Goal: Transaction & Acquisition: Purchase product/service

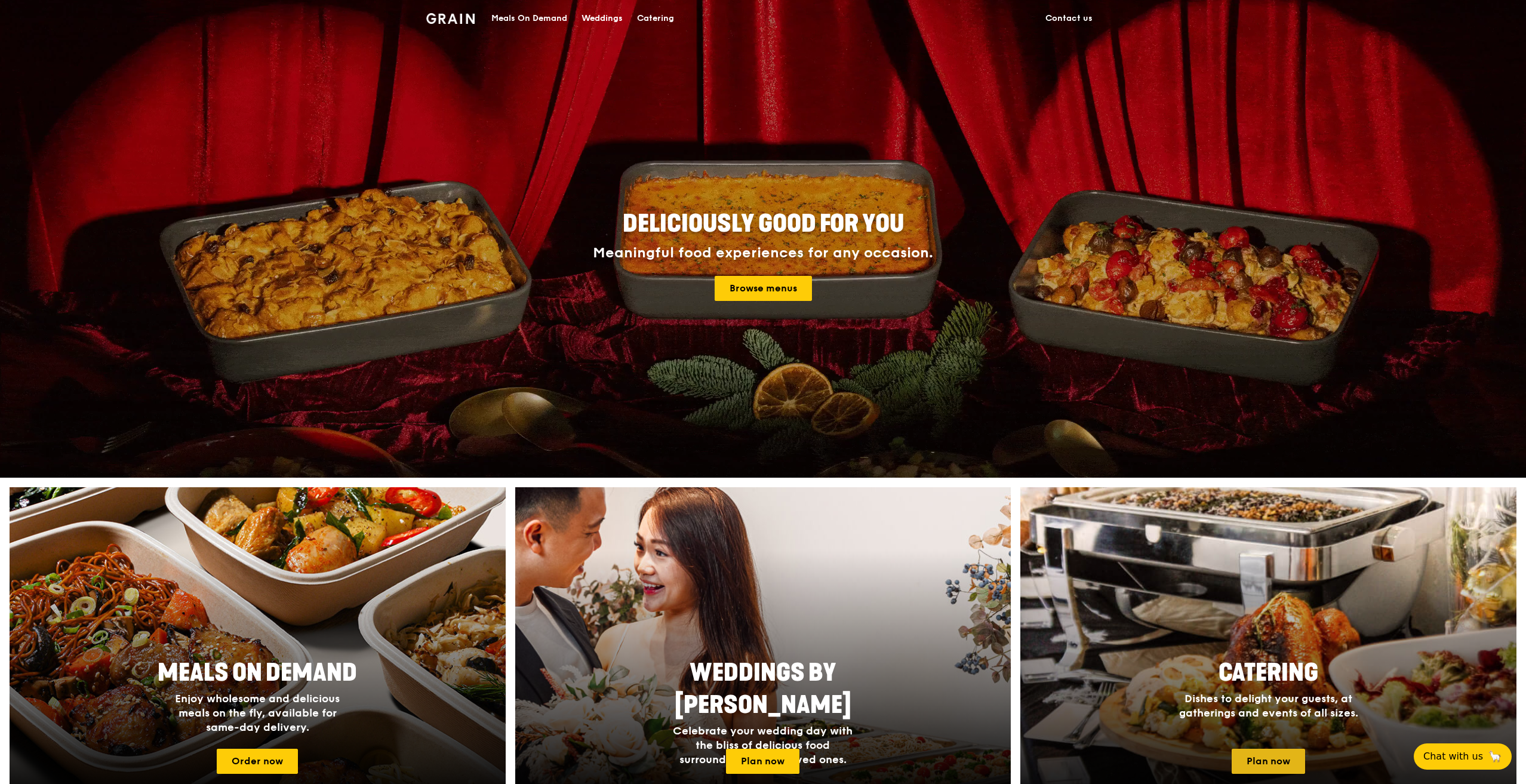
click at [1299, 765] on link "Plan now" at bounding box center [1268, 761] width 74 height 25
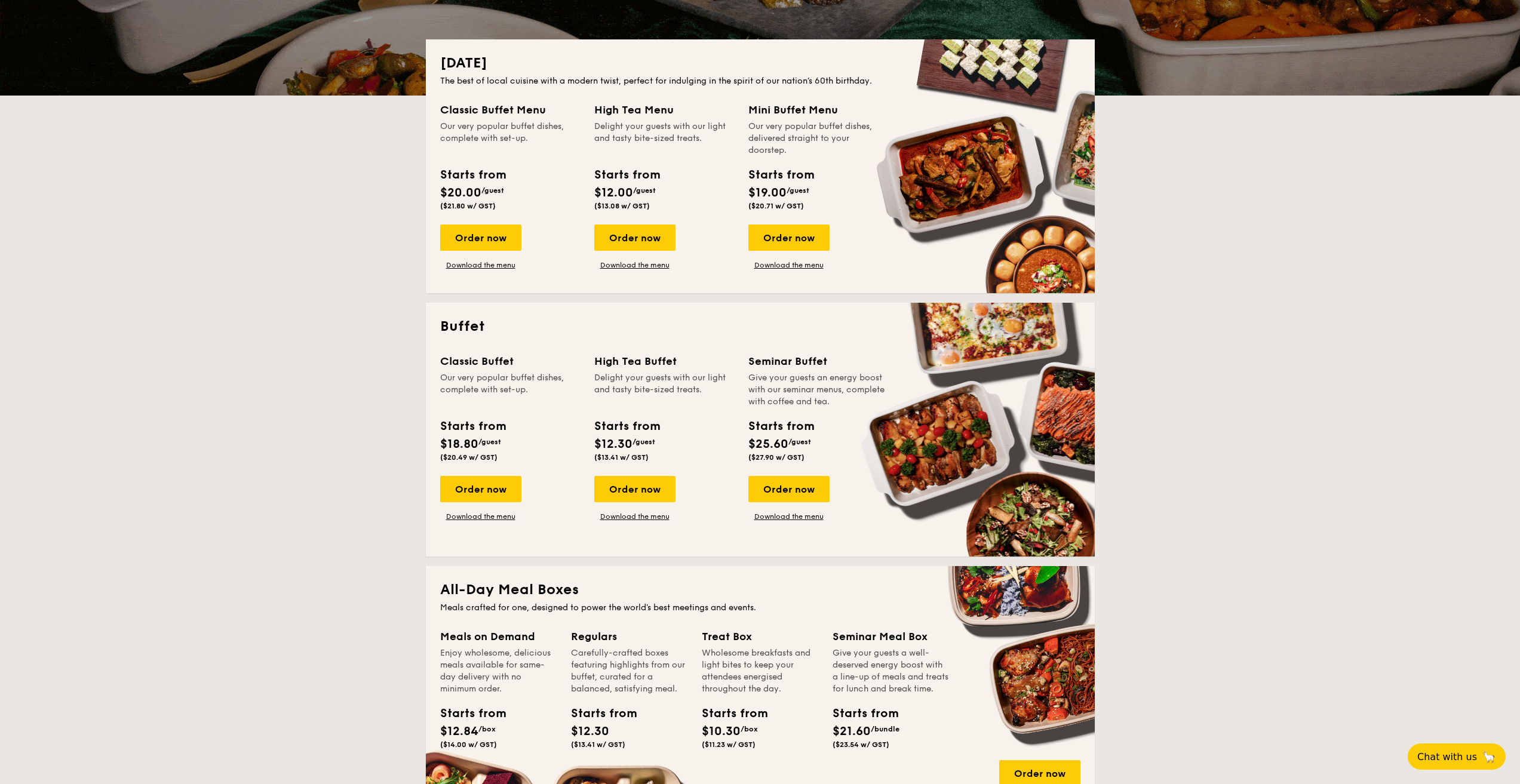
scroll to position [597, 0]
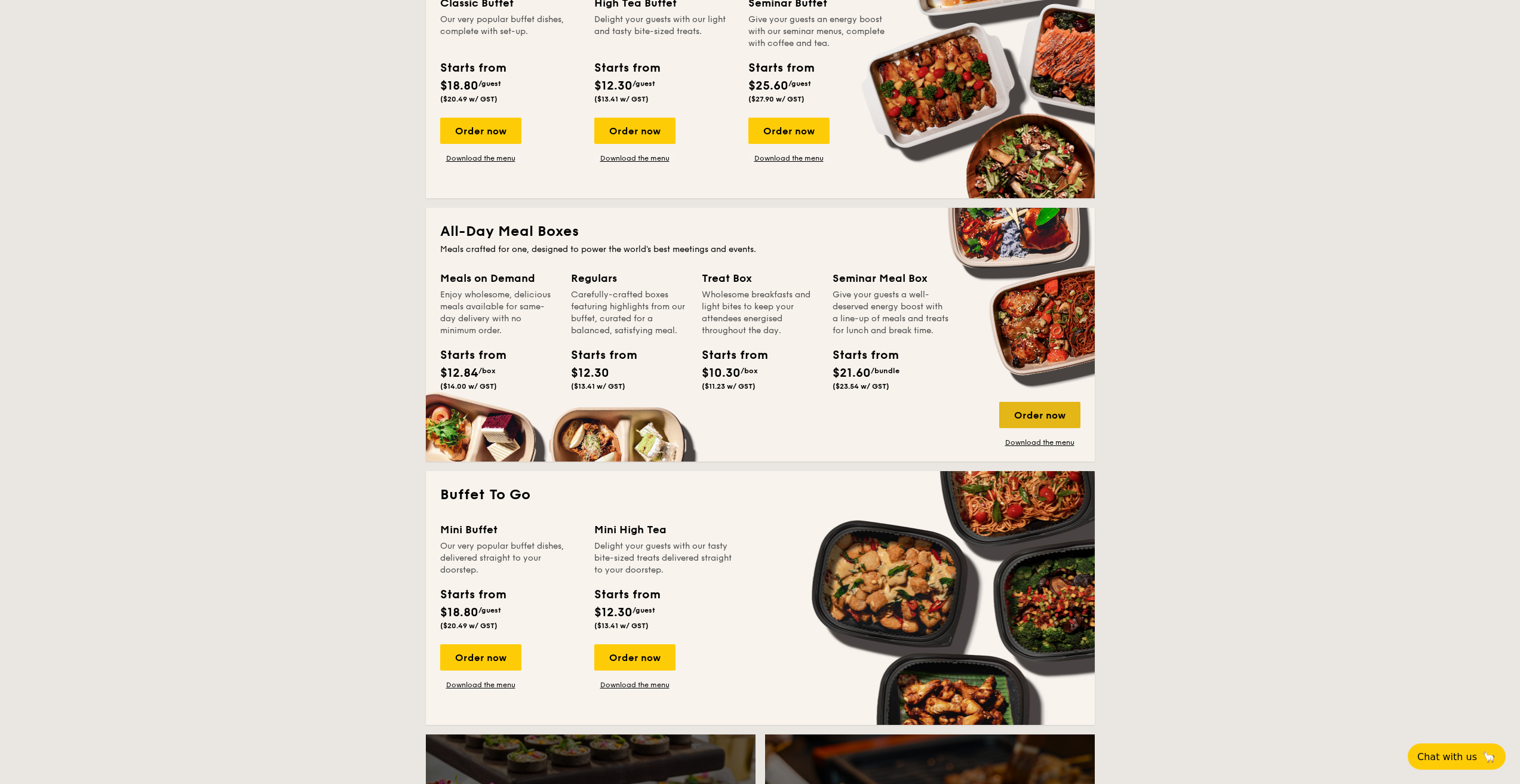
click at [1061, 417] on div "Order now" at bounding box center [1039, 415] width 81 height 26
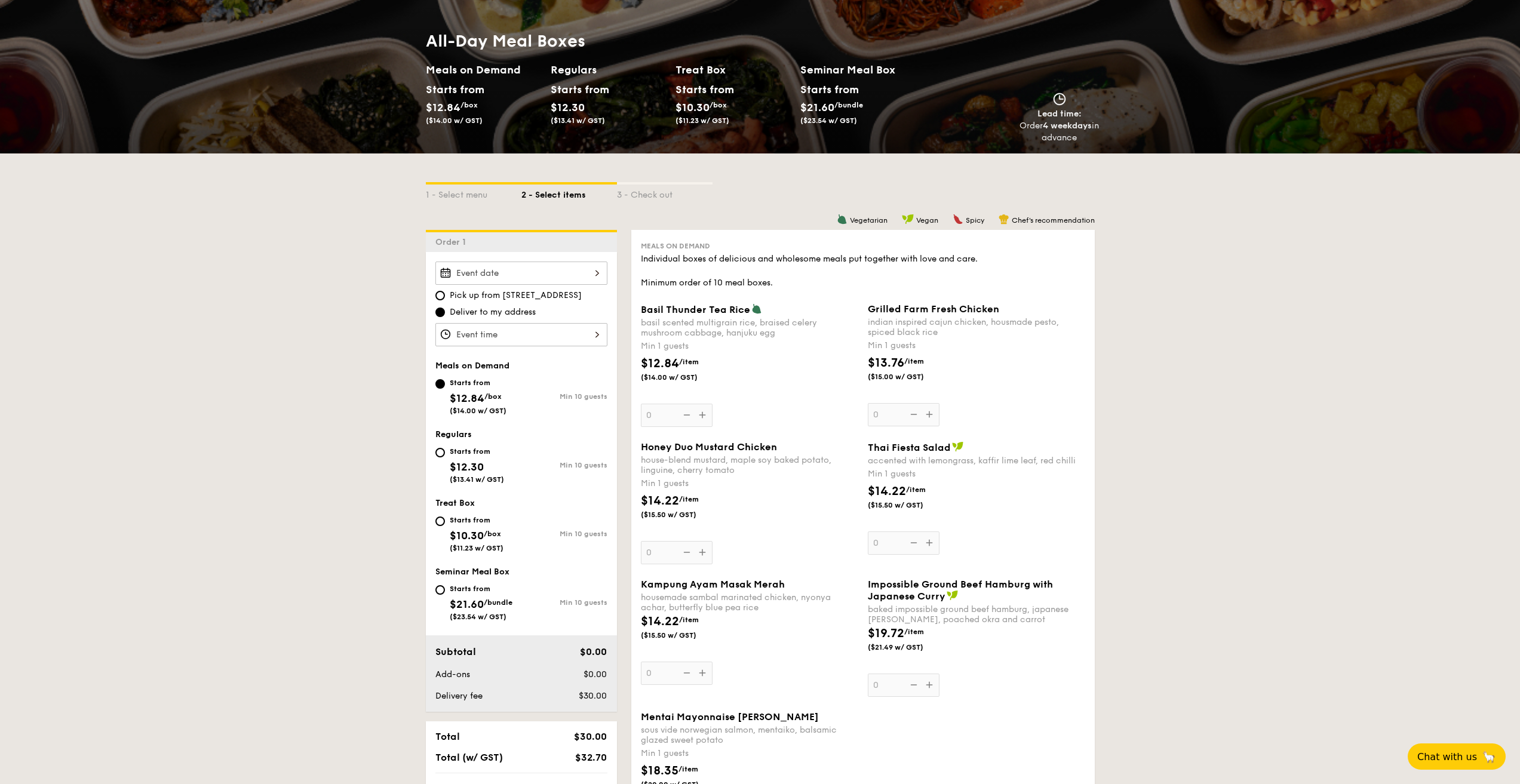
scroll to position [119, 0]
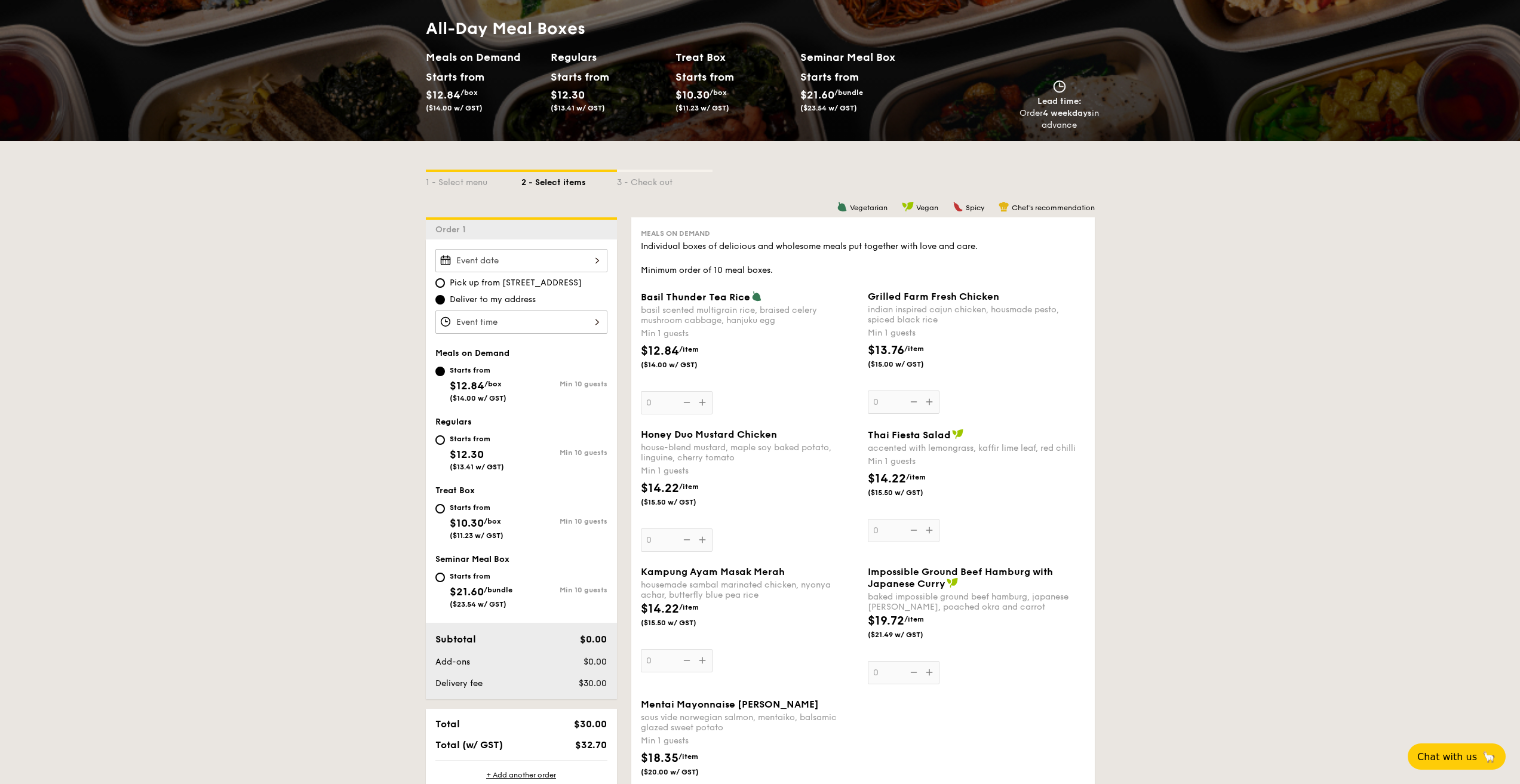
click at [465, 436] on div "Starts from" at bounding box center [477, 439] width 54 height 10
click at [445, 436] on input "Starts from $12.30 ($13.41 w/ GST) Min 10 guests" at bounding box center [440, 440] width 10 height 10
radio input "true"
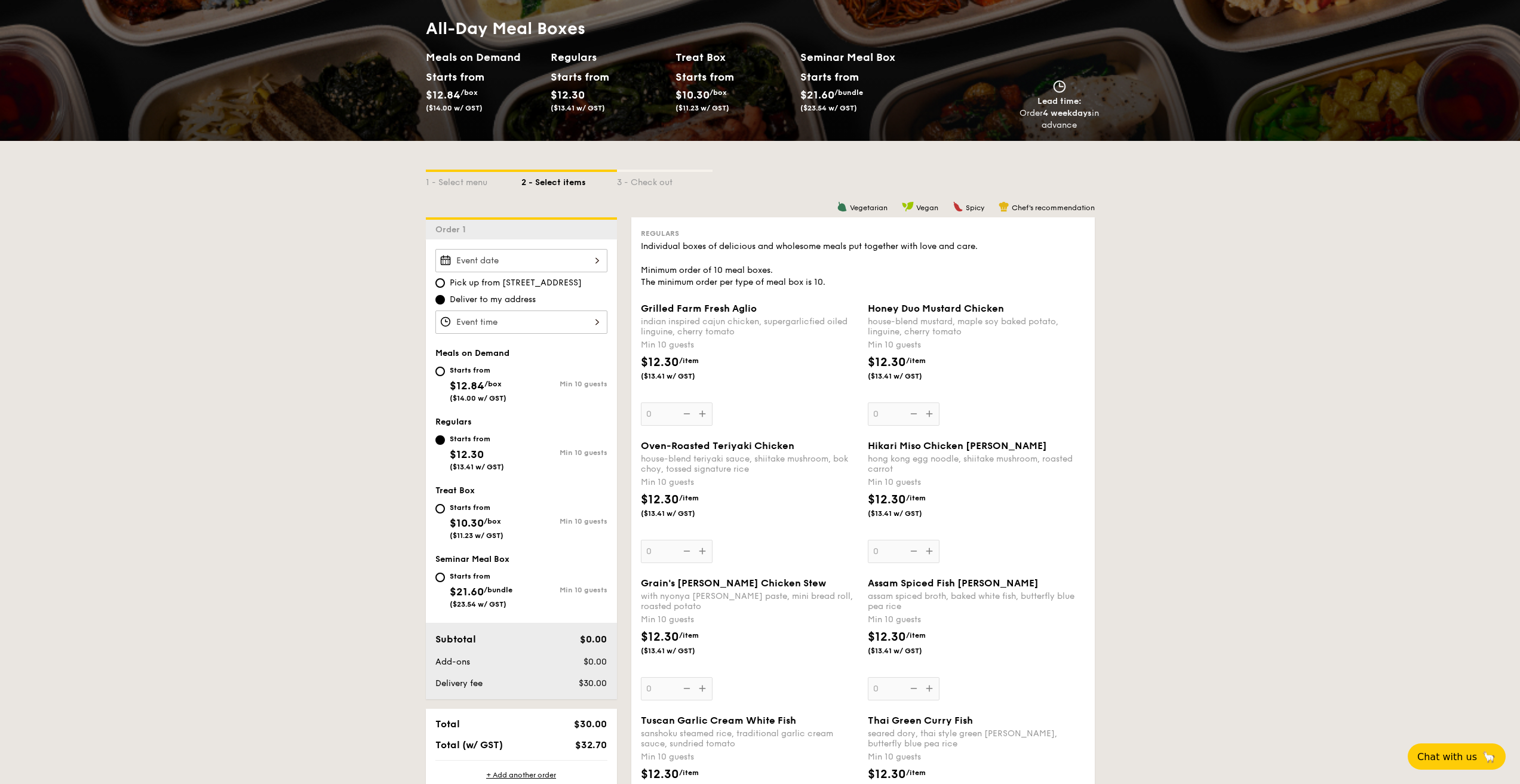
click at [498, 266] on div at bounding box center [521, 260] width 172 height 24
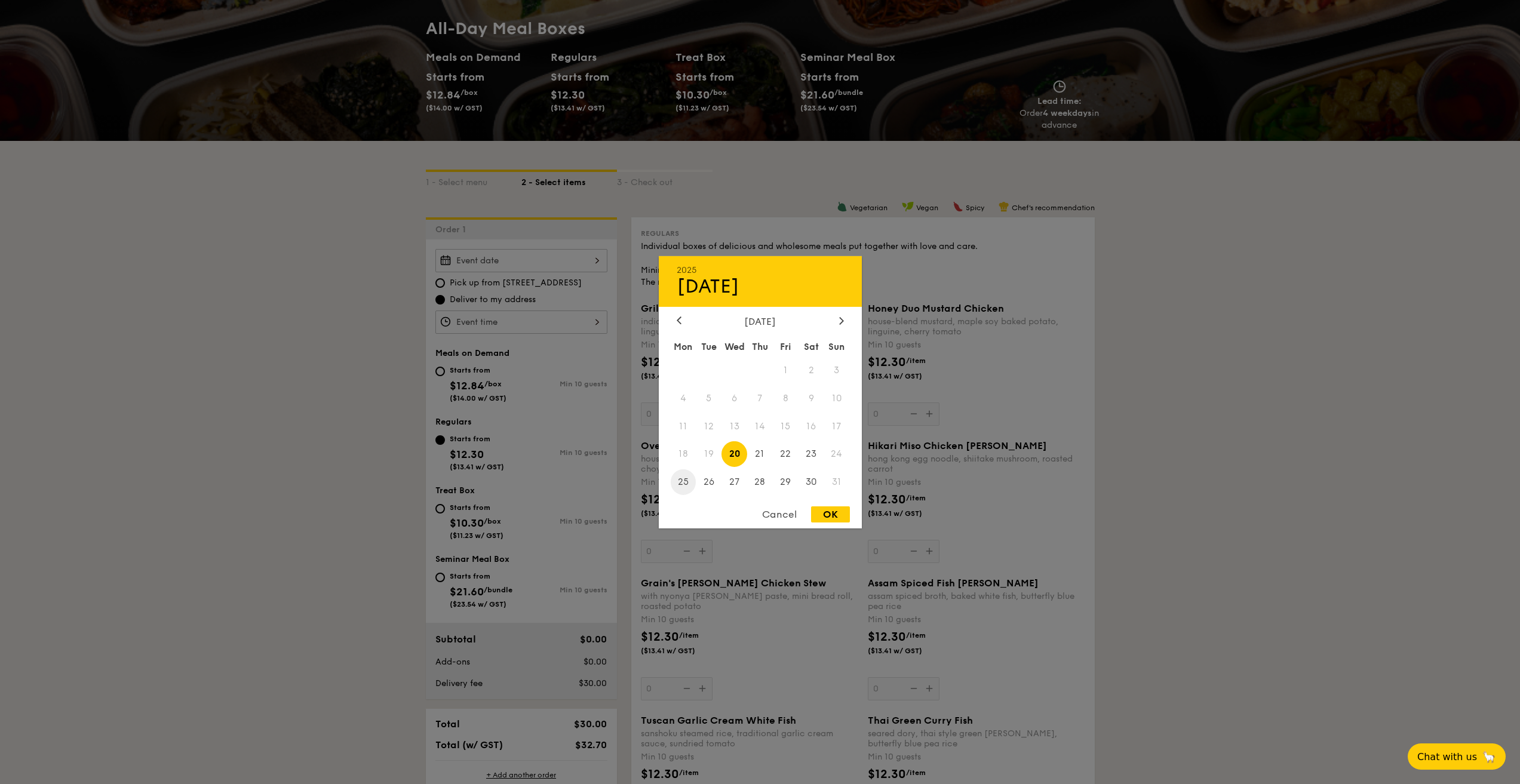
click at [682, 485] on span "25" at bounding box center [683, 482] width 25 height 25
click at [841, 515] on div "OK" at bounding box center [831, 514] width 39 height 16
type input "[DATE]"
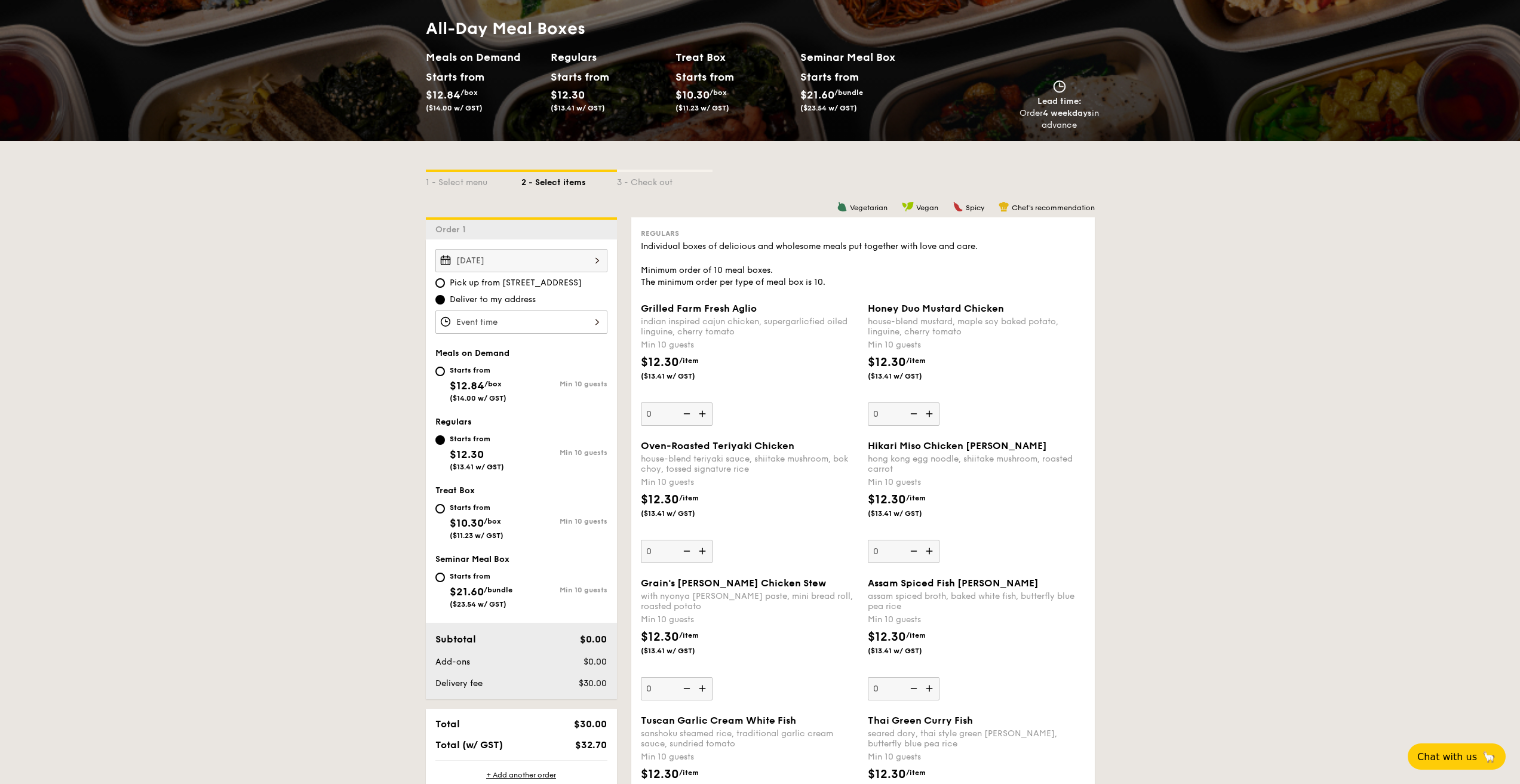
click at [521, 335] on div "Aug 25, 2025 Pick up from 5 Burn Road #05-01 Deliver to my address Meals on Dem…" at bounding box center [521, 469] width 191 height 460
click at [522, 328] on div at bounding box center [521, 321] width 172 height 24
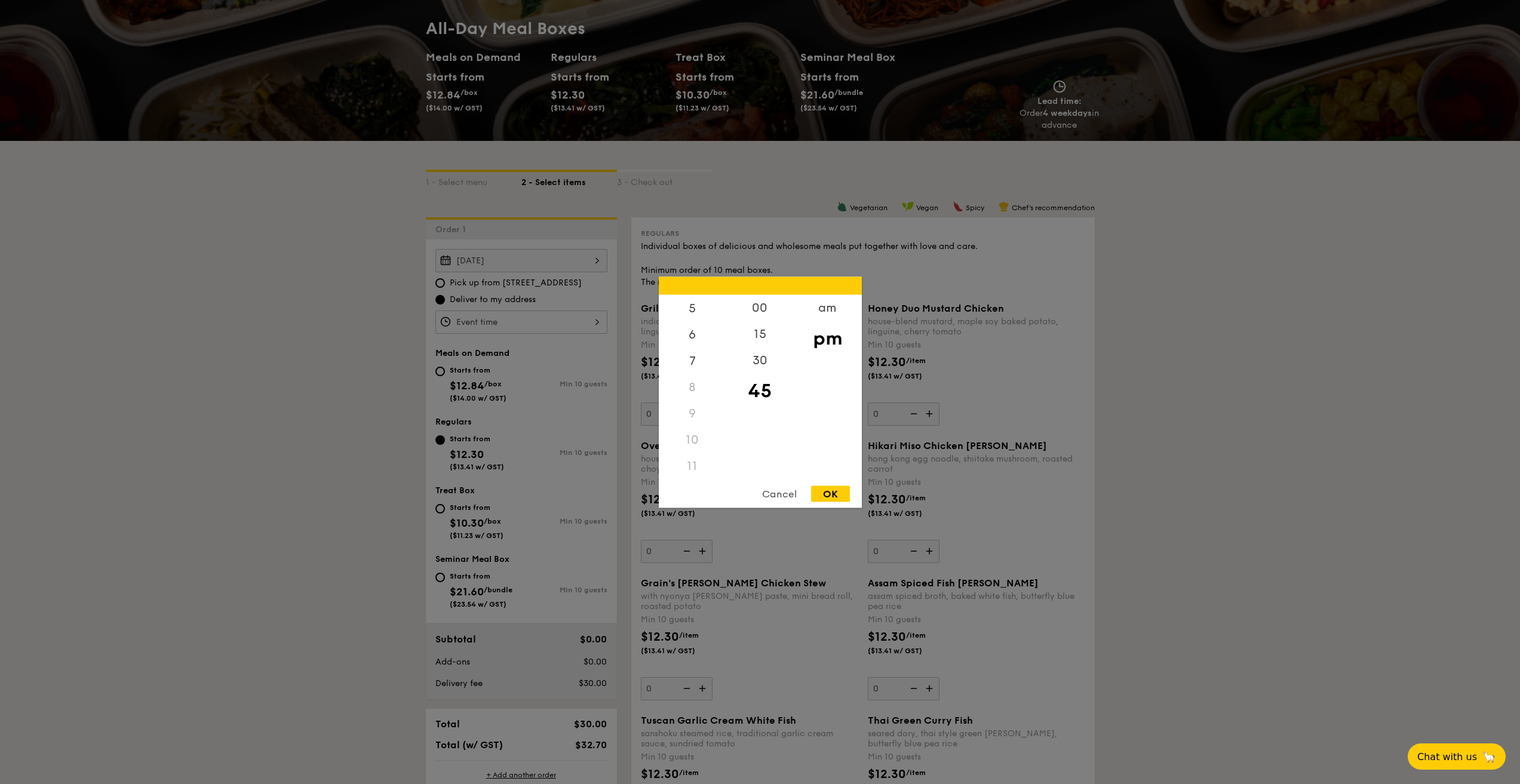
scroll to position [142, 0]
click at [697, 463] on div "11" at bounding box center [692, 463] width 67 height 26
click at [688, 462] on div "11" at bounding box center [692, 463] width 67 height 26
click at [821, 314] on div "am" at bounding box center [827, 312] width 67 height 35
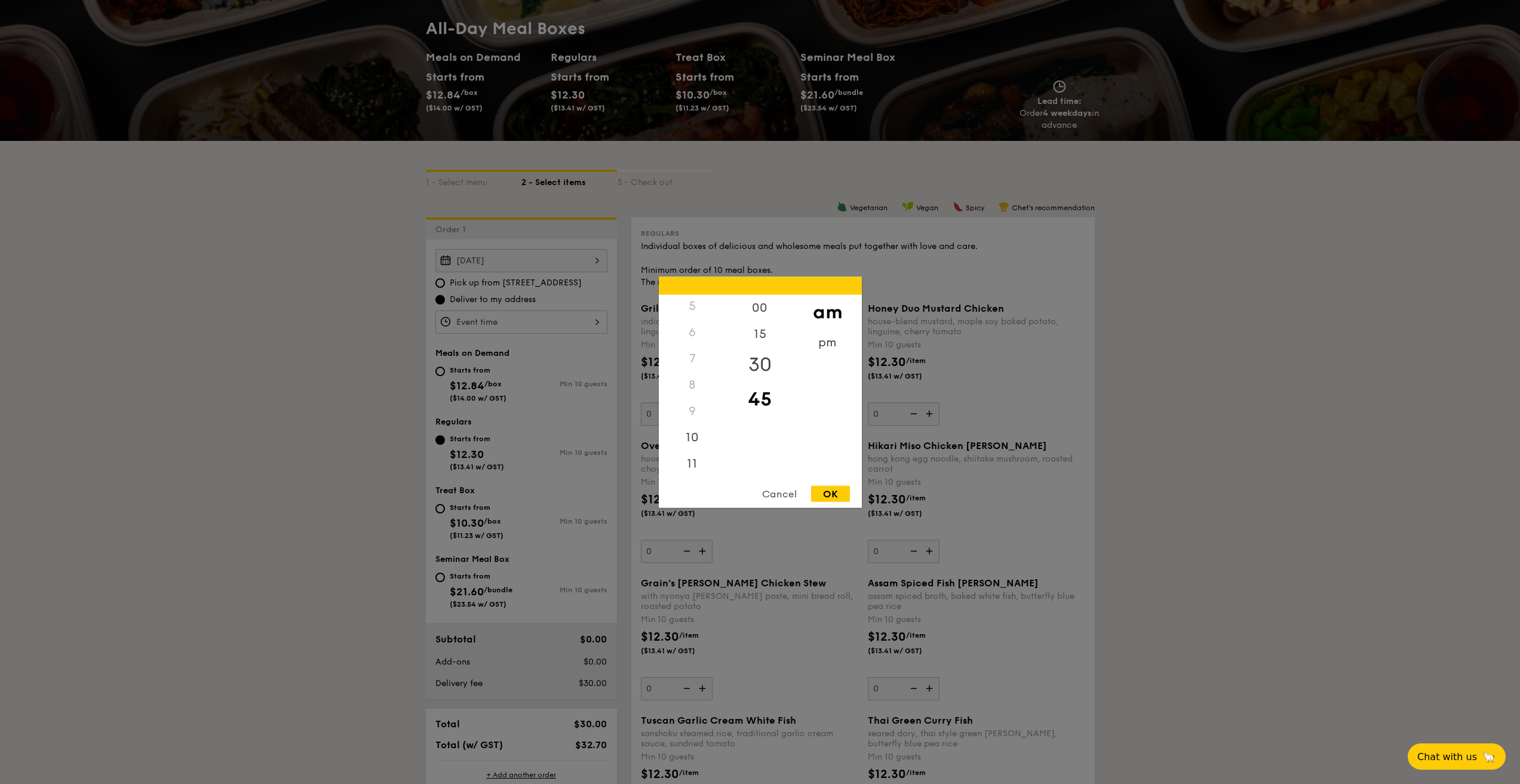
click at [772, 357] on div "30" at bounding box center [760, 364] width 67 height 35
click at [697, 463] on div "11" at bounding box center [692, 468] width 67 height 35
click at [828, 500] on div "OK" at bounding box center [831, 493] width 39 height 16
type input "11:30AM"
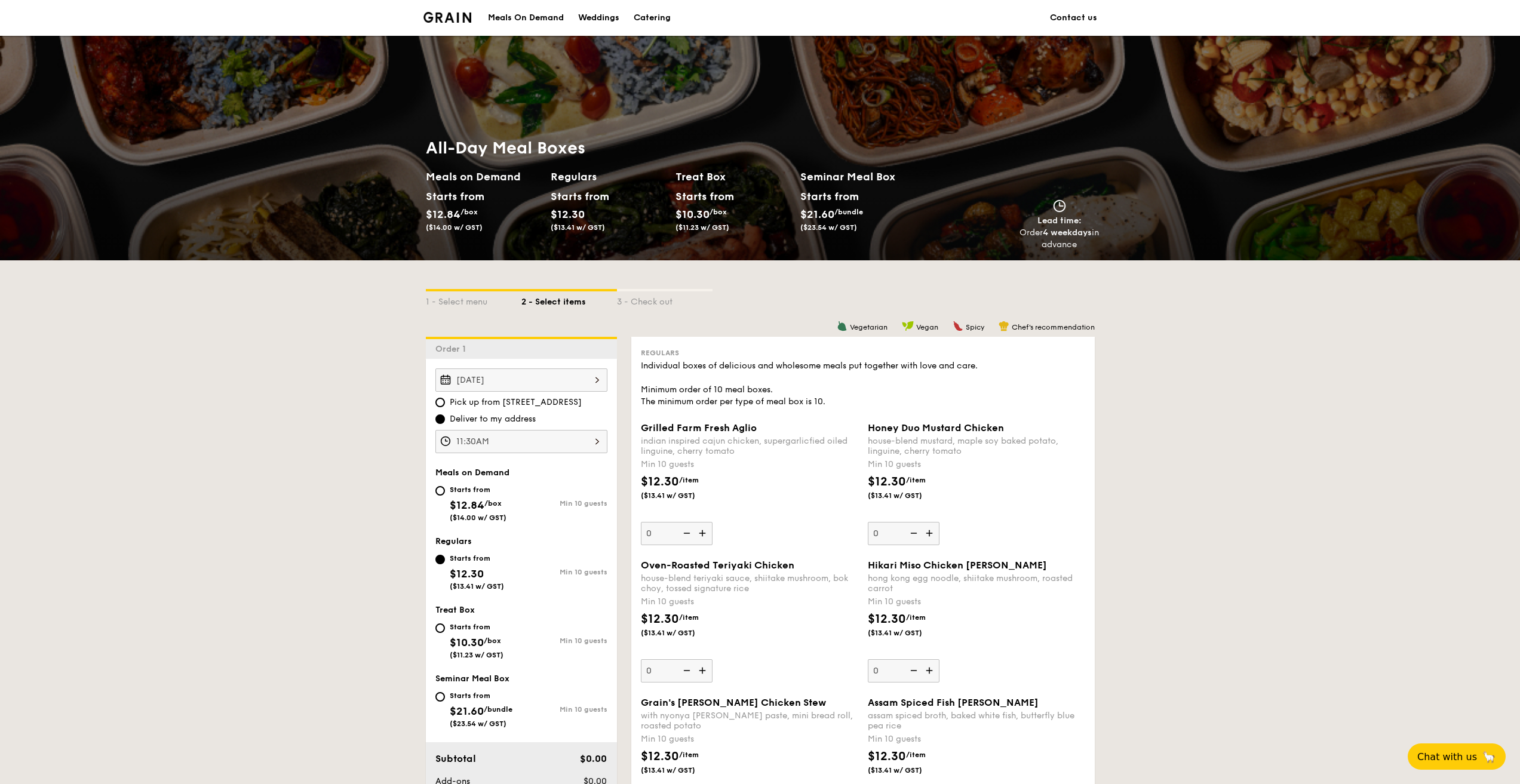
scroll to position [60, 0]
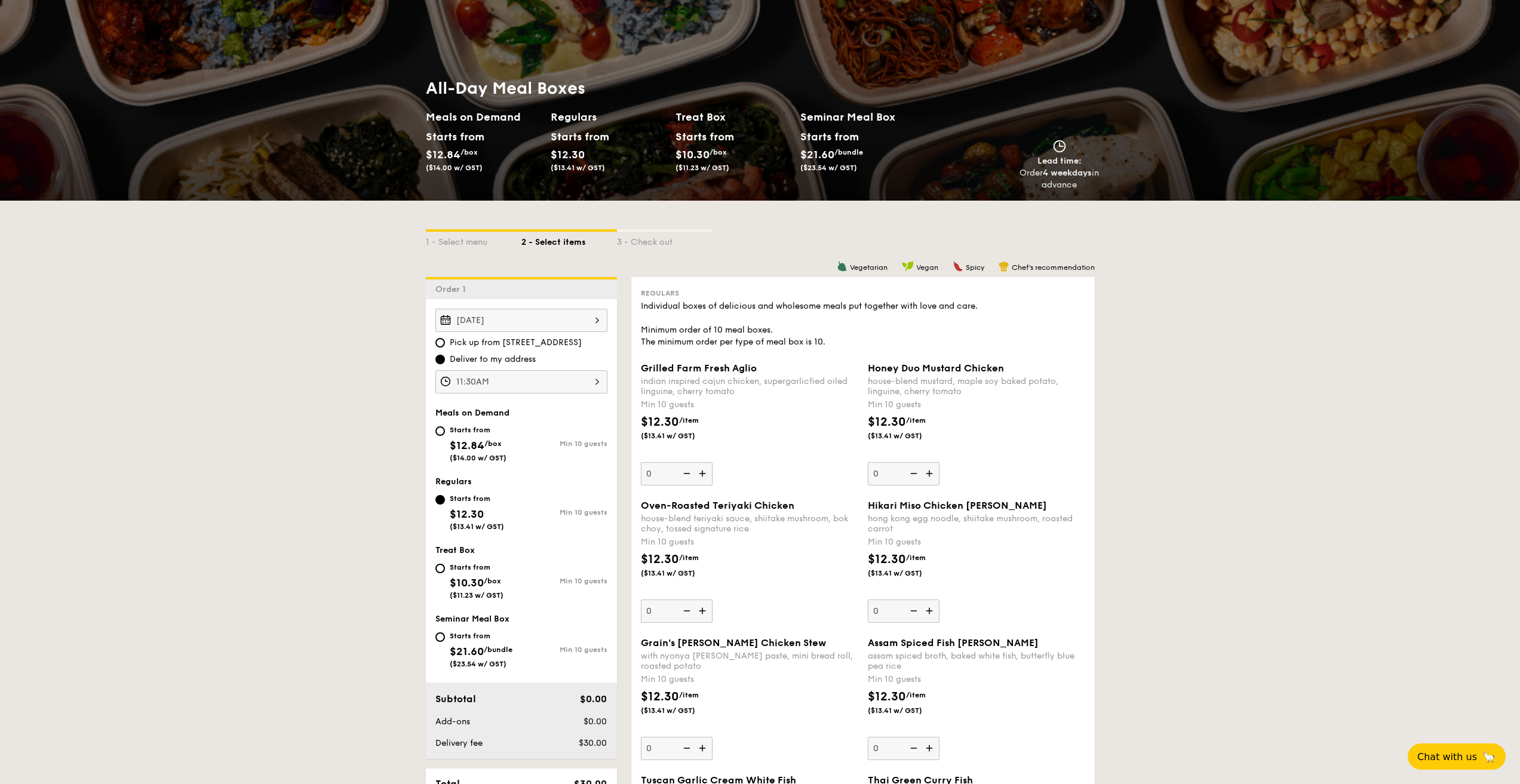
click at [472, 451] on span "$12.84" at bounding box center [467, 445] width 35 height 13
click at [445, 436] on input "Starts from $12.84 /box ($14.00 w/ GST) Min 10 guests" at bounding box center [440, 431] width 10 height 10
radio input "true"
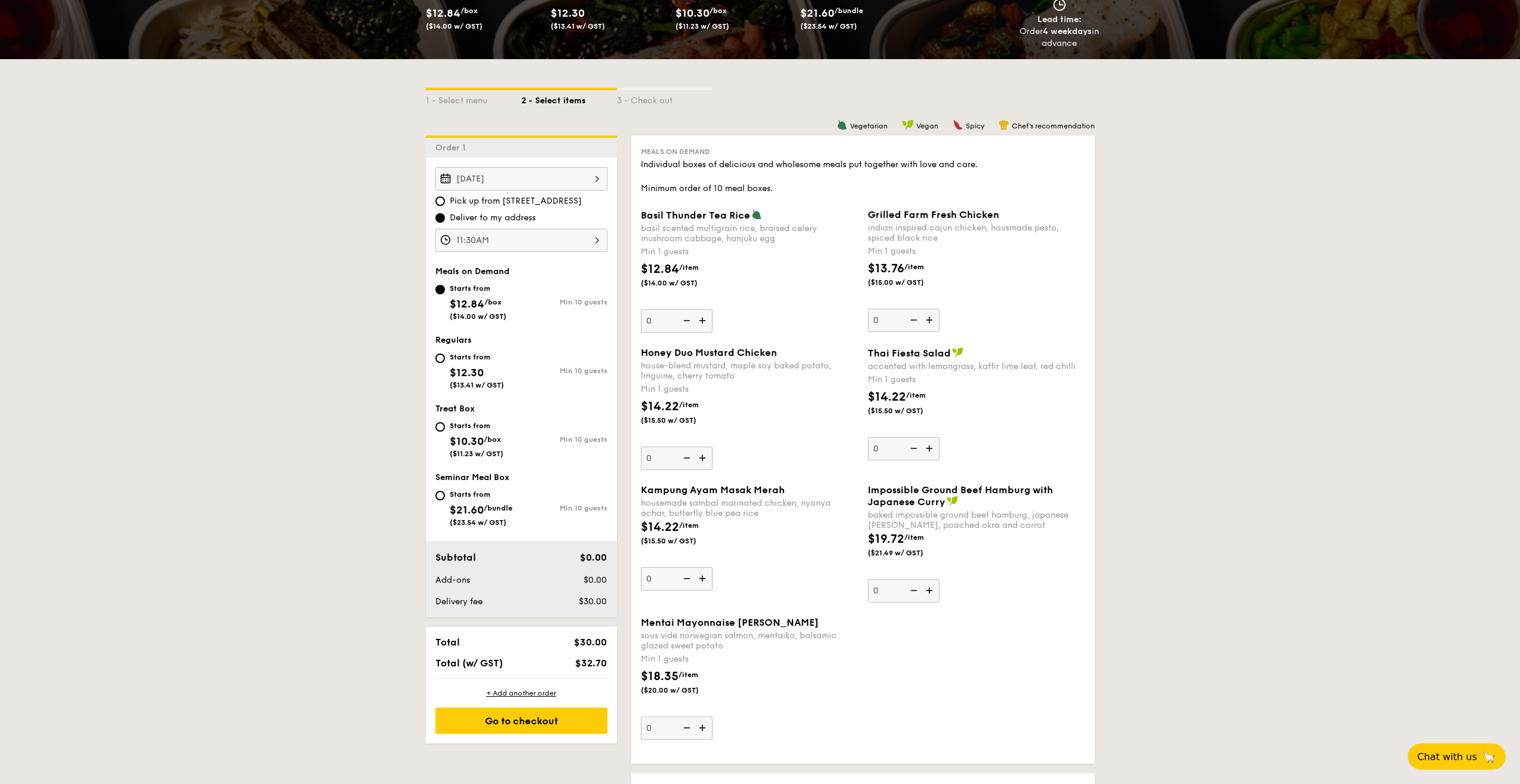
scroll to position [358, 0]
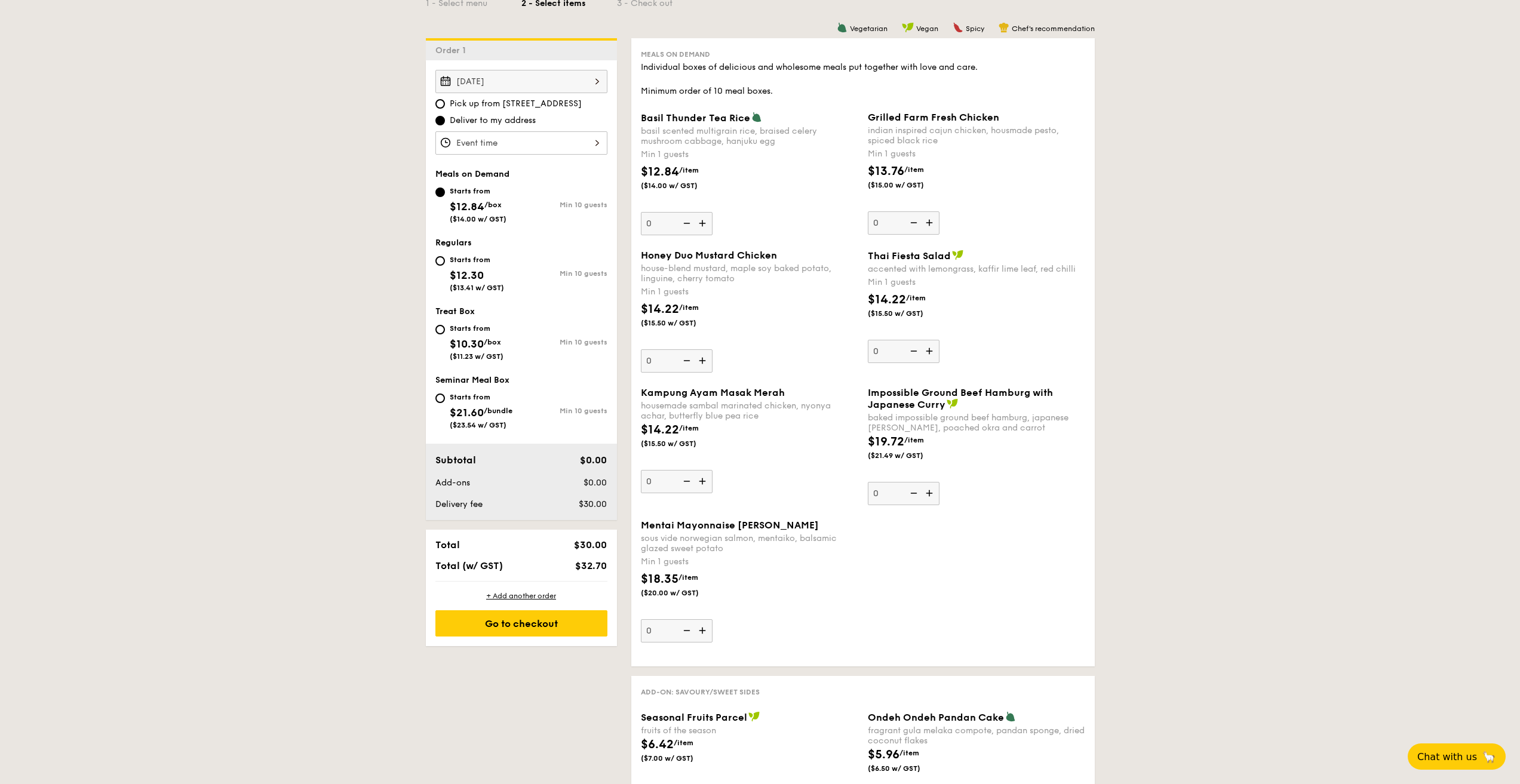
scroll to position [239, 0]
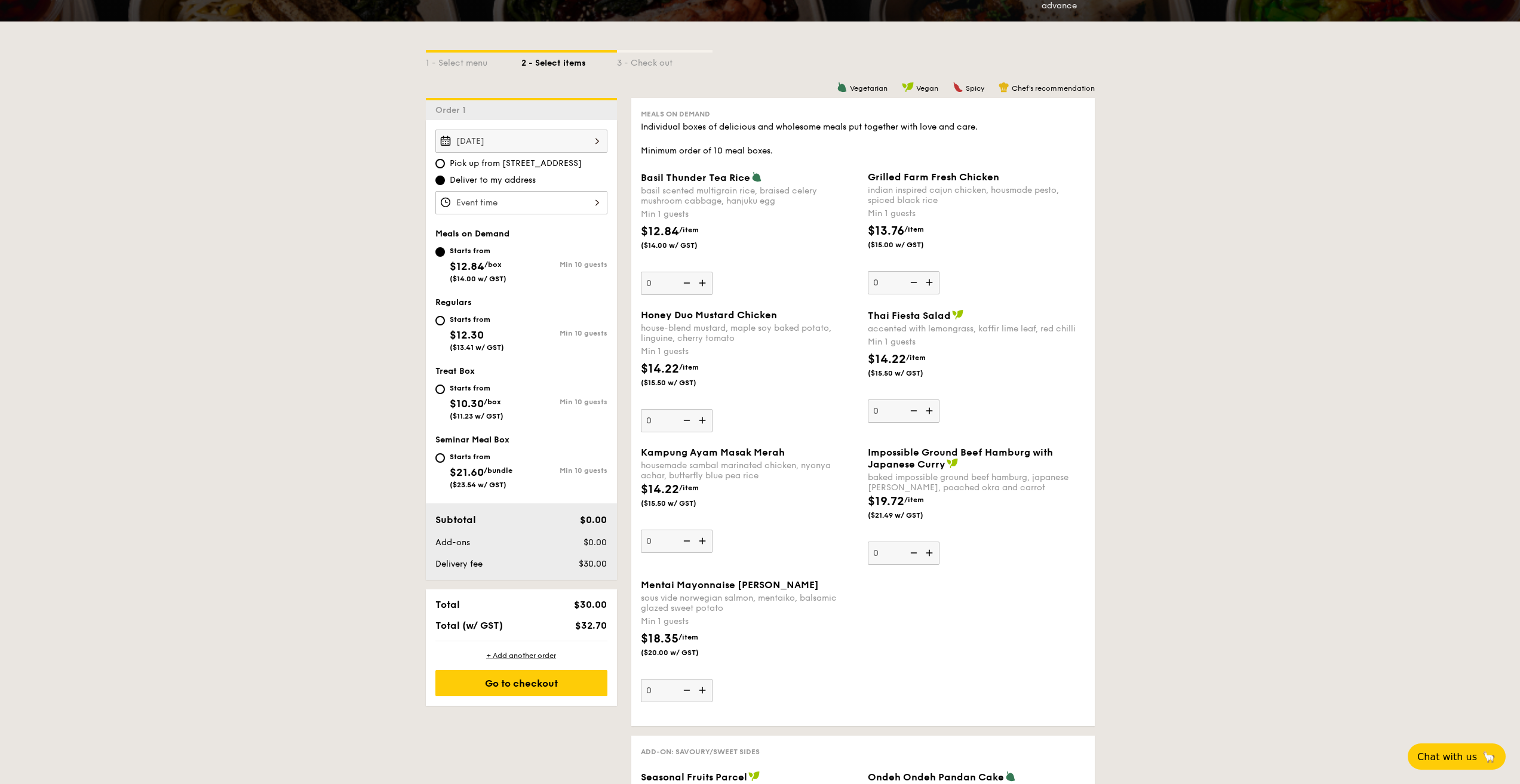
click at [703, 417] on img at bounding box center [703, 420] width 18 height 23
click at [703, 417] on input "0" at bounding box center [676, 420] width 72 height 24
type input "1"
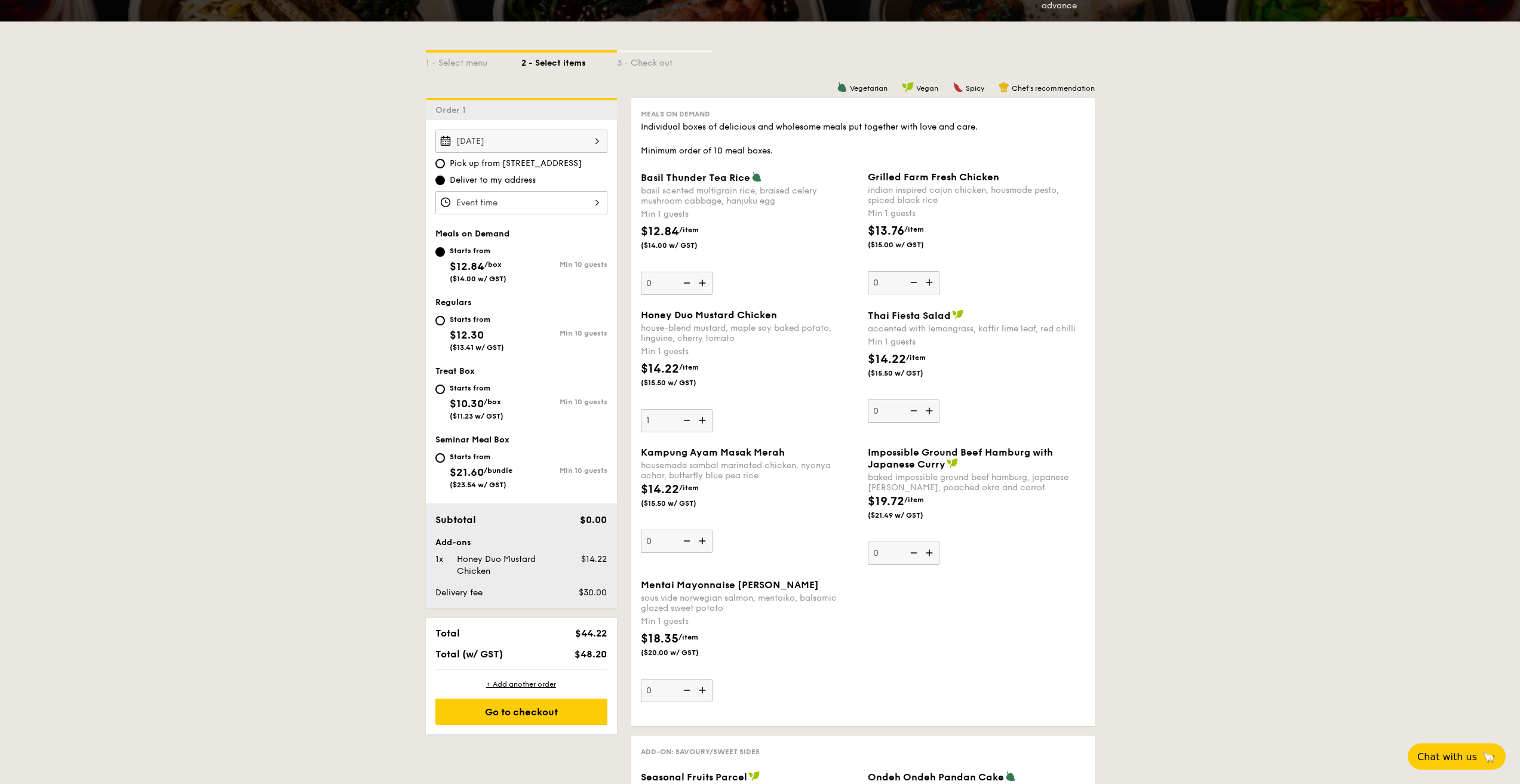
click at [752, 417] on div "Honey Duo Mustard Chicken house-blend mustard, maple soy baked potato, linguine…" at bounding box center [749, 371] width 217 height 123
click at [712, 417] on input "1" at bounding box center [676, 420] width 72 height 24
click at [498, 714] on div "Go to checkout" at bounding box center [521, 712] width 172 height 26
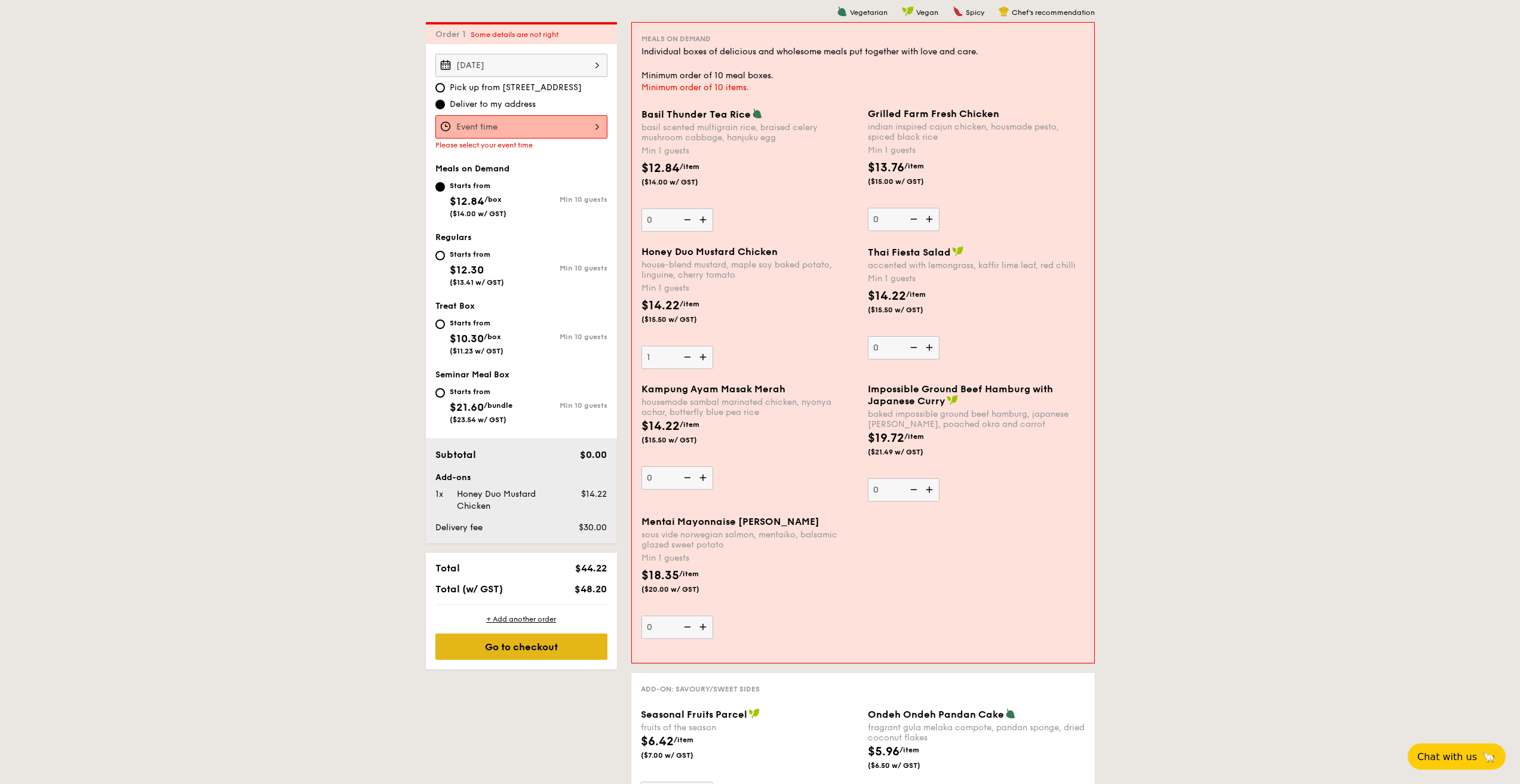
scroll to position [319, 0]
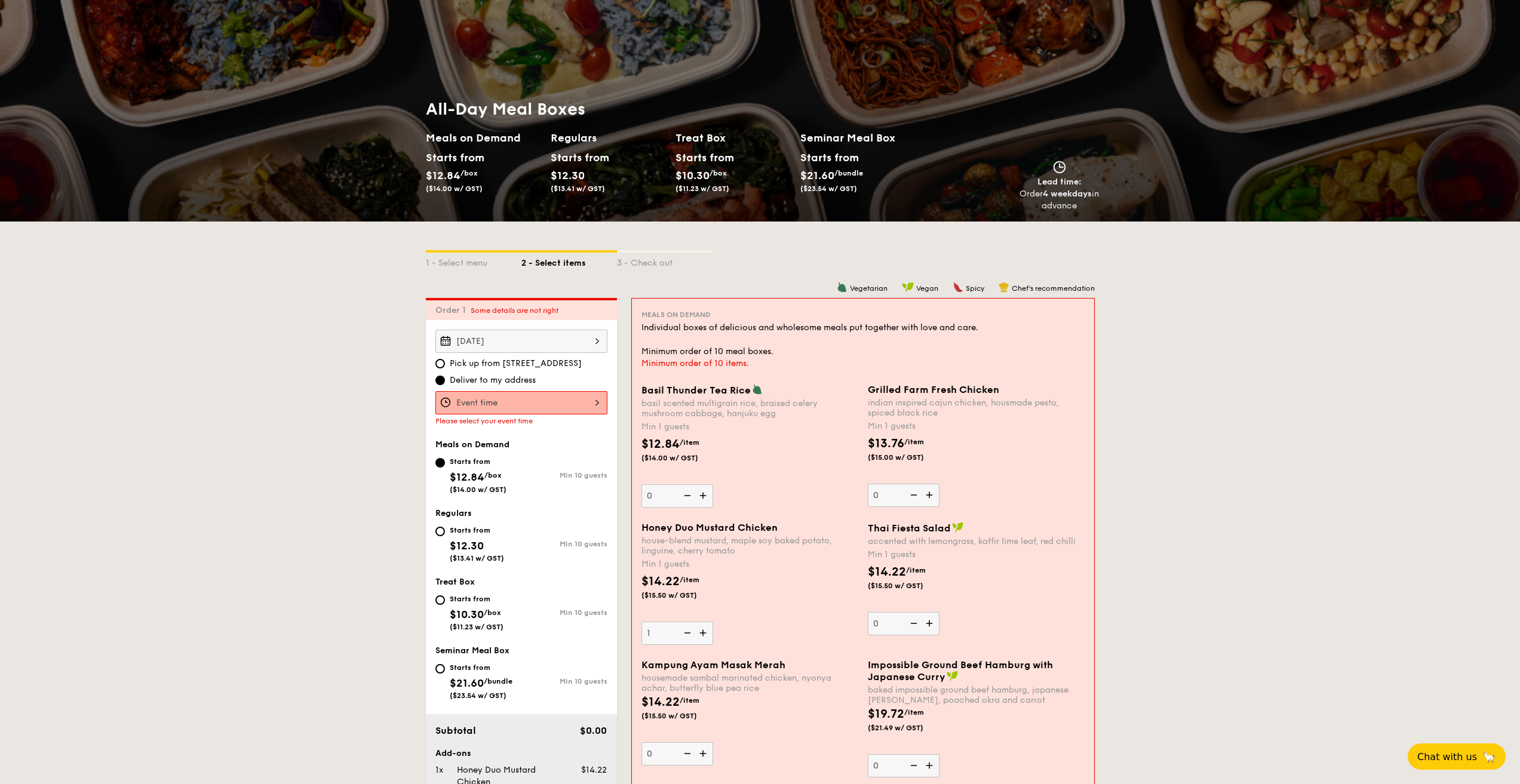
scroll to position [0, 0]
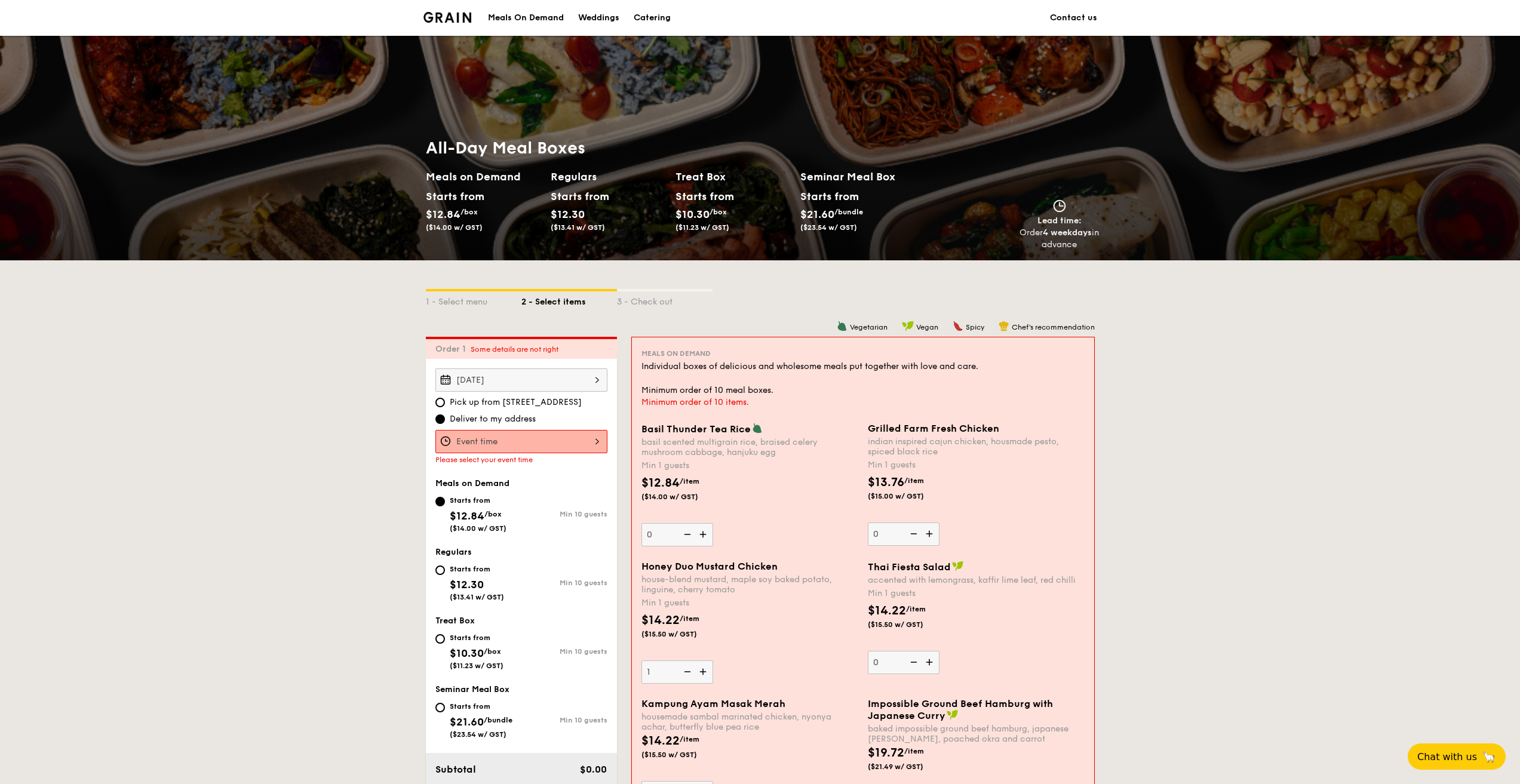
click at [453, 11] on li at bounding box center [452, 18] width 58 height 36
click at [535, 12] on div "Meals On Demand" at bounding box center [526, 18] width 76 height 36
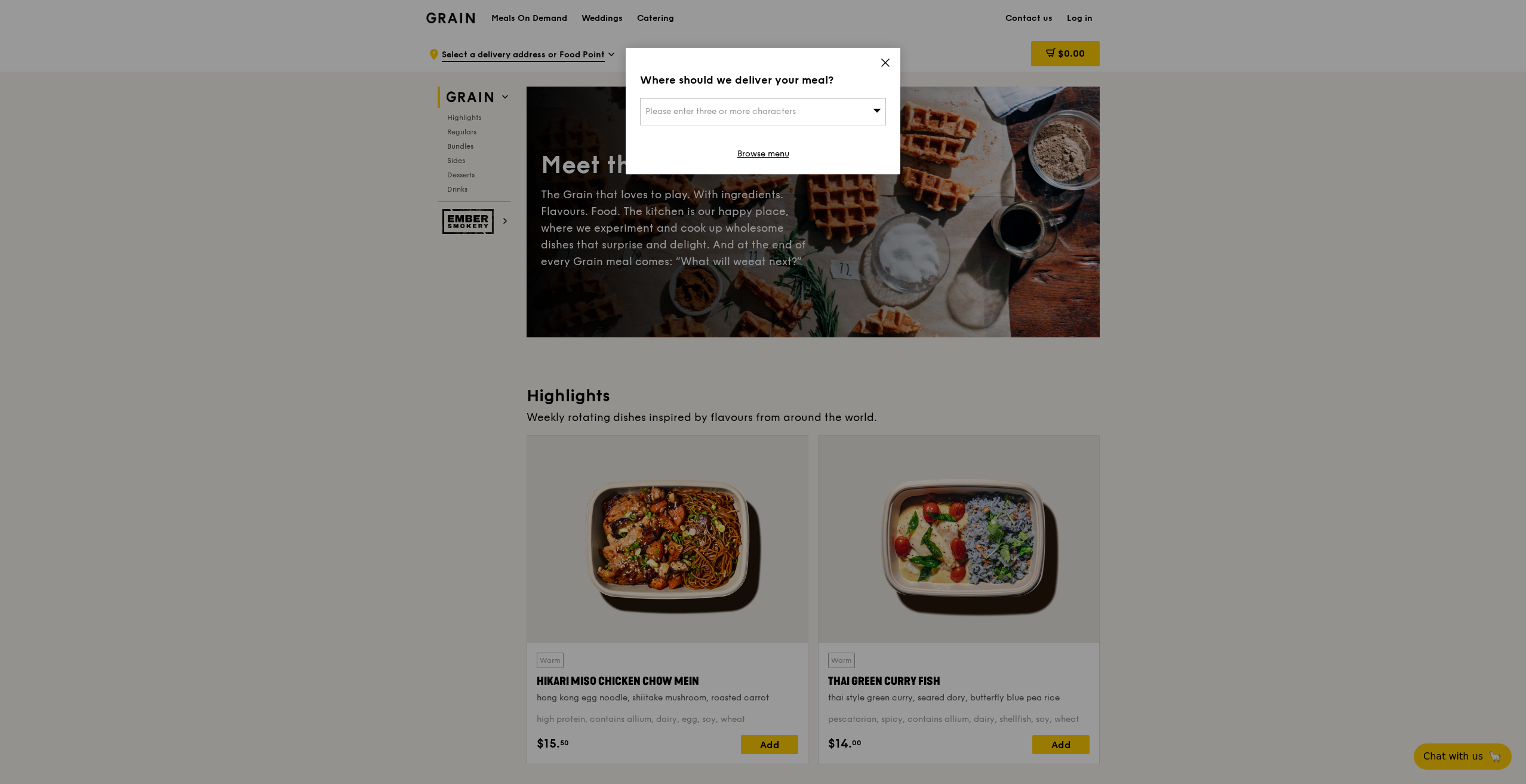
click at [859, 109] on div "Please enter three or more characters" at bounding box center [763, 111] width 246 height 27
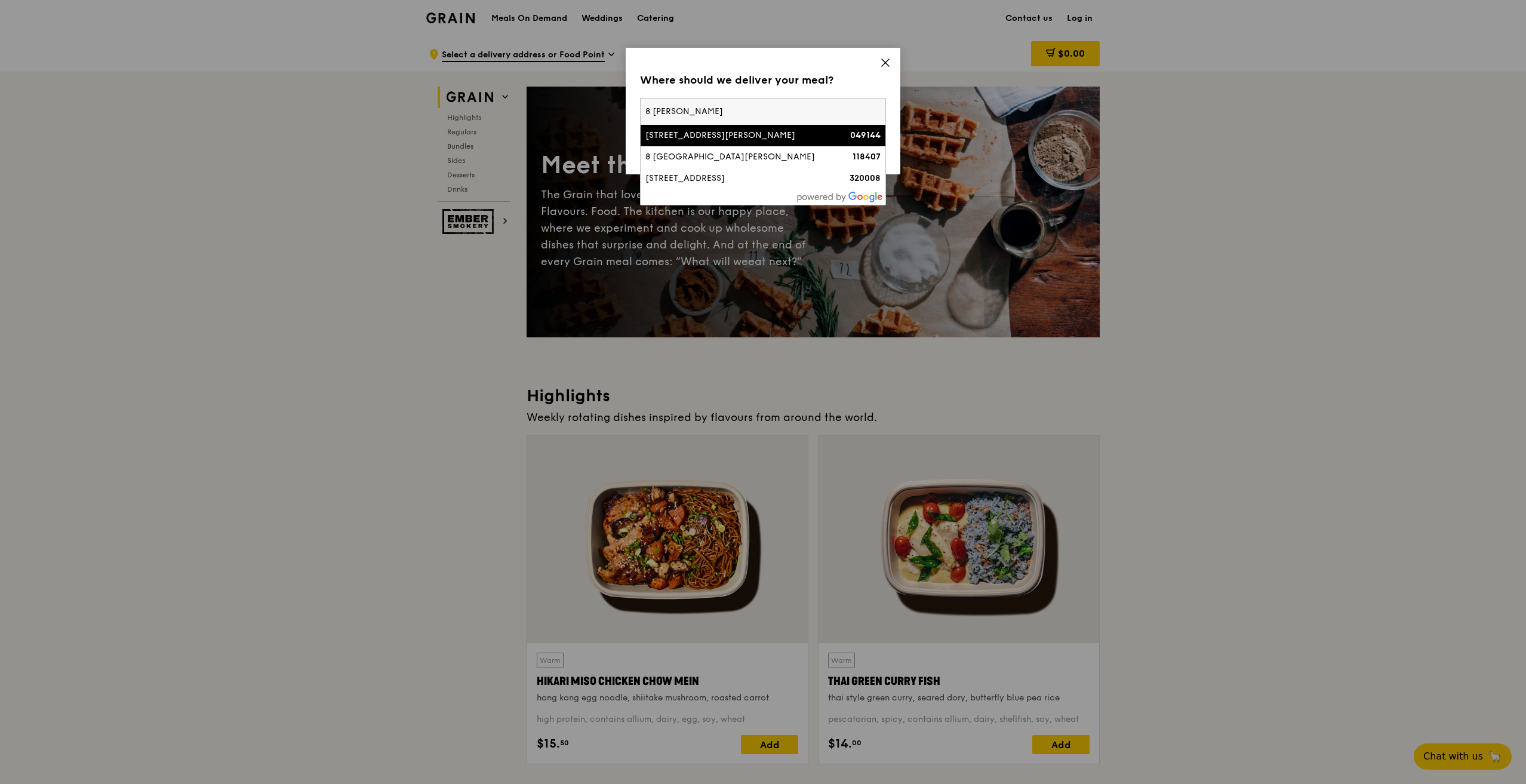
type input "8 george"
click at [841, 132] on div "049144" at bounding box center [851, 136] width 59 height 12
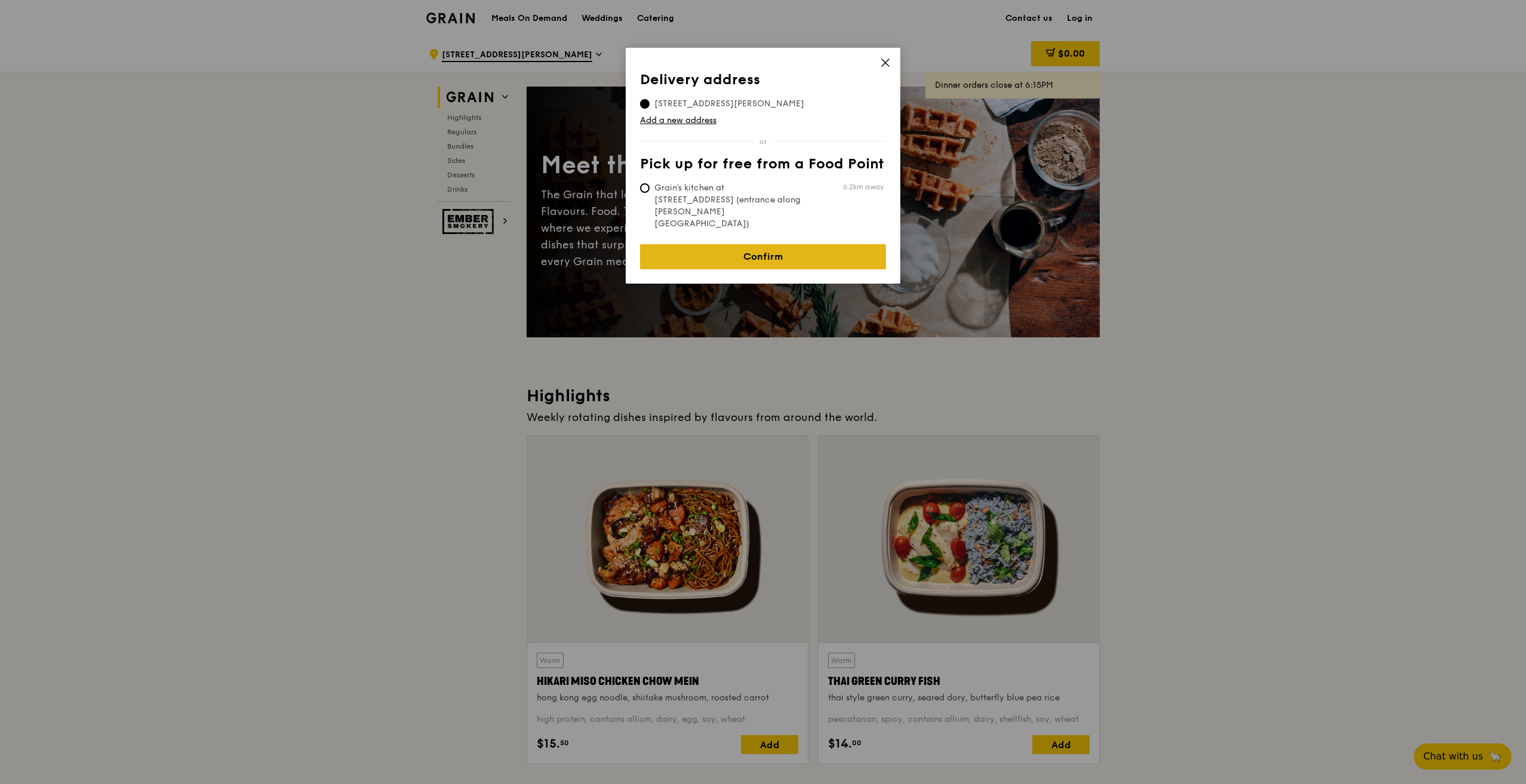
click at [830, 244] on link "Confirm" at bounding box center [763, 257] width 246 height 25
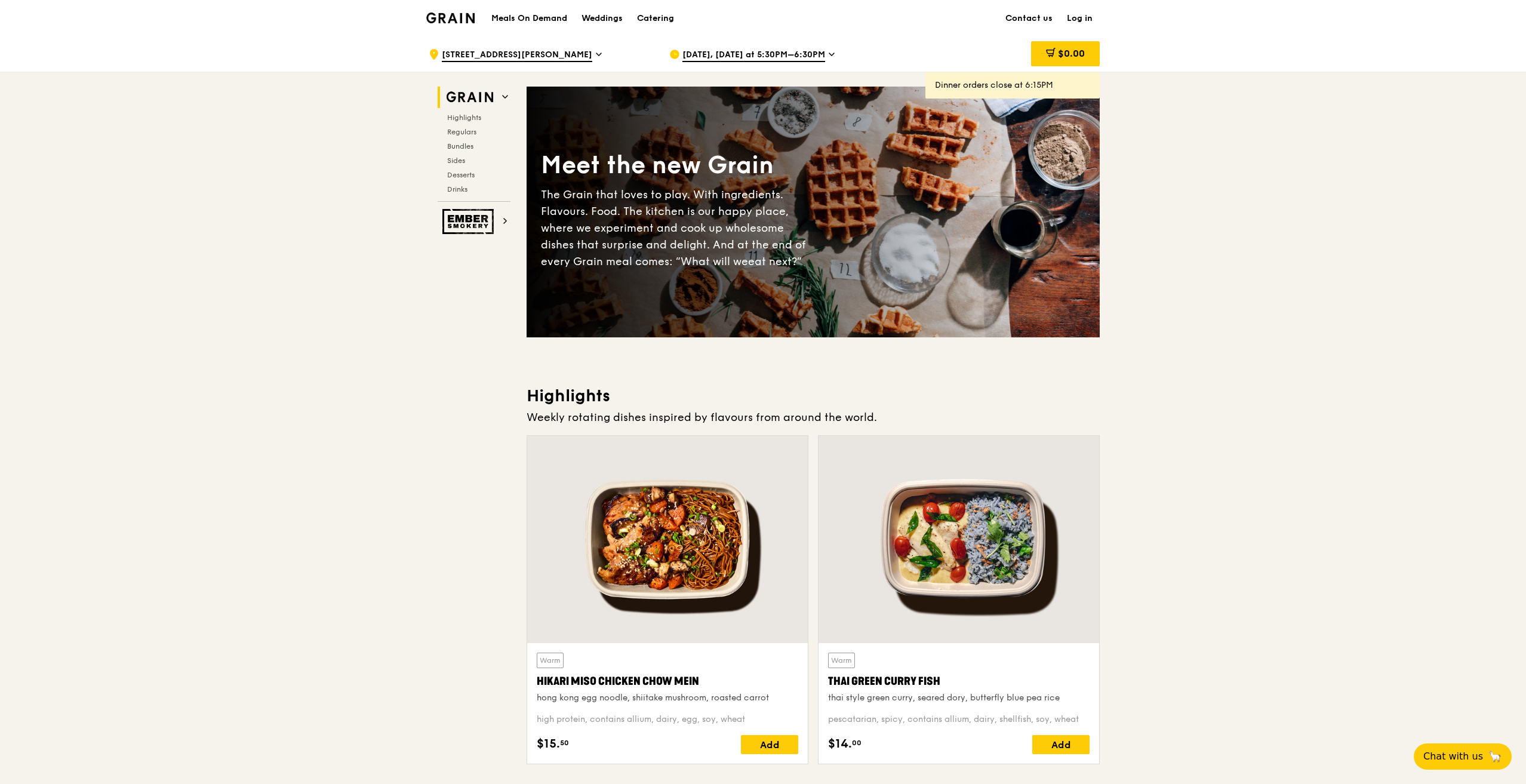
click at [802, 54] on span "Aug 14, Today at 5:30PM–6:30PM" at bounding box center [753, 55] width 143 height 13
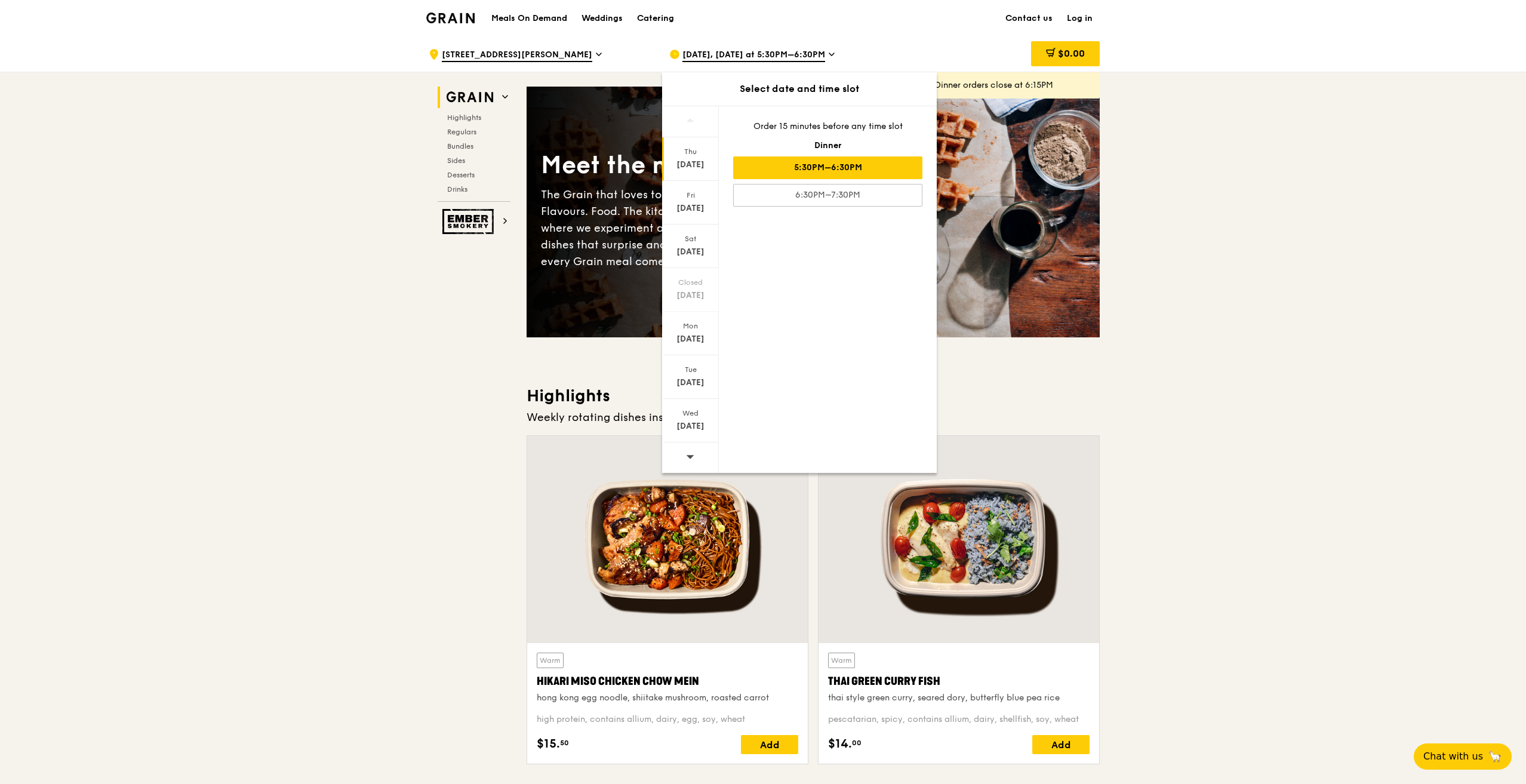
click at [682, 455] on div at bounding box center [690, 457] width 57 height 31
click at [689, 134] on span at bounding box center [690, 120] width 9 height 28
click at [697, 453] on div at bounding box center [690, 457] width 57 height 31
click at [693, 458] on icon at bounding box center [690, 456] width 9 height 9
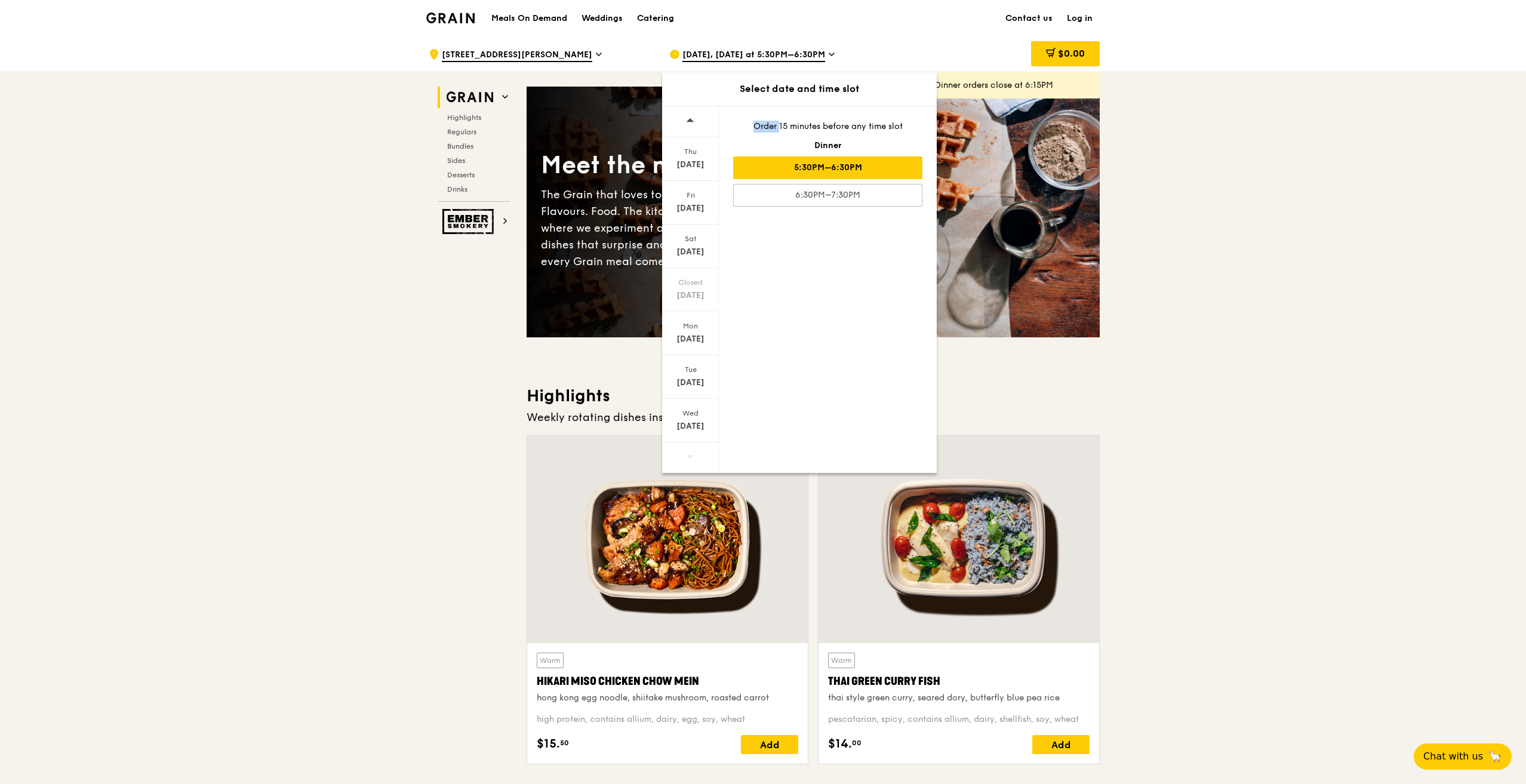
click at [693, 458] on icon at bounding box center [690, 456] width 9 height 9
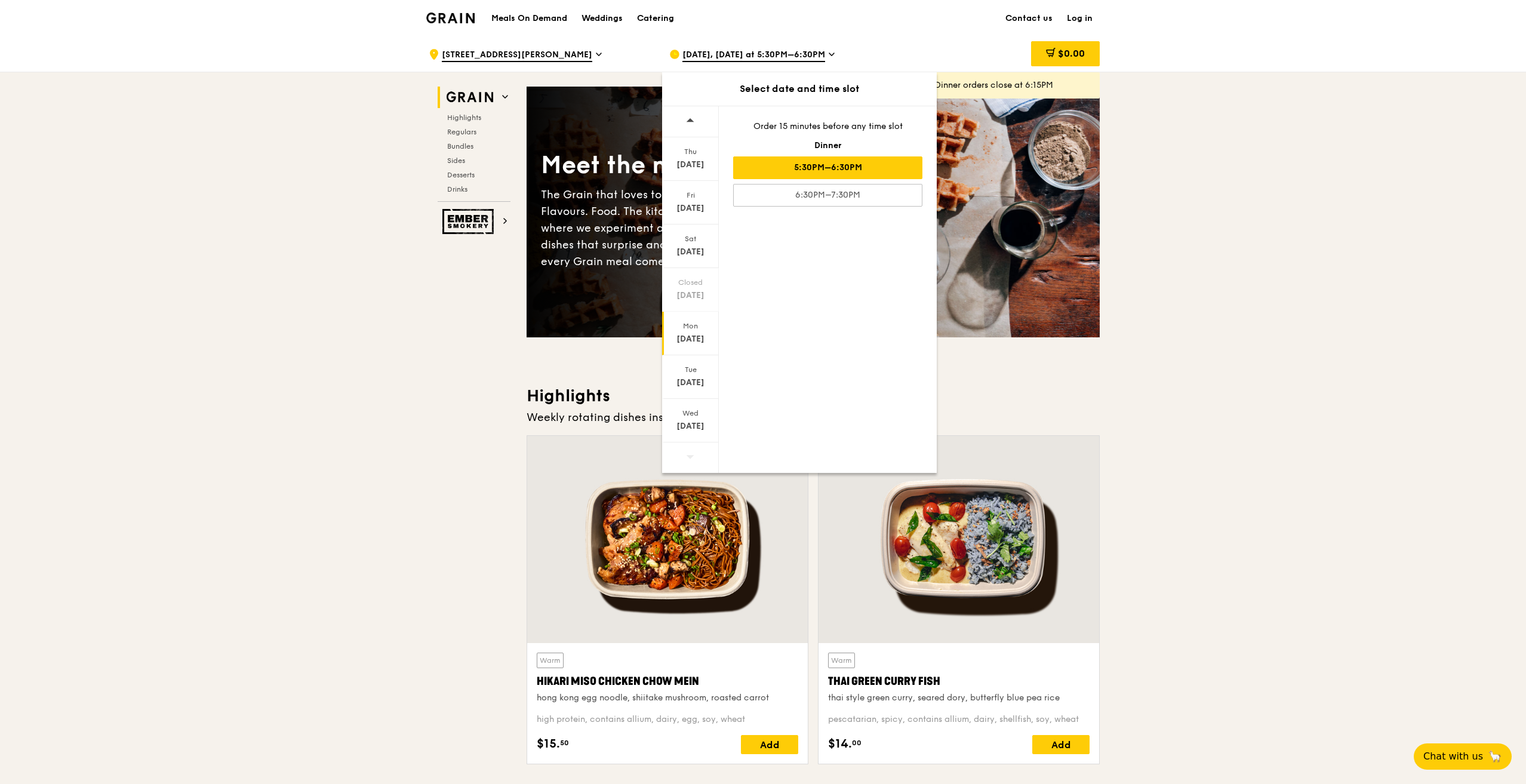
click at [695, 335] on div "Aug 25" at bounding box center [690, 339] width 53 height 12
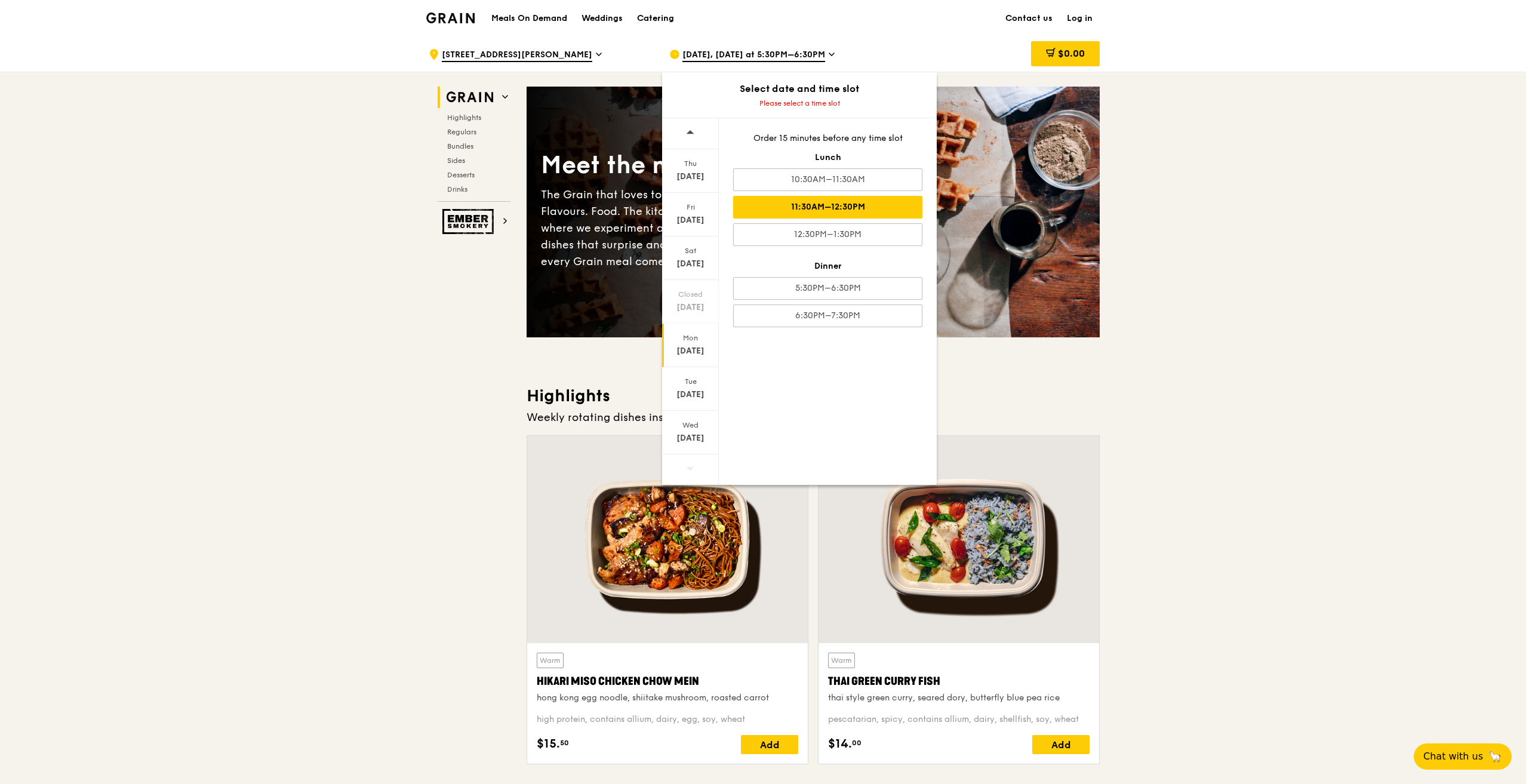
click at [795, 212] on div "11:30AM–12:30PM" at bounding box center [828, 208] width 189 height 23
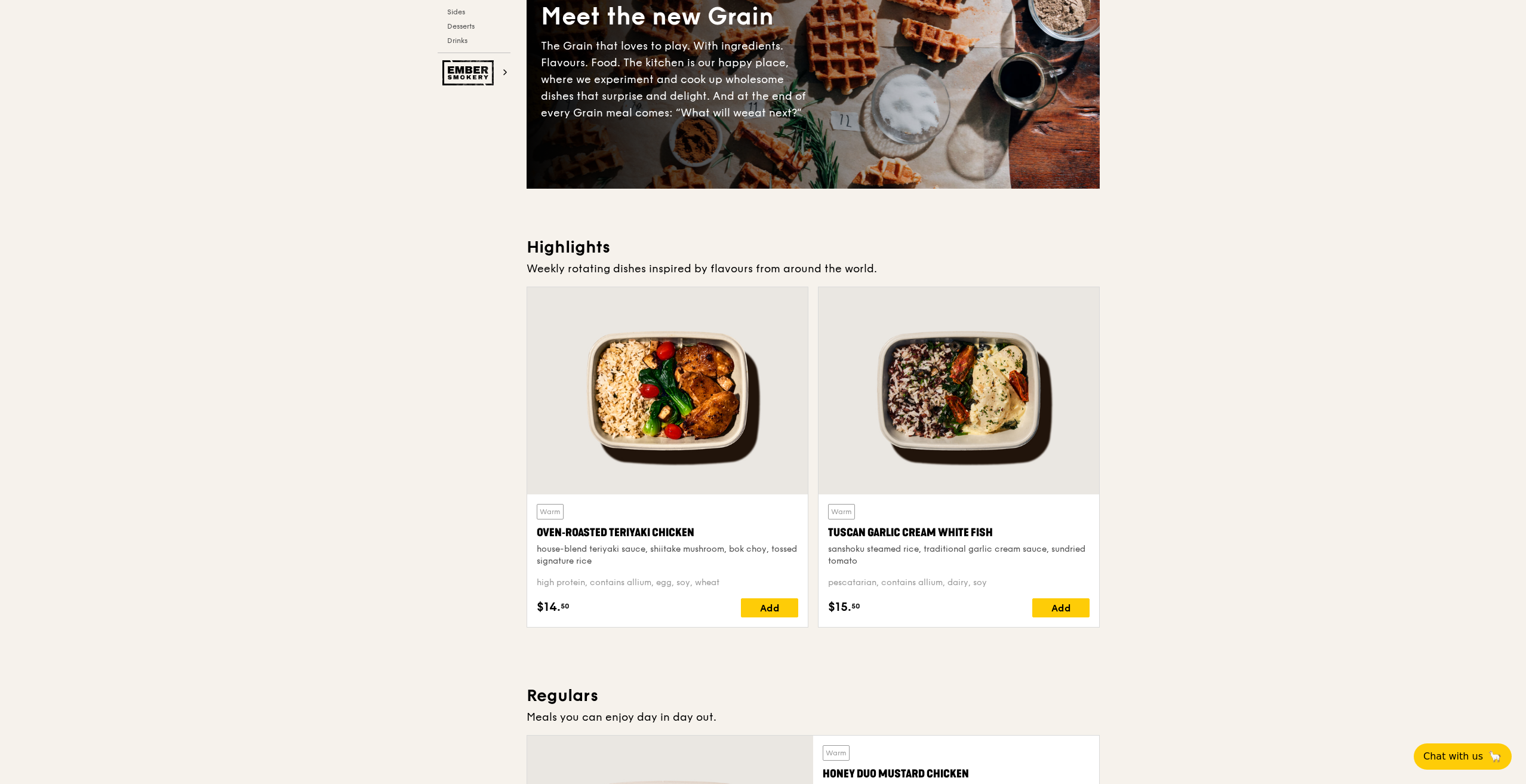
scroll to position [358, 0]
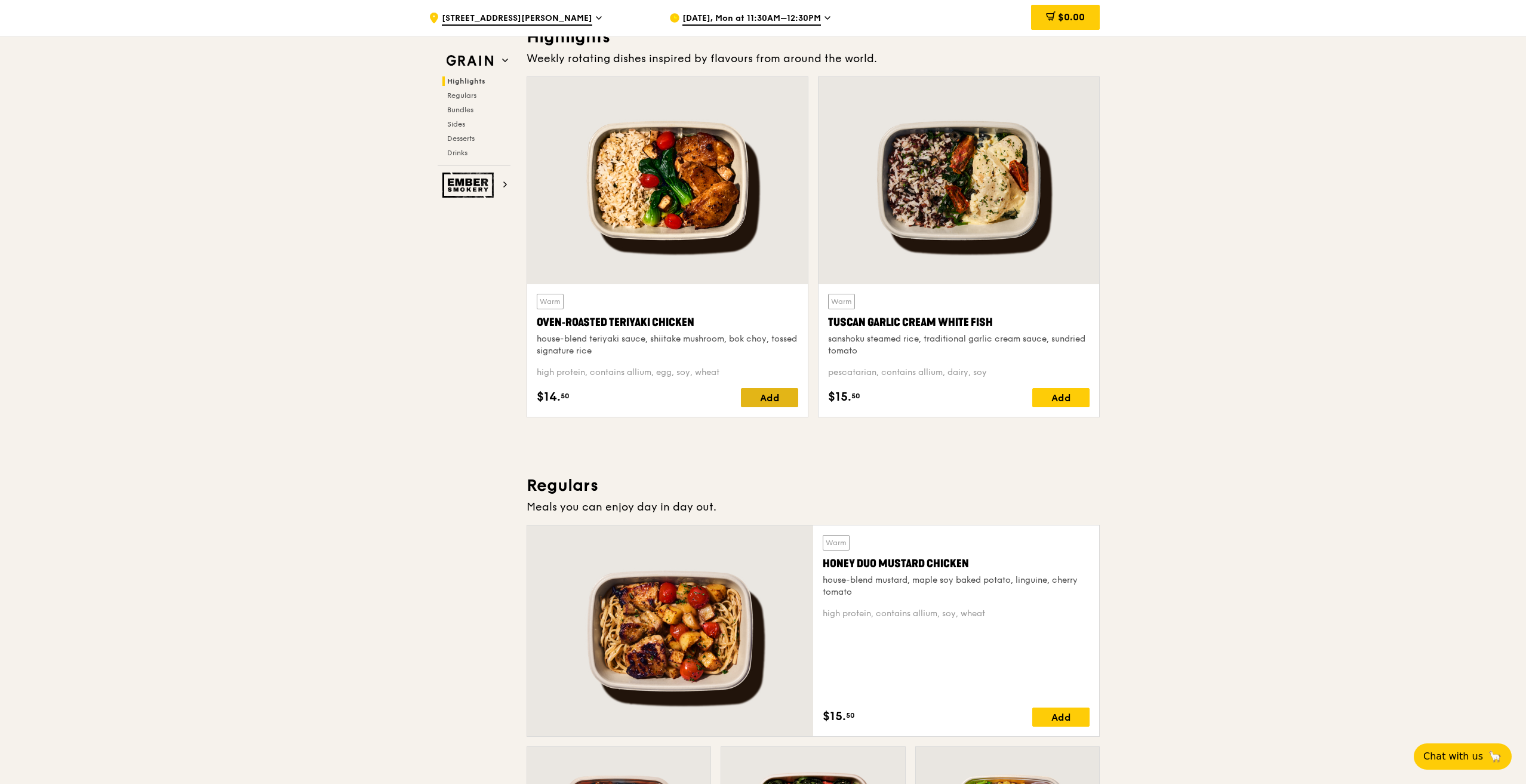
click at [761, 397] on div "Add" at bounding box center [769, 398] width 57 height 19
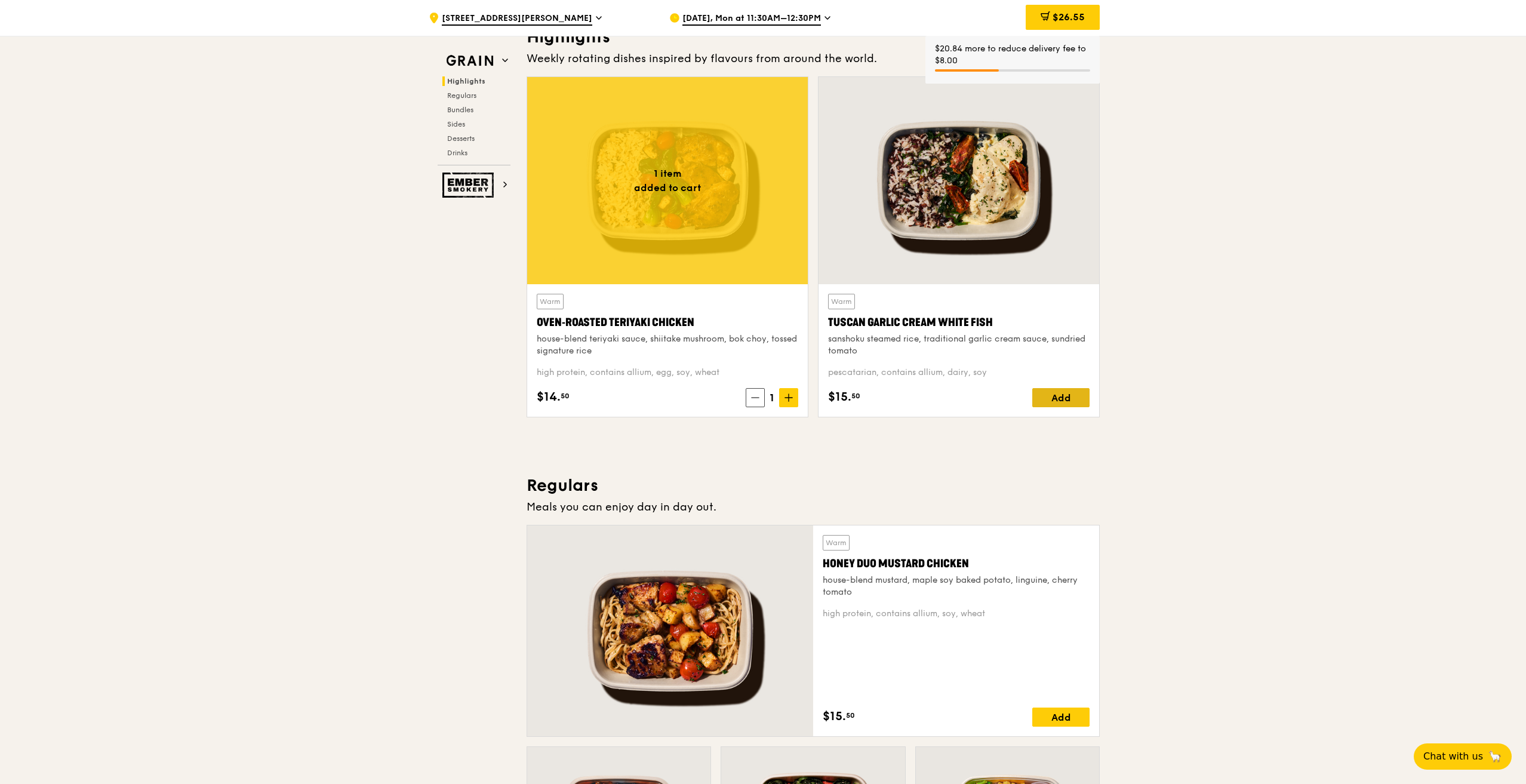
click at [1063, 397] on div "Add" at bounding box center [1061, 398] width 57 height 19
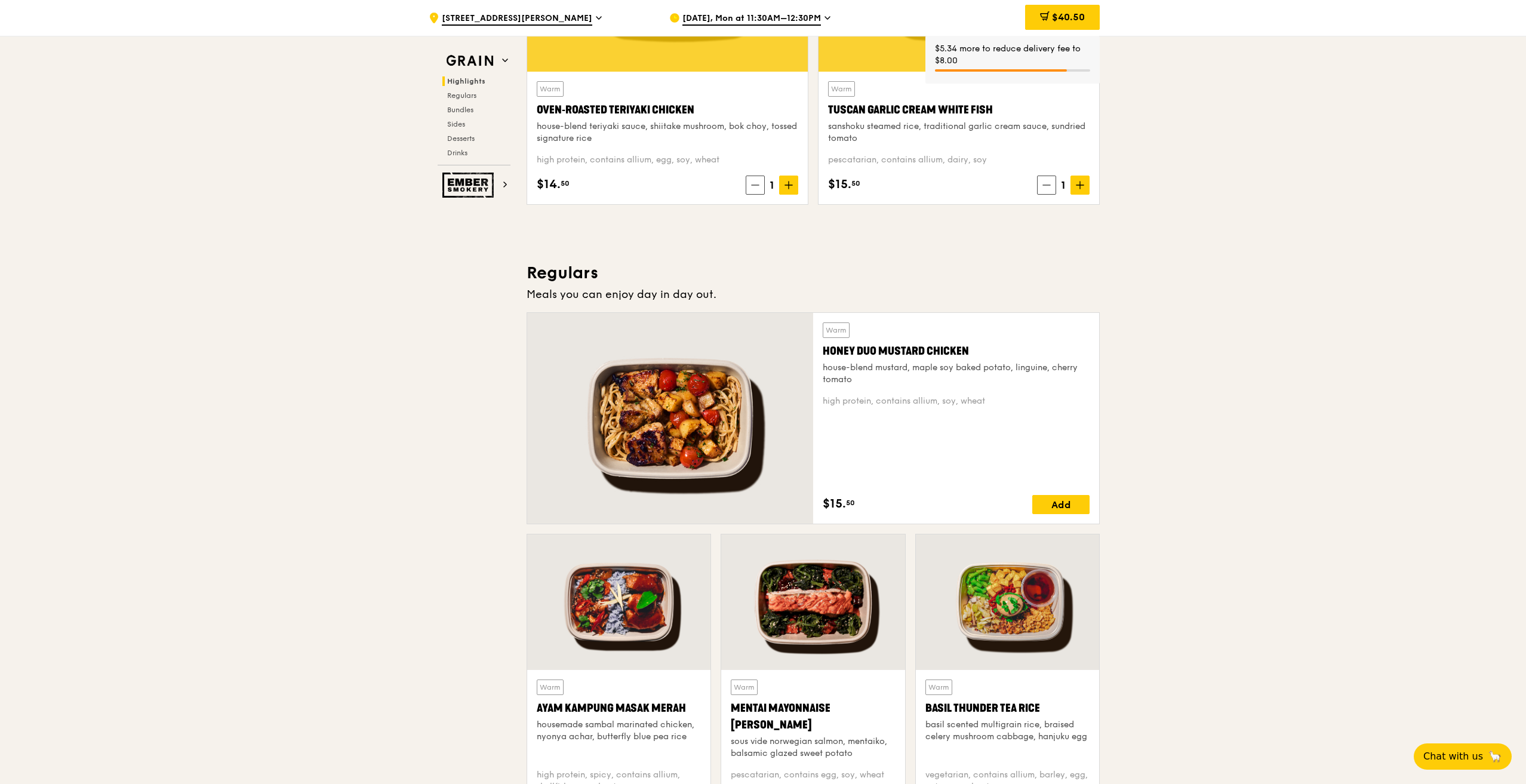
scroll to position [836, 0]
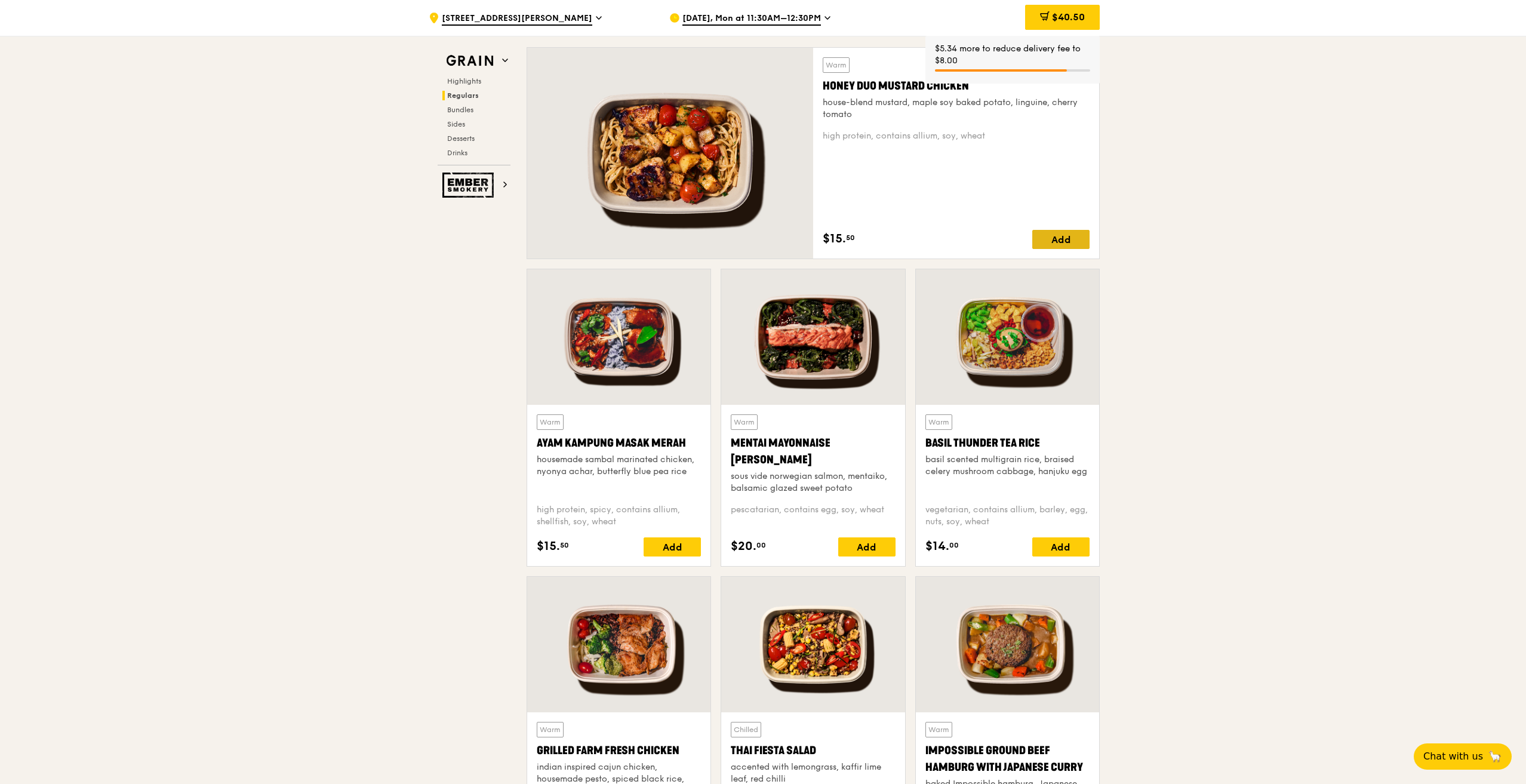
click at [1077, 236] on div "Add" at bounding box center [1061, 239] width 57 height 19
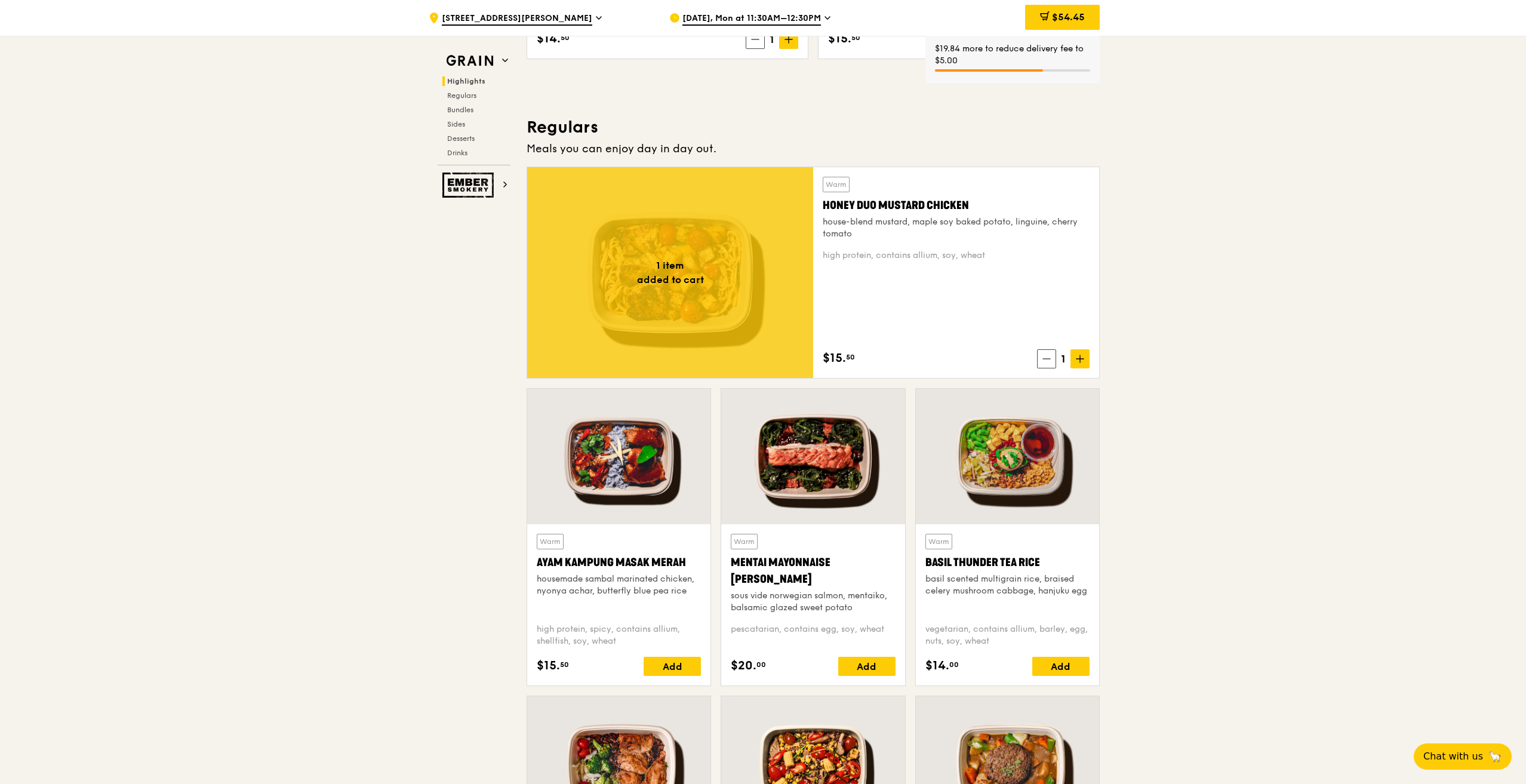
scroll to position [1015, 0]
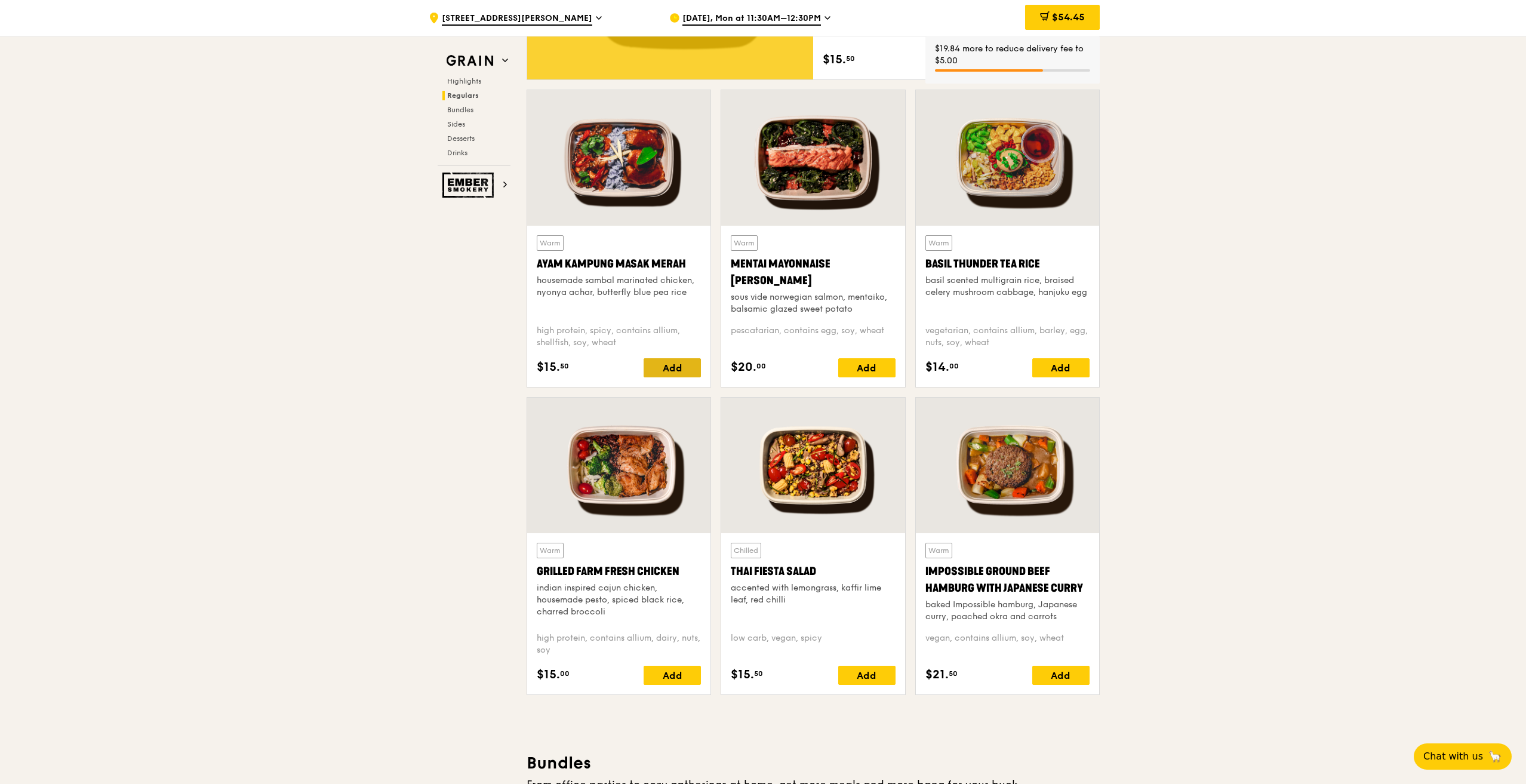
click at [682, 363] on div "Add" at bounding box center [672, 368] width 57 height 19
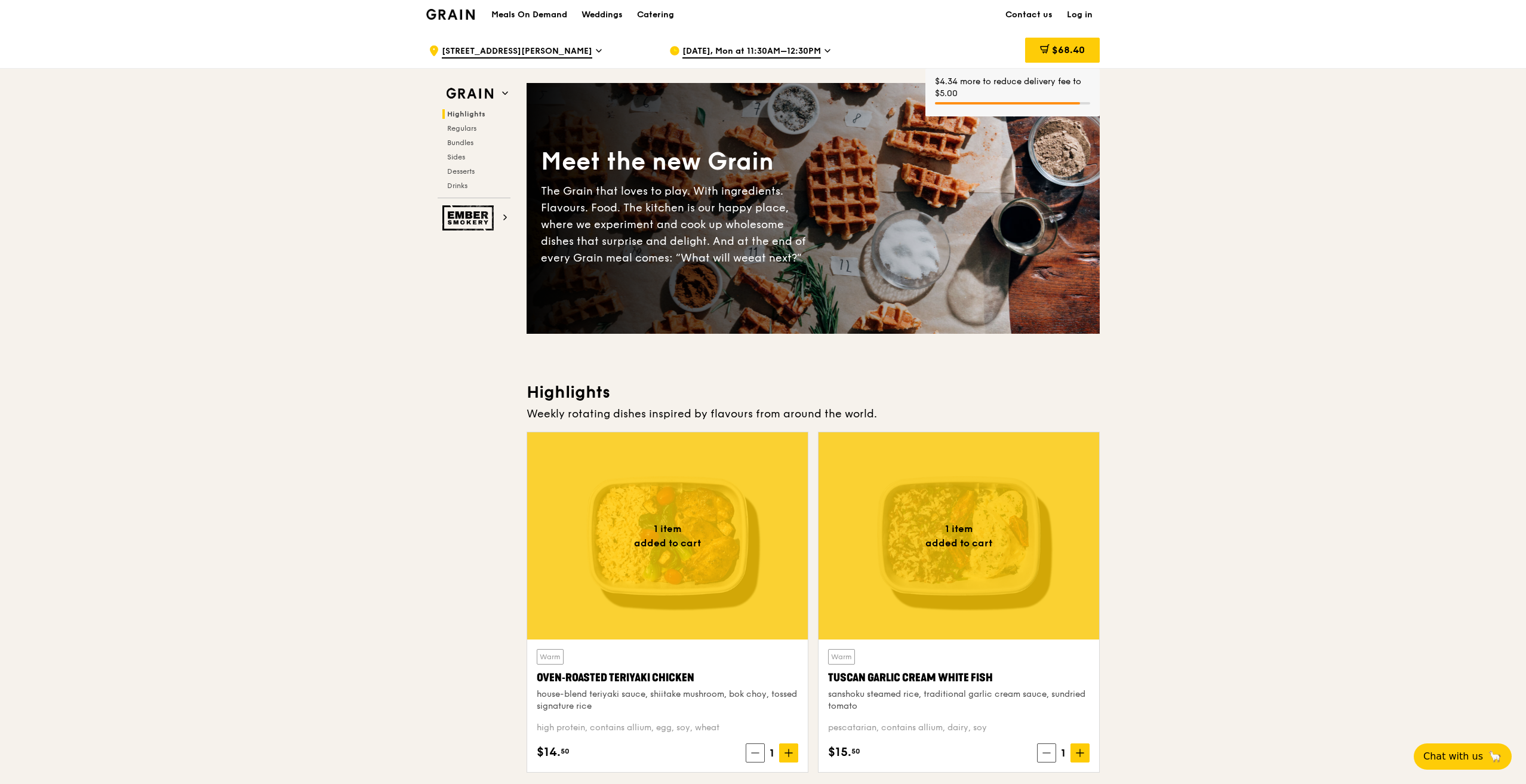
scroll to position [0, 0]
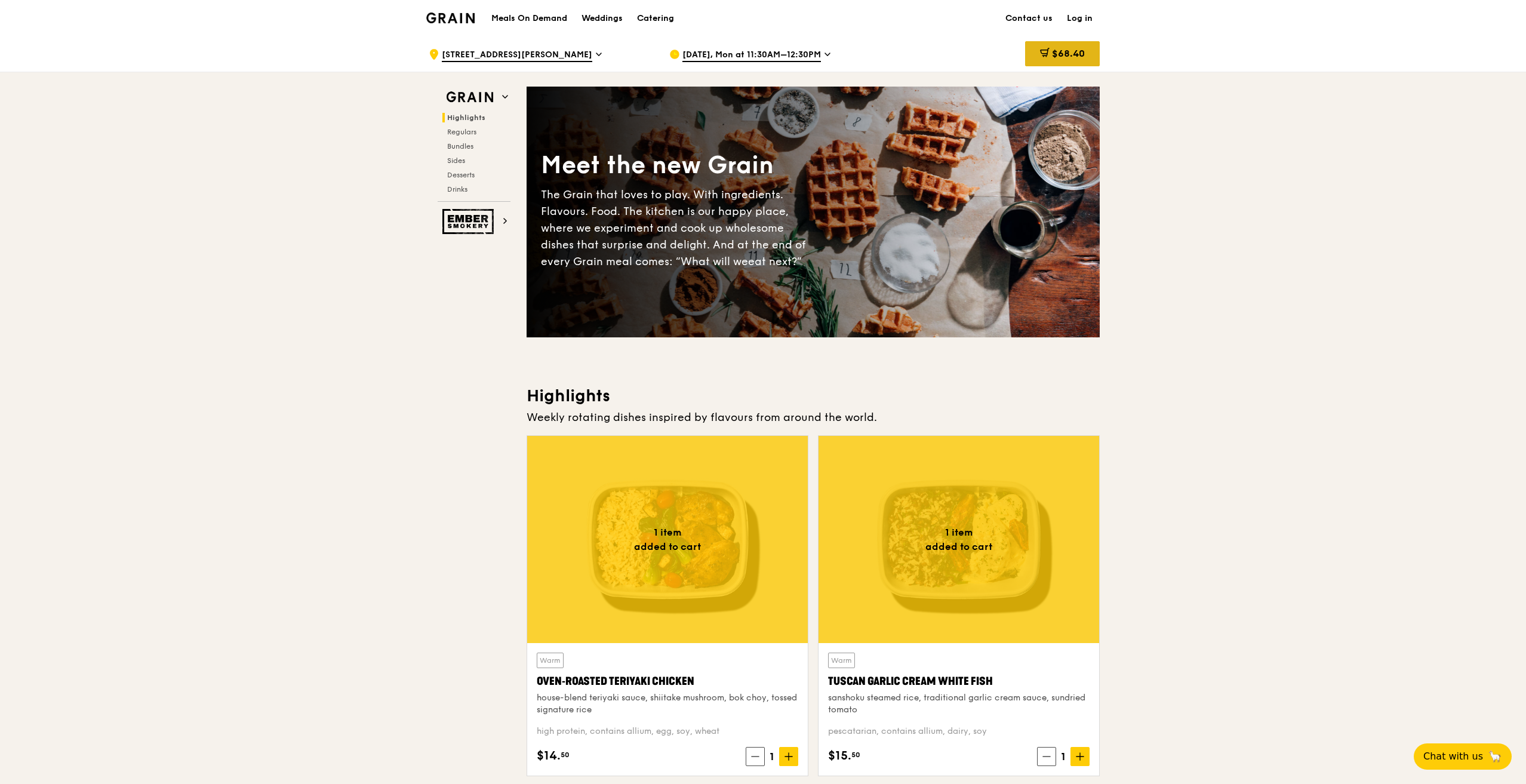
click at [1062, 50] on span "$68.40" at bounding box center [1068, 53] width 32 height 11
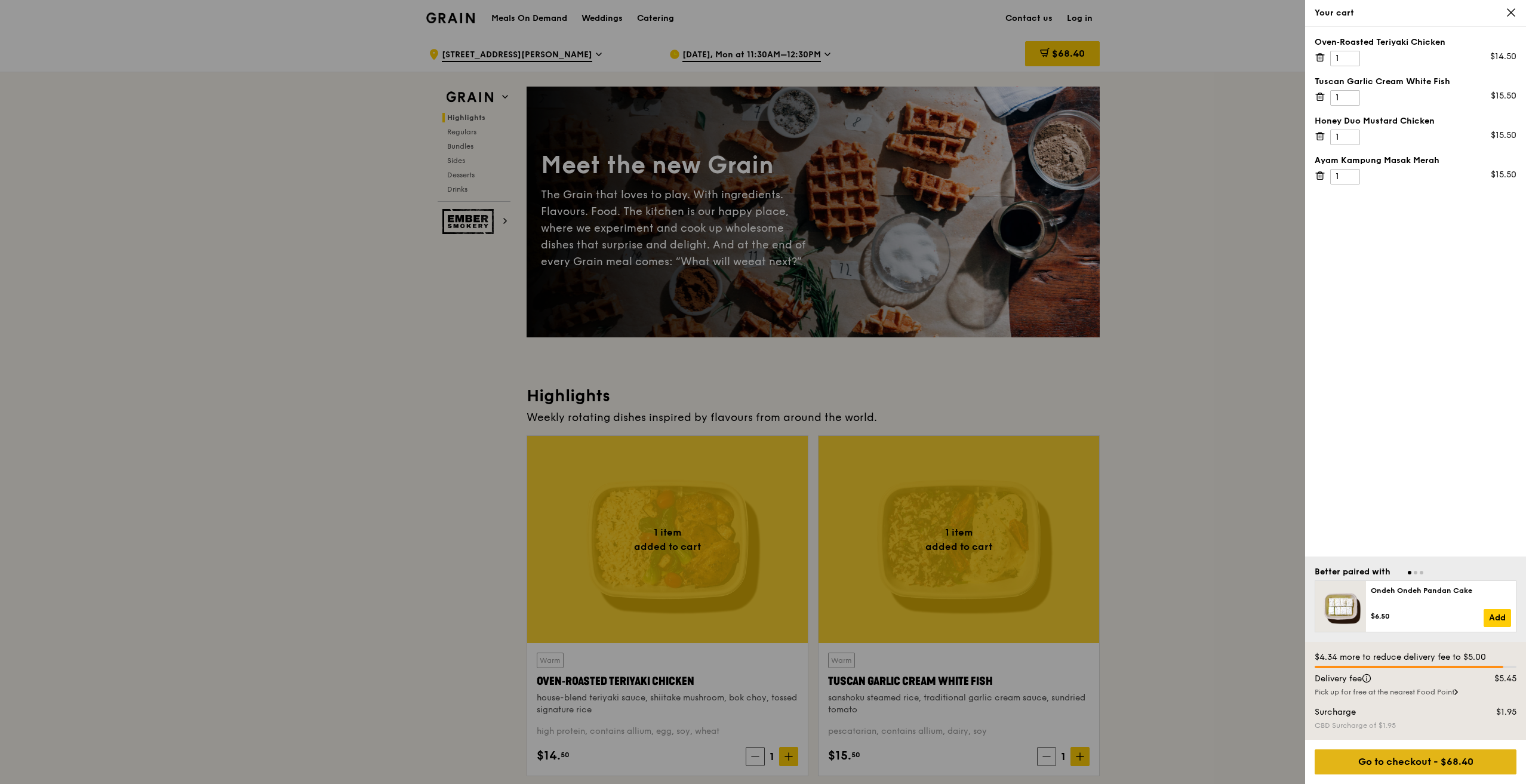
click at [1368, 758] on div "Go to checkout - $68.40" at bounding box center [1416, 762] width 201 height 25
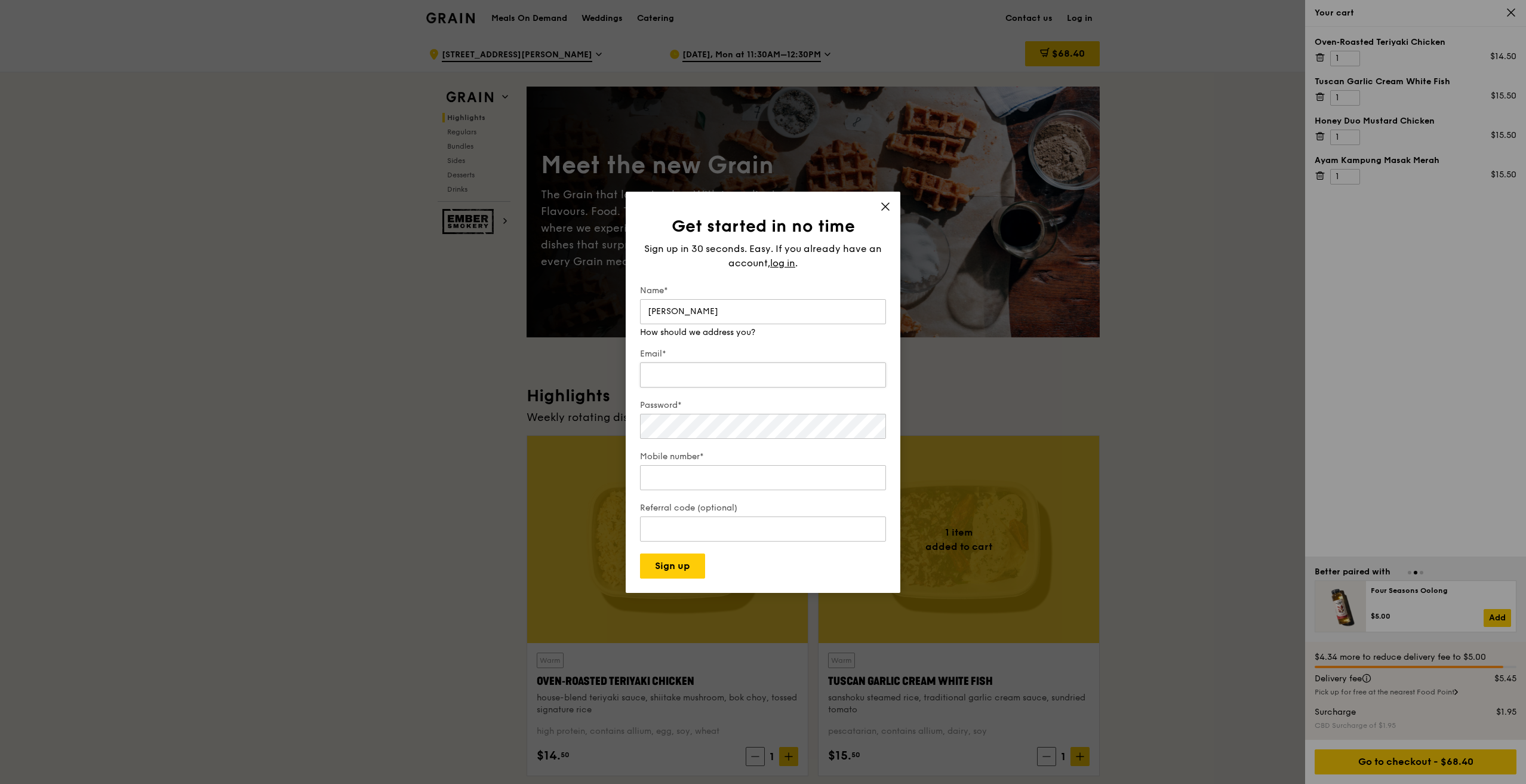
type input "Joey"
type input "joey.lee@singtel.com"
type input "98805576"
click at [685, 557] on button "Sign up" at bounding box center [673, 566] width 65 height 25
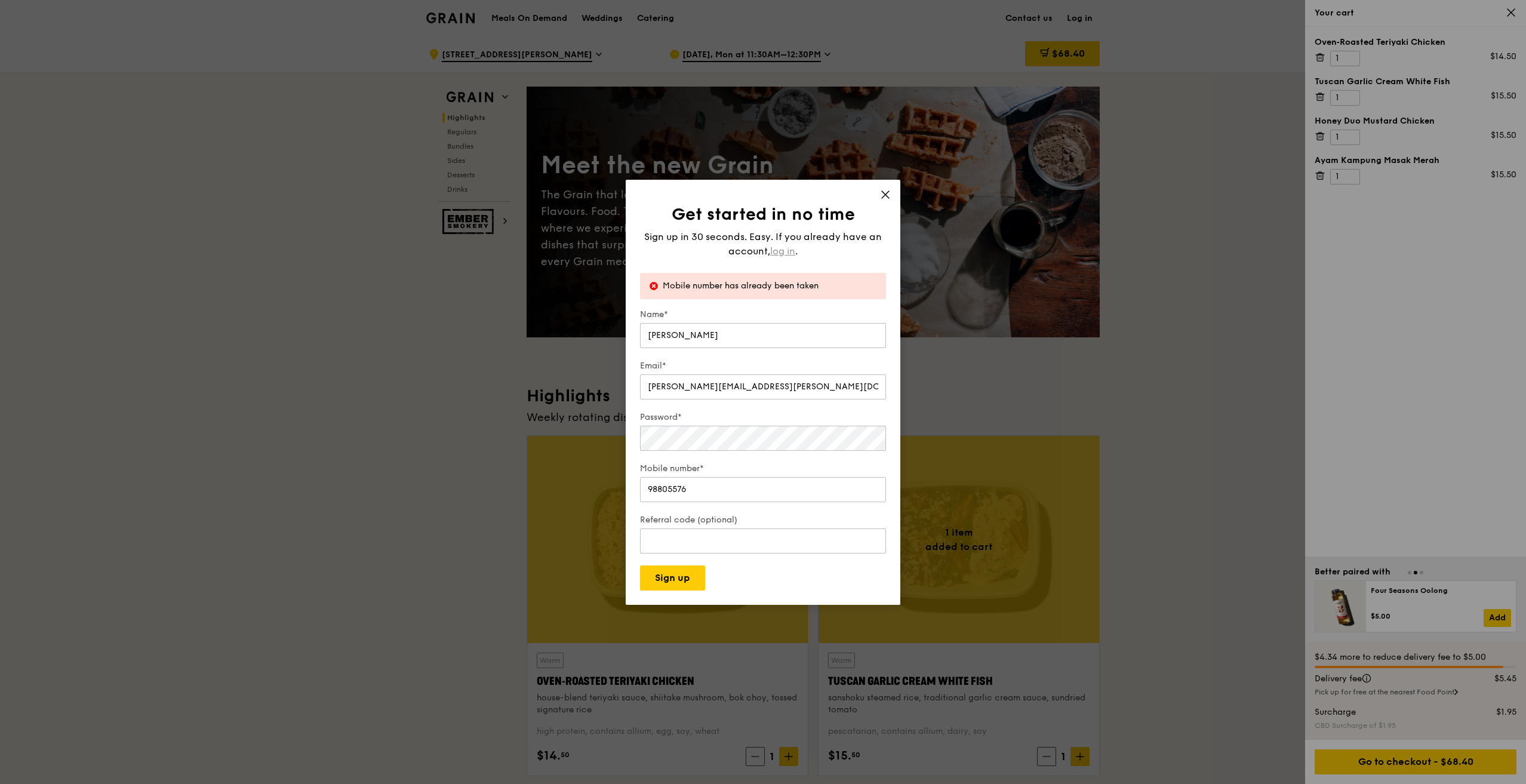
click at [793, 254] on span "log in" at bounding box center [782, 251] width 25 height 14
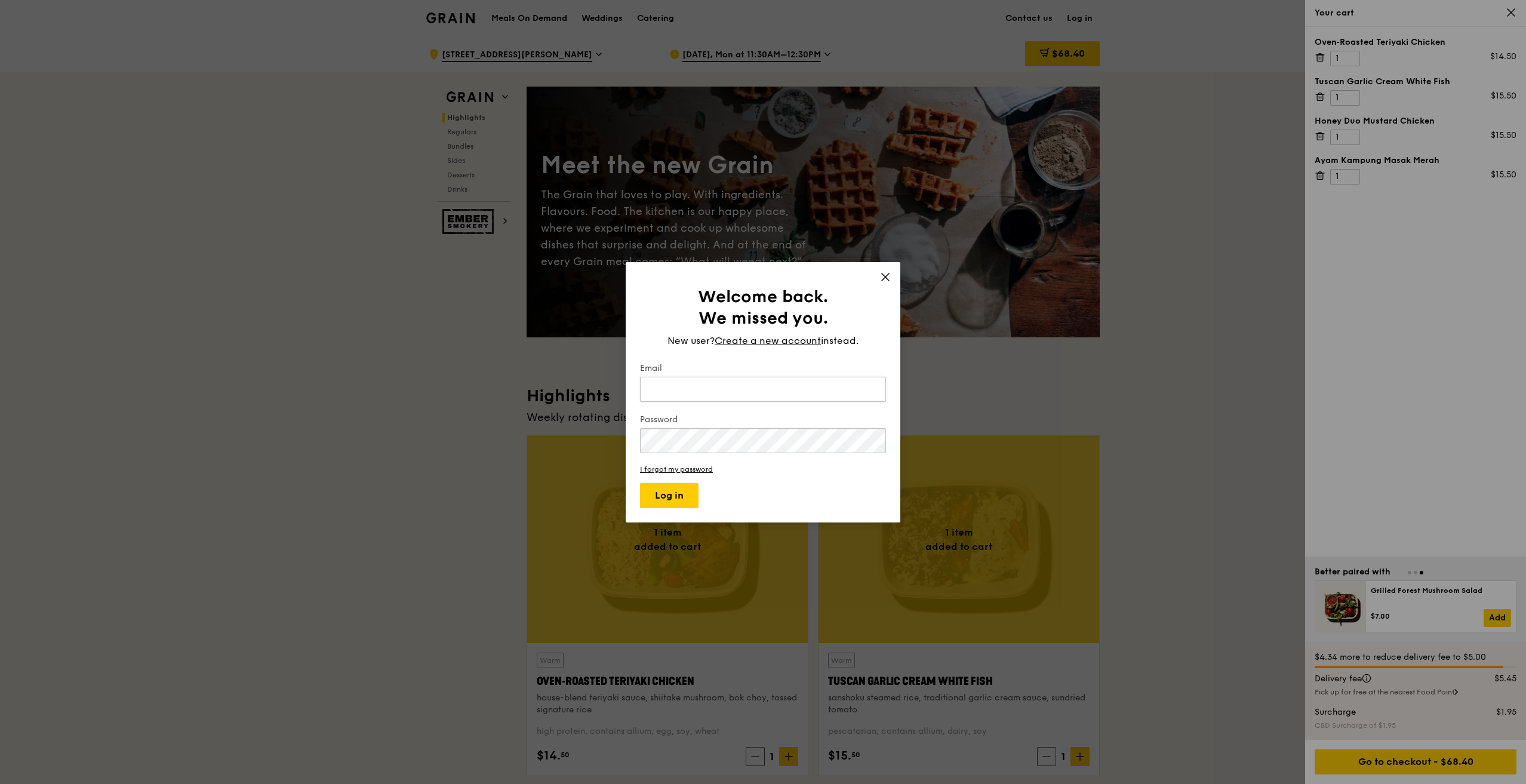
click at [779, 389] on input "Email" at bounding box center [763, 389] width 246 height 25
type input "joeylee91@msn.com"
click at [640, 483] on button "Log in" at bounding box center [669, 495] width 59 height 25
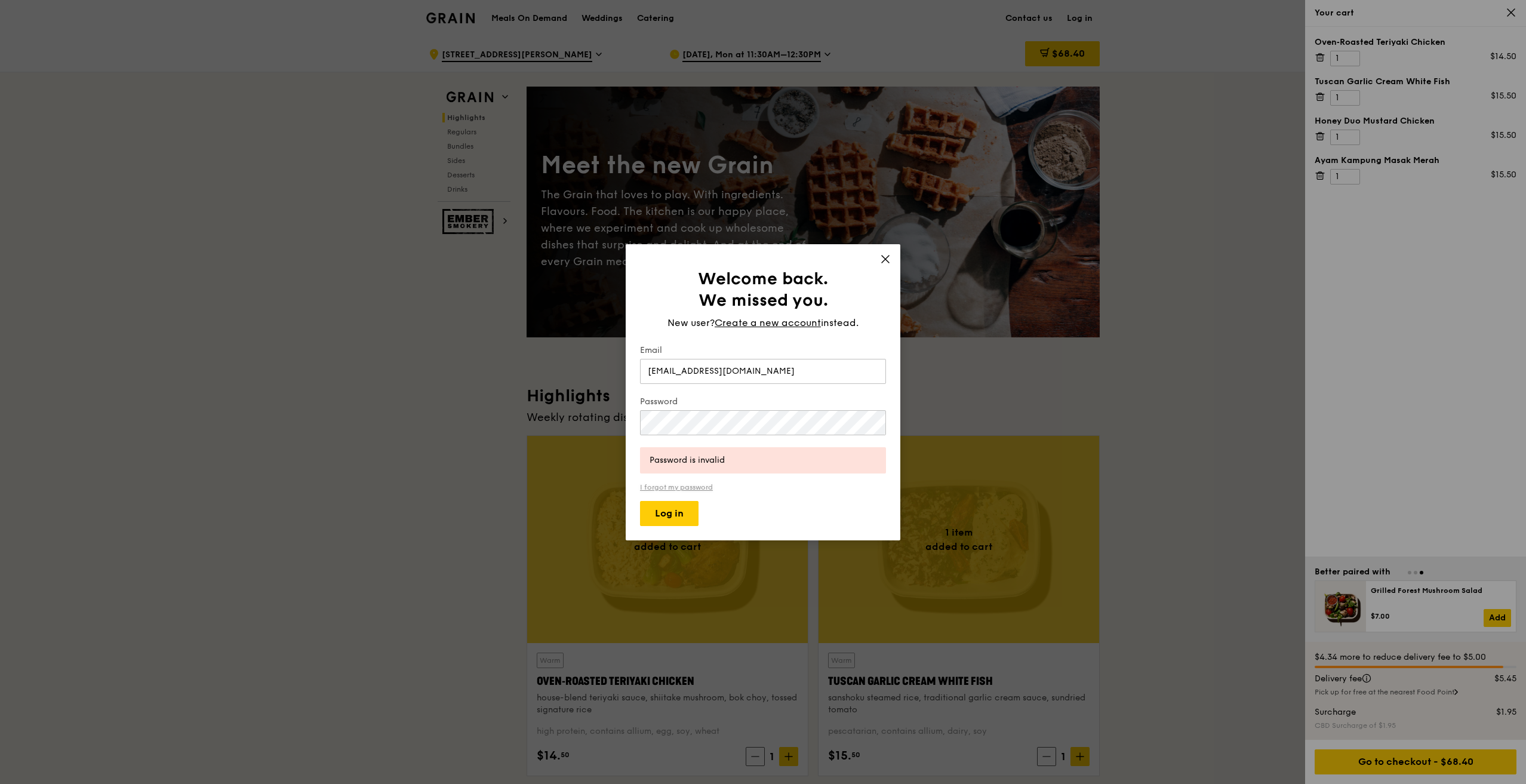
click at [693, 489] on link "I forgot my password" at bounding box center [763, 487] width 246 height 9
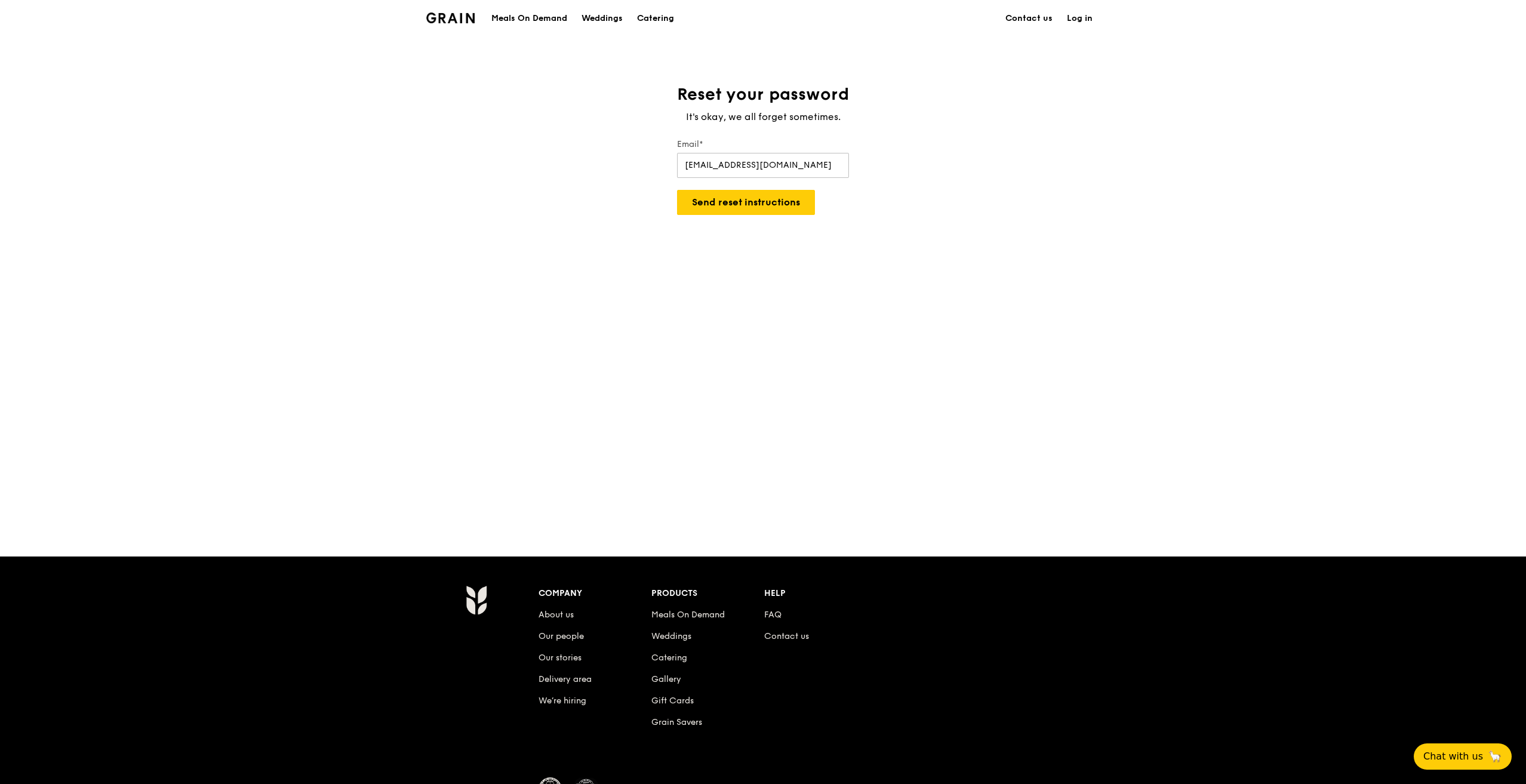
type input "joeylee91@msn.com"
click at [677, 190] on button "Send reset instructions" at bounding box center [745, 202] width 138 height 25
click at [1092, 23] on link "Log in" at bounding box center [1080, 18] width 40 height 36
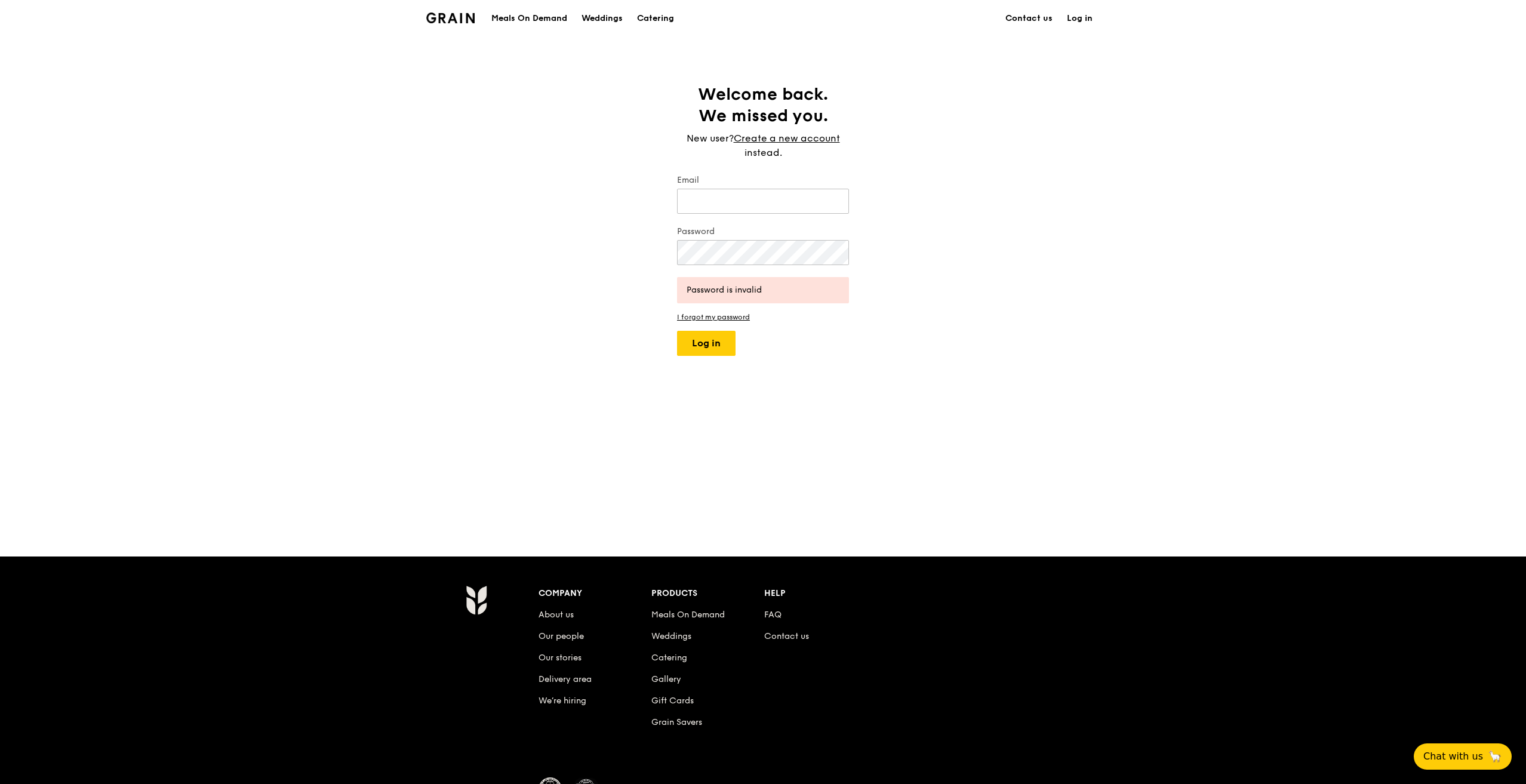
click at [786, 178] on label "Email" at bounding box center [763, 180] width 172 height 12
click at [786, 188] on input "Email" at bounding box center [763, 201] width 172 height 25
click at [789, 205] on input "Email" at bounding box center [763, 201] width 172 height 25
type input "joeylee91@msn.com"
click at [677, 331] on button "Log in" at bounding box center [706, 343] width 59 height 25
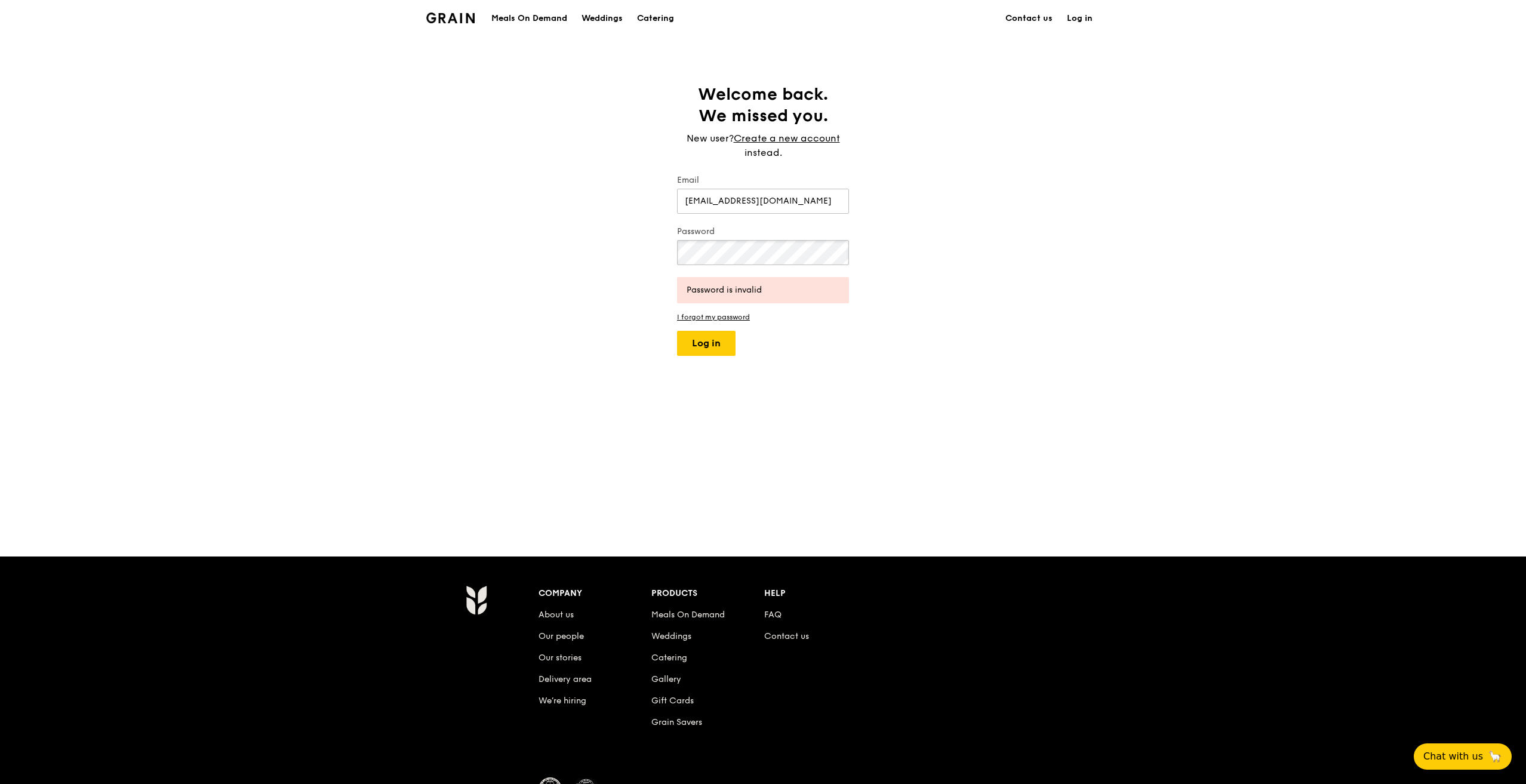
click at [677, 331] on button "Log in" at bounding box center [706, 343] width 59 height 25
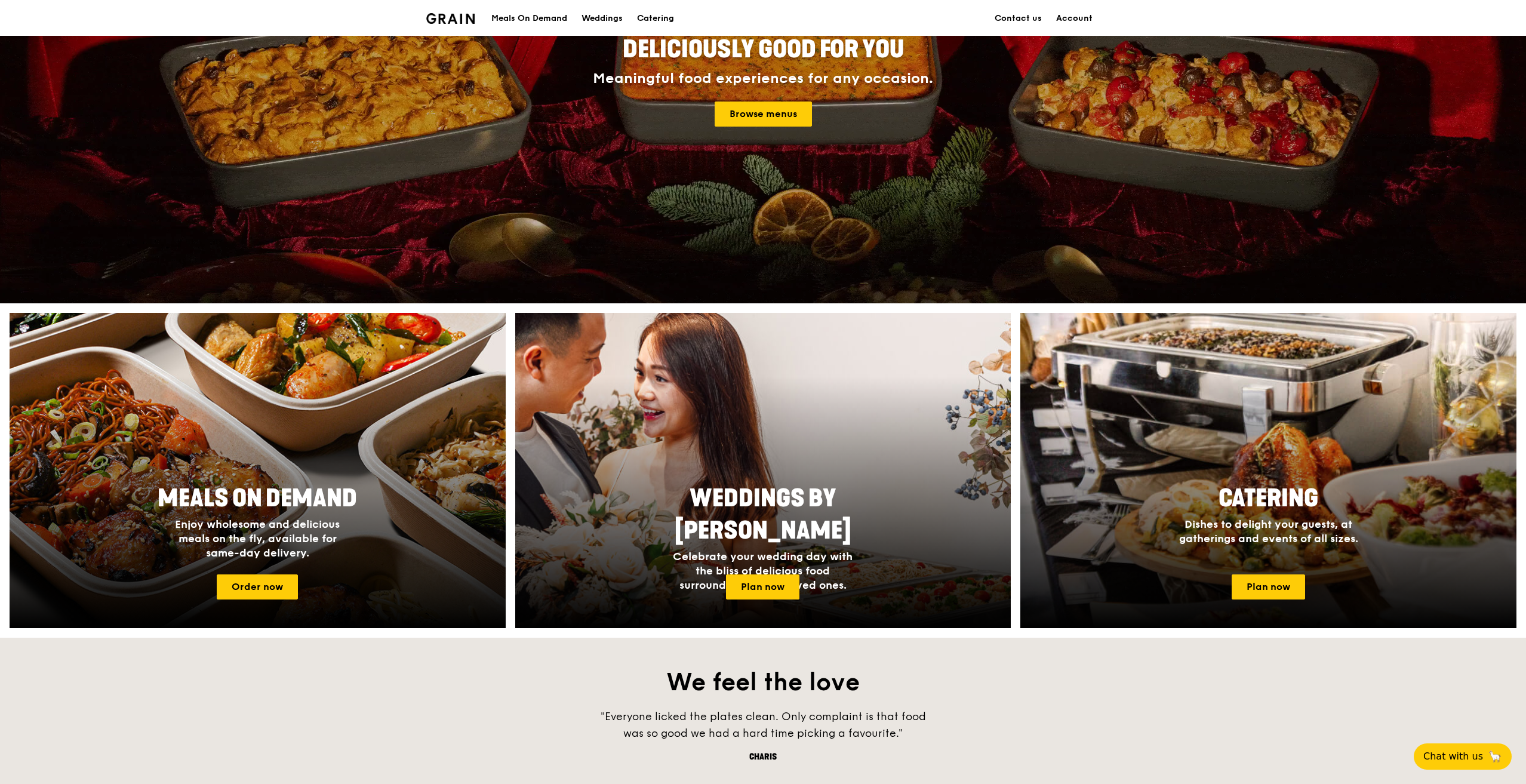
scroll to position [180, 0]
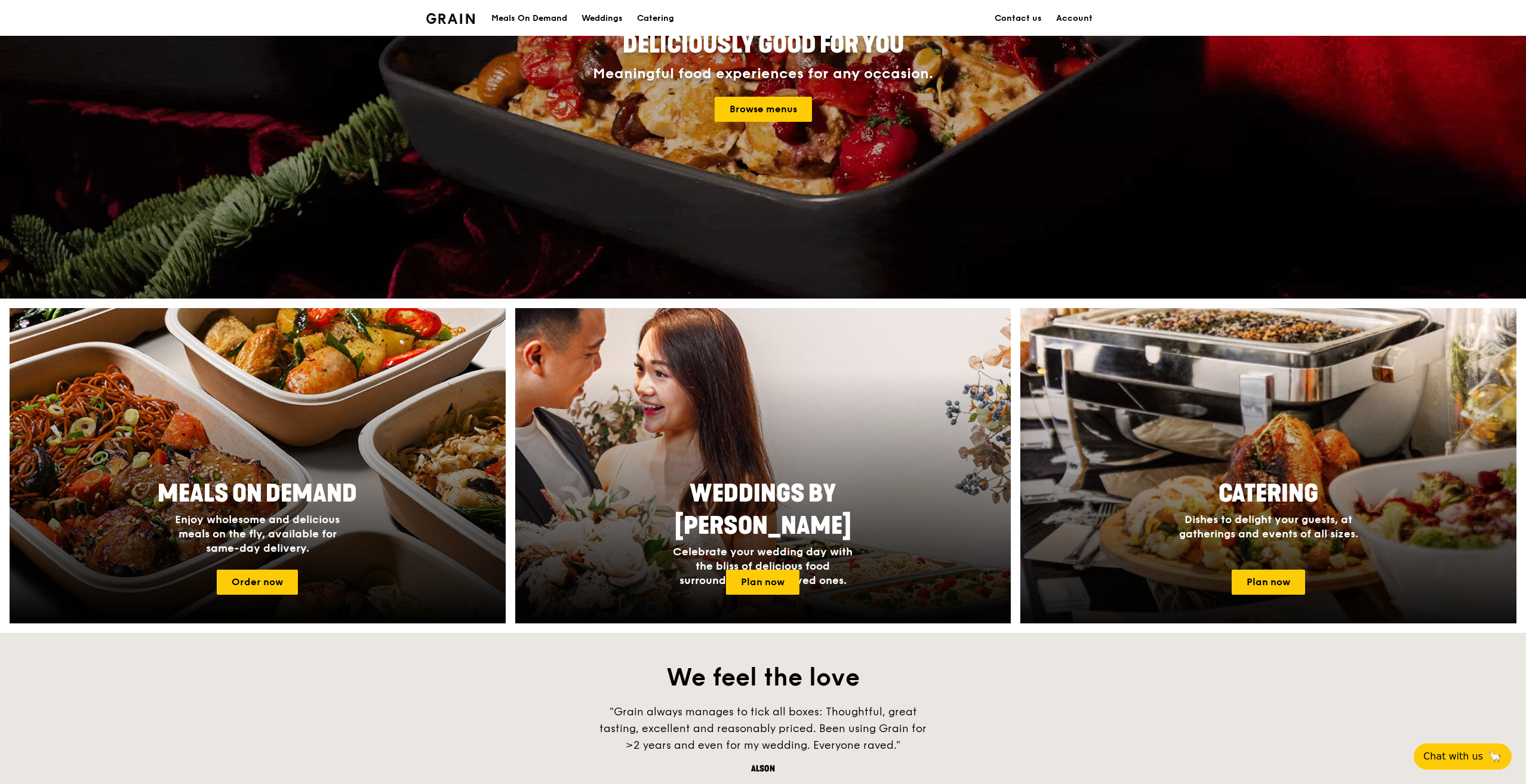
click at [1294, 599] on div at bounding box center [1268, 466] width 546 height 347
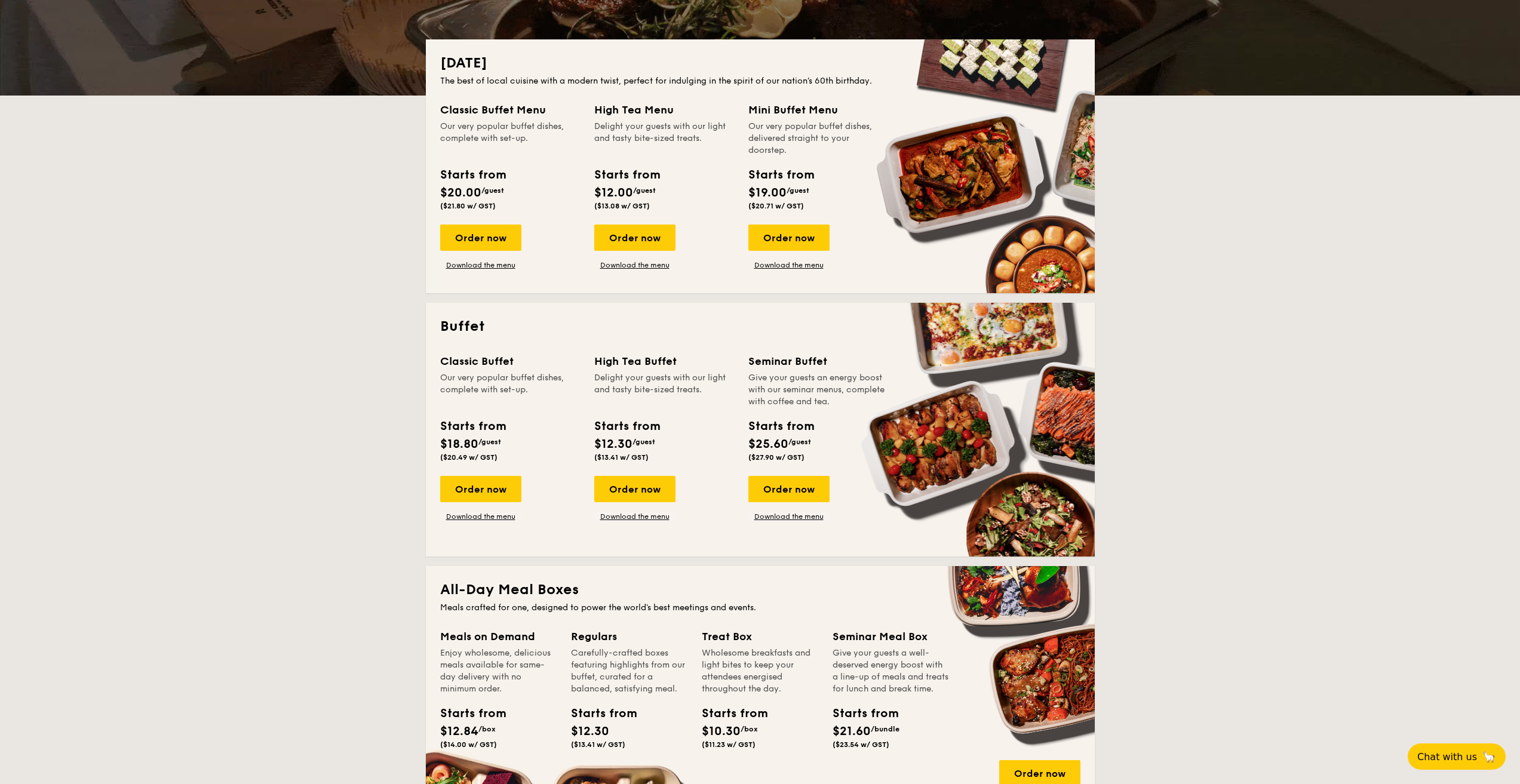
scroll to position [538, 0]
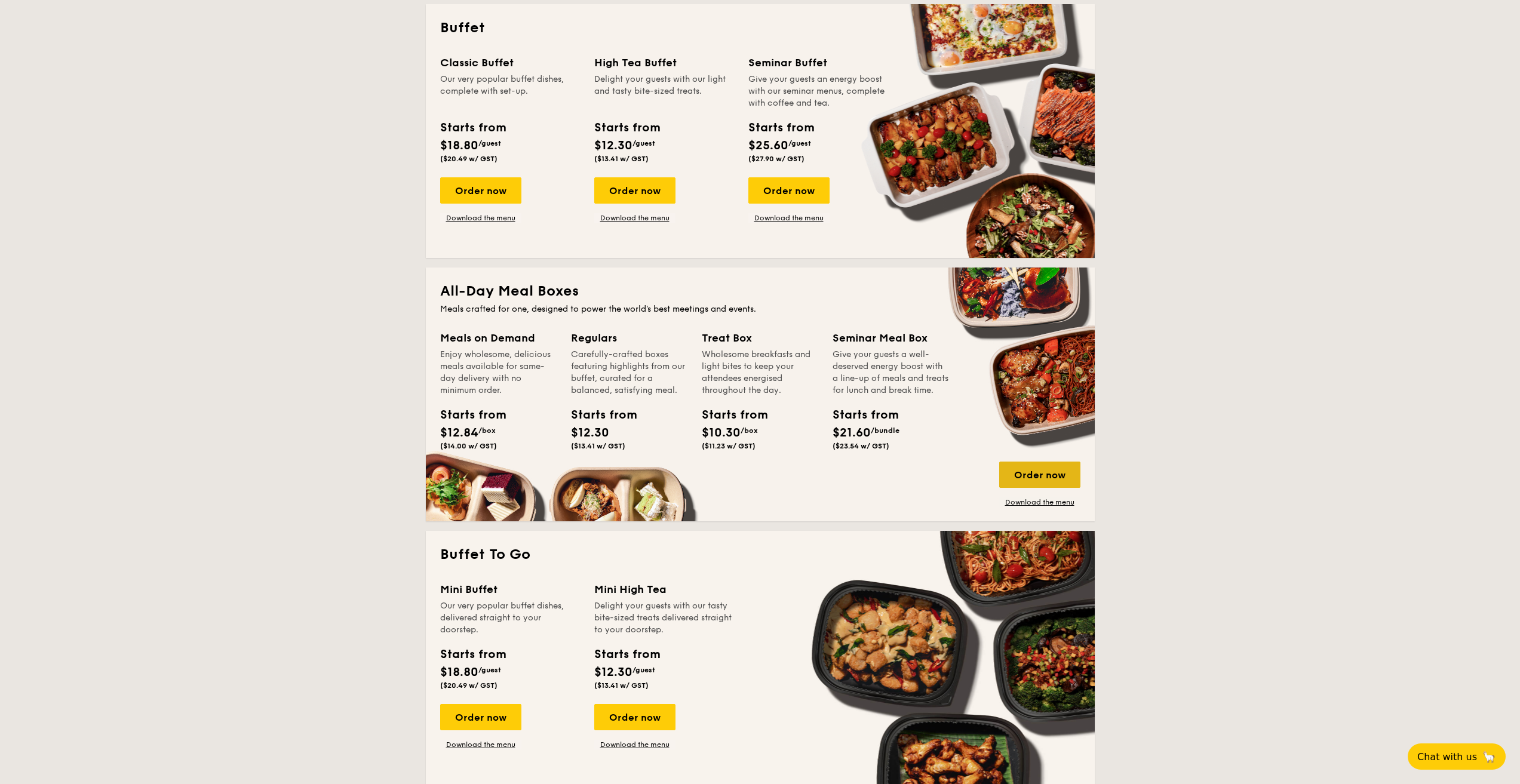
click at [1037, 477] on div "Order now" at bounding box center [1039, 475] width 81 height 26
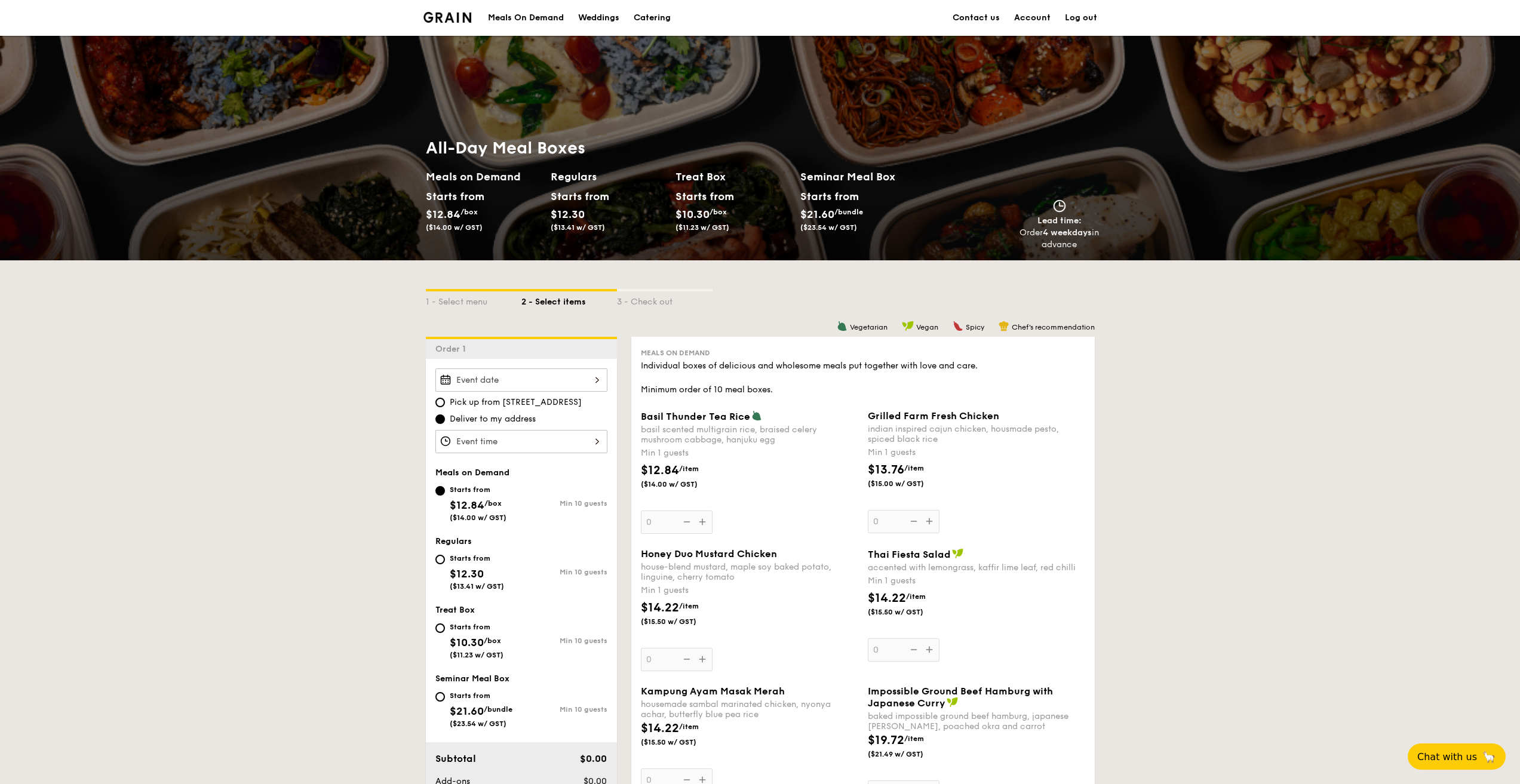
scroll to position [60, 0]
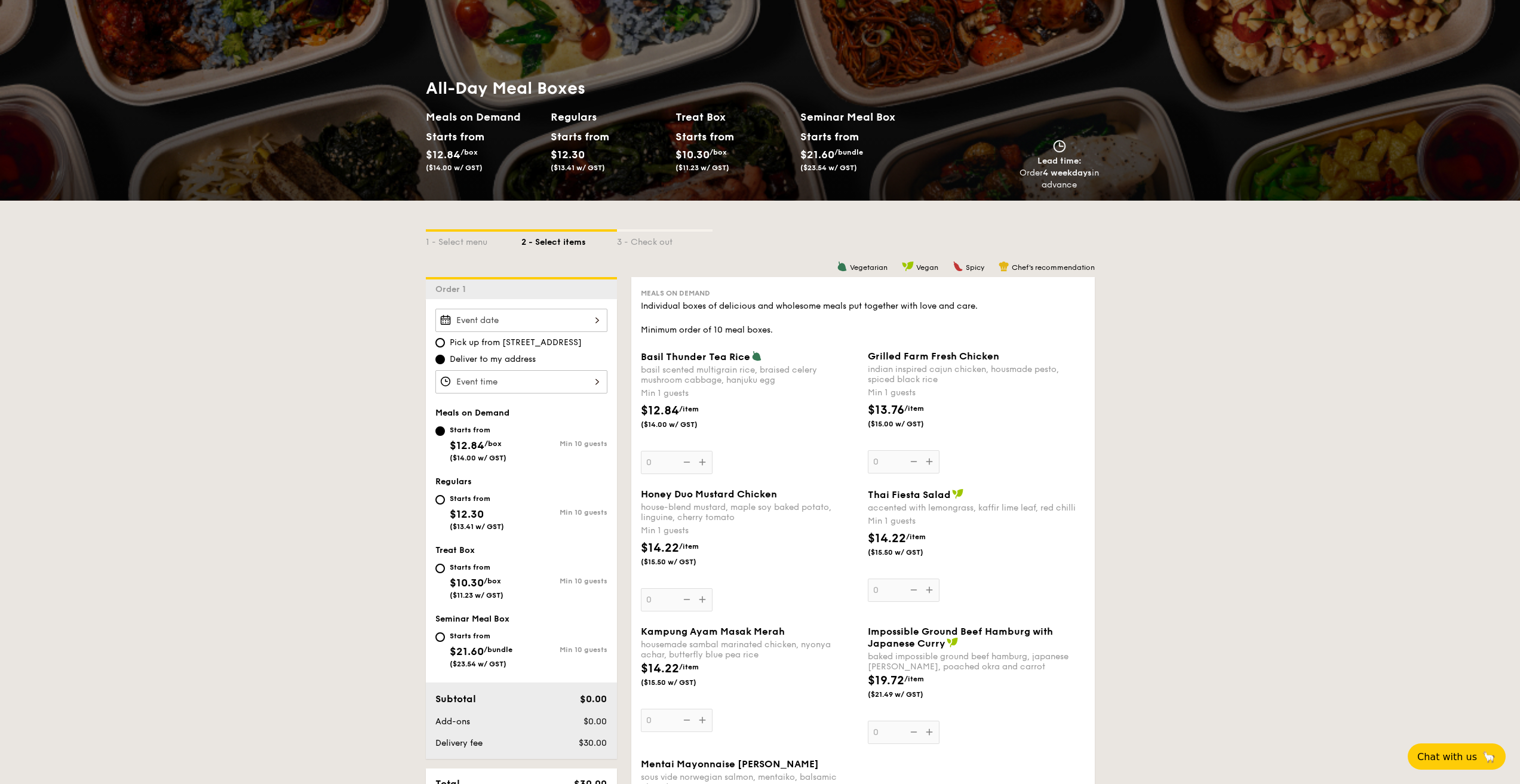
click at [502, 308] on div "Pick up from [STREET_ADDRESS] Deliver to my address Meals on Demand Starts from…" at bounding box center [521, 529] width 191 height 460
click at [500, 321] on div at bounding box center [521, 320] width 172 height 24
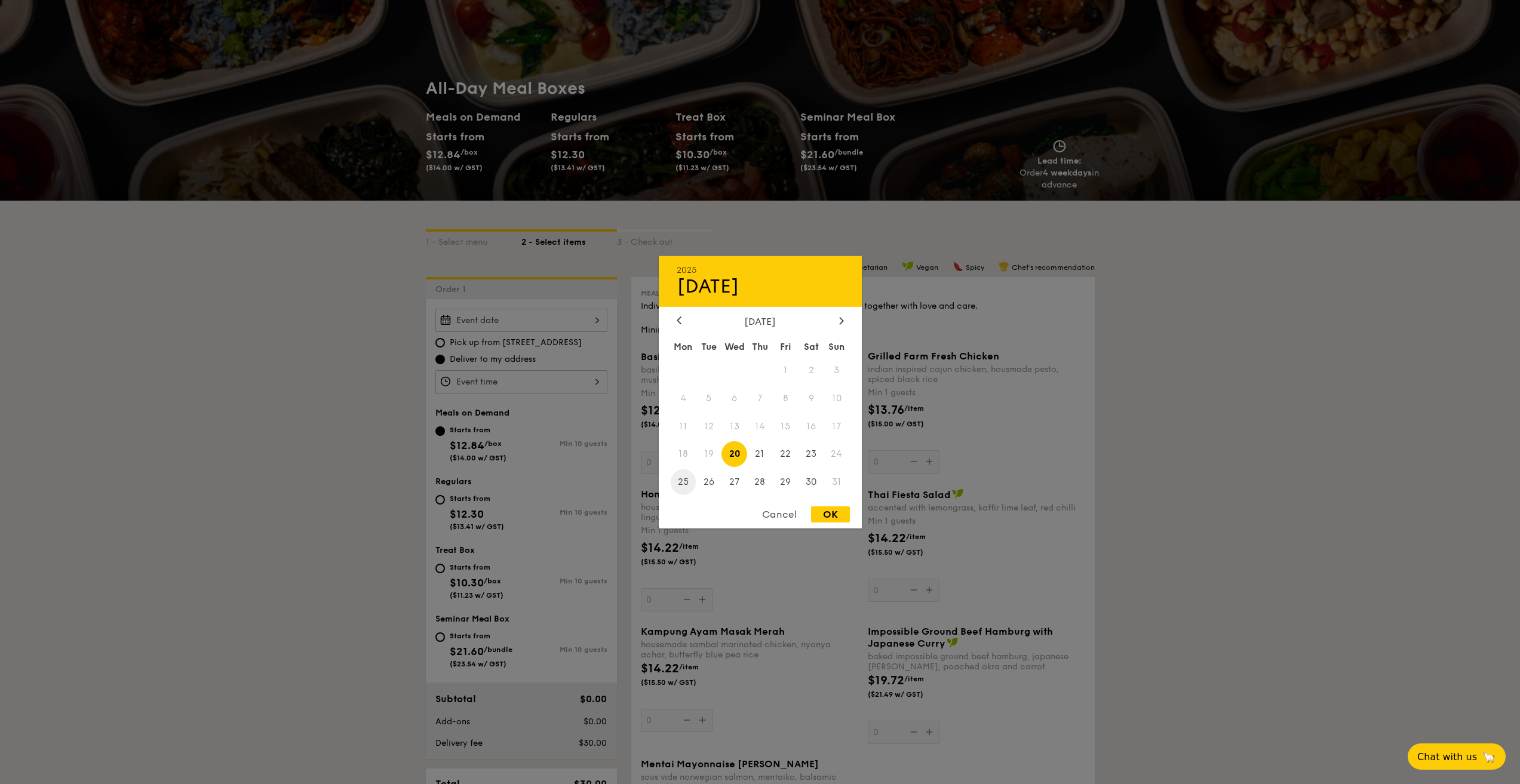
click at [676, 483] on span "25" at bounding box center [683, 482] width 25 height 25
click at [834, 517] on div "OK" at bounding box center [831, 514] width 39 height 16
type input "Aug 25, 2025"
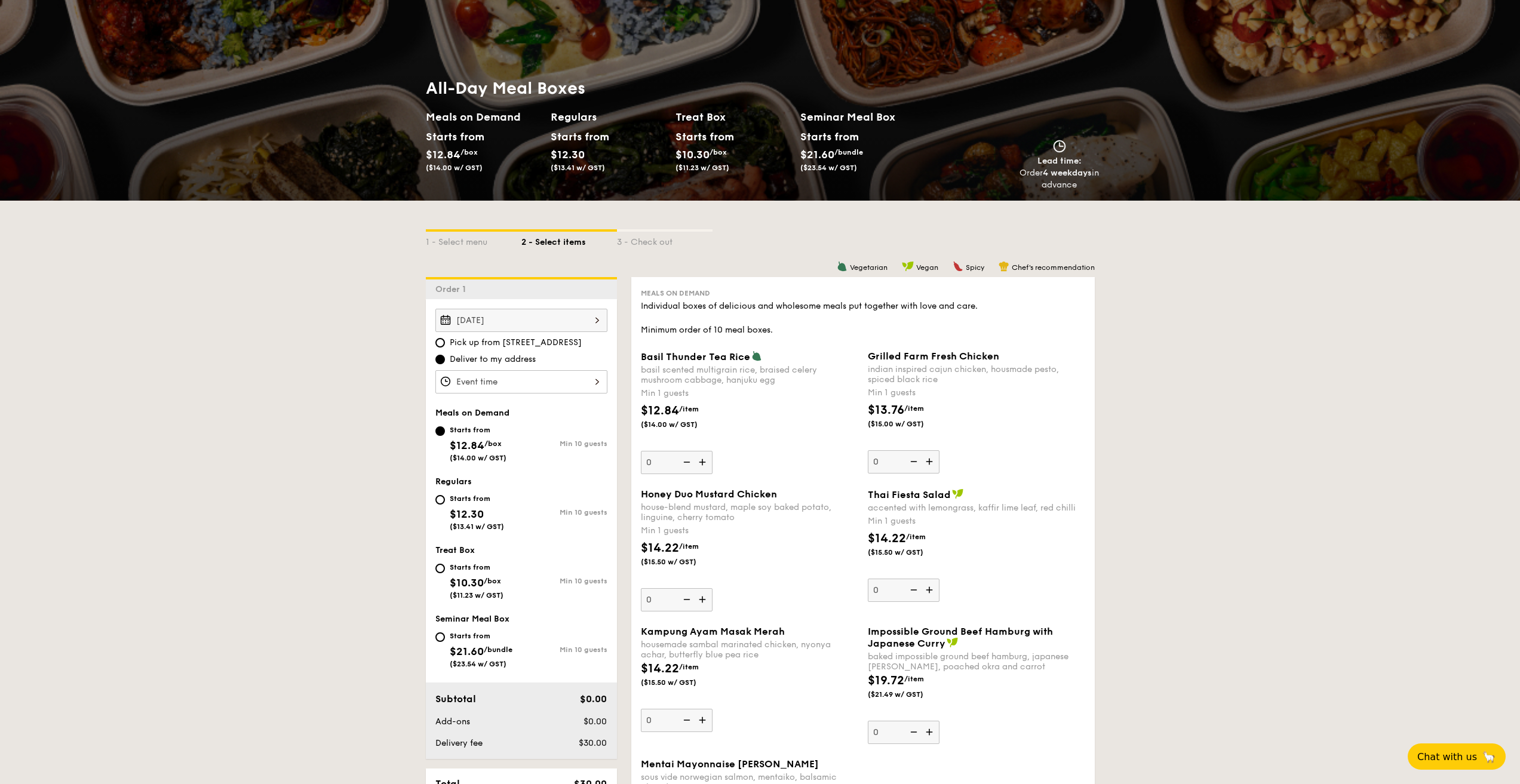
click at [472, 380] on div at bounding box center [521, 382] width 172 height 24
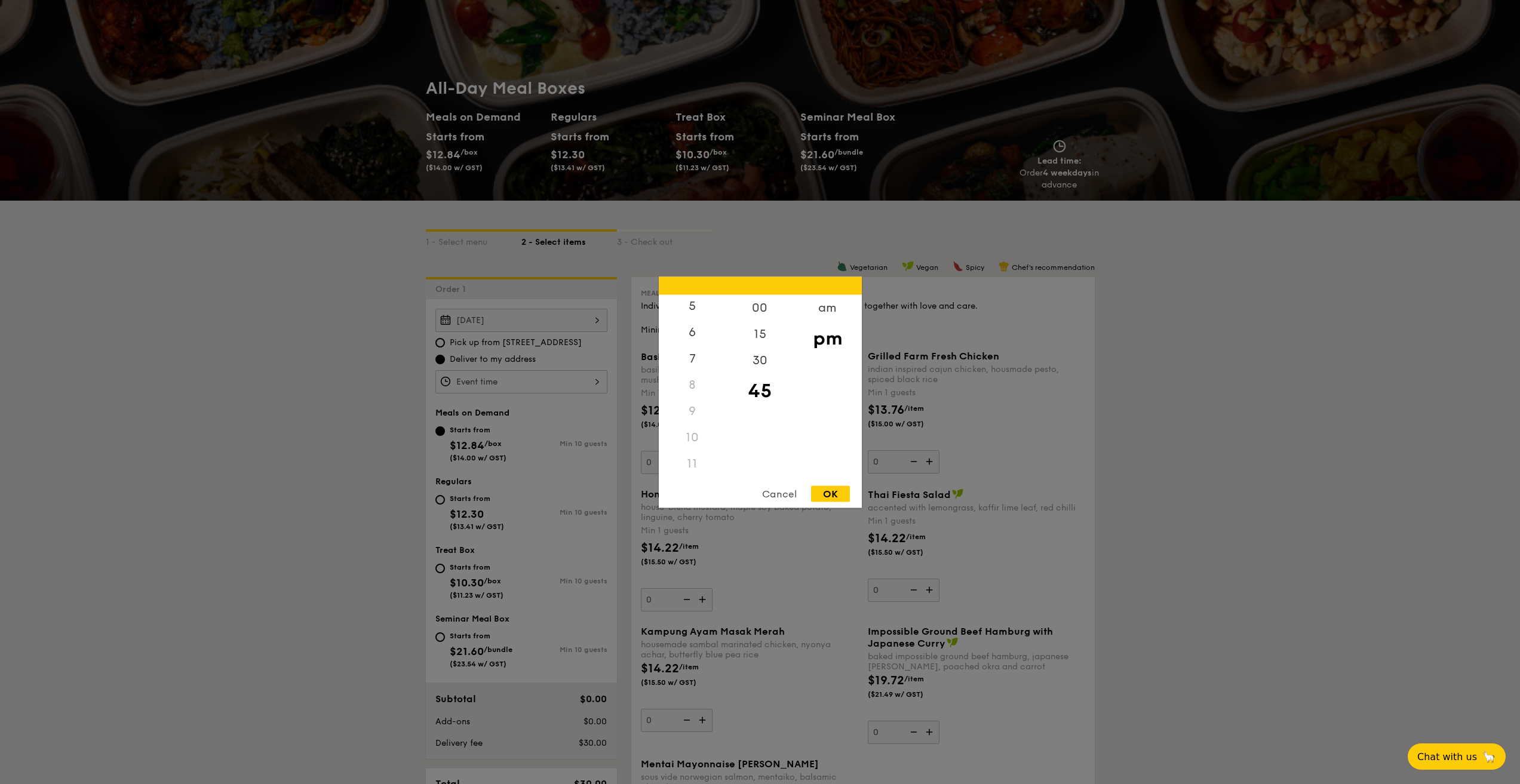
scroll to position [142, 0]
click at [694, 467] on div "11" at bounding box center [692, 463] width 67 height 26
click at [838, 315] on div "am" at bounding box center [827, 312] width 67 height 35
click at [765, 363] on div "30" at bounding box center [760, 364] width 67 height 35
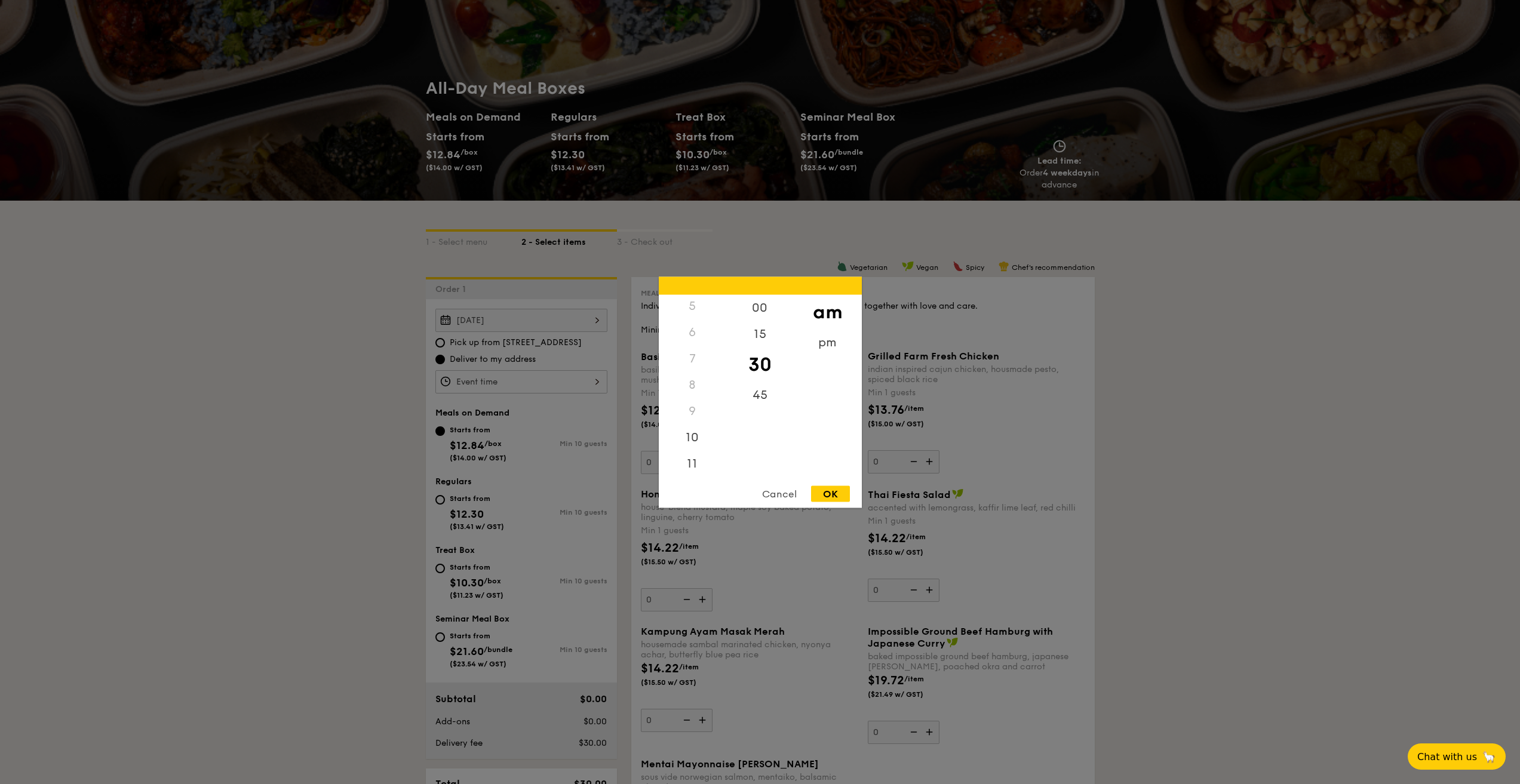
click at [830, 491] on div "OK" at bounding box center [831, 493] width 39 height 16
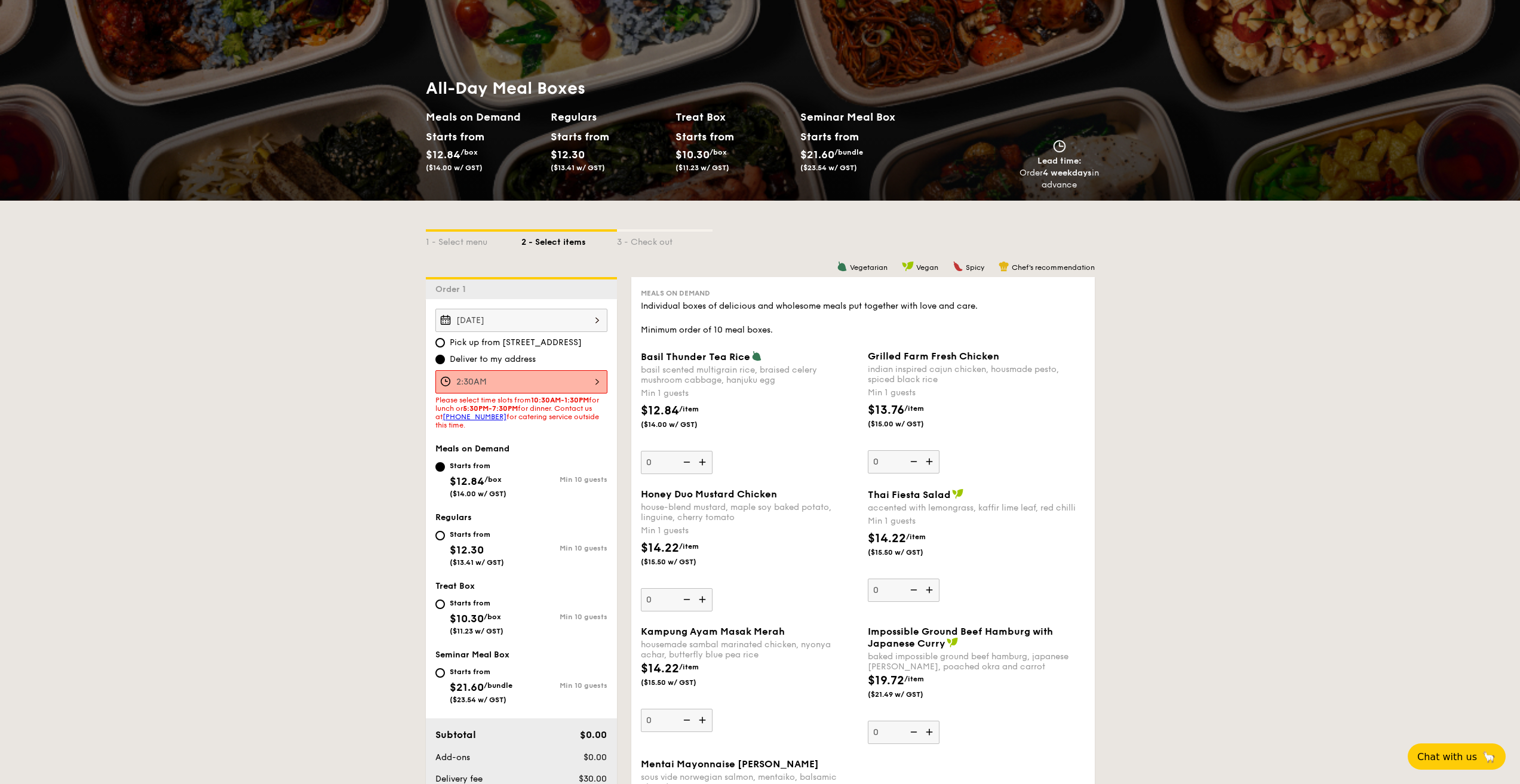
click at [513, 389] on div "2:30AM" at bounding box center [521, 382] width 172 height 24
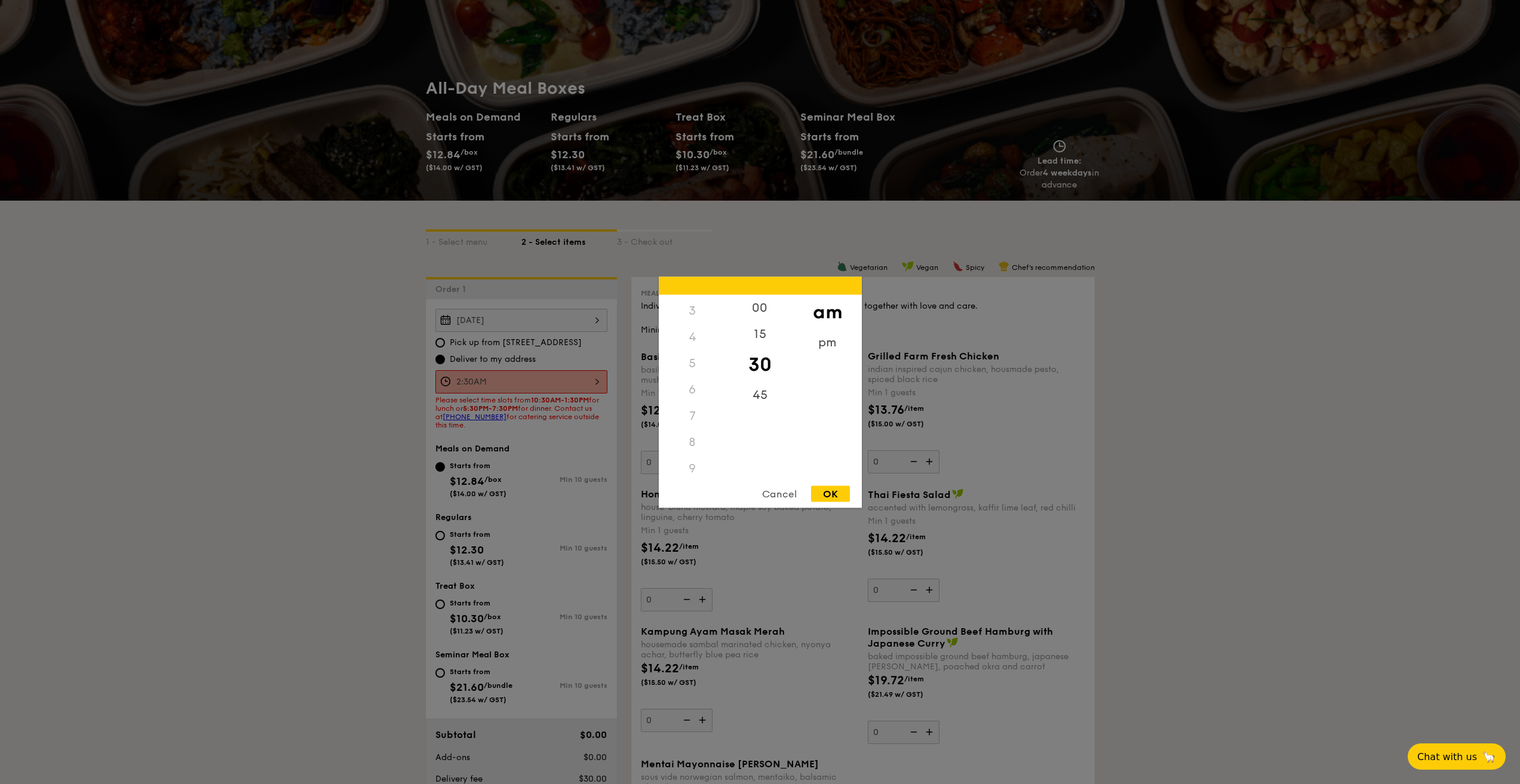
scroll to position [134, 0]
click at [693, 459] on div "11" at bounding box center [692, 467] width 67 height 35
click at [828, 488] on div "OK" at bounding box center [831, 493] width 39 height 16
type input "11:30AM"
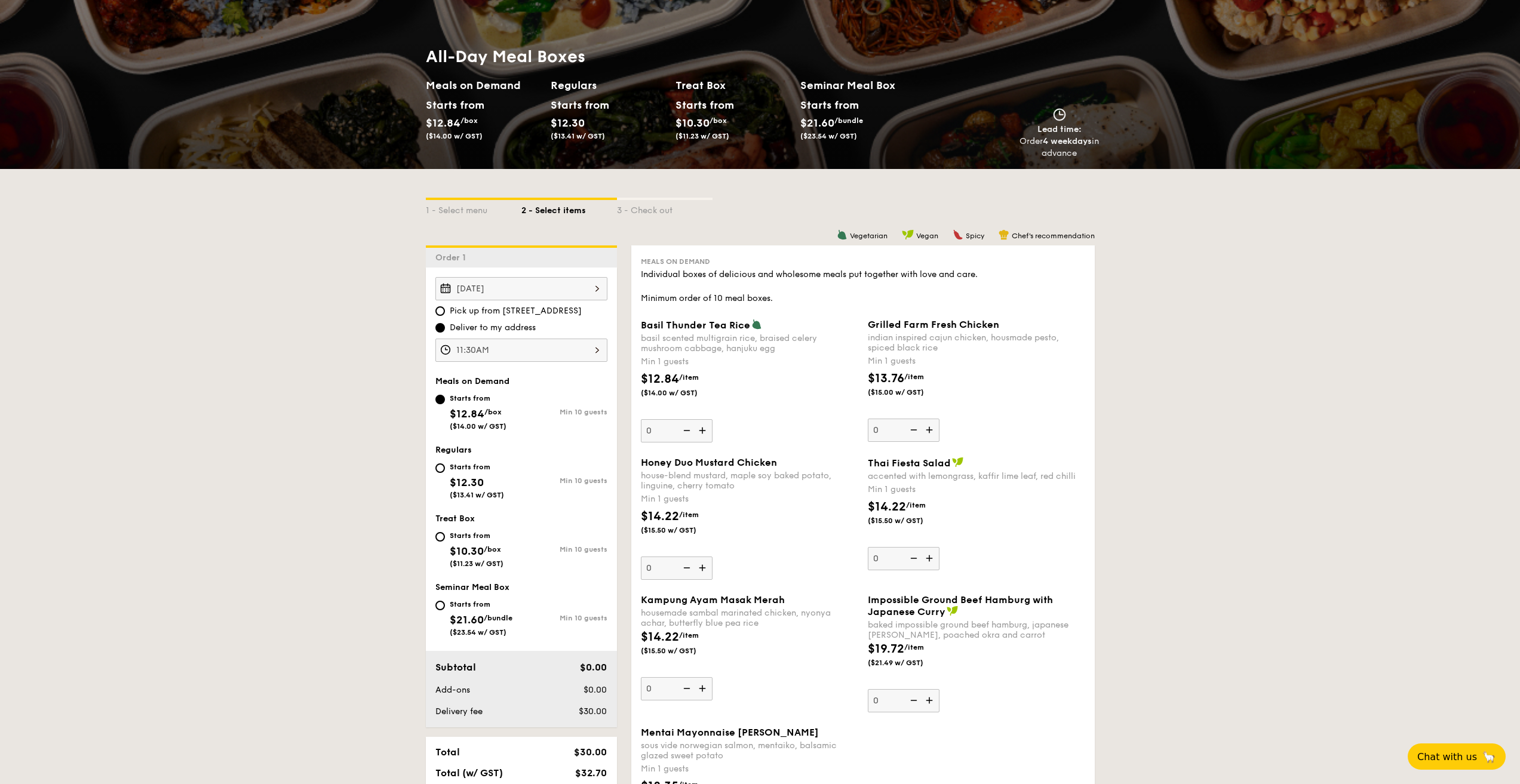
scroll to position [0, 0]
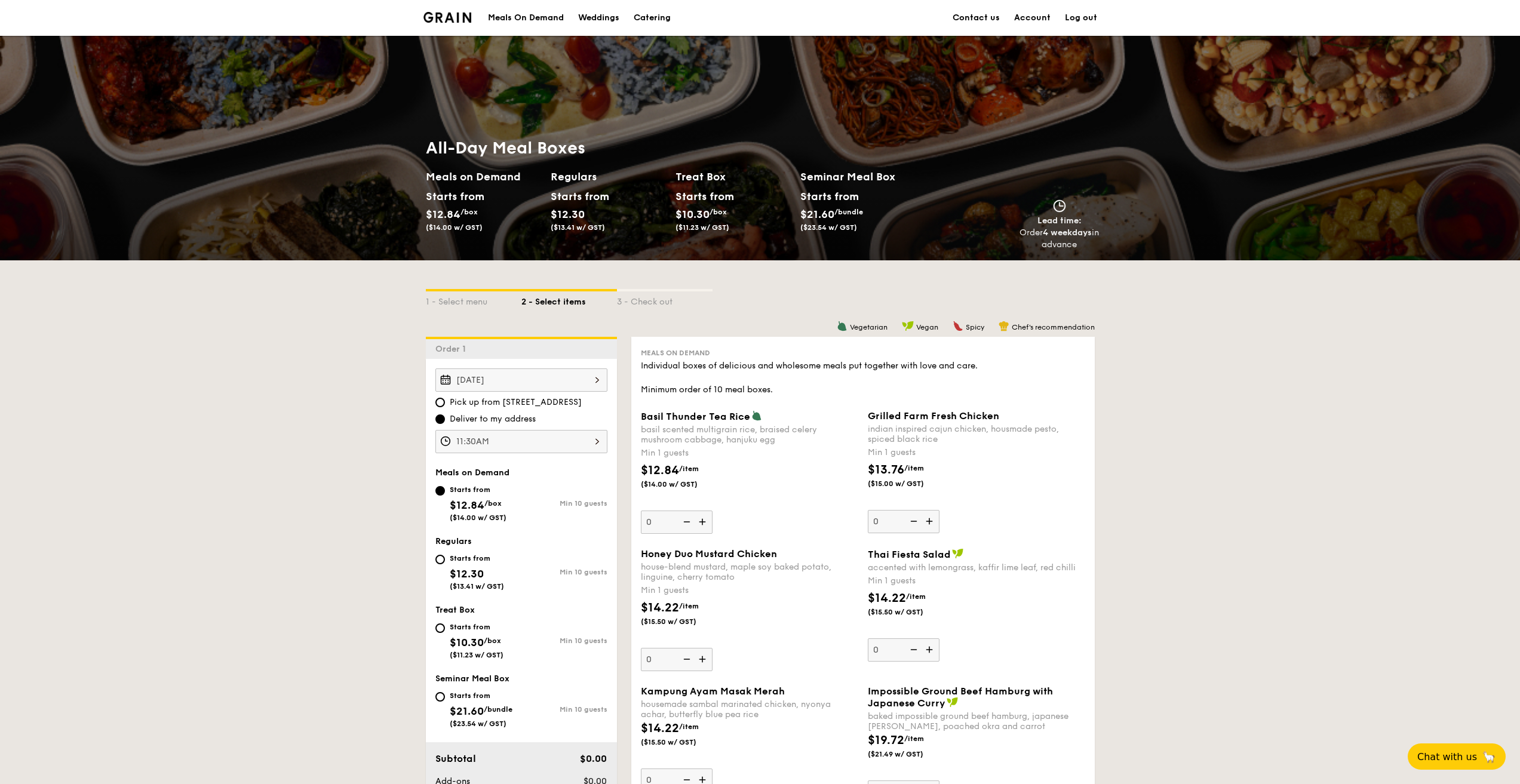
click at [440, 16] on img at bounding box center [447, 18] width 48 height 11
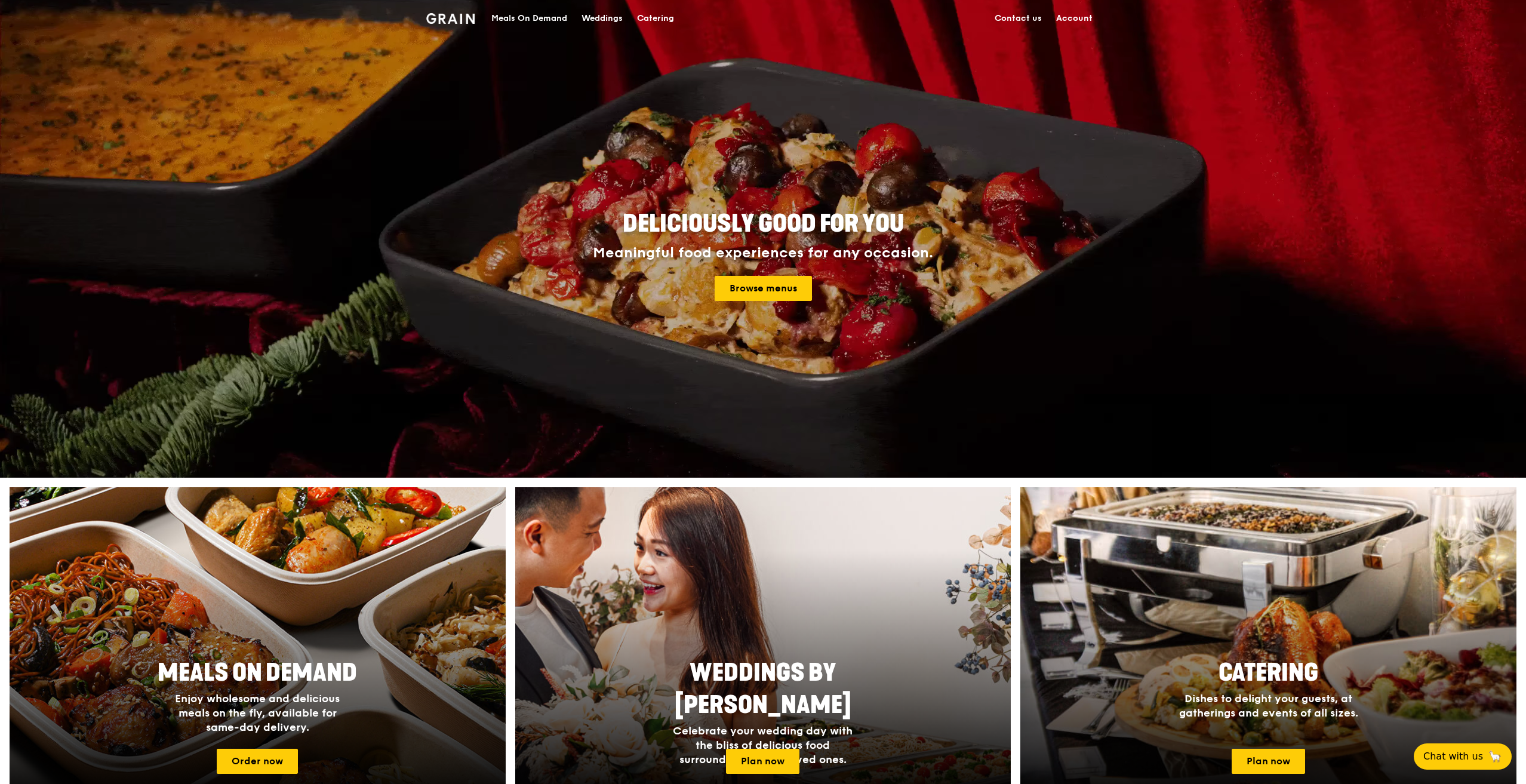
click at [566, 19] on div "Meals On Demand" at bounding box center [529, 18] width 76 height 36
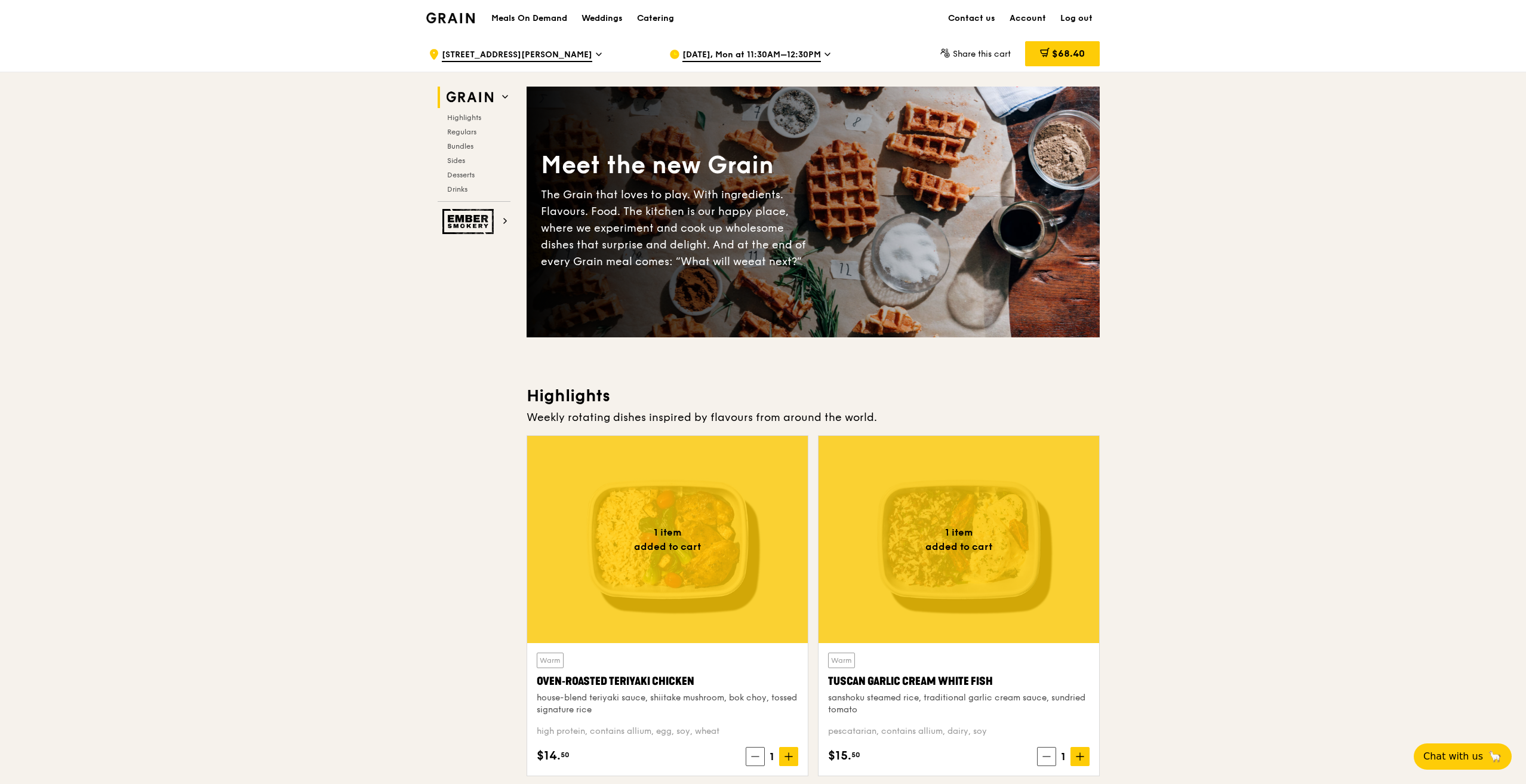
click at [759, 55] on span "[DATE], Mon at 11:30AM–12:30PM" at bounding box center [752, 55] width 138 height 13
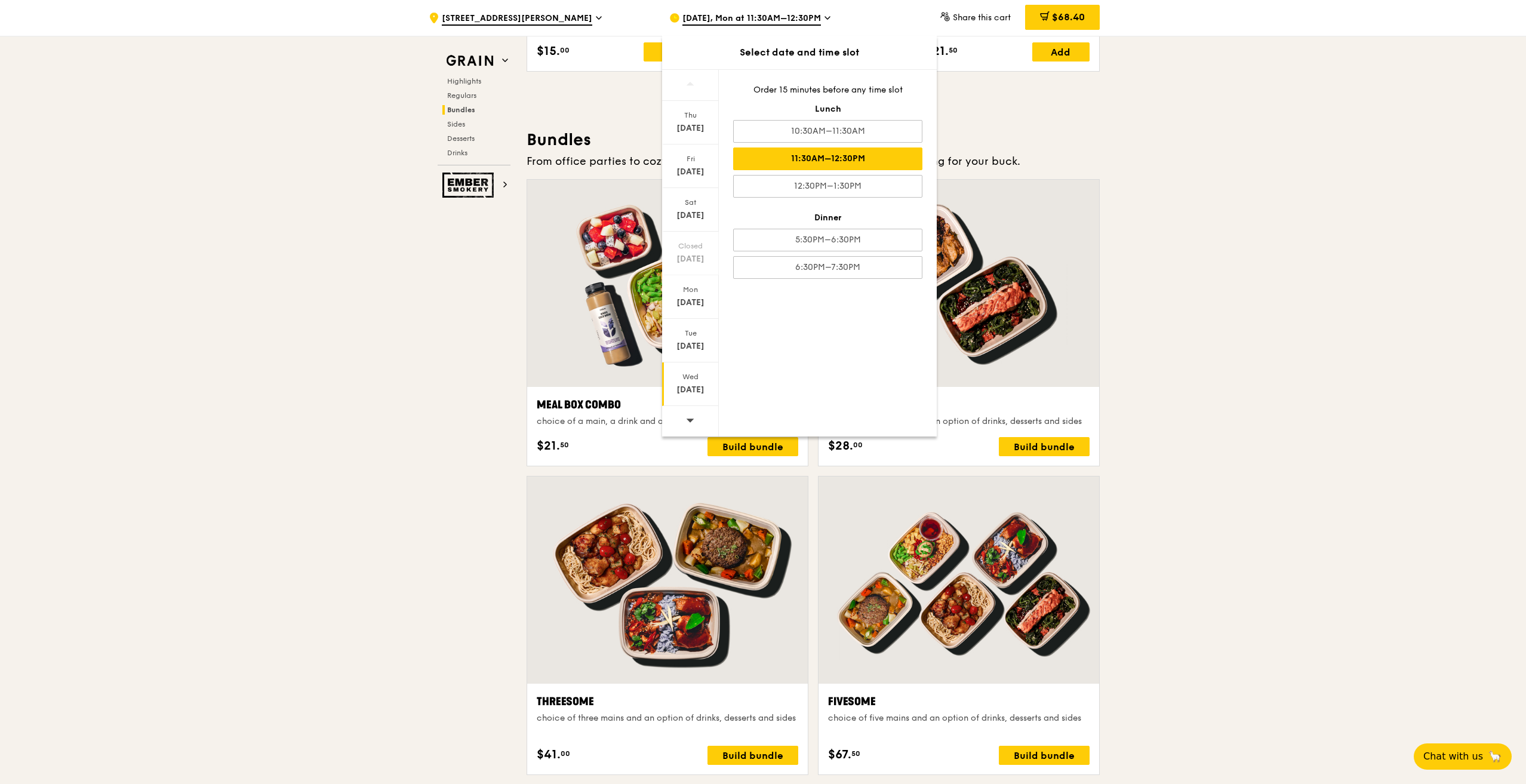
scroll to position [1732, 0]
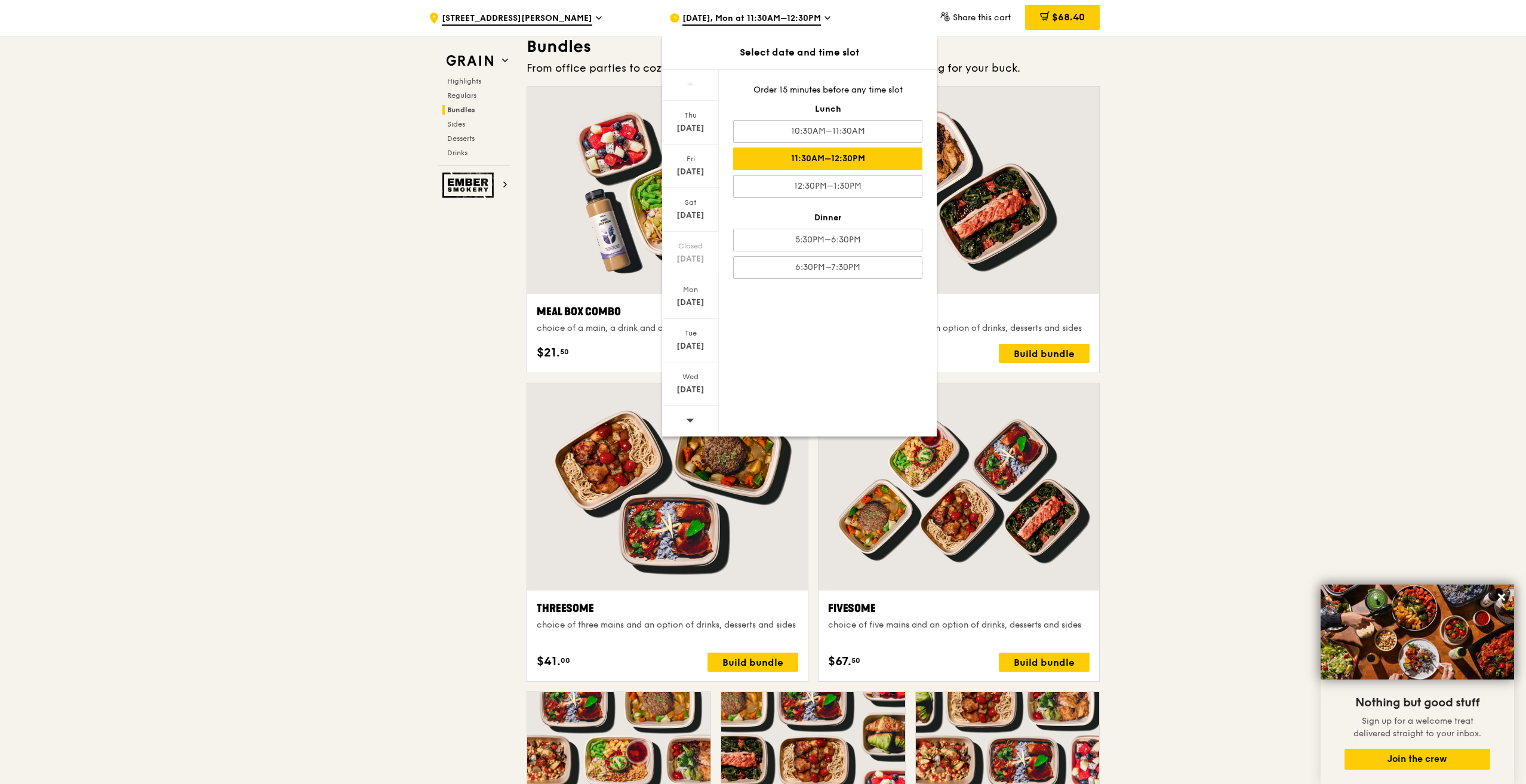
click at [692, 416] on icon at bounding box center [690, 420] width 9 height 9
click at [692, 300] on div "[DATE]" at bounding box center [690, 303] width 53 height 12
click at [804, 159] on div "11:30AM–12:30PM" at bounding box center [828, 159] width 189 height 23
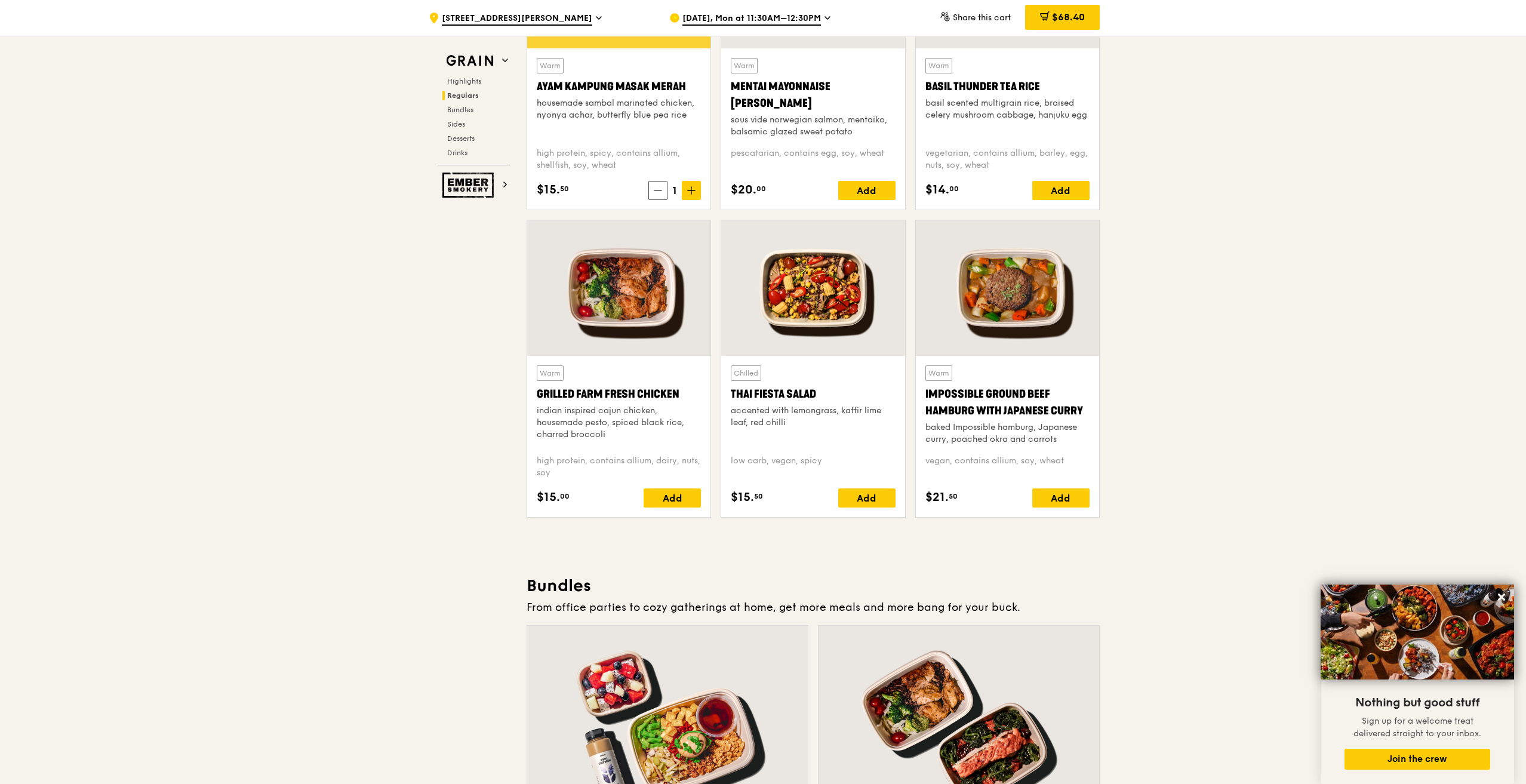
scroll to position [1015, 0]
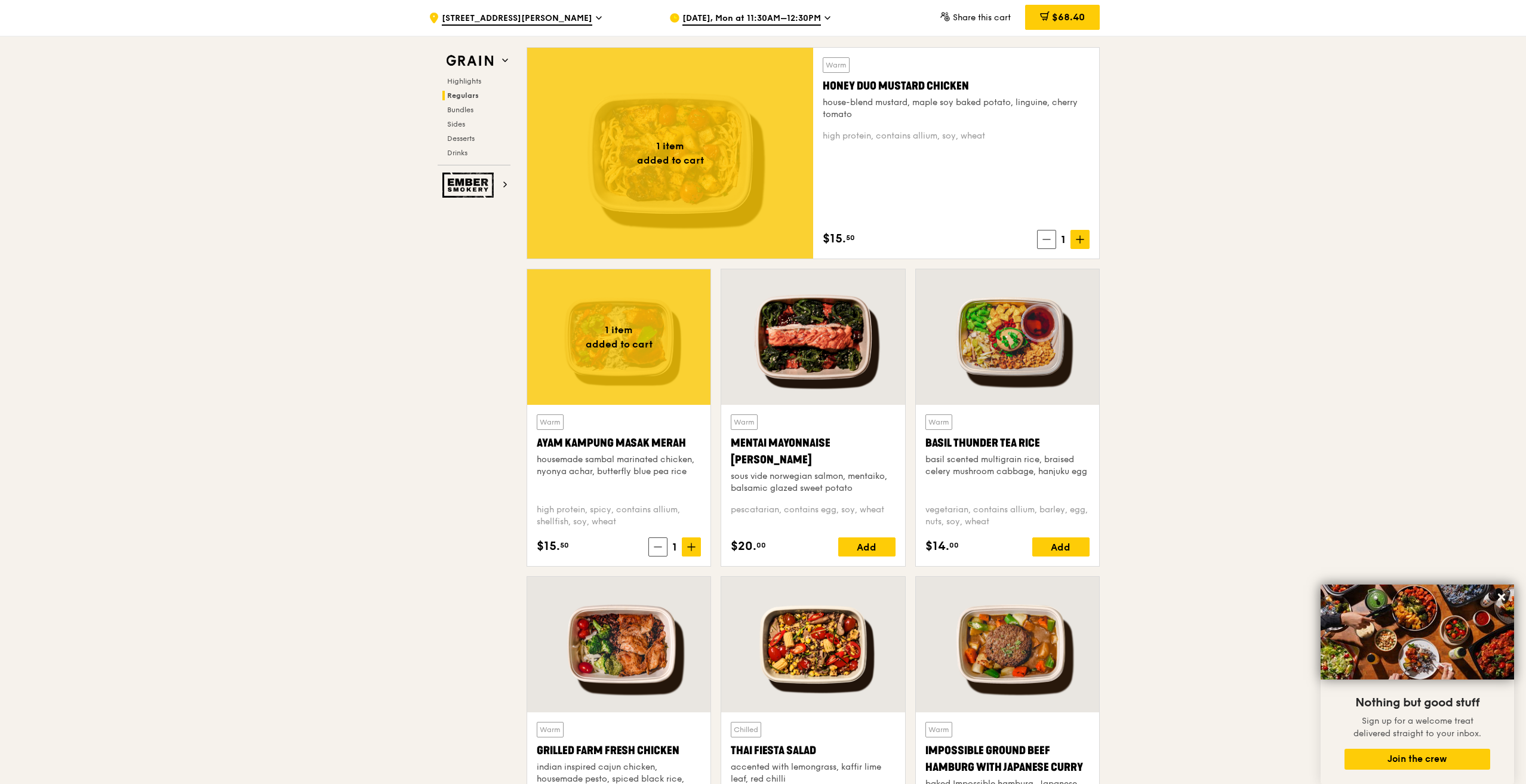
scroll to position [776, 0]
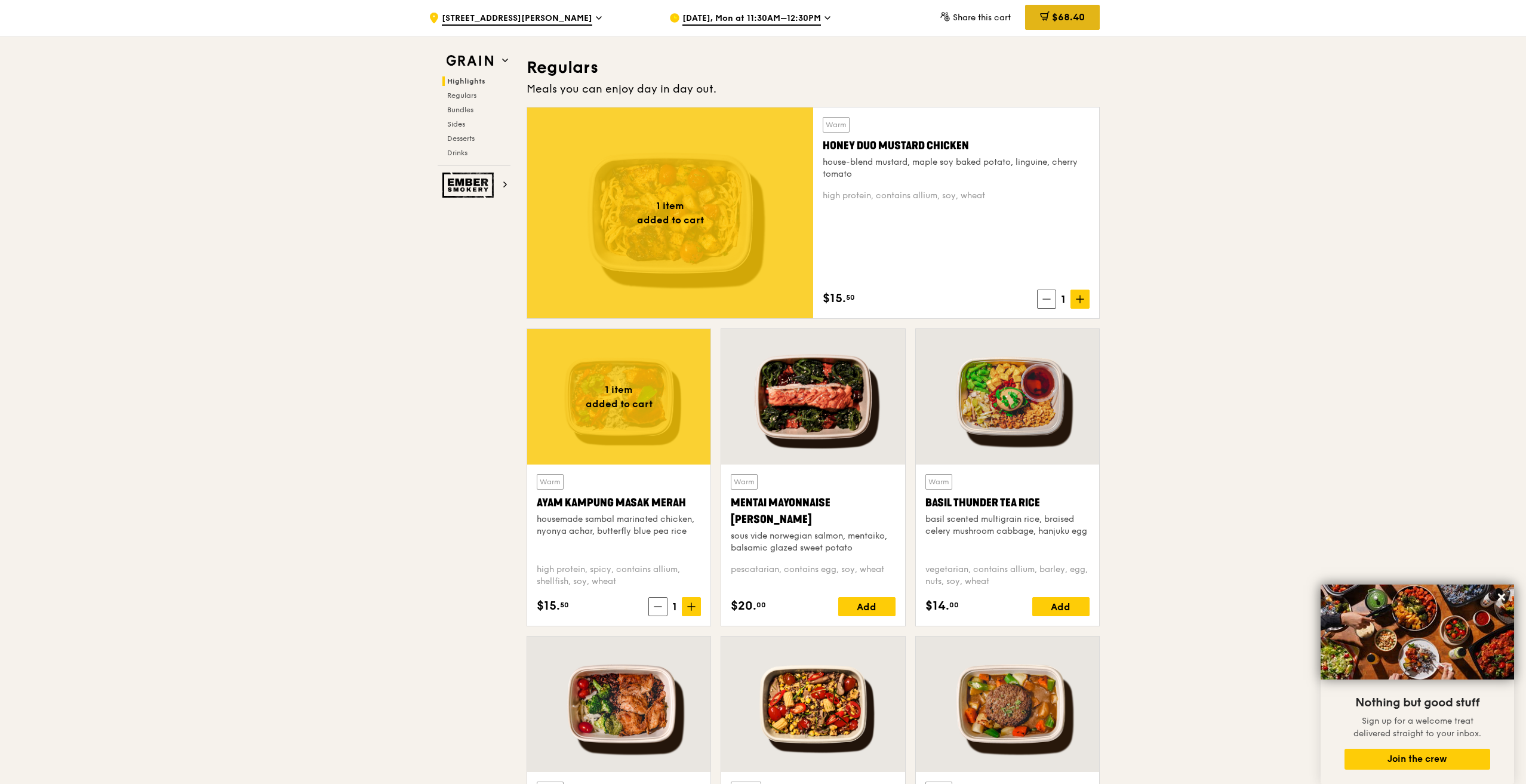
click at [1068, 16] on span "$68.40" at bounding box center [1068, 17] width 32 height 11
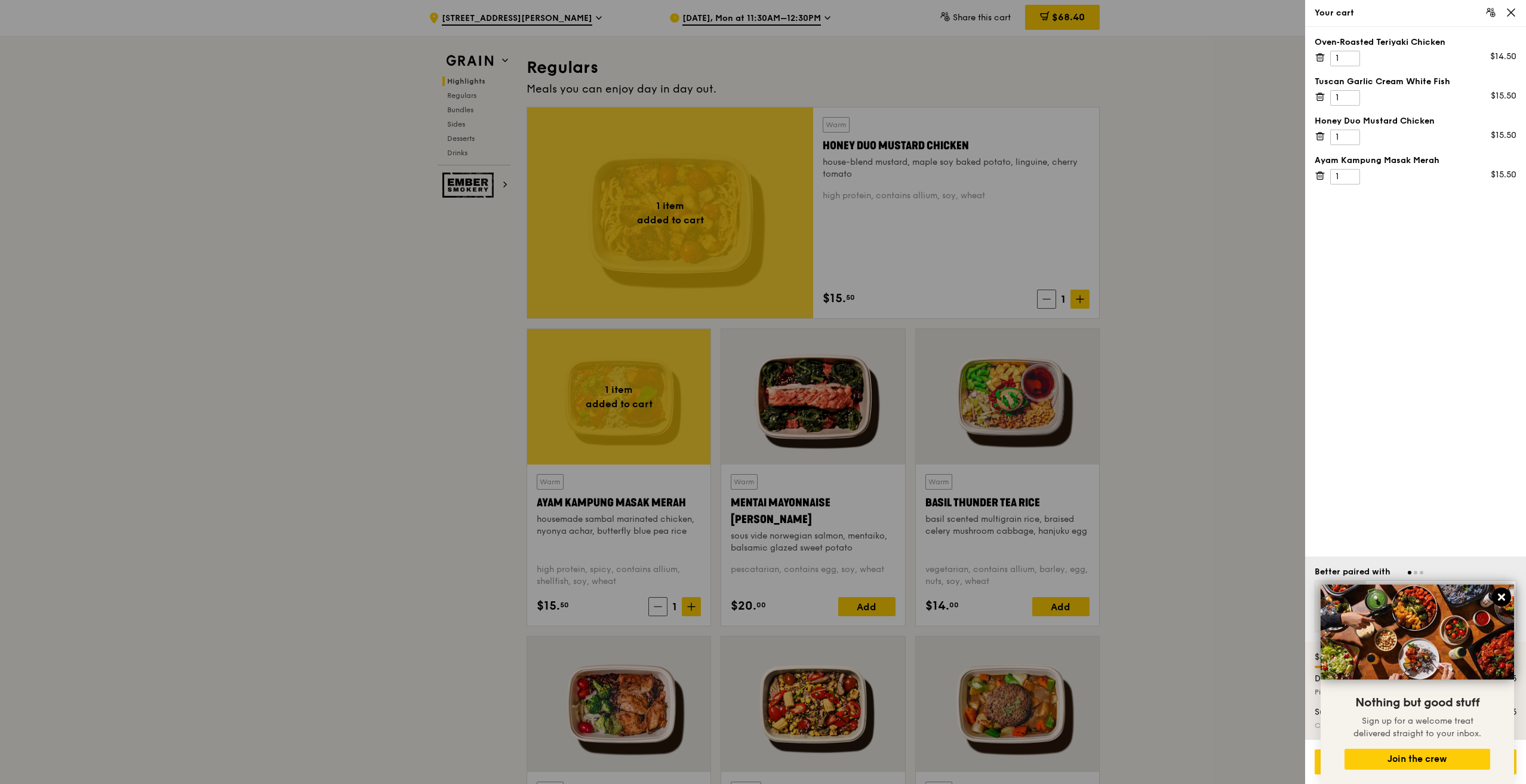
click at [1501, 597] on icon at bounding box center [1501, 597] width 7 height 7
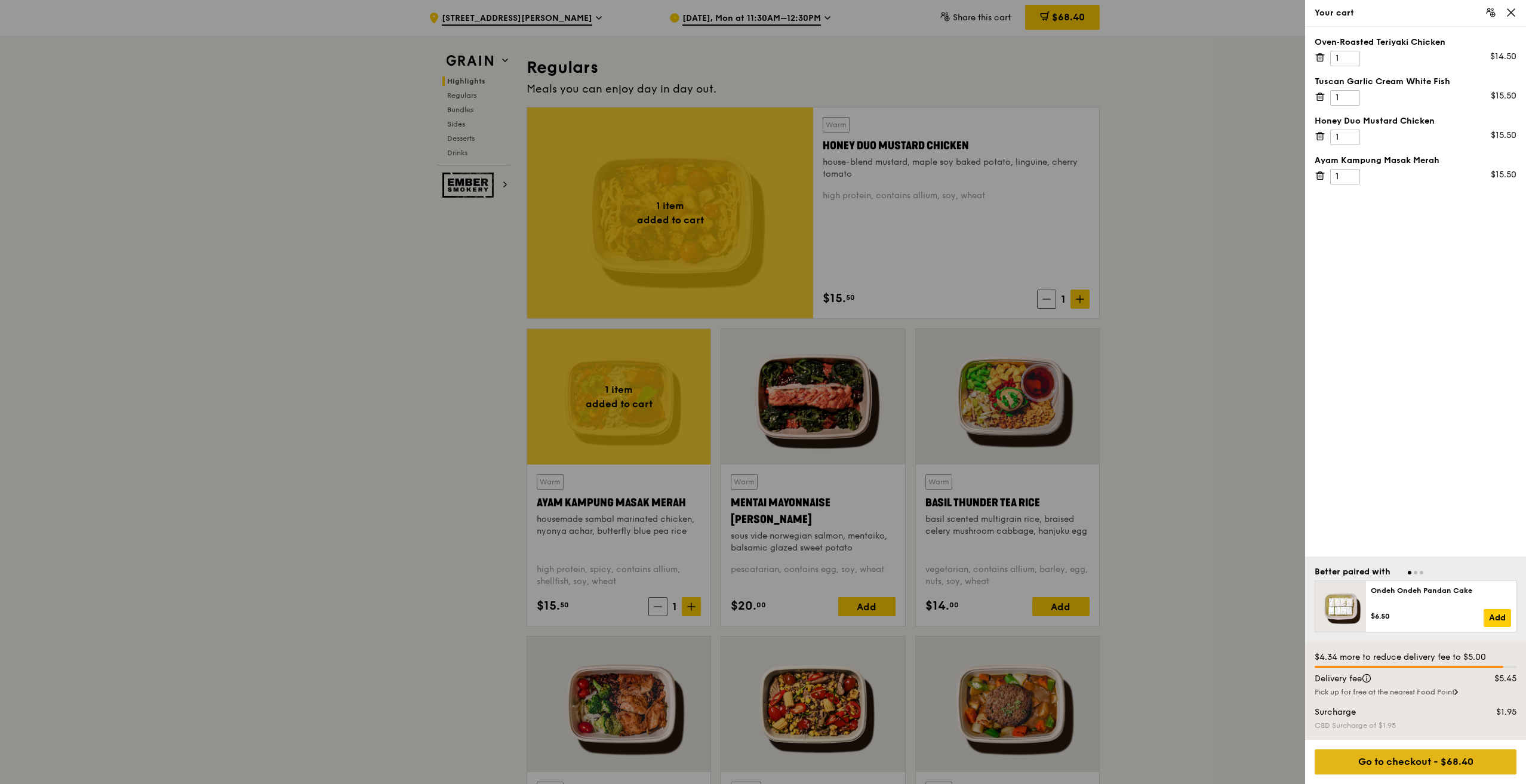
click at [1460, 763] on div "Go to checkout - $68.40" at bounding box center [1416, 762] width 201 height 25
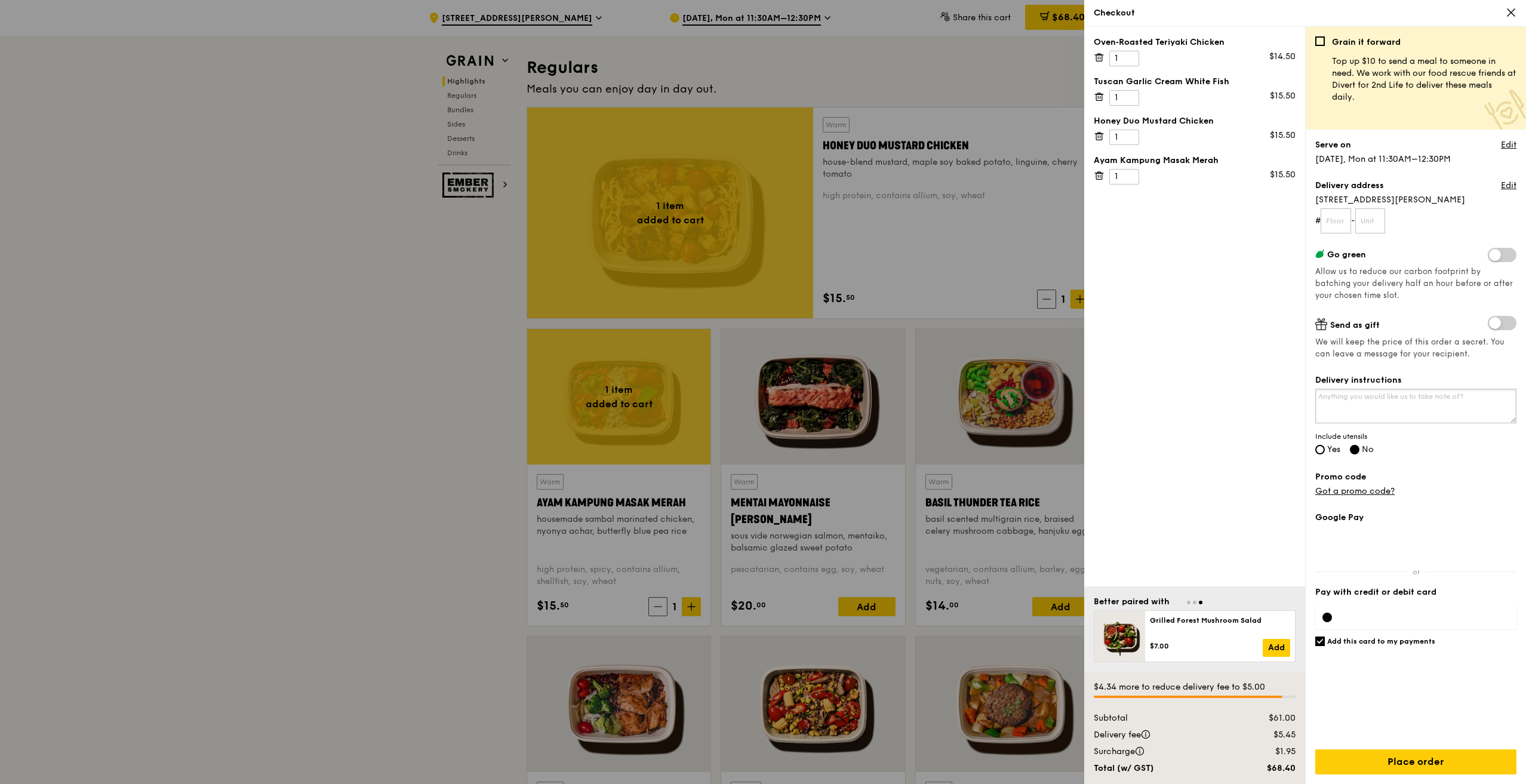
click at [1442, 402] on textarea "Delivery instructions" at bounding box center [1416, 406] width 201 height 35
type textarea "Call upon delivery"
click at [1333, 446] on span "Yes" at bounding box center [1333, 449] width 13 height 11
click at [1325, 446] on input "Yes" at bounding box center [1320, 449] width 10 height 10
radio input "true"
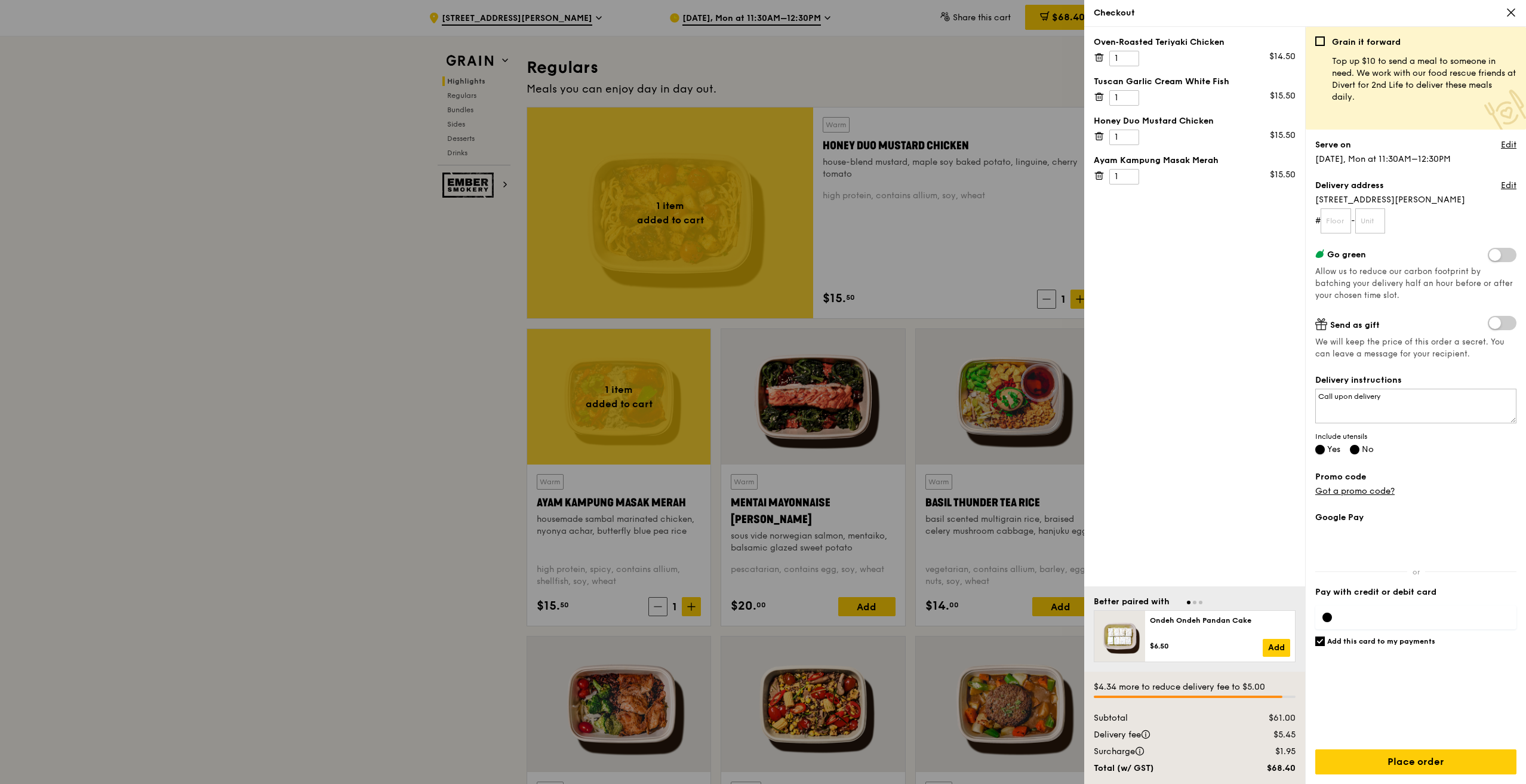
radio input "false"
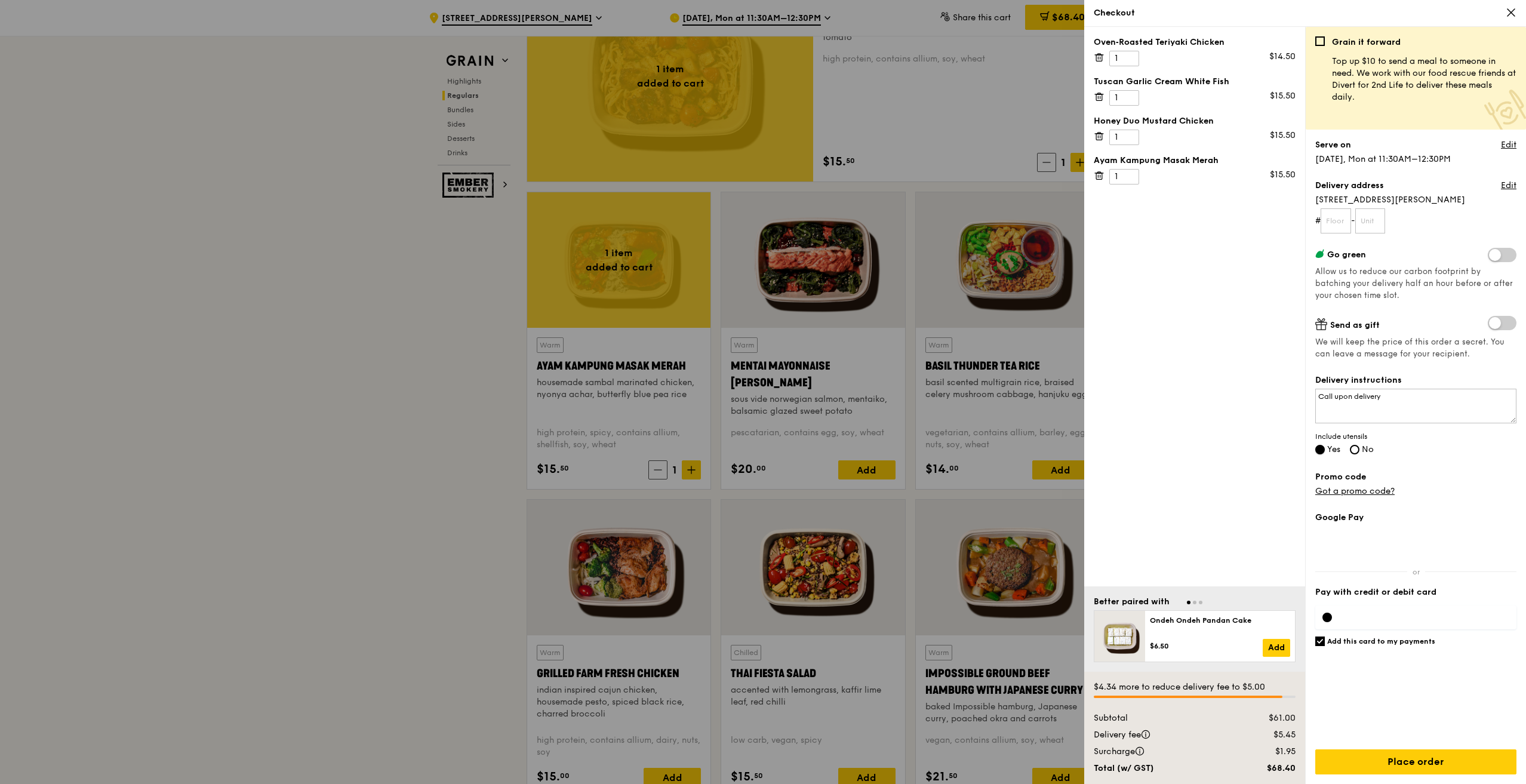
scroll to position [1075, 0]
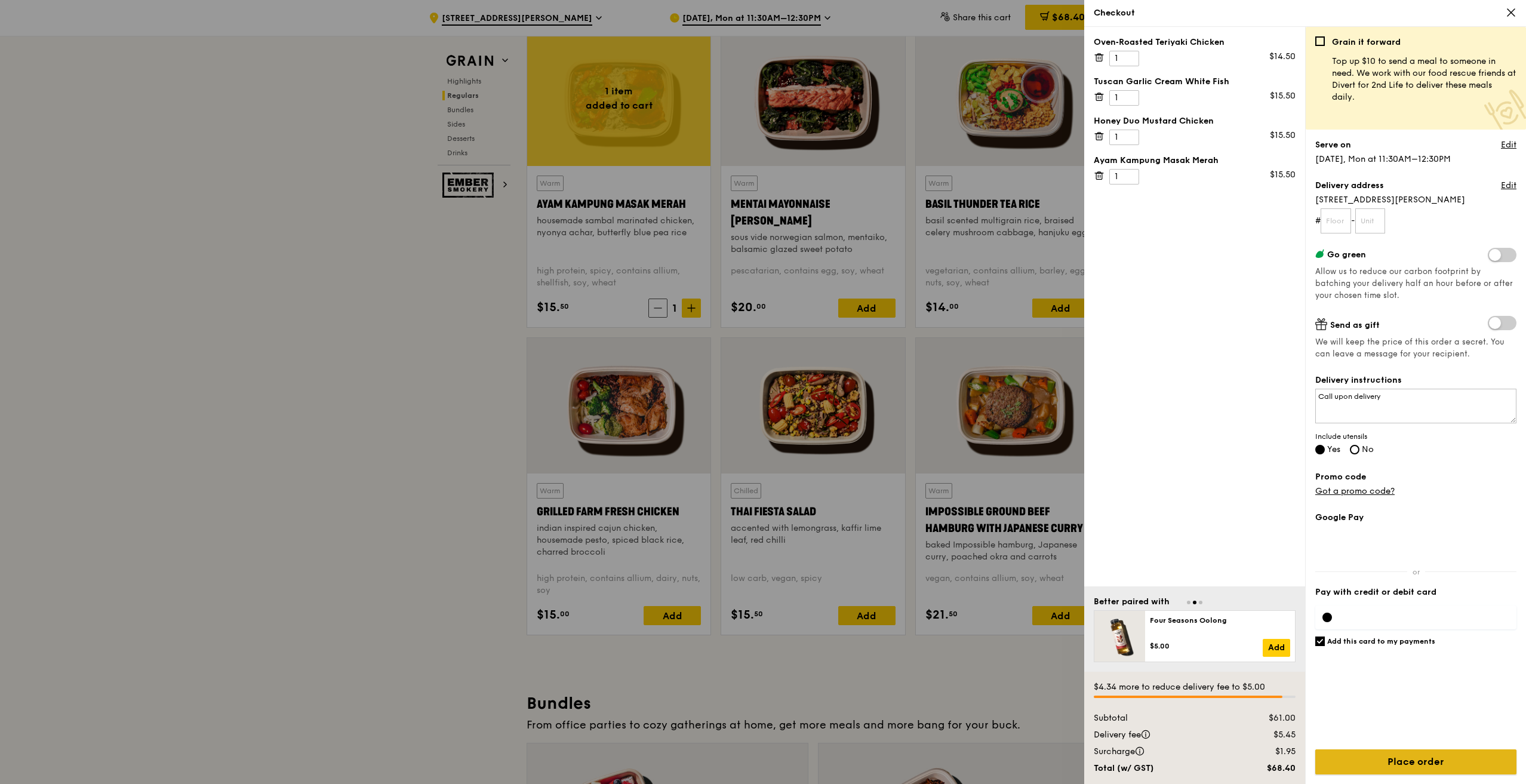
click at [1445, 759] on input "Place order" at bounding box center [1416, 762] width 201 height 25
click at [1344, 221] on input "text" at bounding box center [1336, 221] width 31 height 25
type input "01"
type input "00"
click at [1197, 384] on div "Oven‑Roasted Teriyaki Chicken 1 $14.50 Tuscan Garlic Cream White Fish 1 $15.50 …" at bounding box center [1195, 307] width 221 height 560
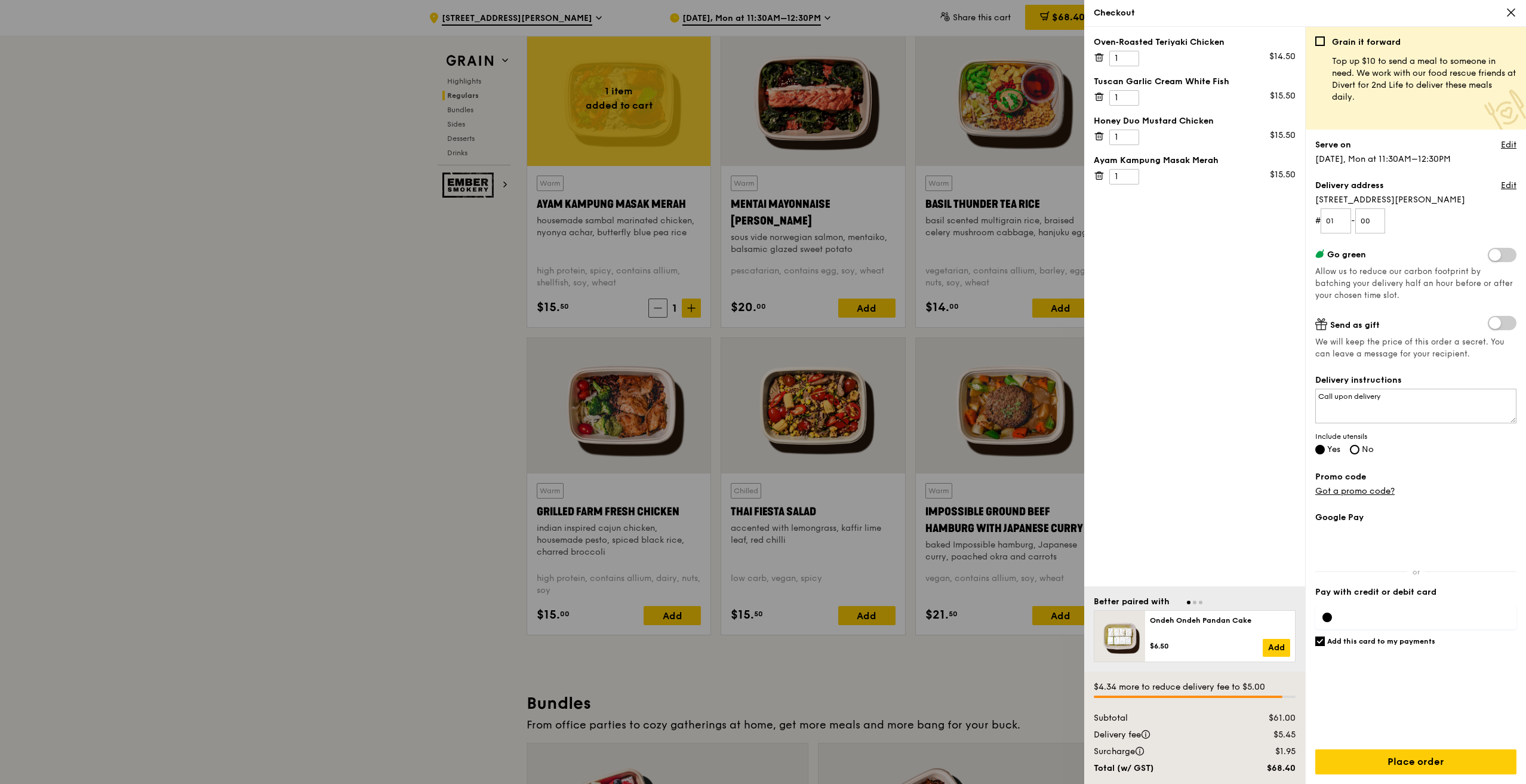
click at [1442, 745] on div "Google Pay Pay with credit or debit card Add this card to my payments $4.34 mor…" at bounding box center [1416, 647] width 201 height 272
click at [1442, 760] on input "Place order" at bounding box center [1416, 762] width 201 height 25
click at [1512, 9] on icon at bounding box center [1511, 12] width 11 height 11
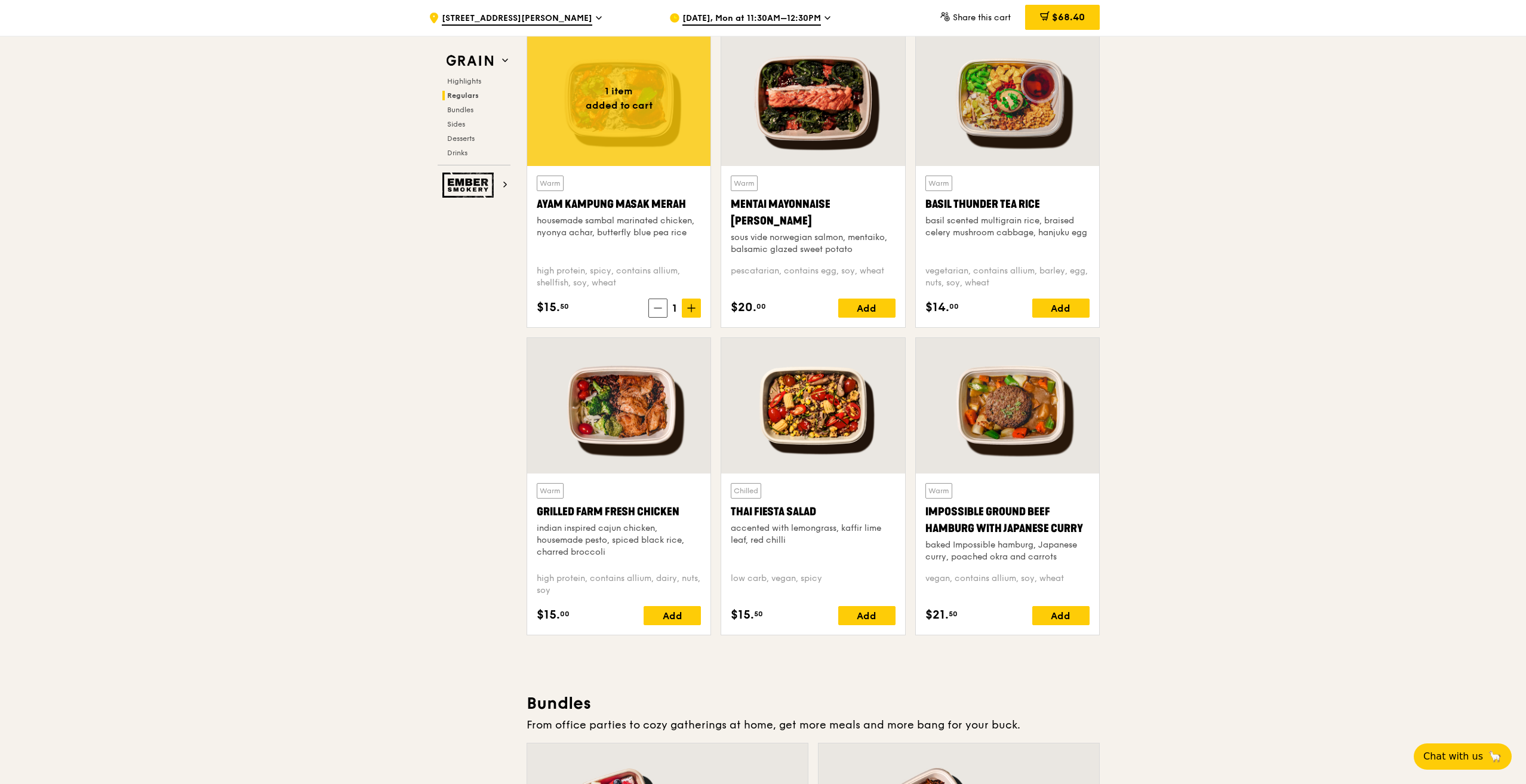
click at [689, 304] on icon at bounding box center [692, 308] width 9 height 9
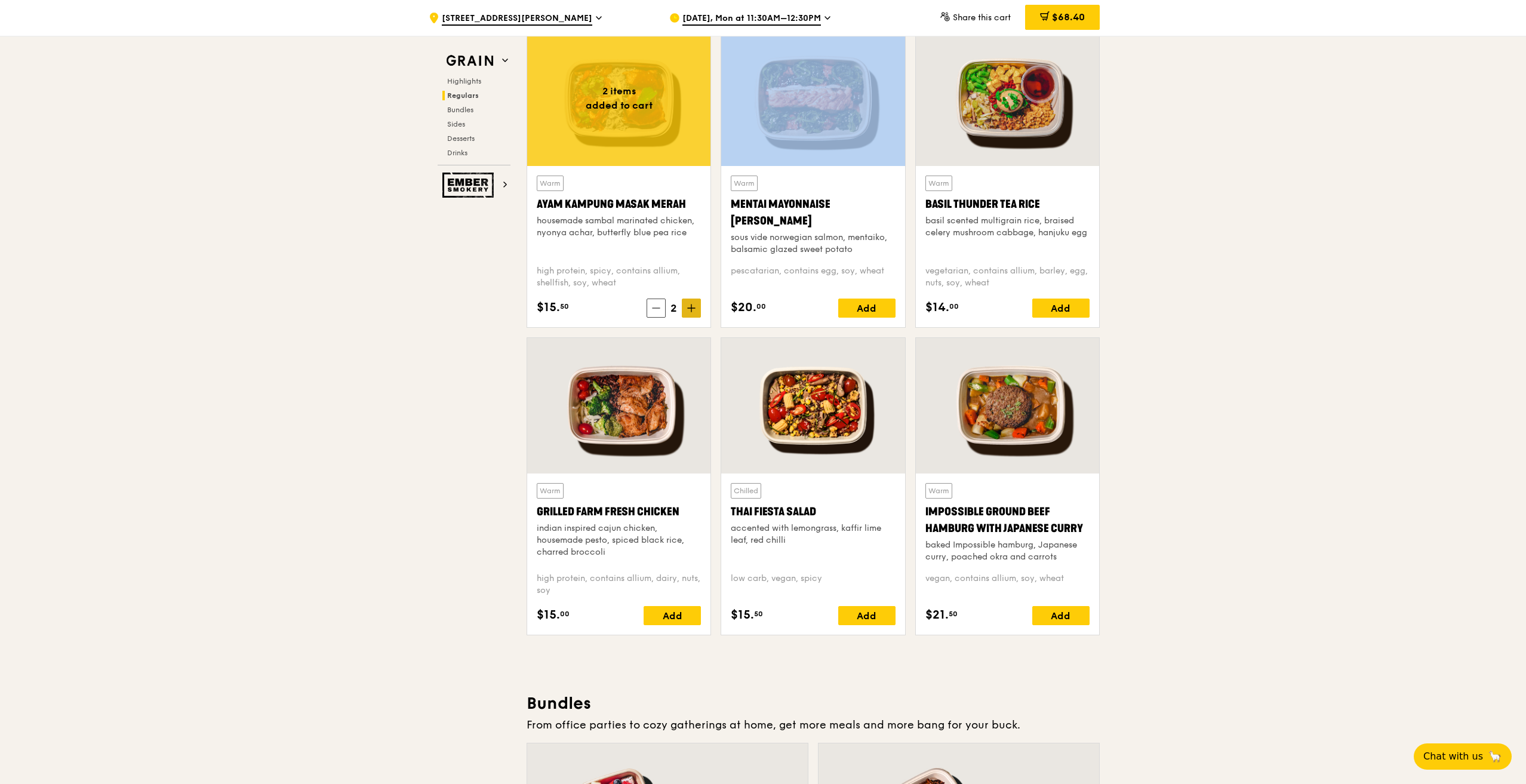
click at [689, 304] on icon at bounding box center [692, 308] width 9 height 9
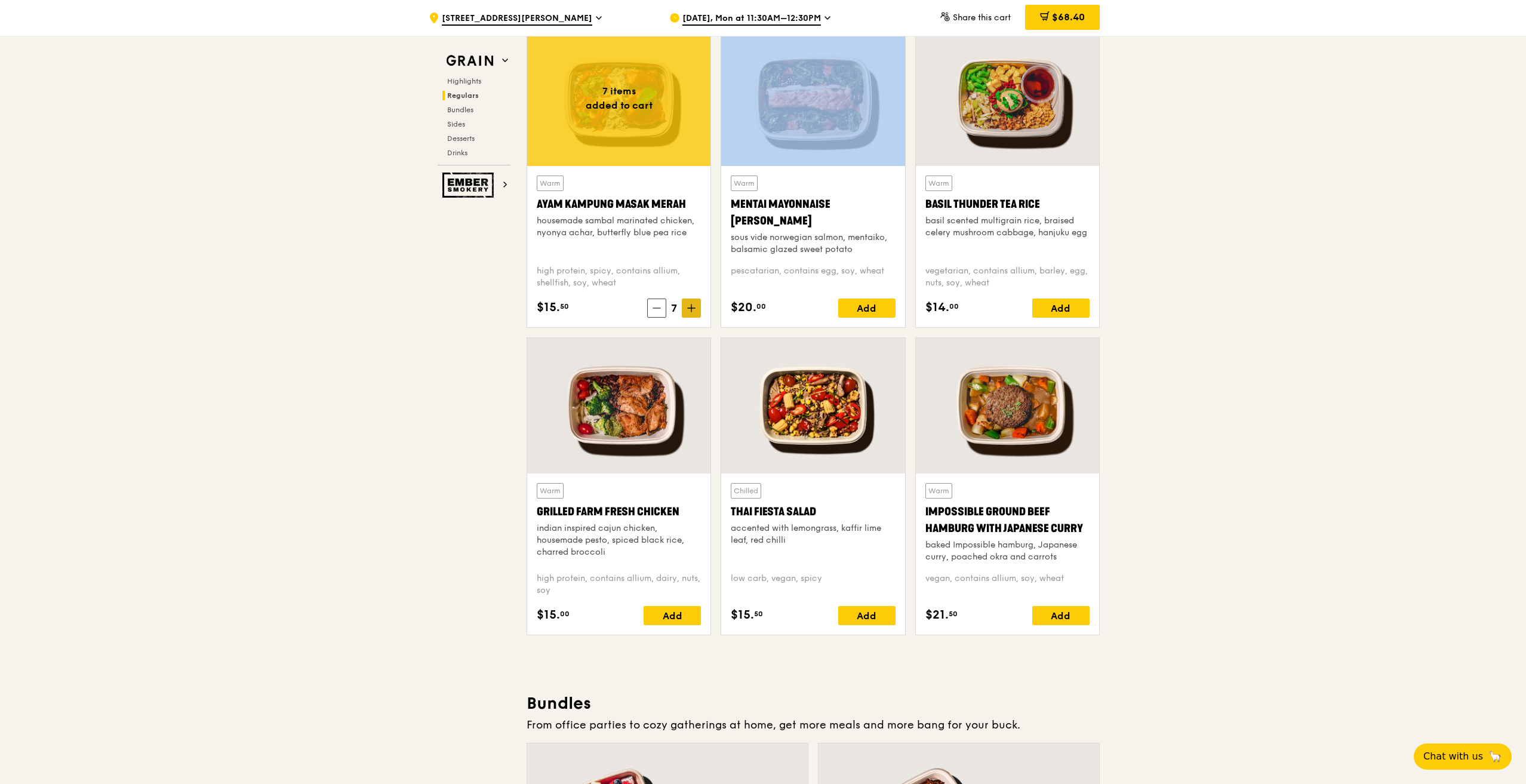
click at [689, 304] on icon at bounding box center [692, 308] width 9 height 9
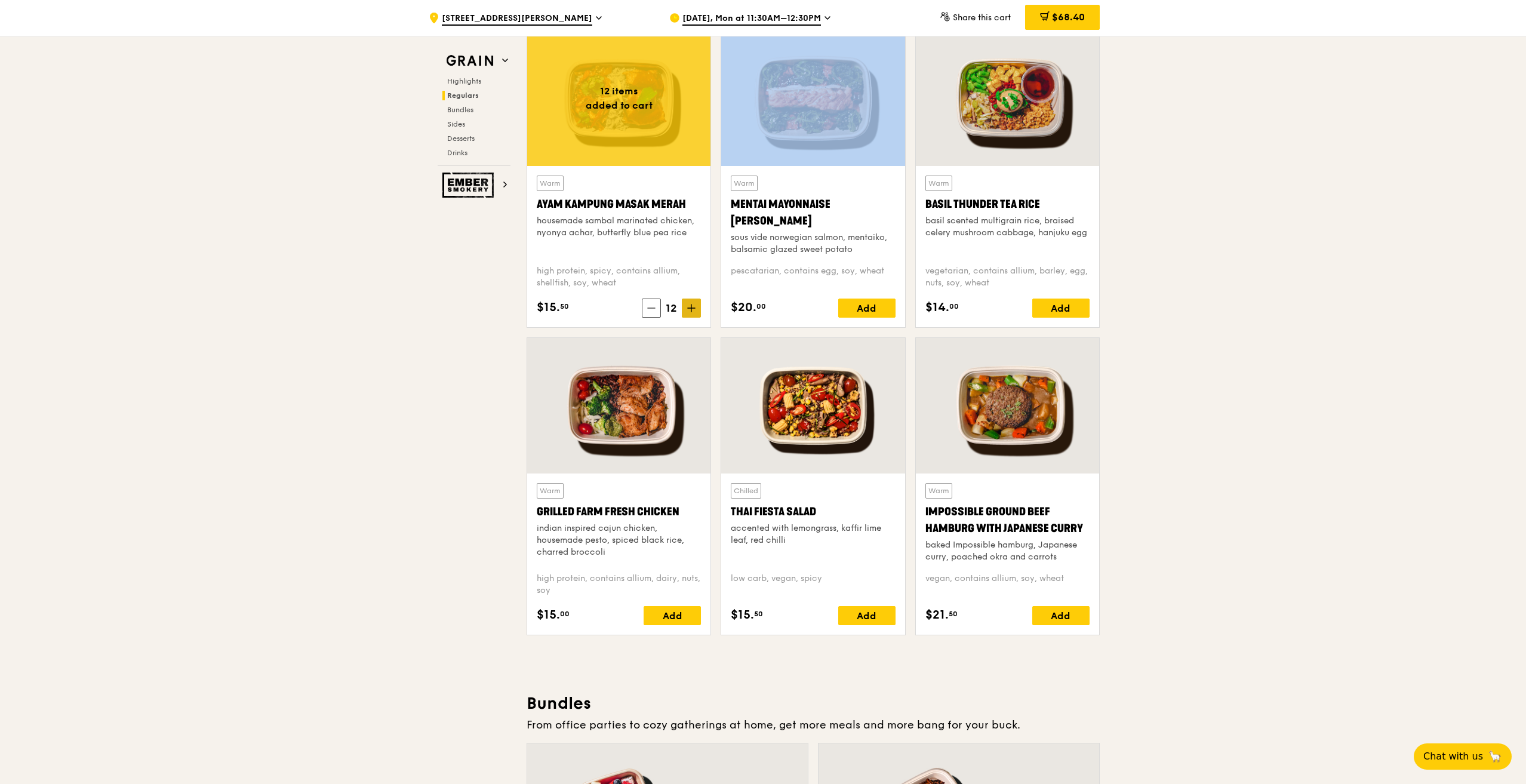
click at [689, 304] on icon at bounding box center [692, 308] width 9 height 9
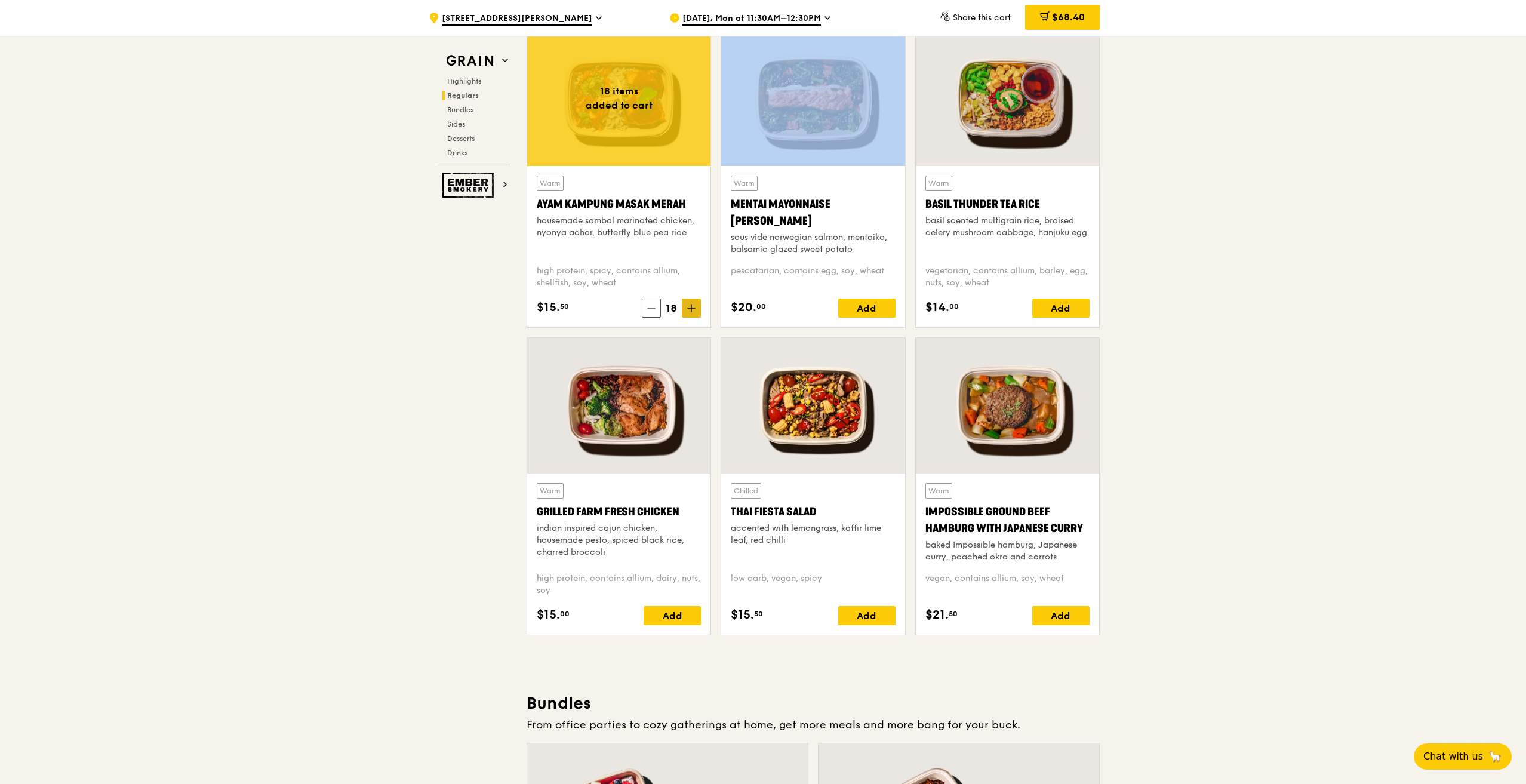
click at [689, 304] on icon at bounding box center [692, 308] width 9 height 9
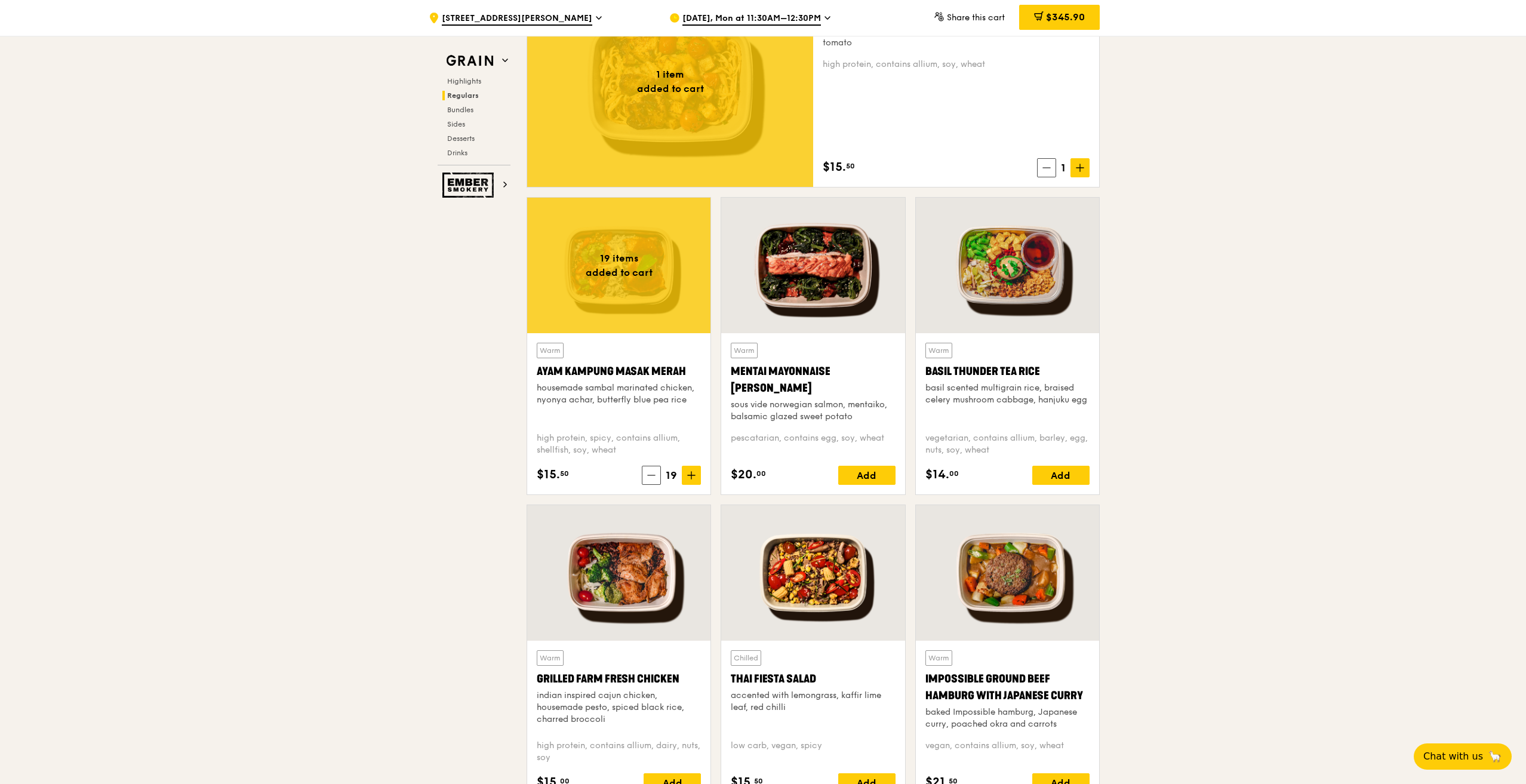
scroll to position [896, 0]
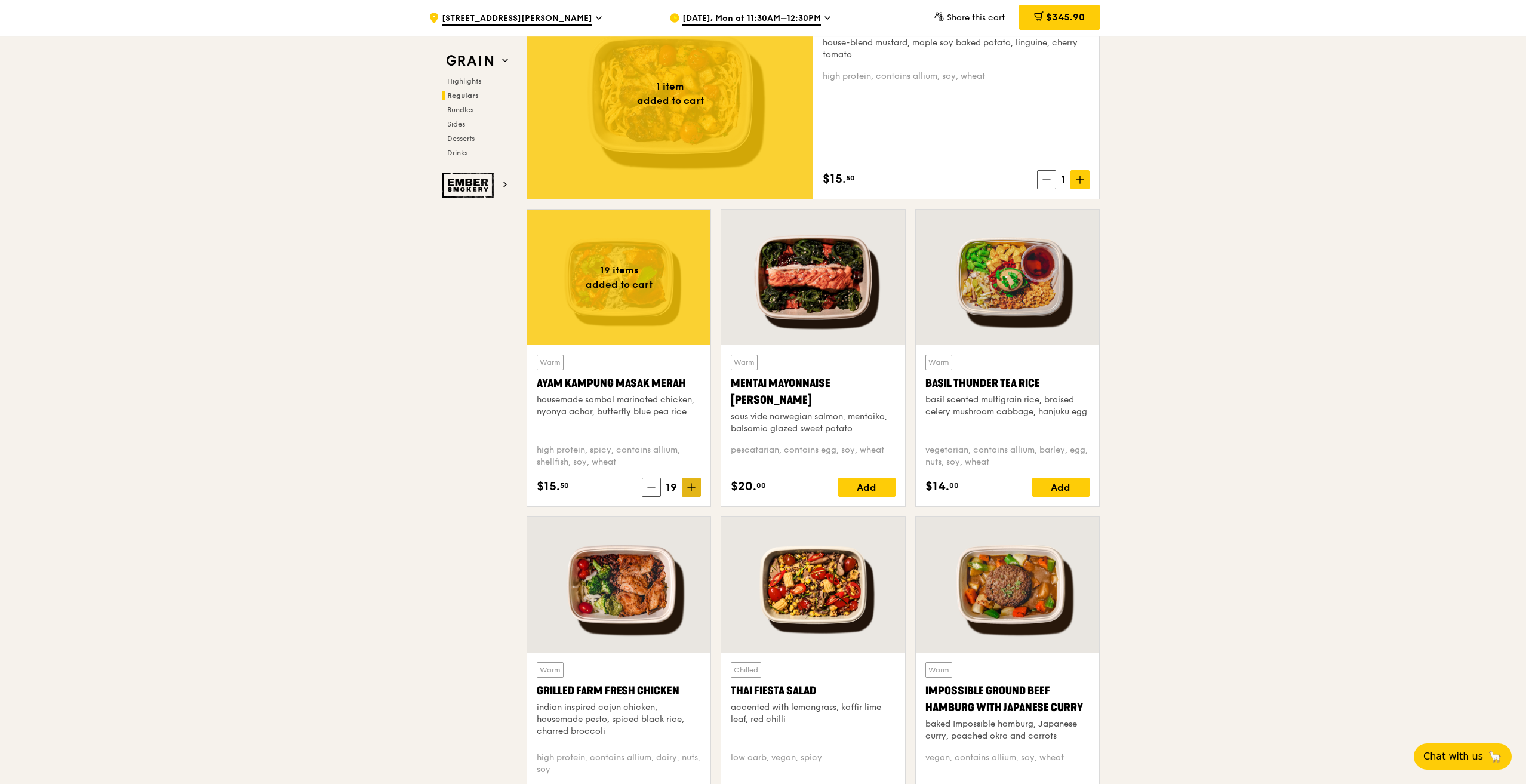
click at [697, 489] on span at bounding box center [691, 487] width 19 height 19
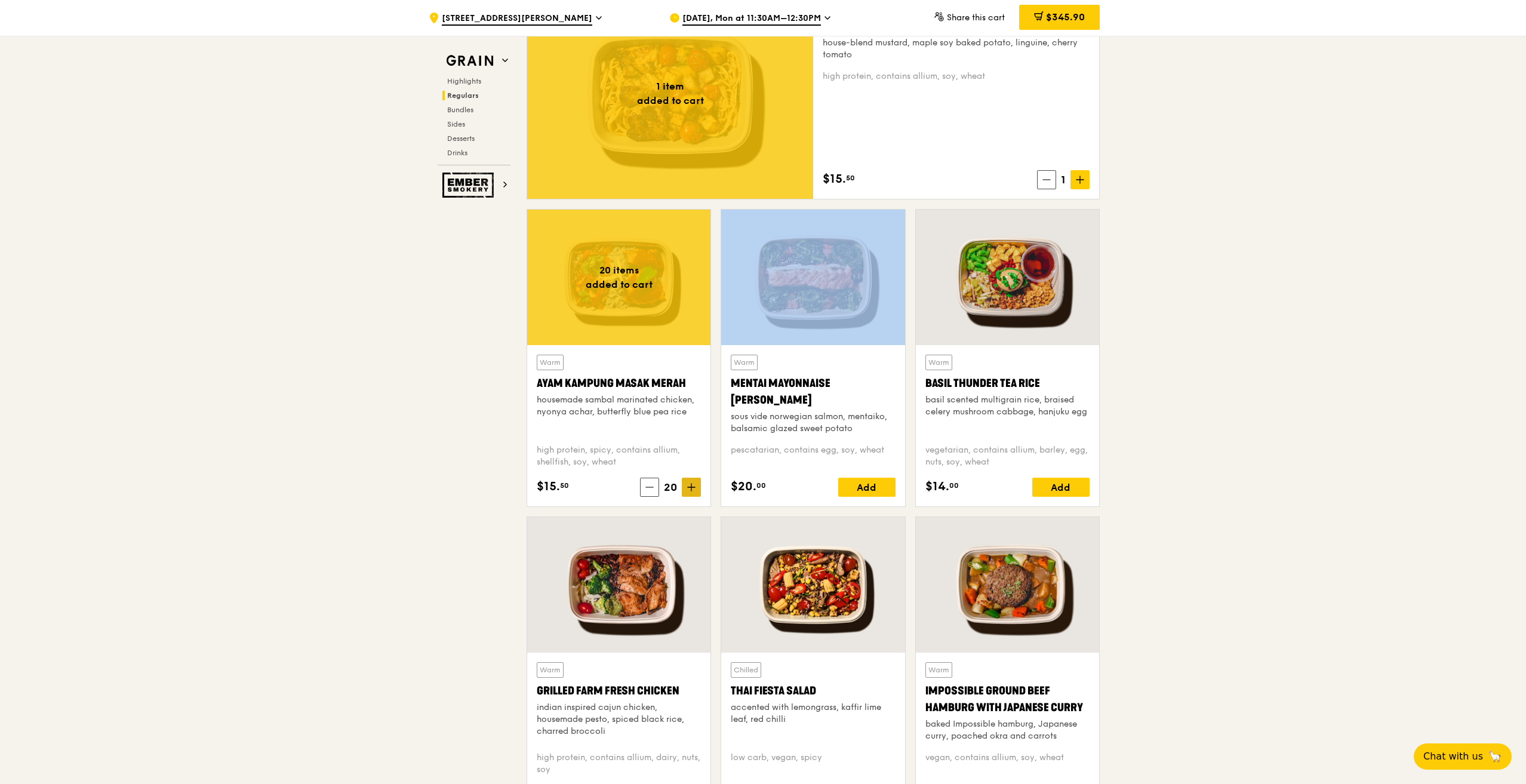
click at [697, 489] on span at bounding box center [691, 487] width 19 height 19
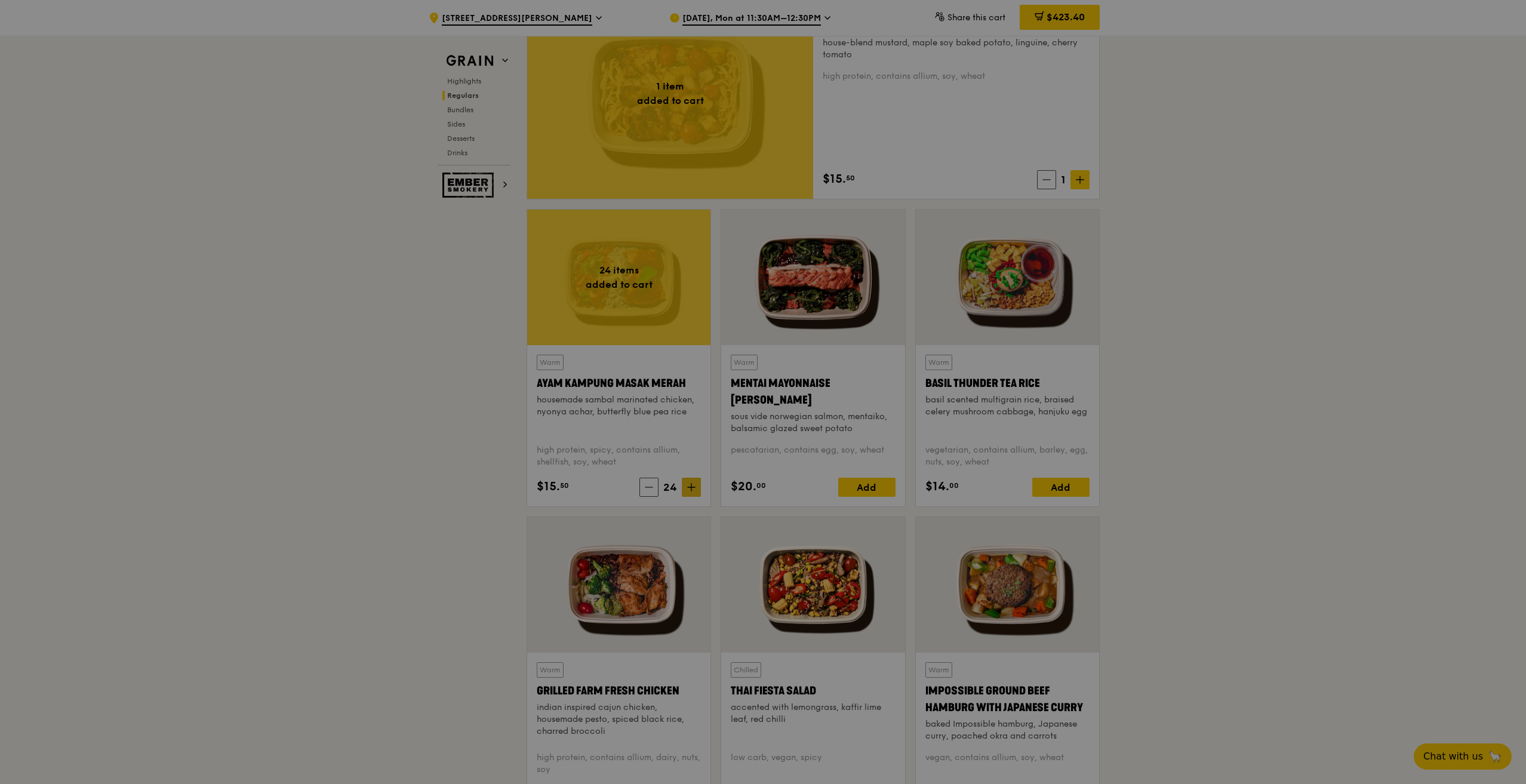
click at [697, 489] on div at bounding box center [763, 392] width 1526 height 784
type input "24"
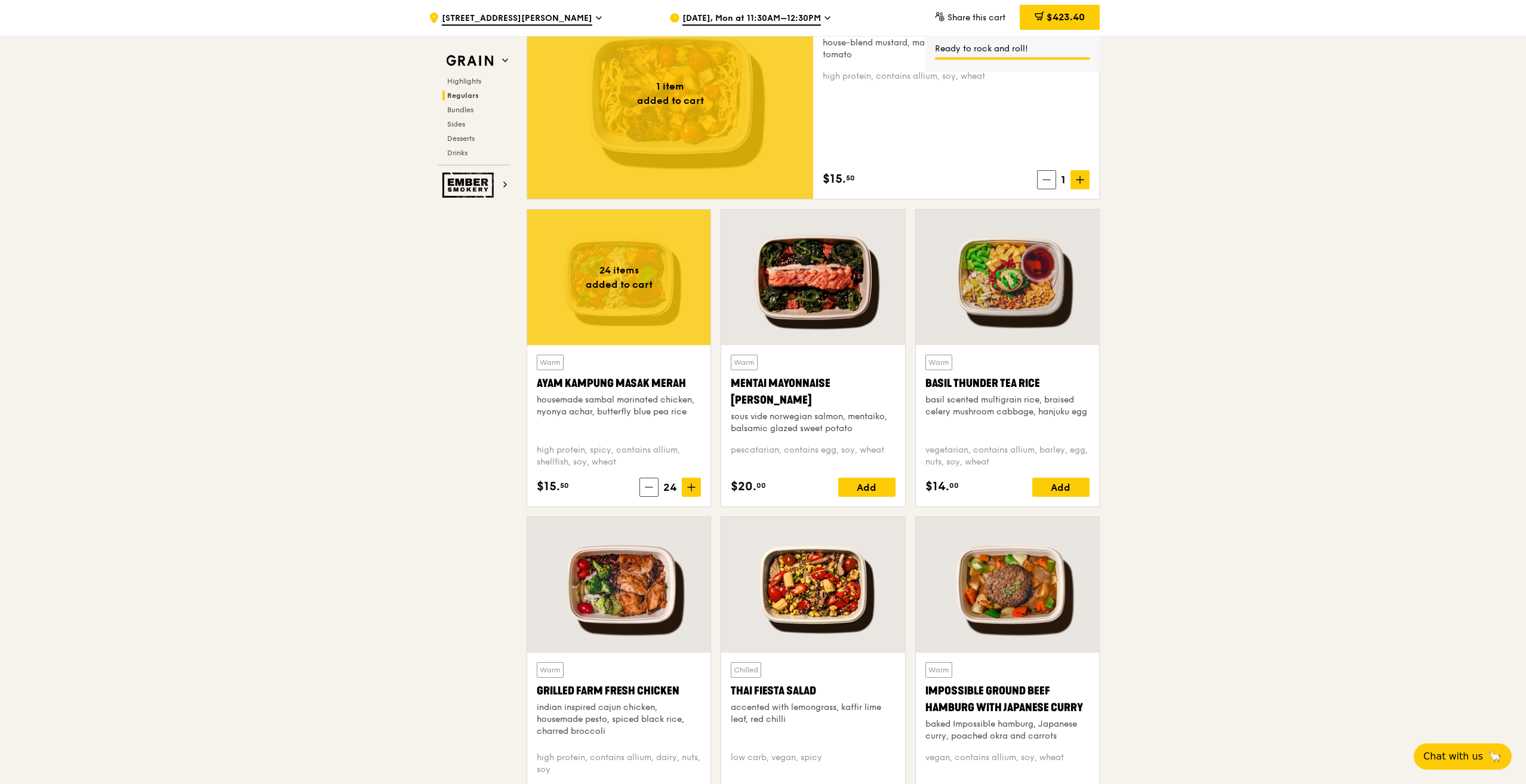
click at [1061, 14] on span "$423.40" at bounding box center [1066, 17] width 39 height 11
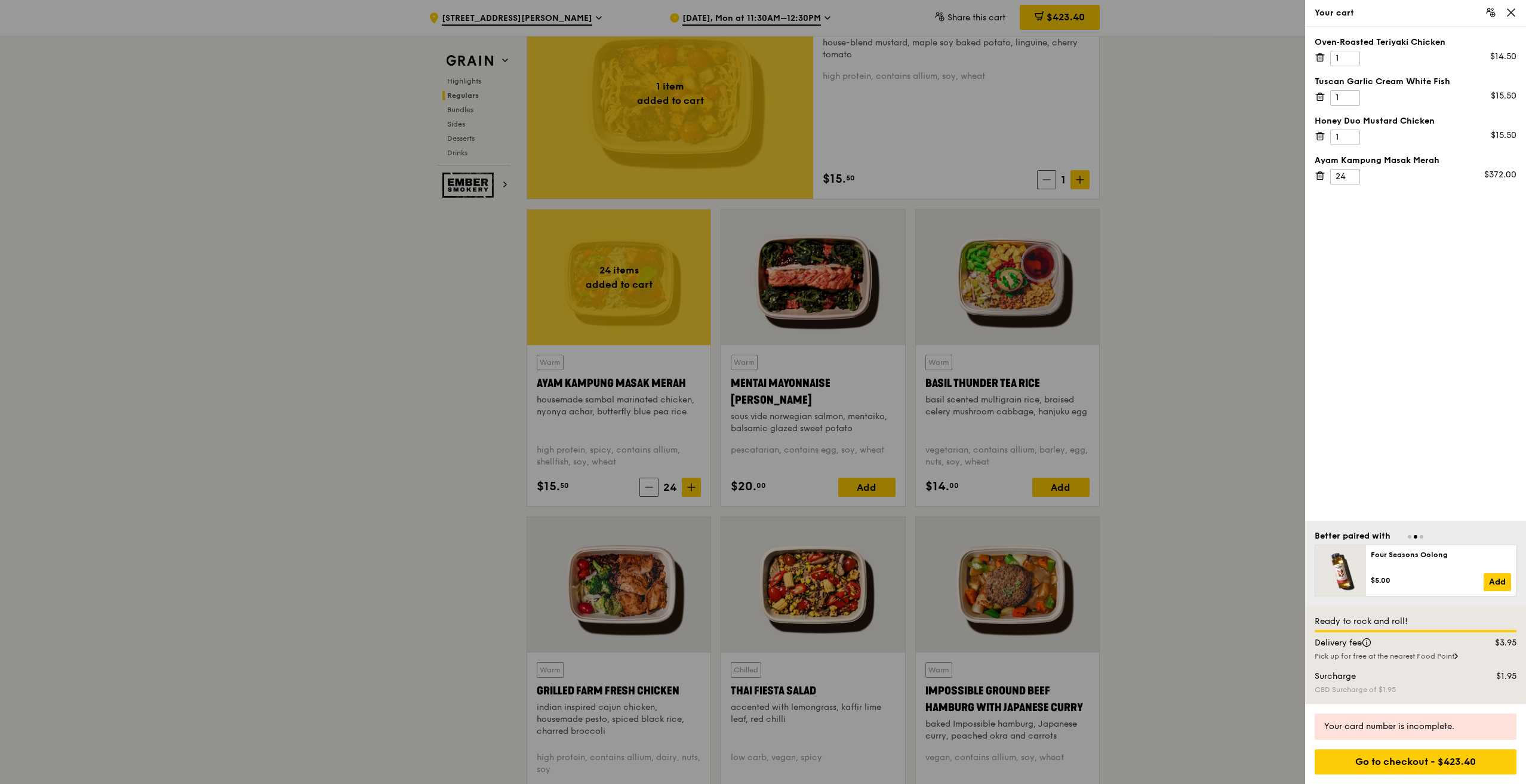
click at [1318, 53] on icon at bounding box center [1320, 57] width 11 height 11
click at [1319, 142] on div "Ayam Kampung Masak Merah 24 $372.00" at bounding box center [1416, 131] width 201 height 30
click at [1319, 139] on icon at bounding box center [1320, 136] width 11 height 11
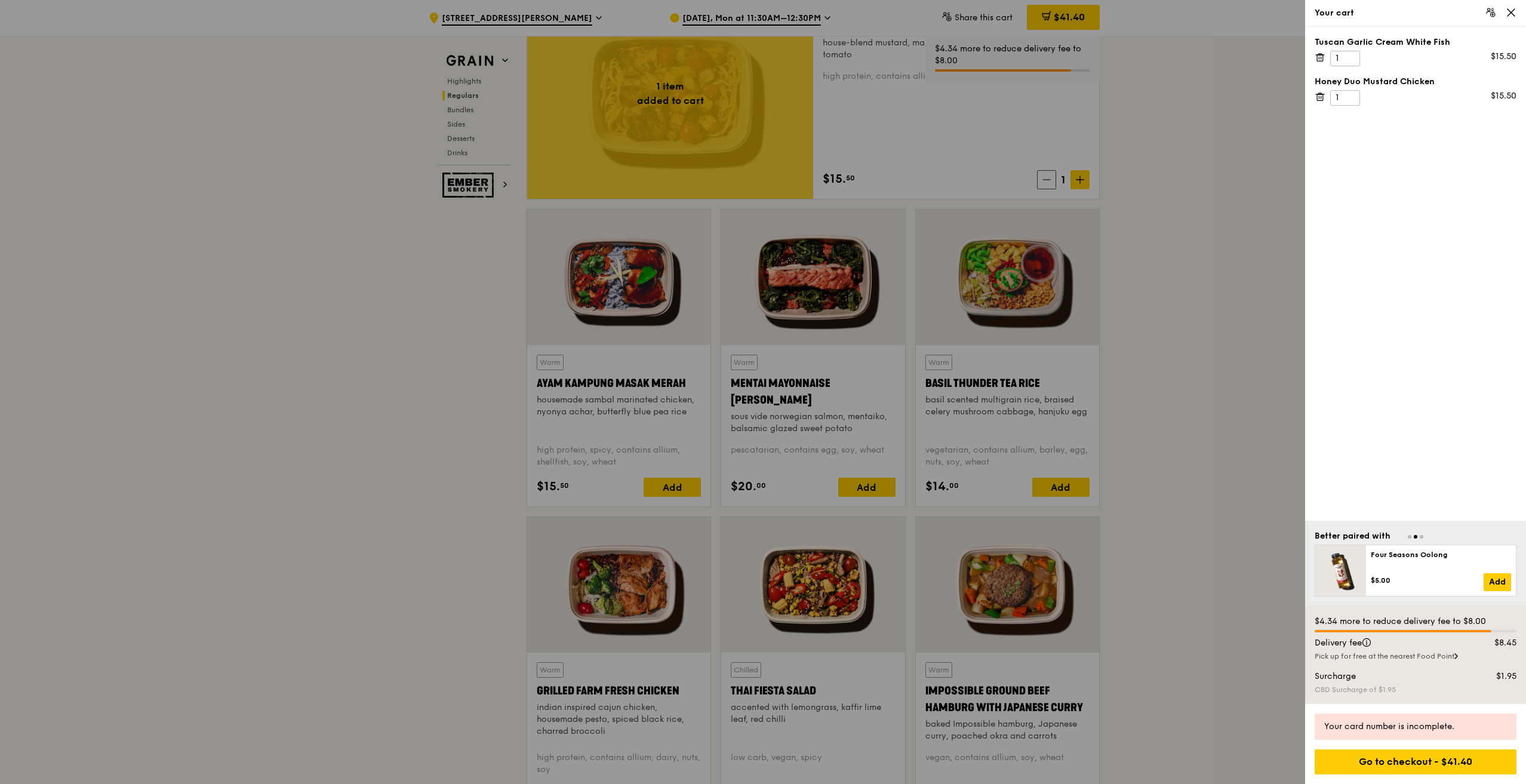
click at [1320, 95] on icon at bounding box center [1320, 96] width 11 height 11
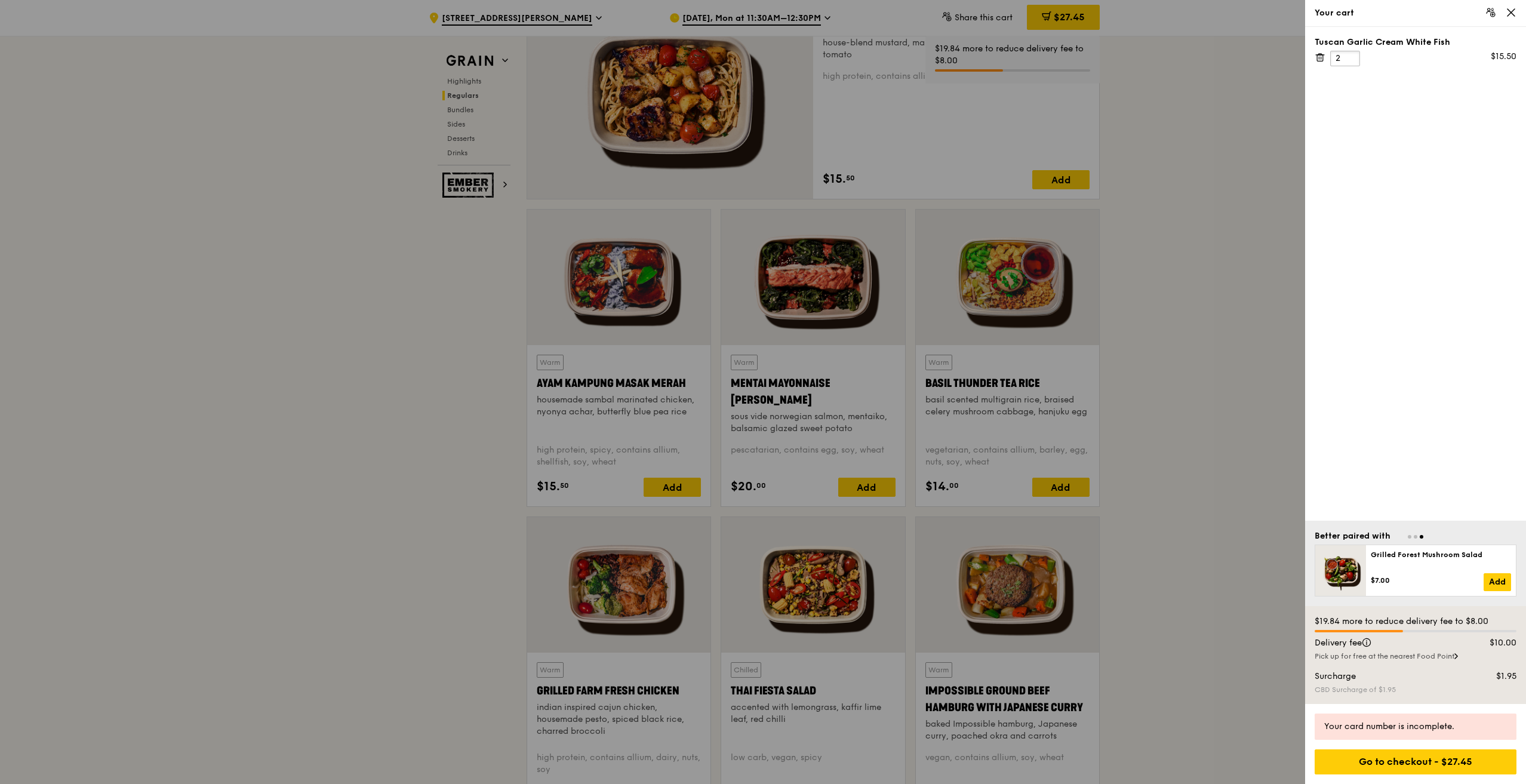
click at [1346, 58] on input "2" at bounding box center [1346, 59] width 30 height 16
click at [1346, 58] on input "3" at bounding box center [1346, 59] width 30 height 16
type input "36"
click at [1408, 286] on div "Tuscan Garlic Cream White Fish 36 $558.00" at bounding box center [1416, 274] width 221 height 494
click at [1449, 729] on div "Your card number is incomplete." at bounding box center [1416, 727] width 183 height 12
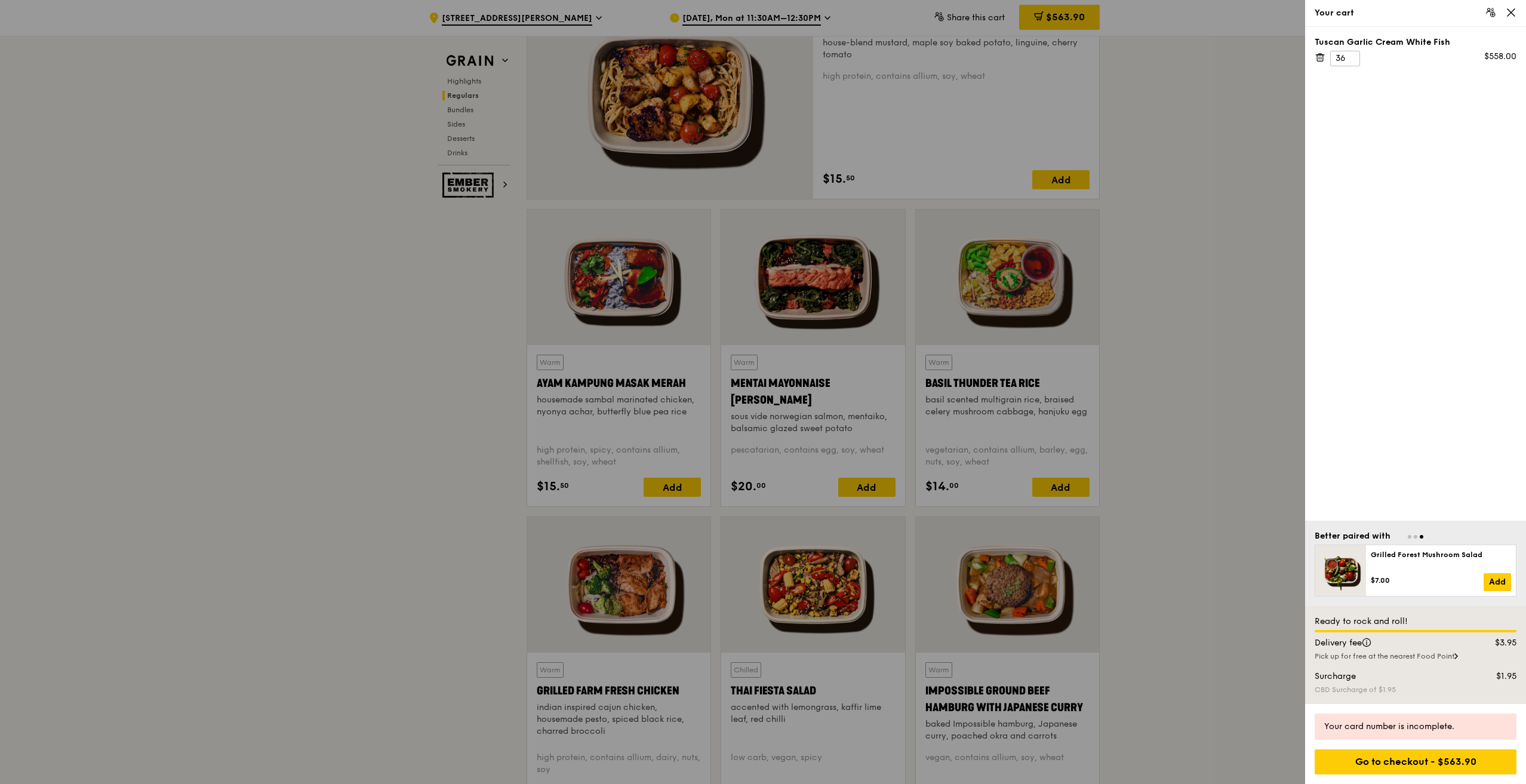
click at [299, 588] on div at bounding box center [763, 392] width 1526 height 784
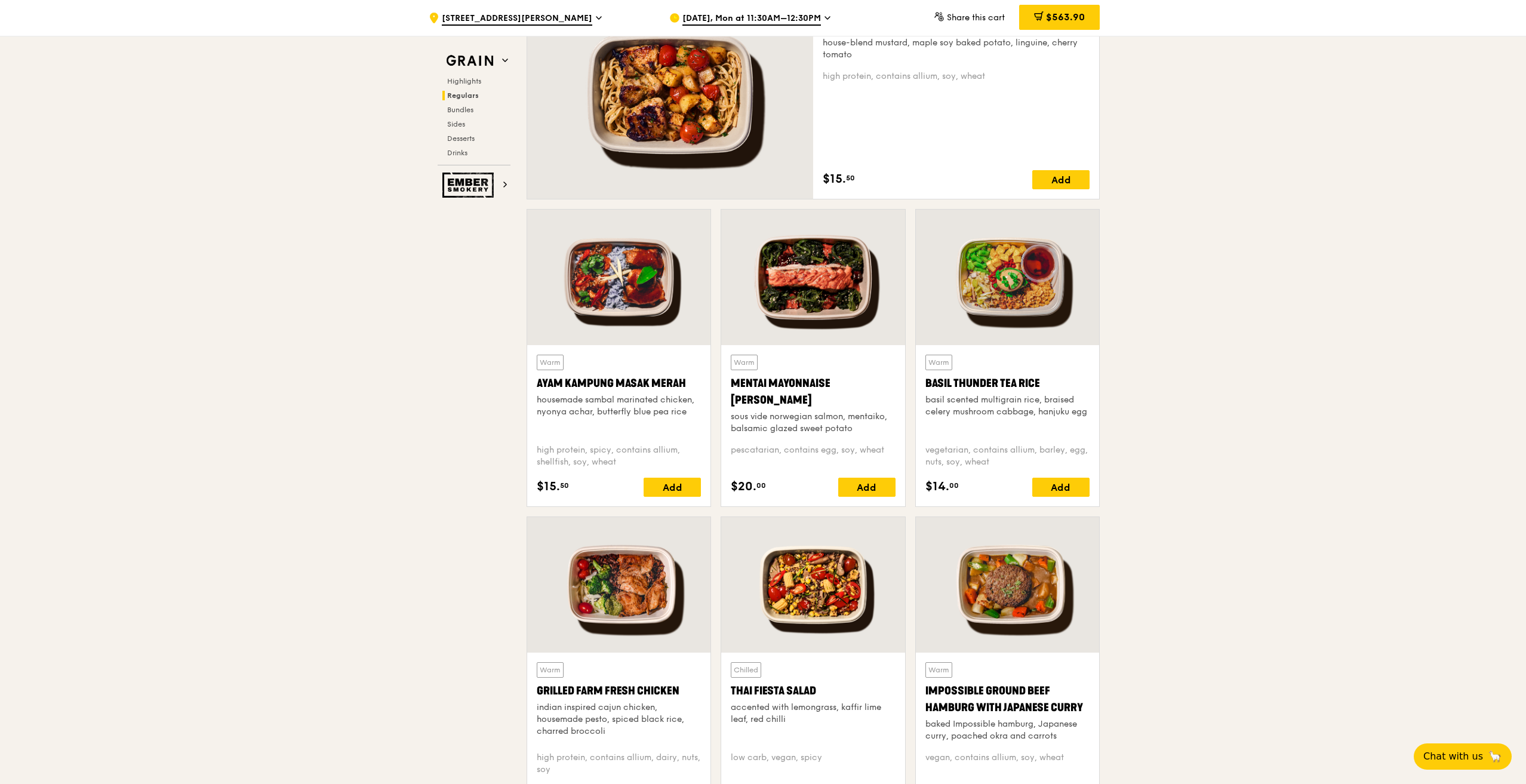
click at [775, 12] on span "[DATE], Mon at 11:30AM–12:30PM" at bounding box center [752, 18] width 138 height 13
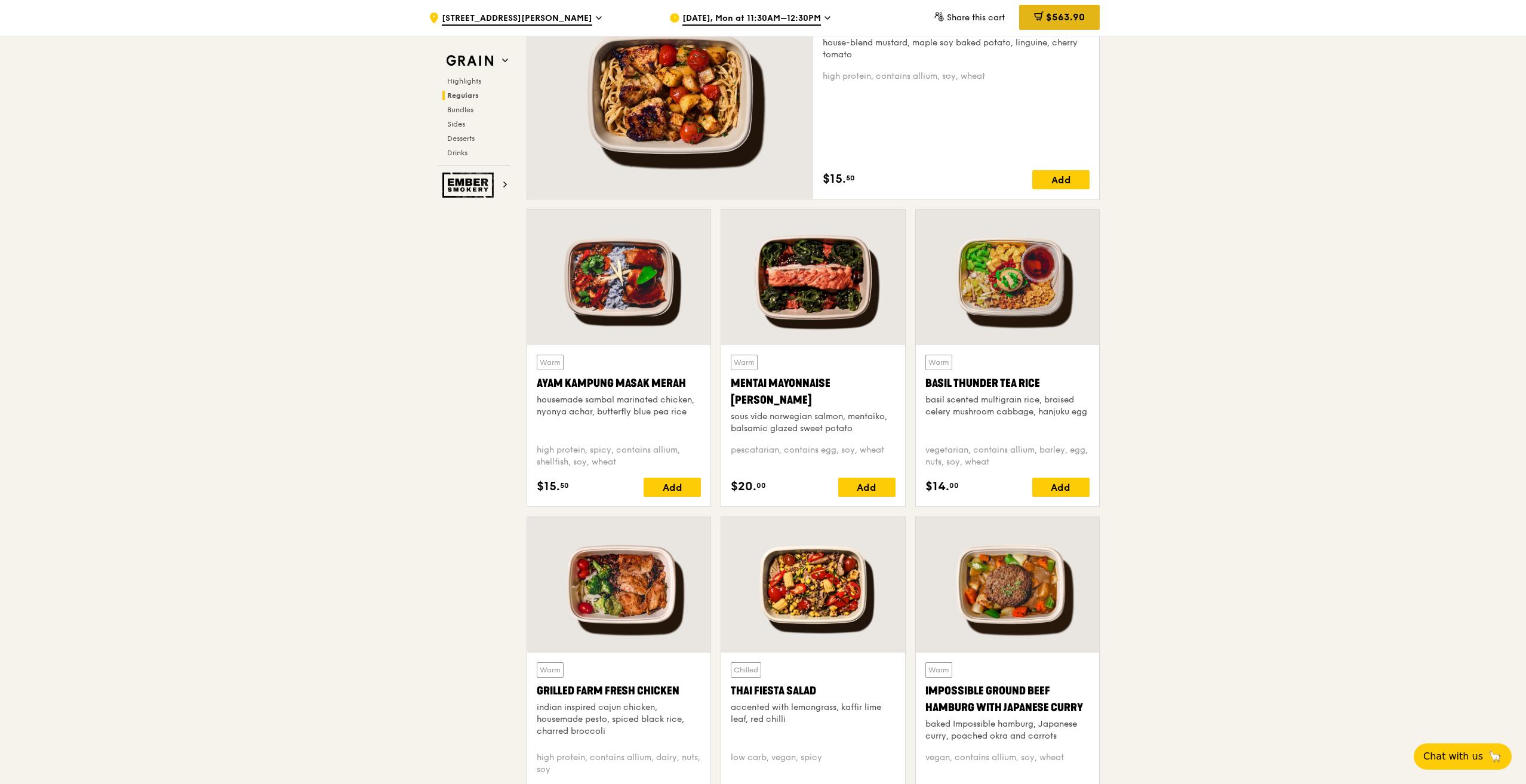
click at [1062, 24] on div "$563.90" at bounding box center [1060, 17] width 81 height 25
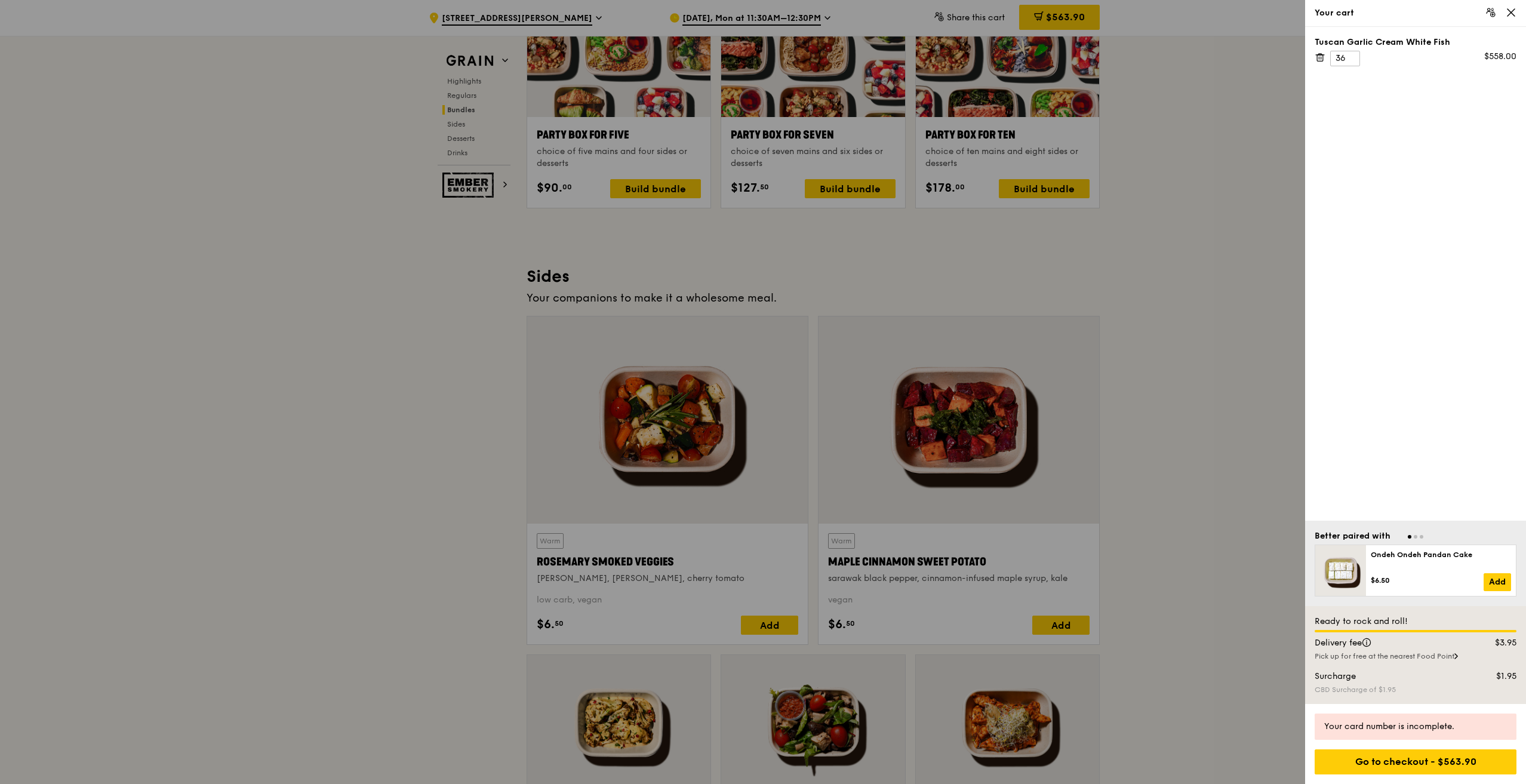
scroll to position [2448, 0]
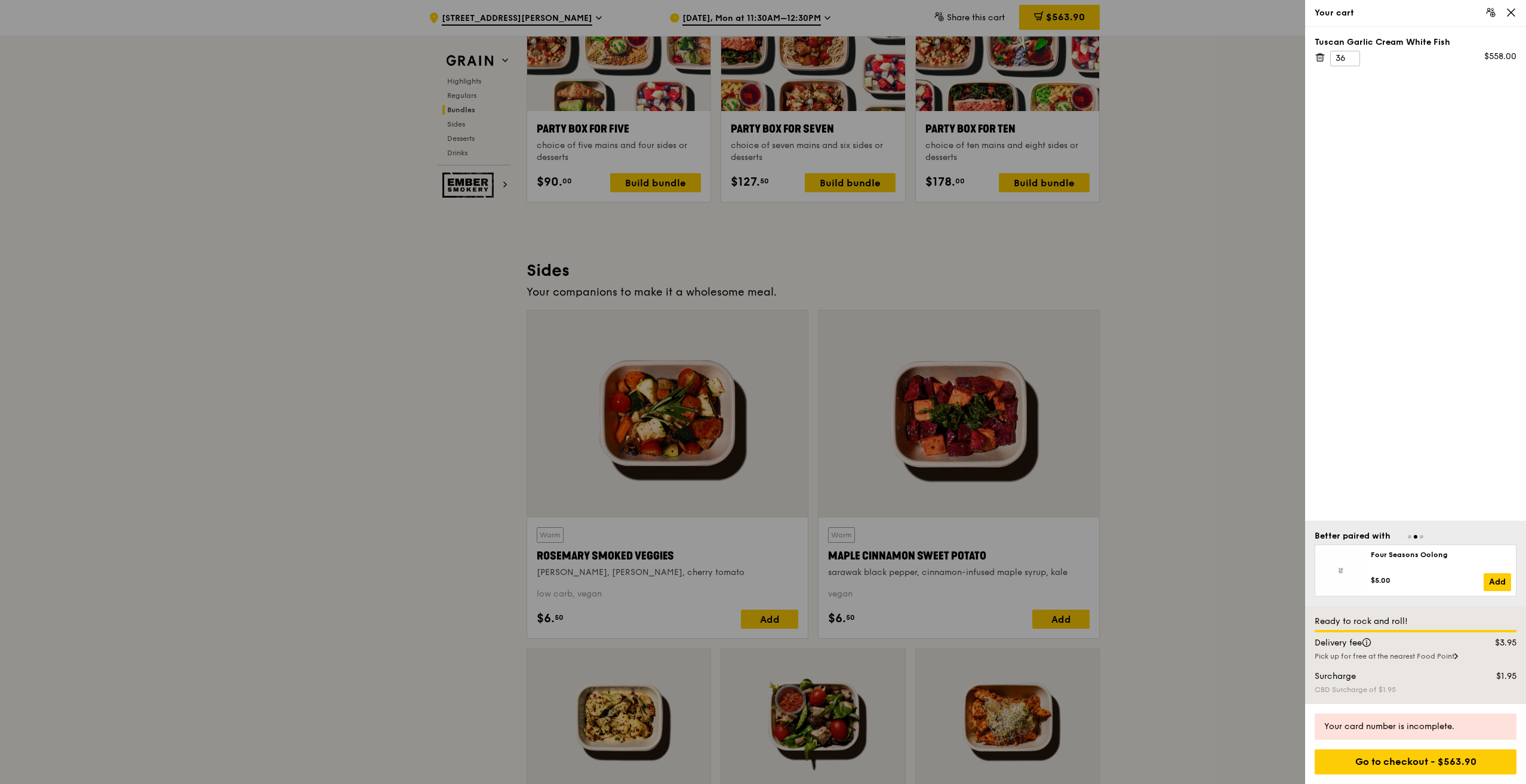
click at [1444, 648] on div "Delivery fee" at bounding box center [1388, 643] width 162 height 12
click at [1448, 658] on div "Pick up for free at the nearest Food Point" at bounding box center [1416, 656] width 201 height 10
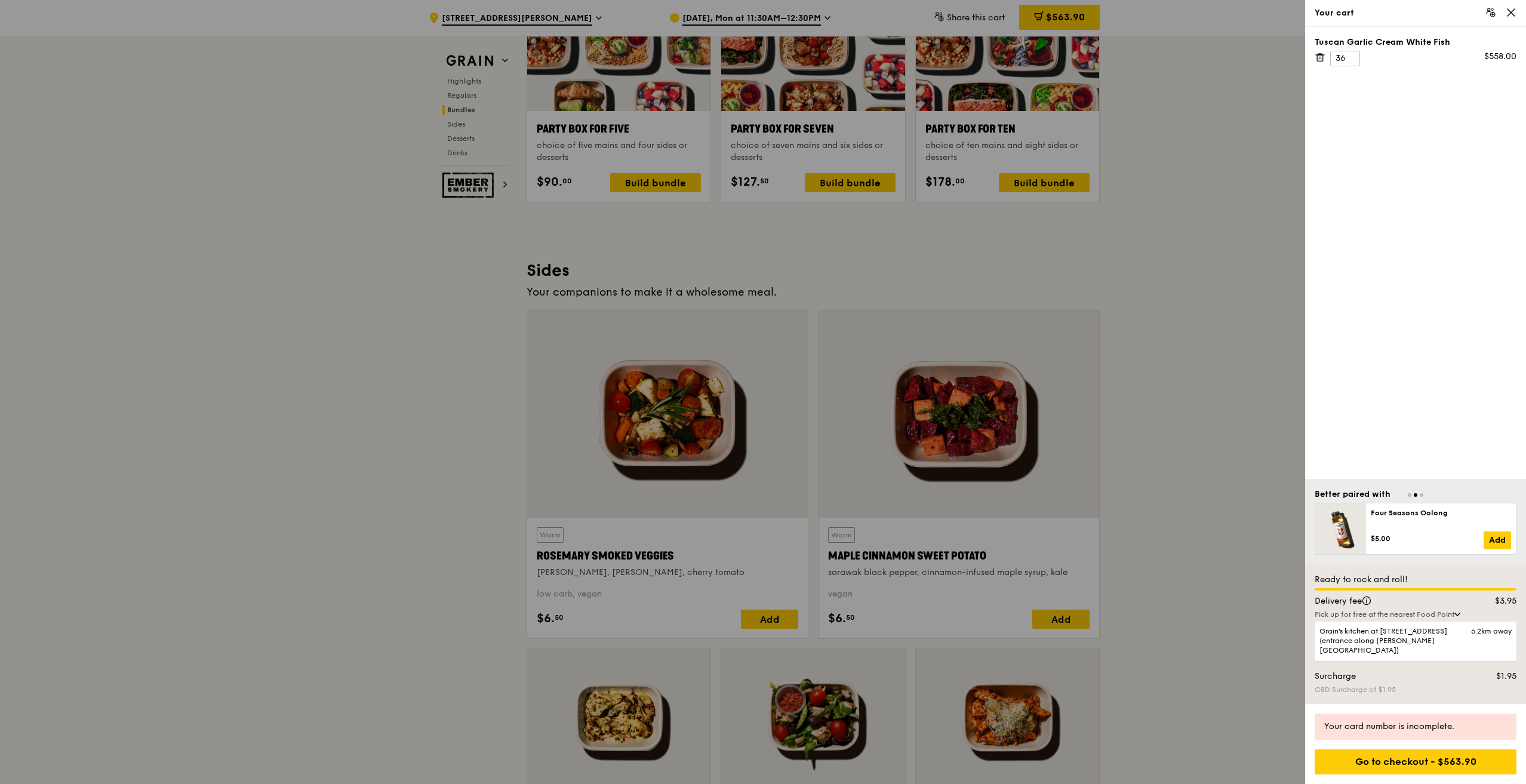
click at [1449, 619] on div "Pick up for free at the nearest Food Point" at bounding box center [1416, 614] width 201 height 10
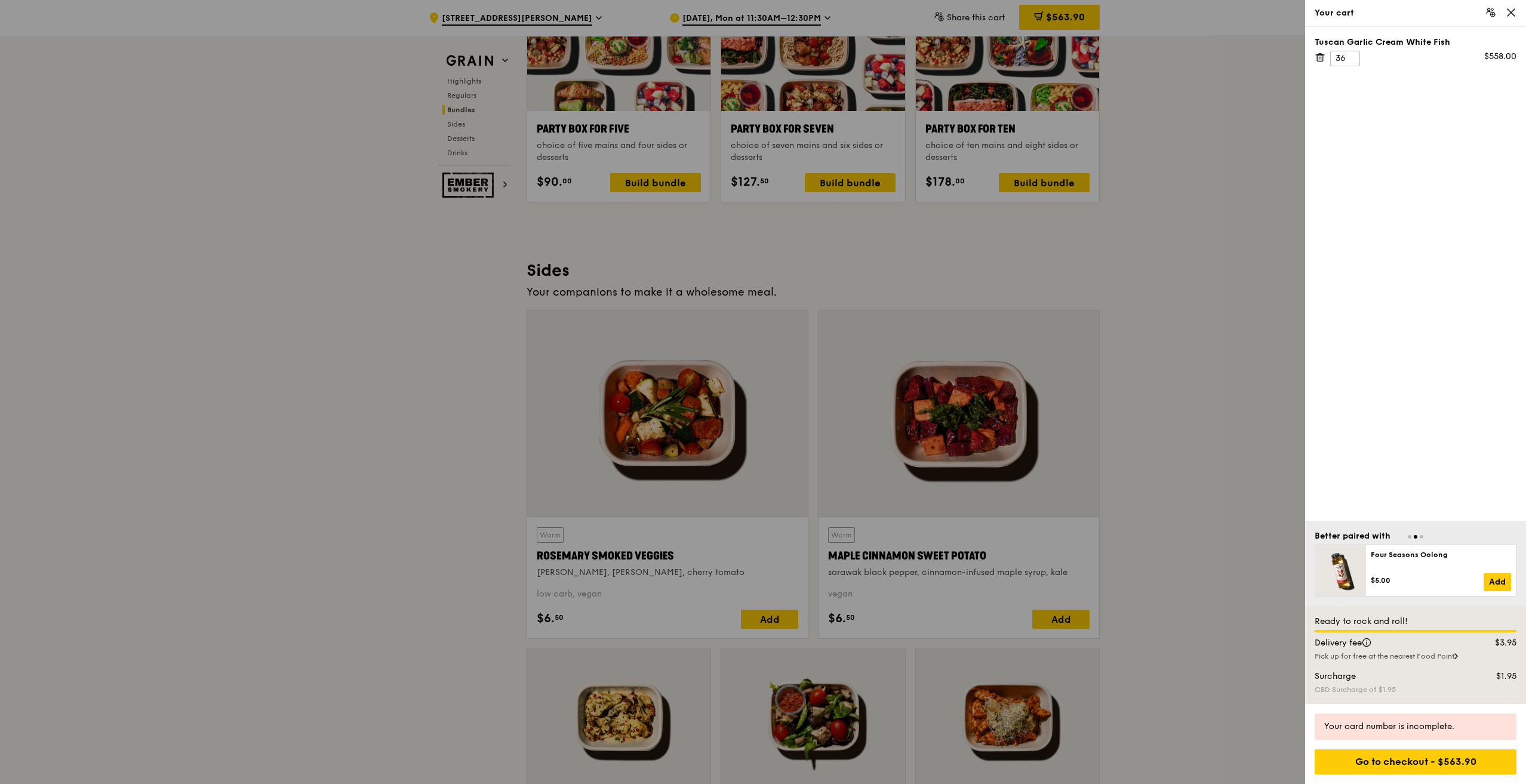
click at [1392, 729] on div "Your card number is incomplete." at bounding box center [1416, 727] width 183 height 12
click at [1182, 254] on div at bounding box center [763, 392] width 1526 height 784
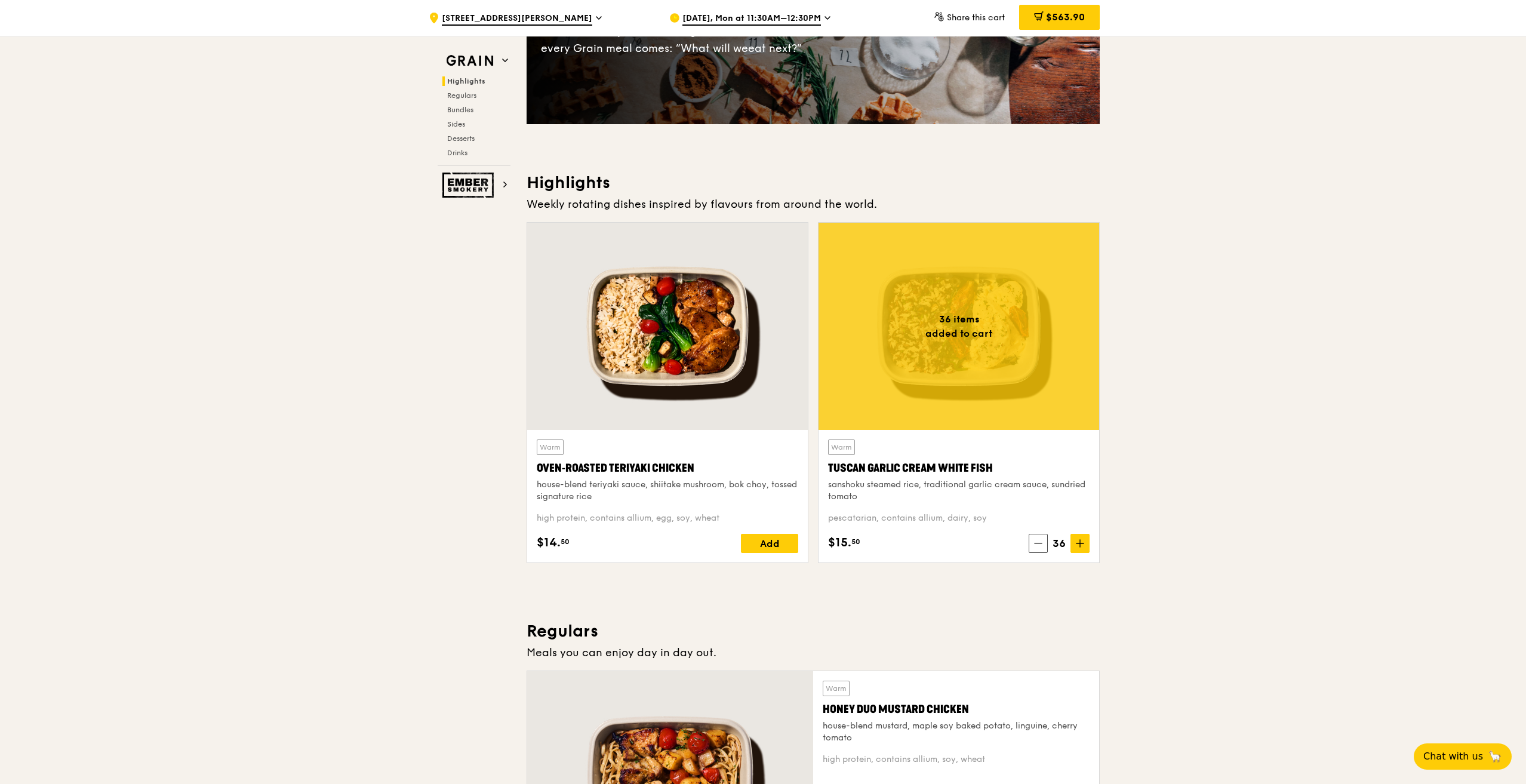
scroll to position [0, 0]
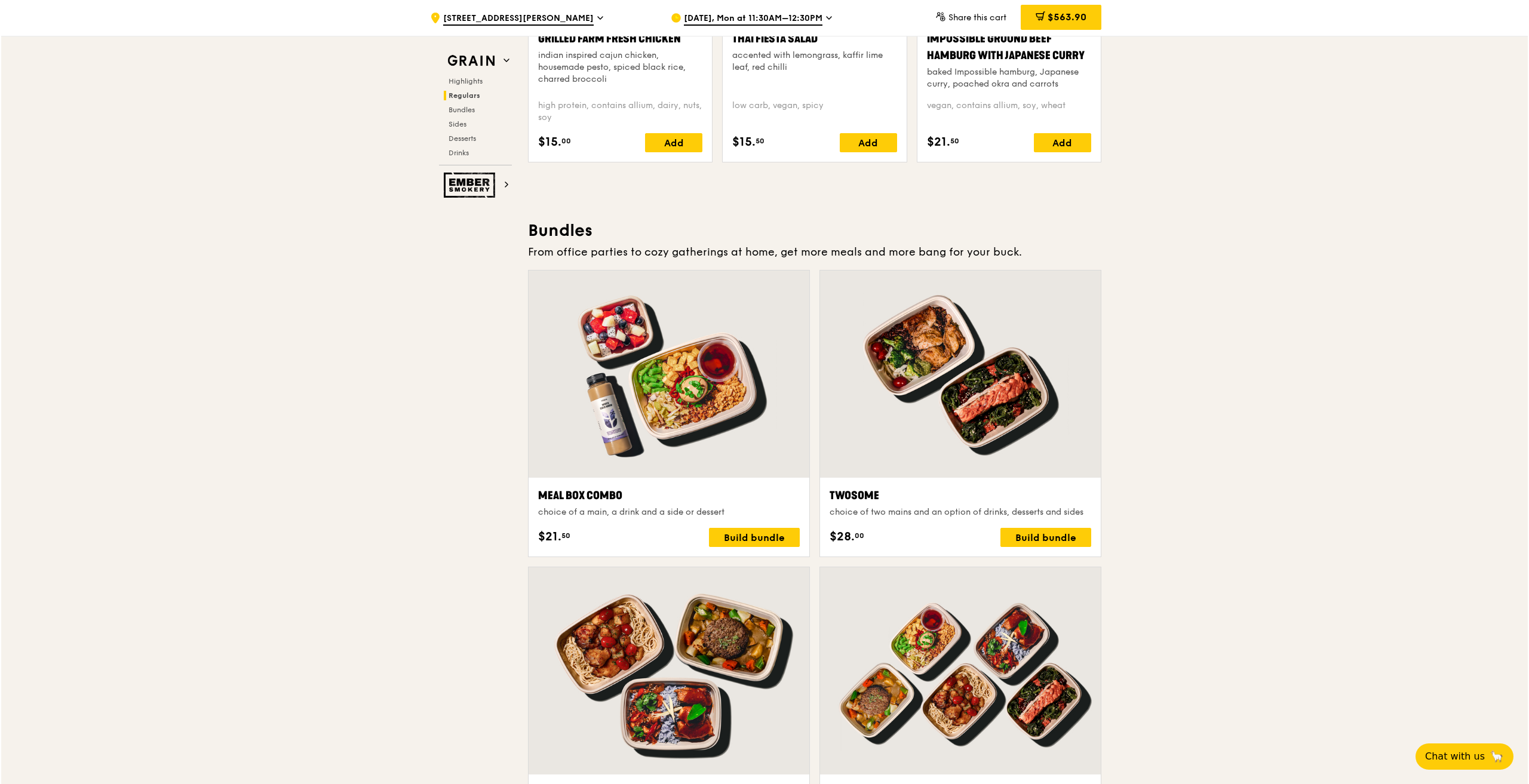
scroll to position [1569, 0]
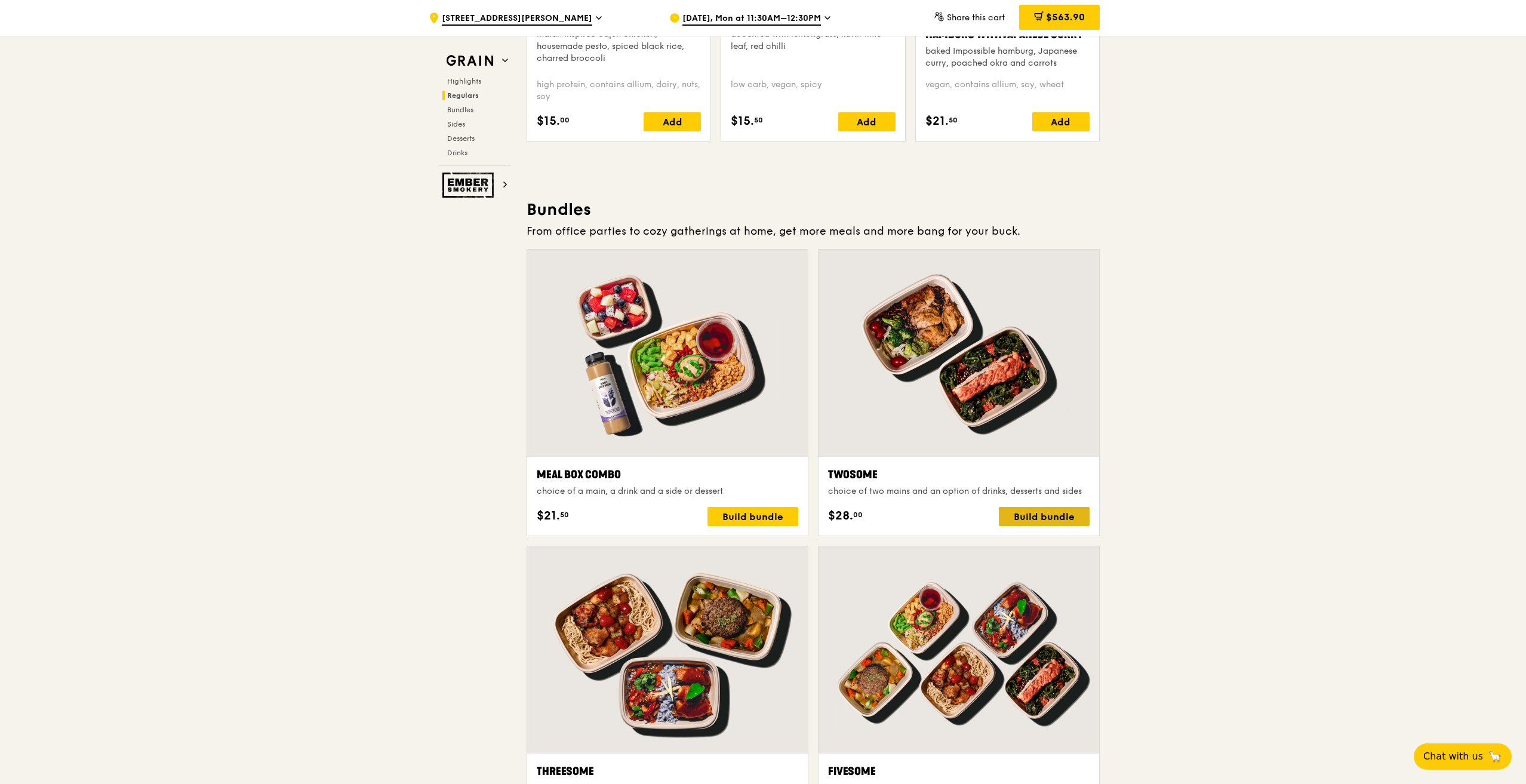
click at [1027, 517] on div "Build bundle" at bounding box center [1044, 517] width 91 height 19
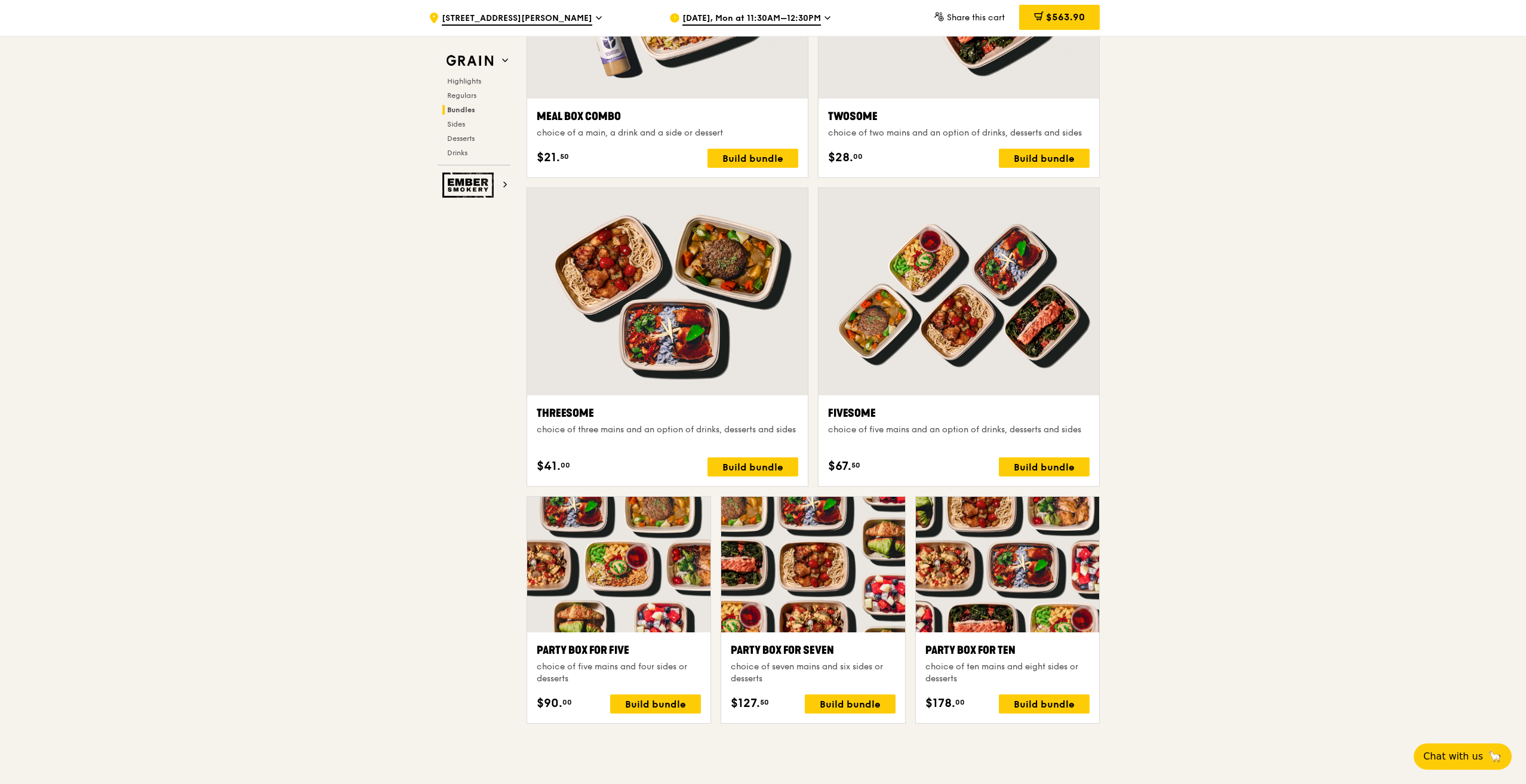
click at [376, 413] on div ".cls-1 { fill: none; stroke: #fff; stroke-linecap: round; stroke-linejoin: roun…" at bounding box center [763, 630] width 1526 height 5042
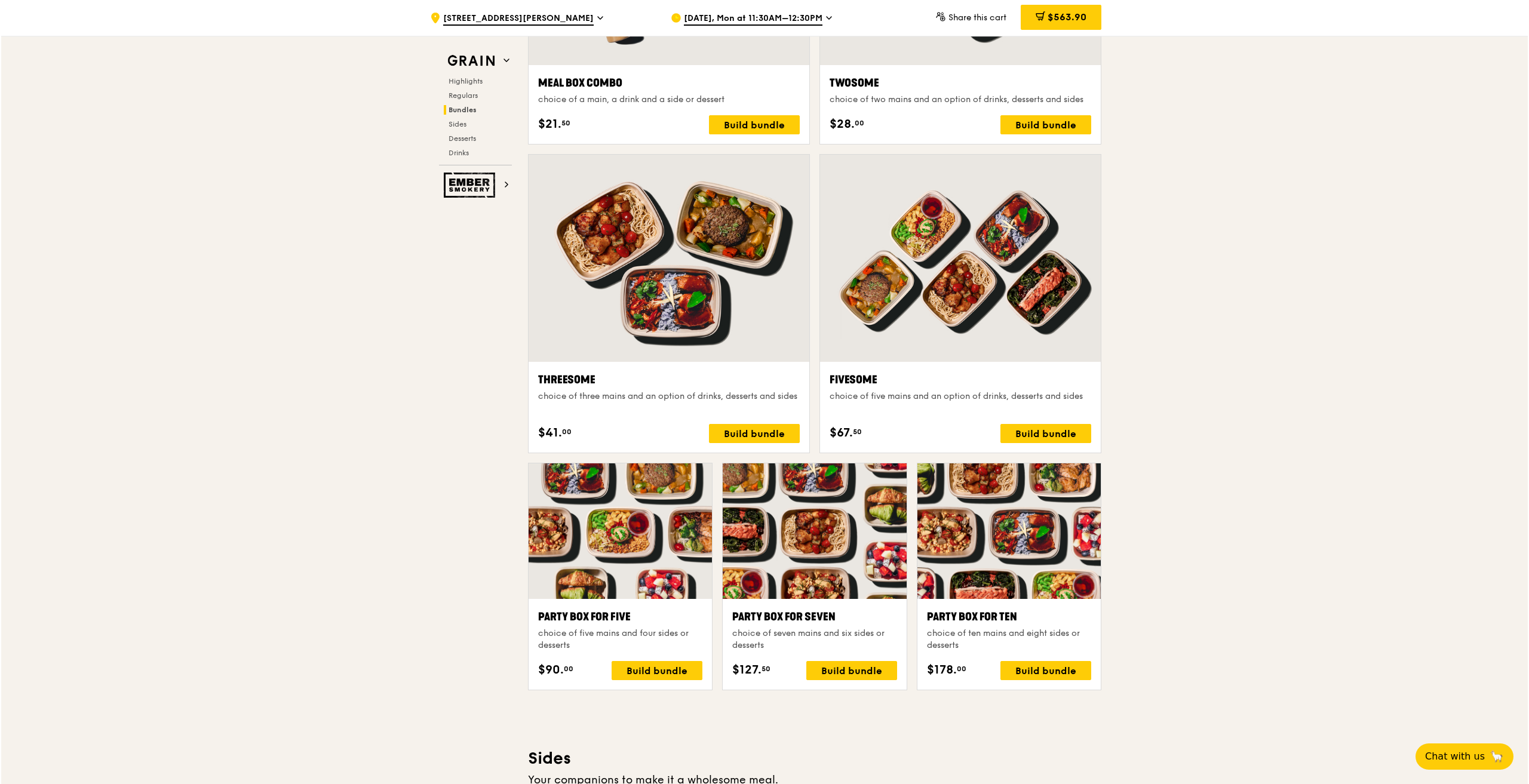
scroll to position [1987, 0]
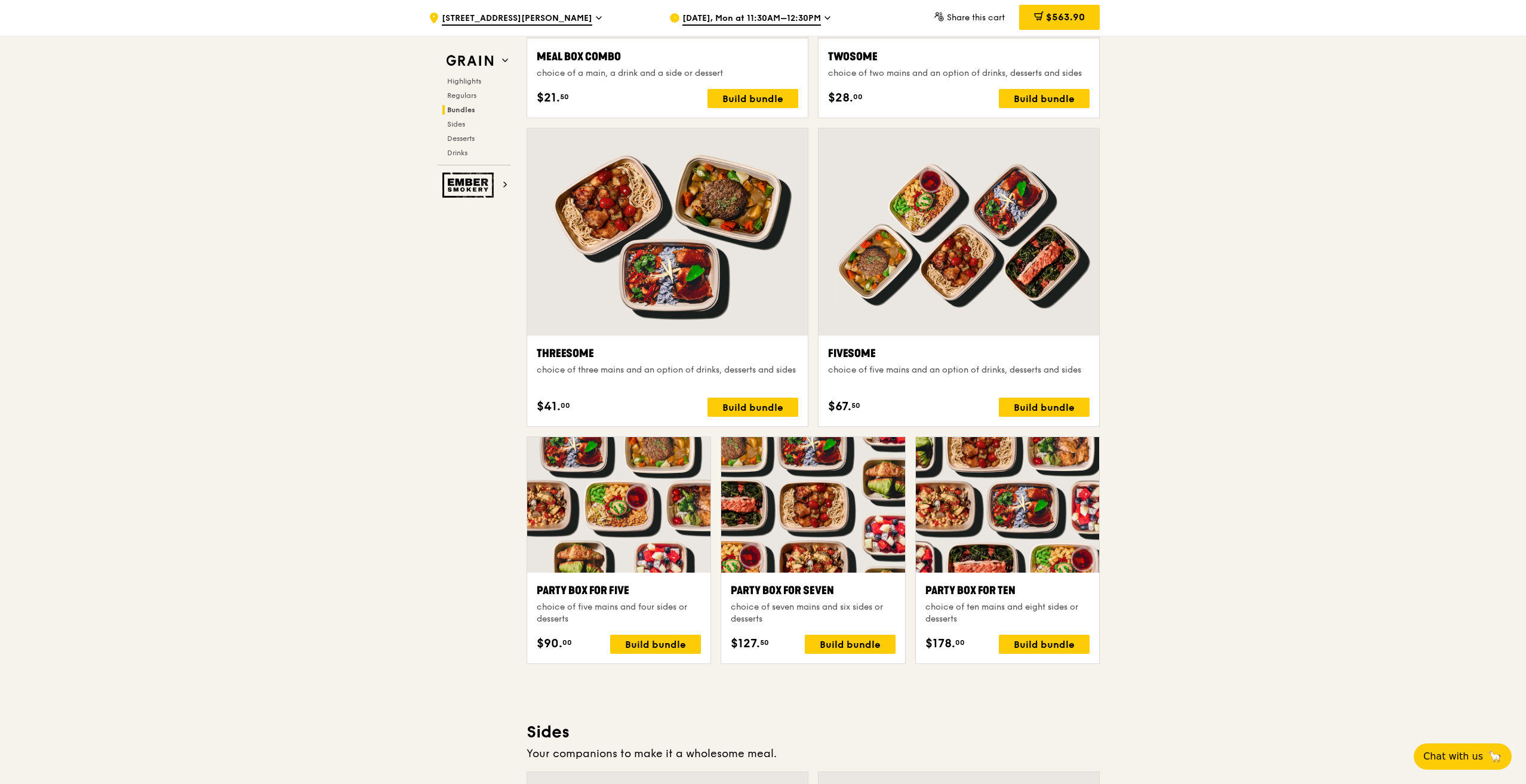
click at [1029, 547] on div at bounding box center [1007, 505] width 183 height 136
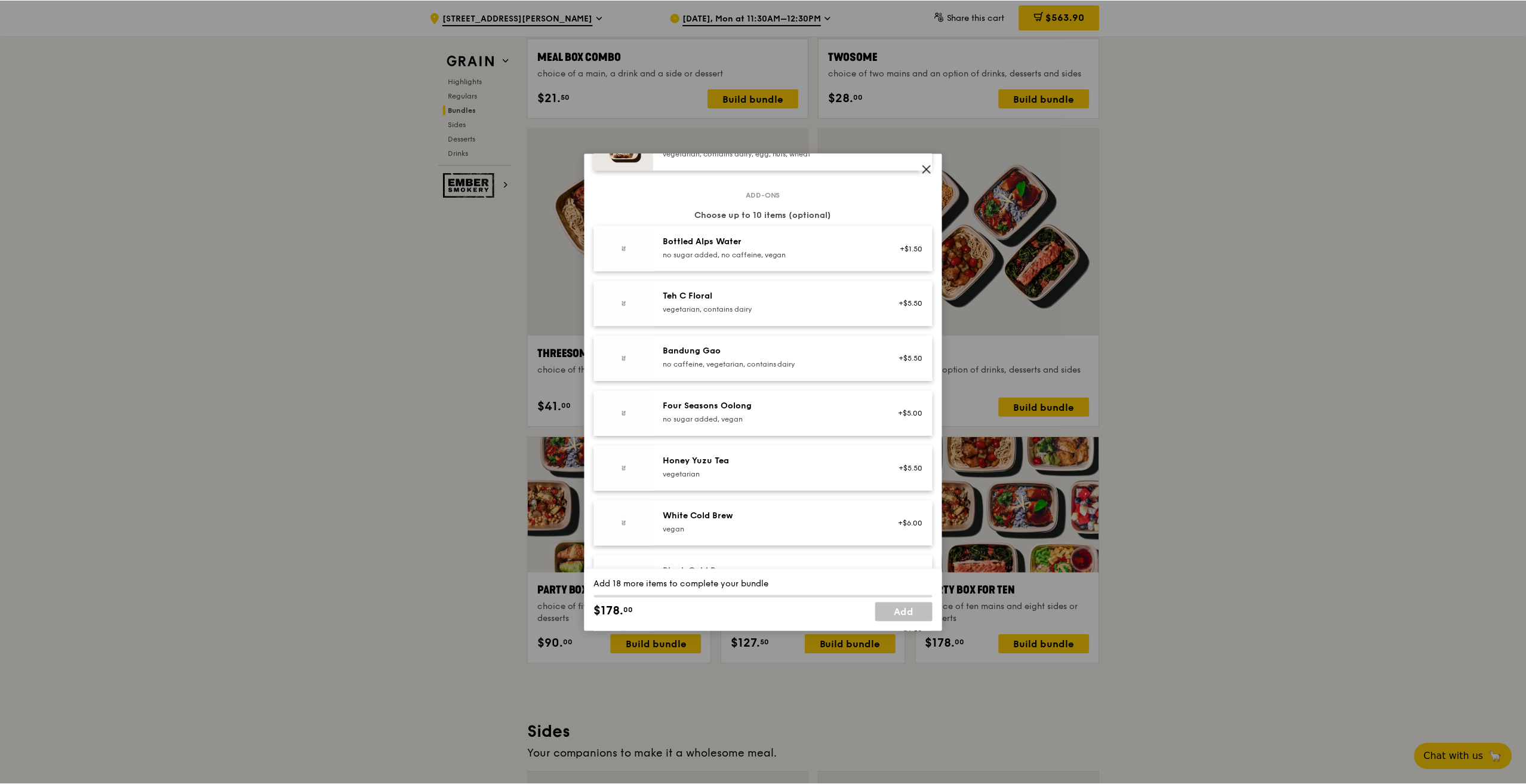
scroll to position [1357, 0]
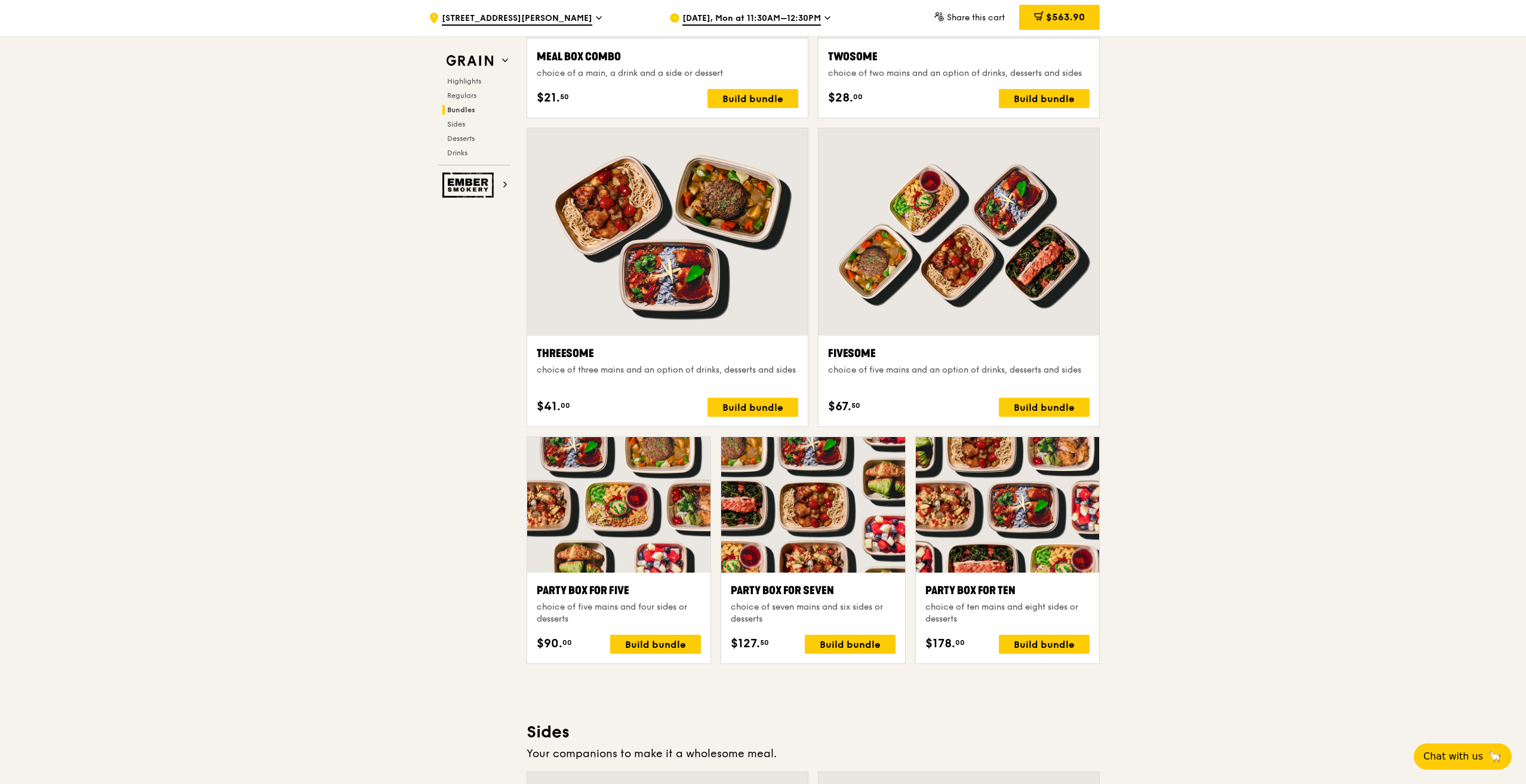
click at [626, 495] on div at bounding box center [618, 505] width 183 height 136
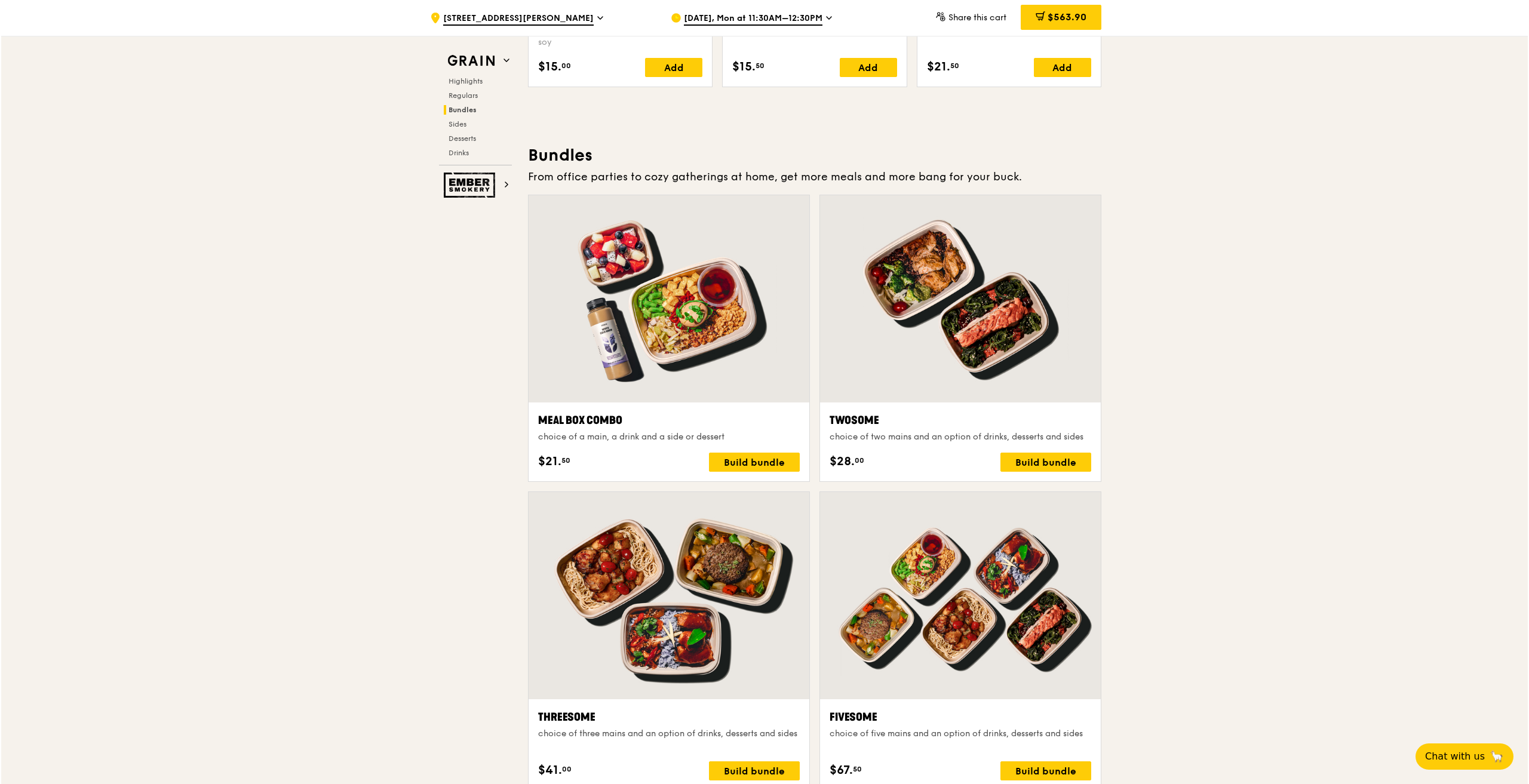
scroll to position [1748, 0]
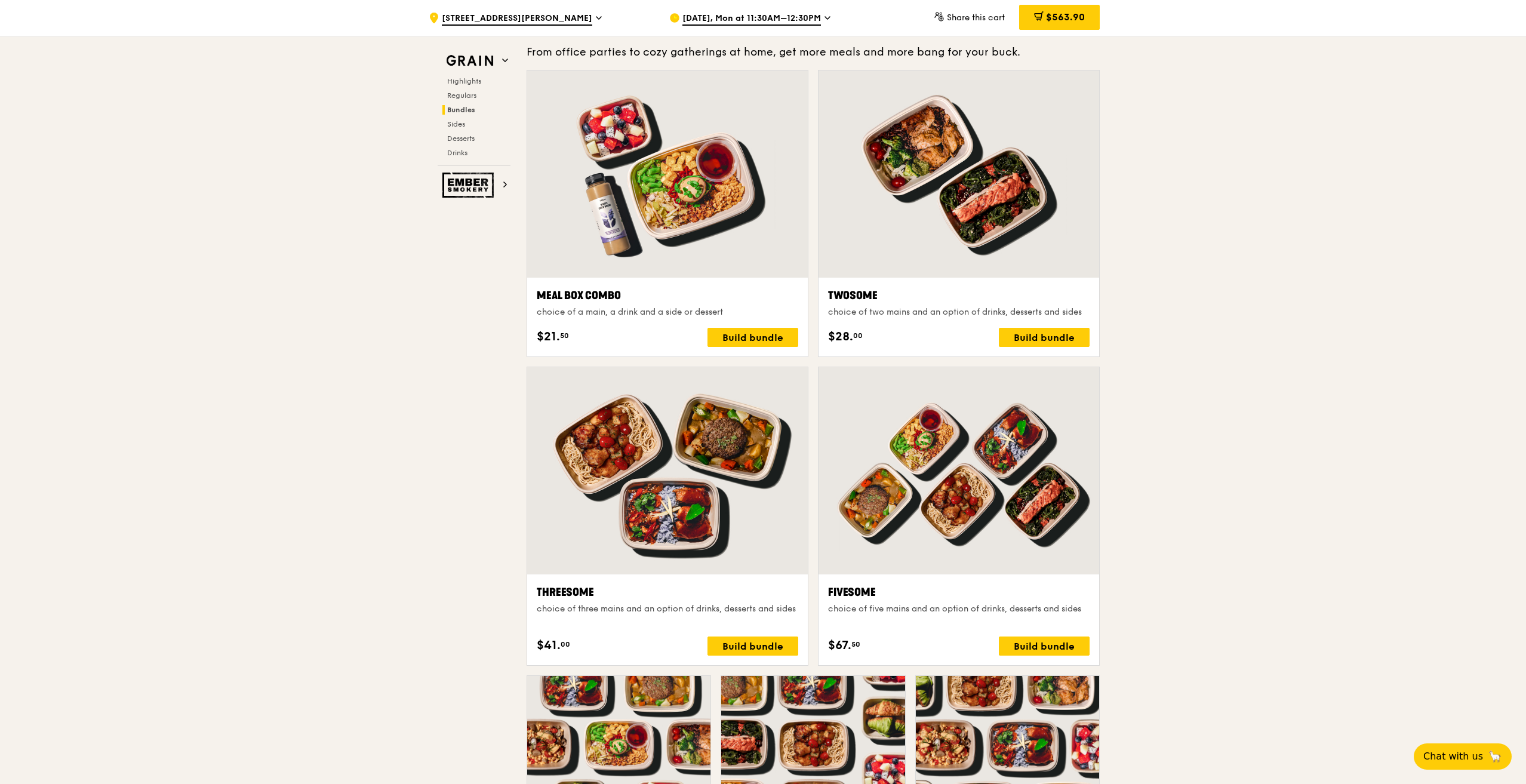
click at [999, 511] on div at bounding box center [959, 470] width 280 height 208
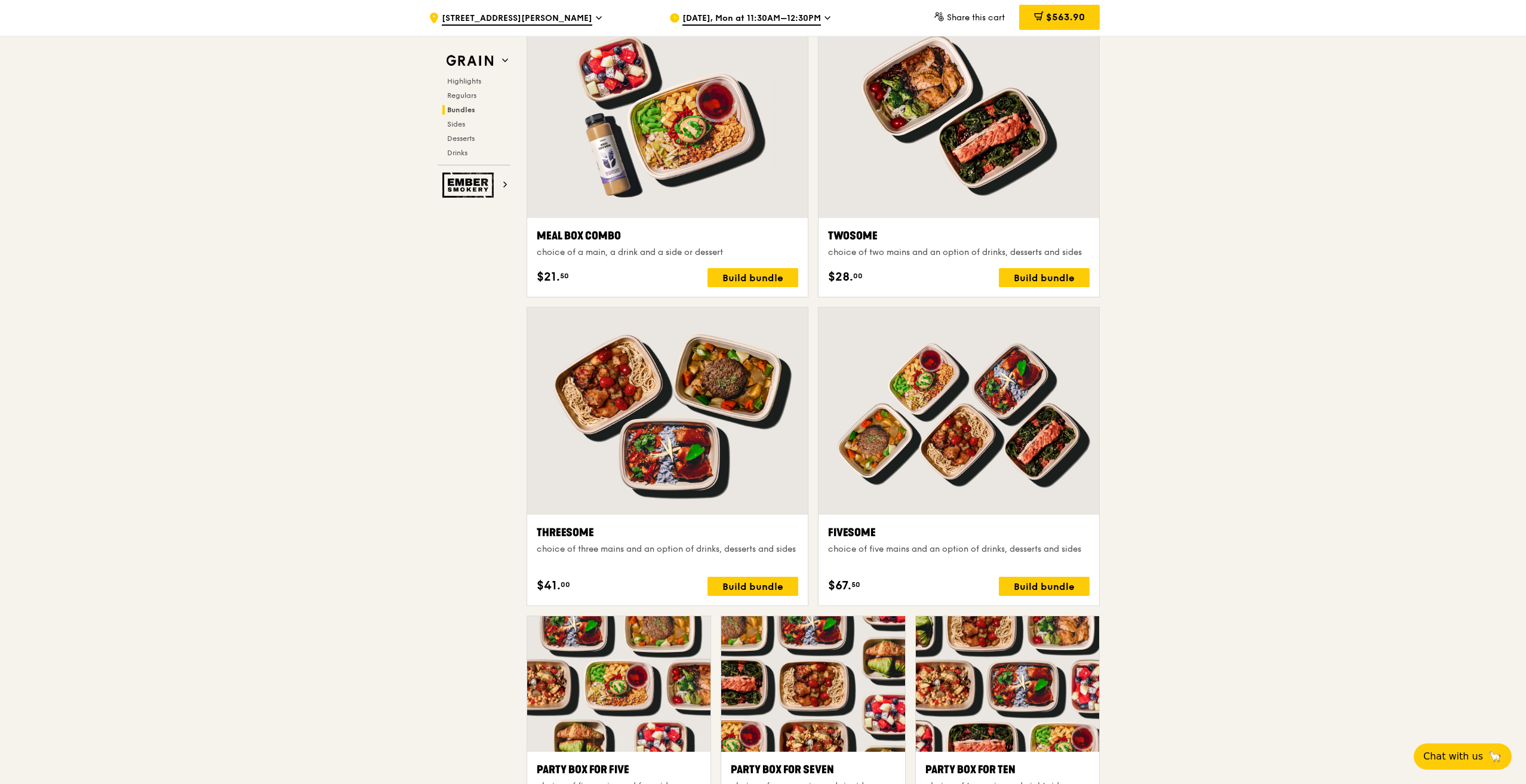
click at [926, 448] on div at bounding box center [959, 411] width 280 height 208
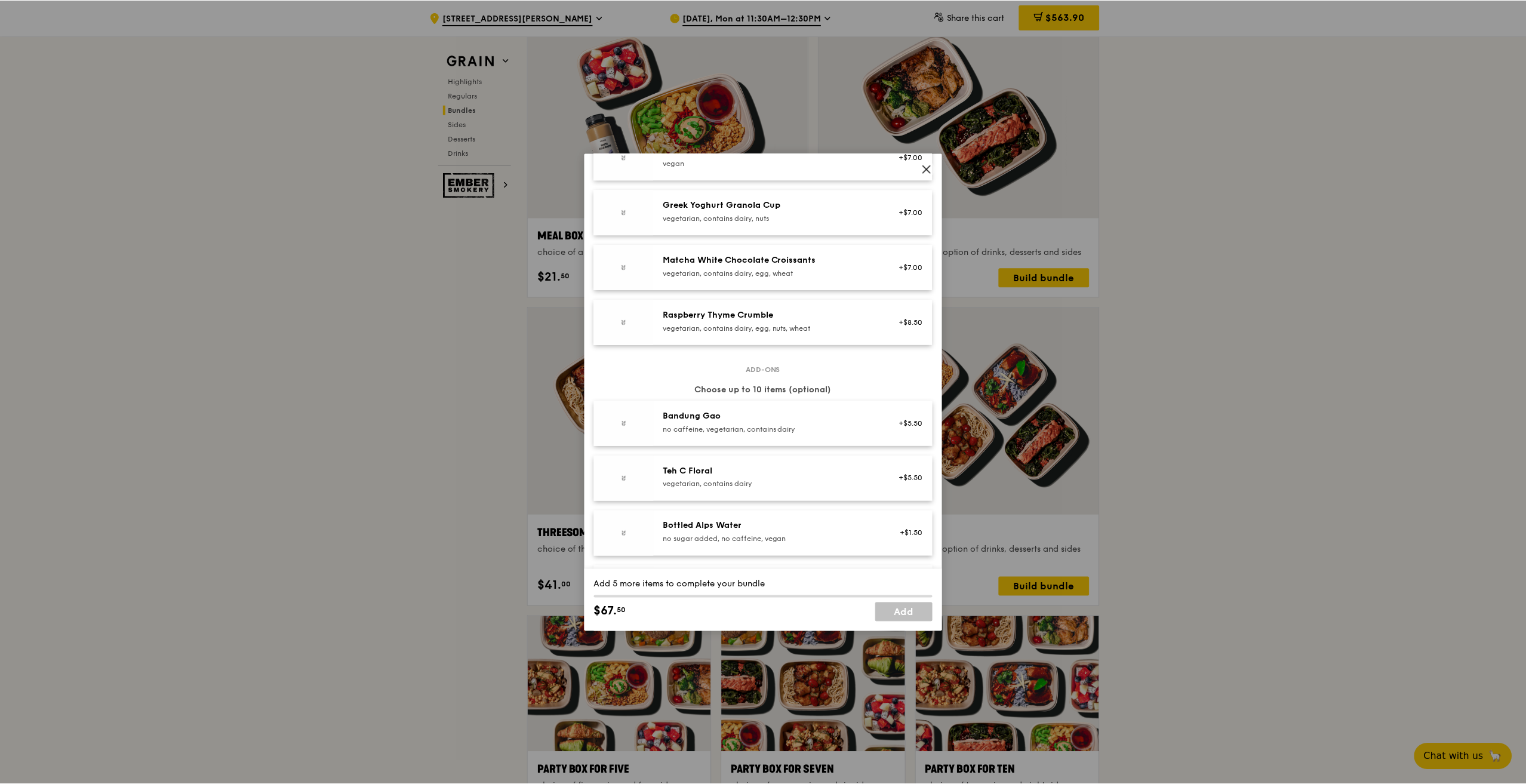
scroll to position [1075, 0]
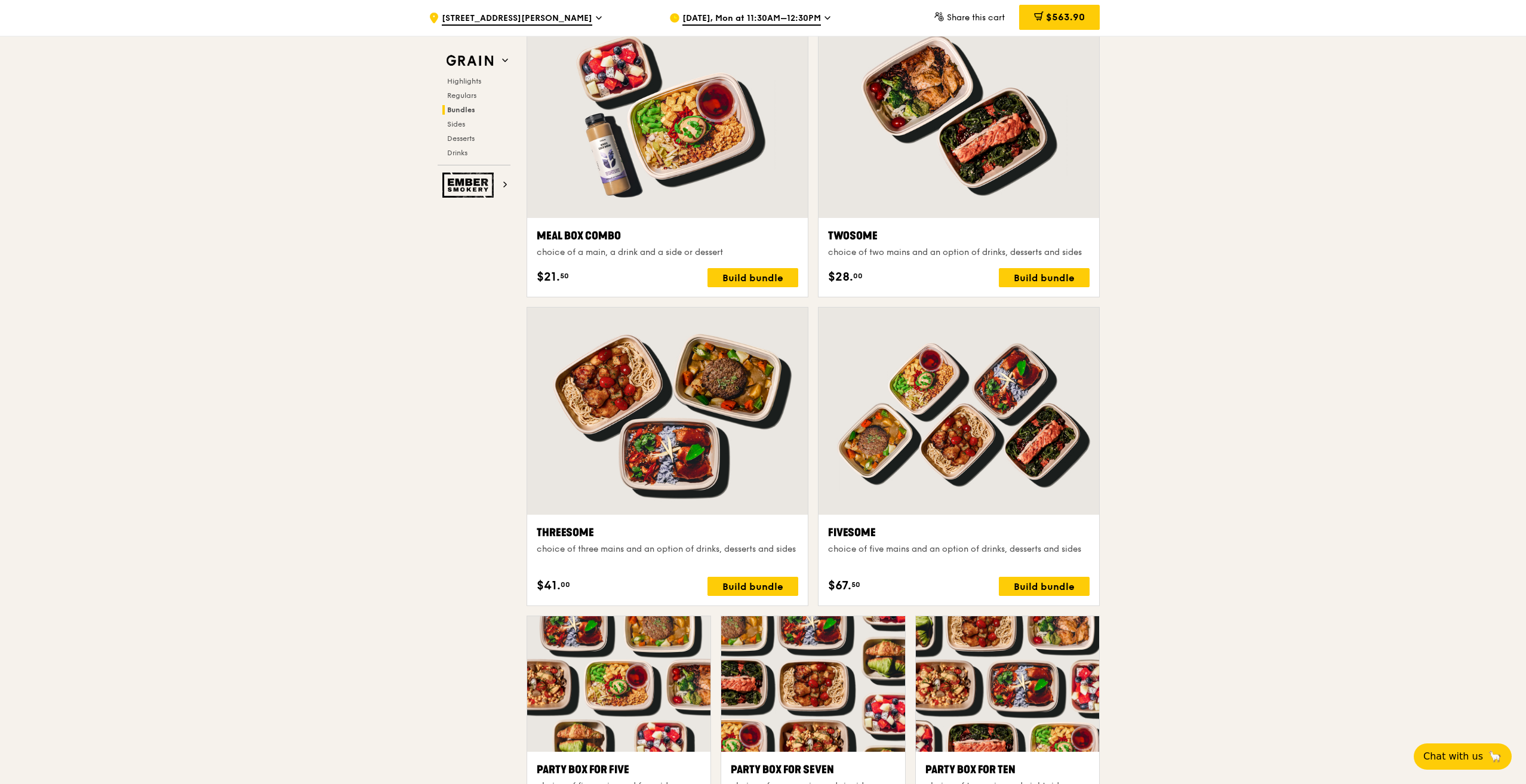
click at [1358, 443] on div ".cls-1 { fill: none; stroke: #fff; stroke-linecap: round; stroke-linejoin: roun…" at bounding box center [763, 749] width 1526 height 5042
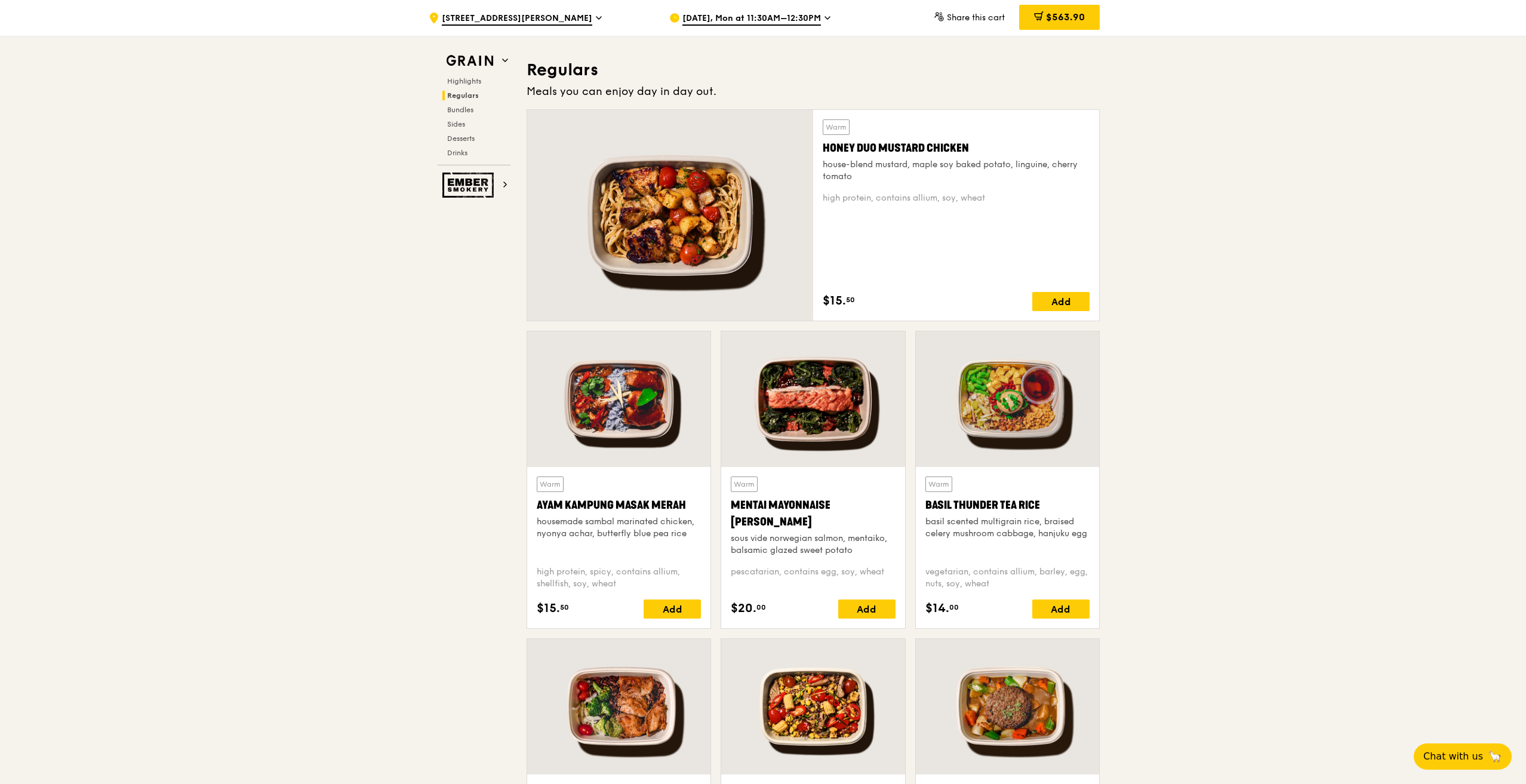
scroll to position [793, 0]
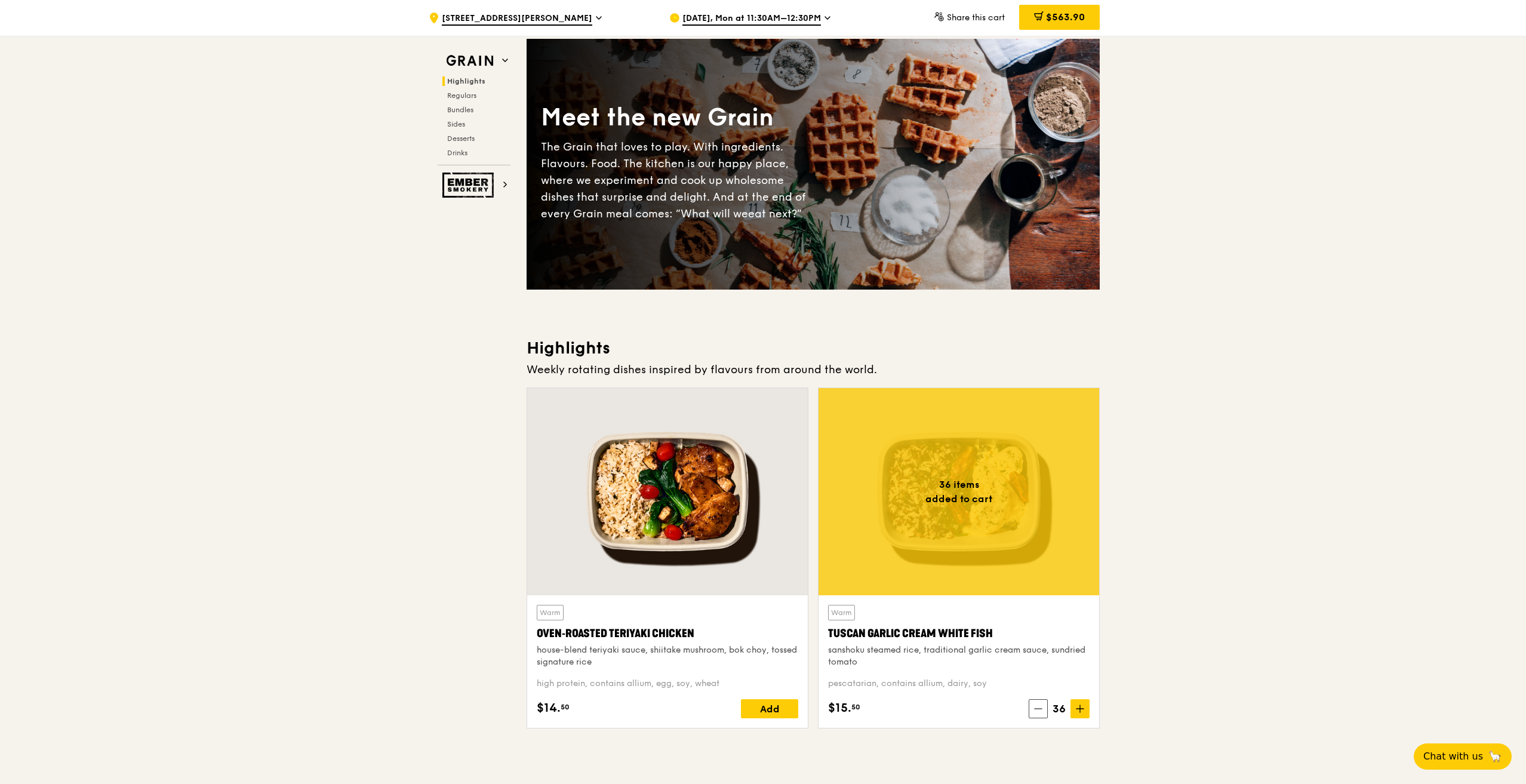
scroll to position [0, 0]
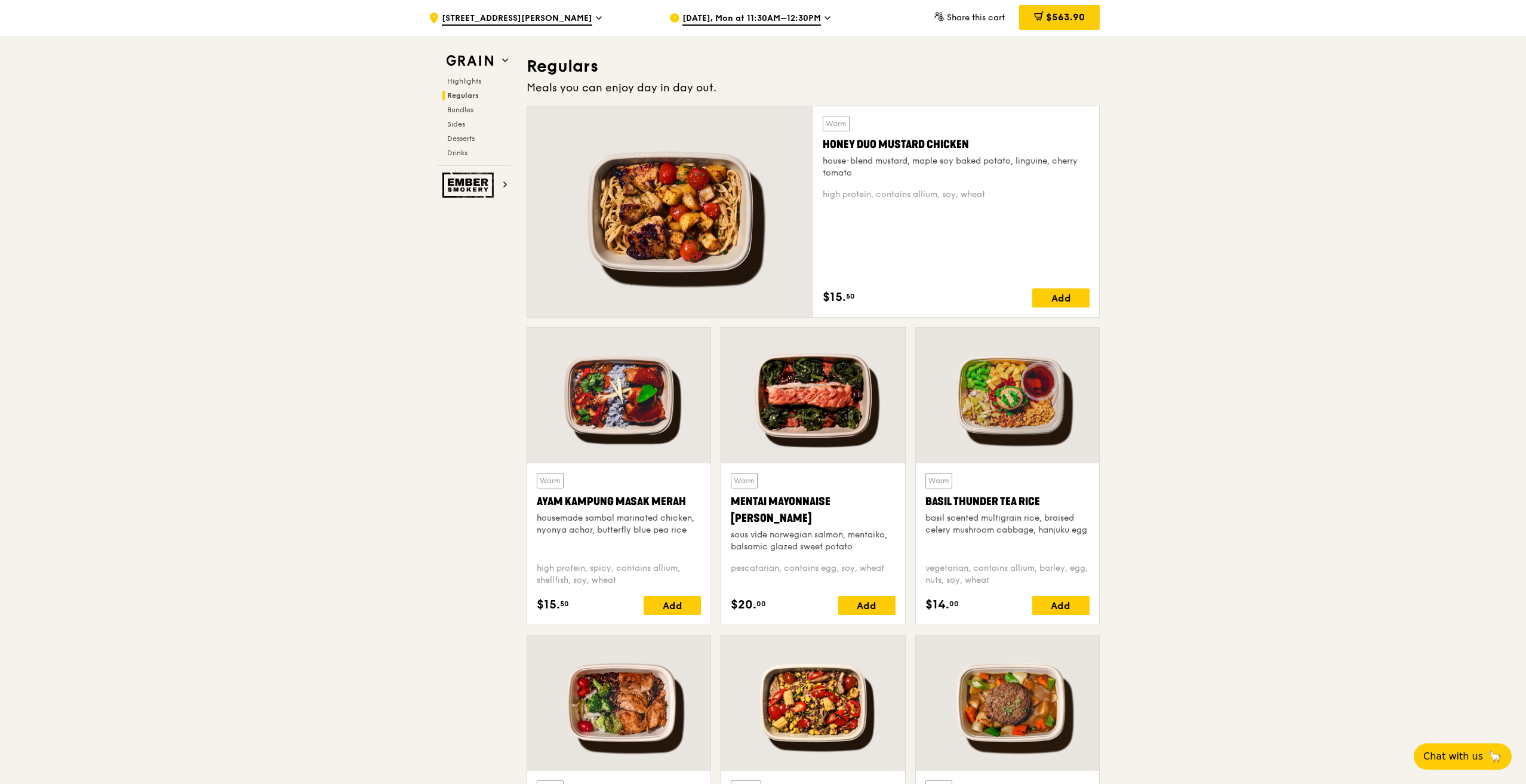
scroll to position [776, 0]
click at [903, 142] on div "Honey Duo Mustard Chicken" at bounding box center [956, 145] width 267 height 17
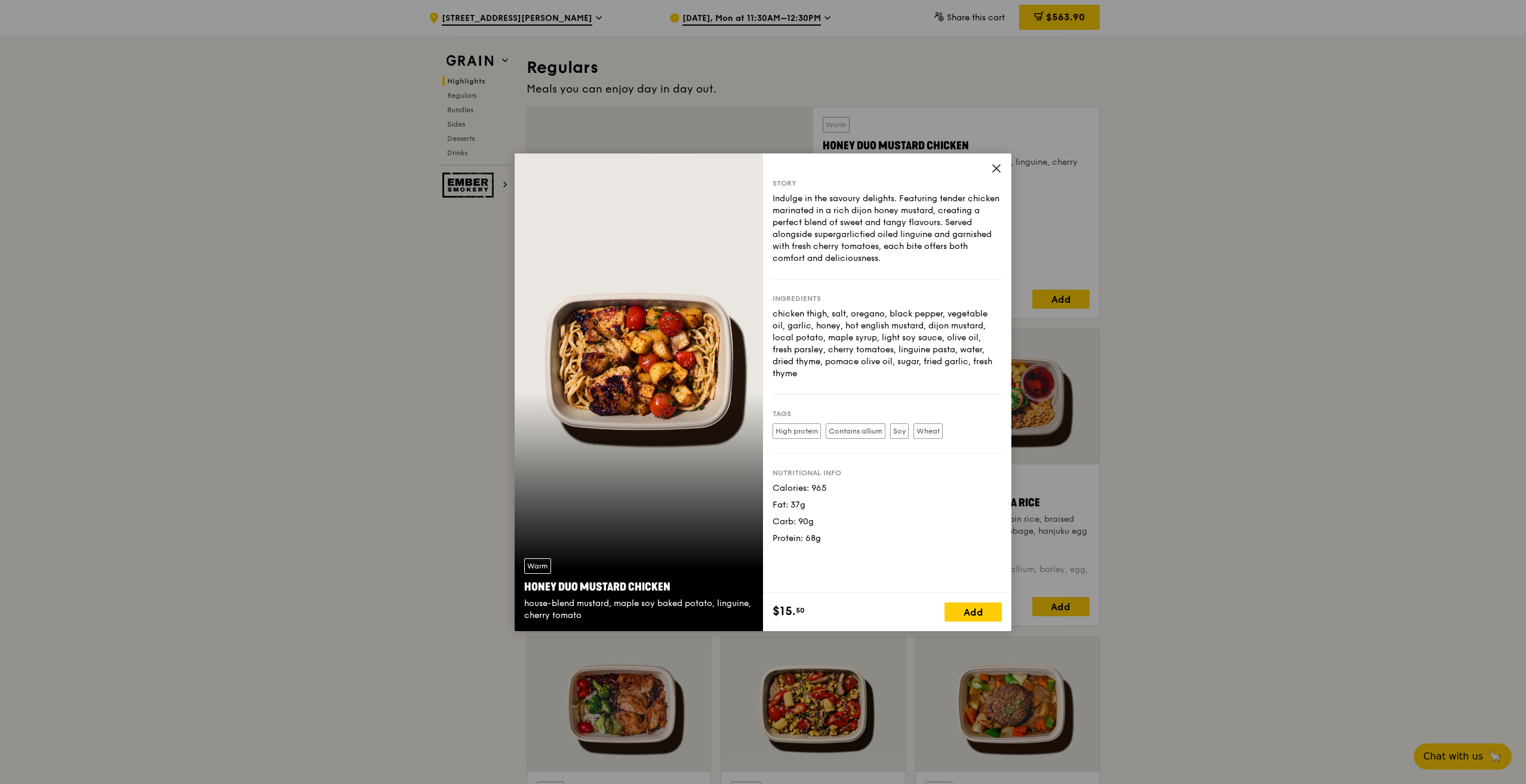
click at [1000, 163] on icon at bounding box center [997, 168] width 11 height 11
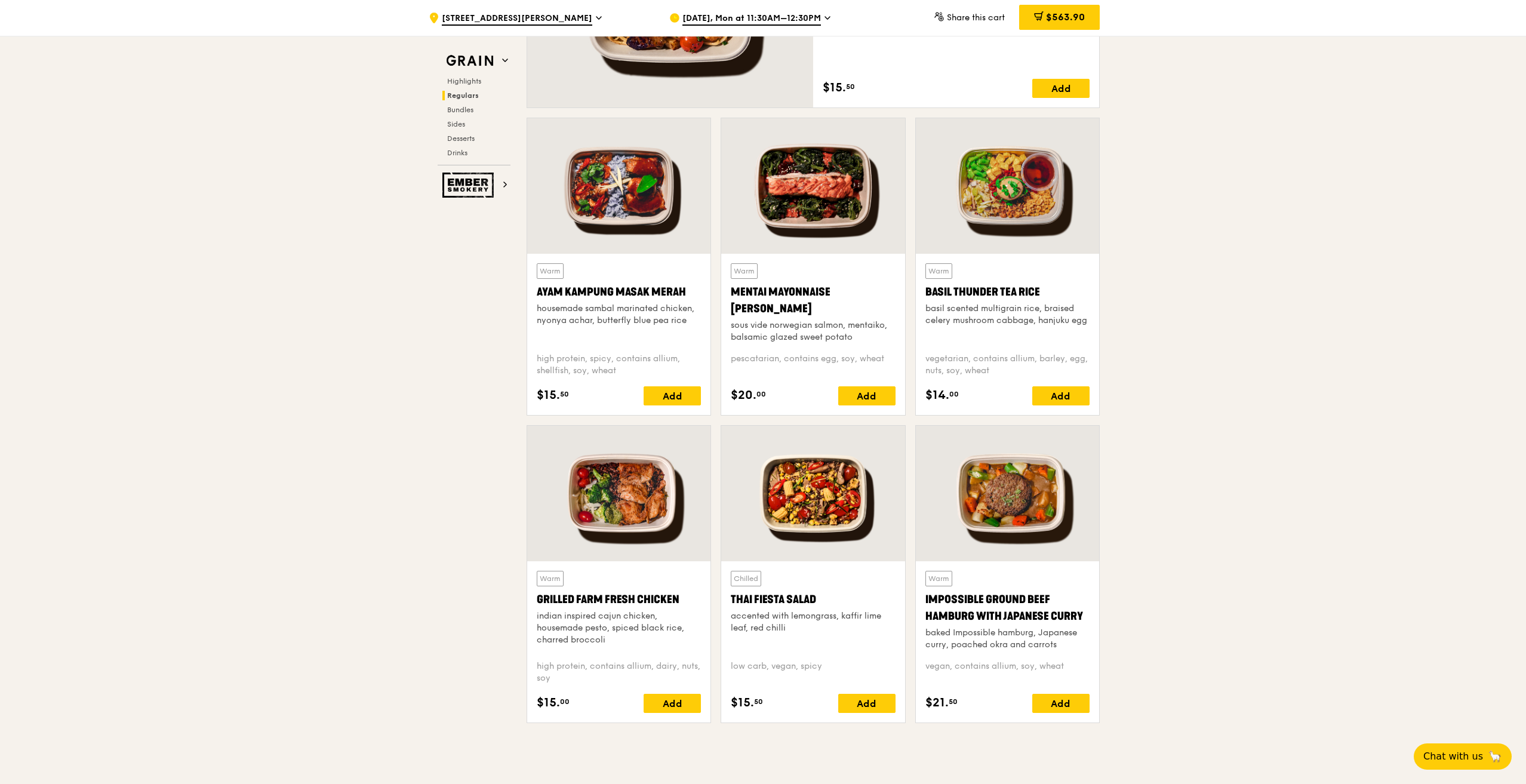
scroll to position [1015, 0]
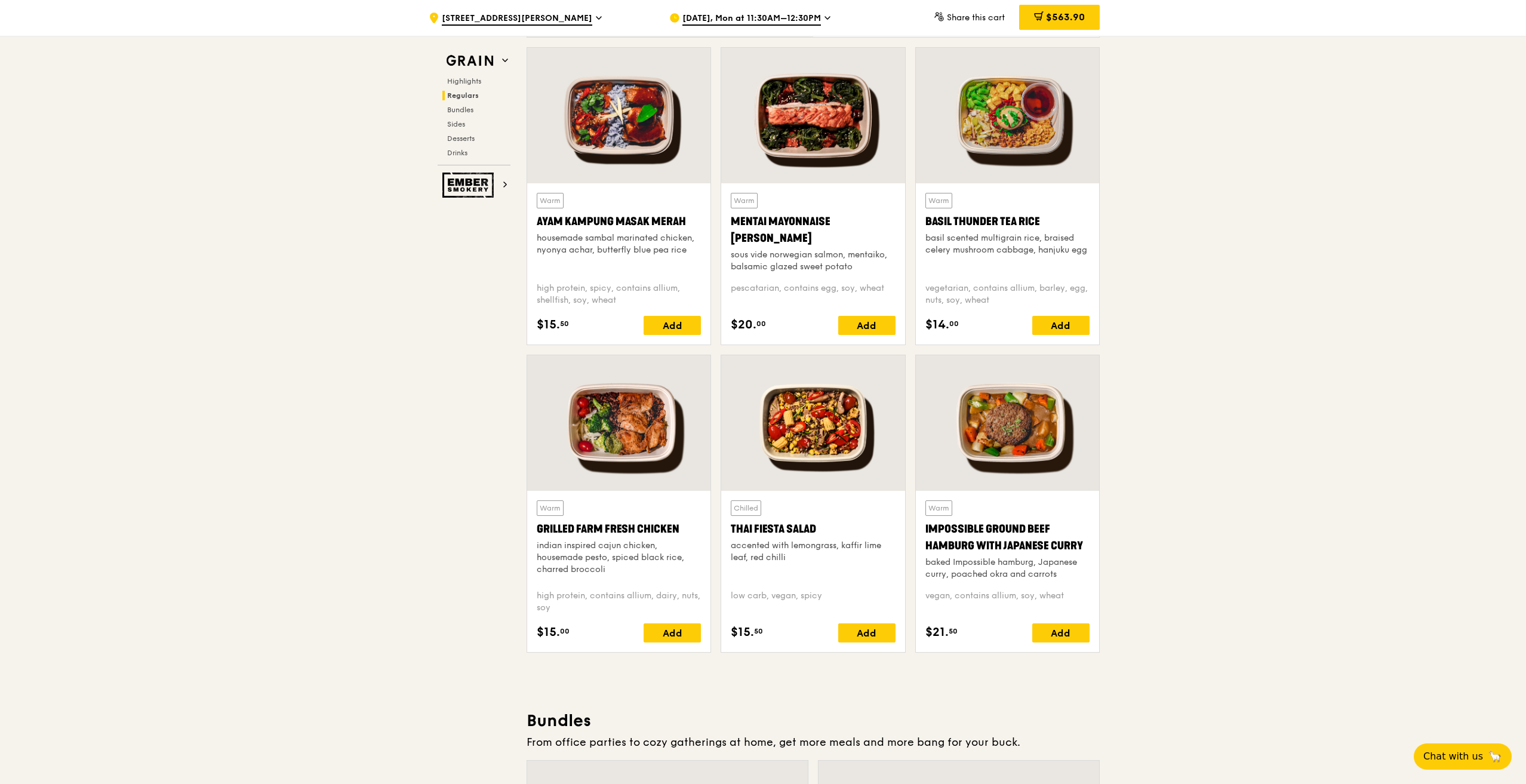
scroll to position [1075, 0]
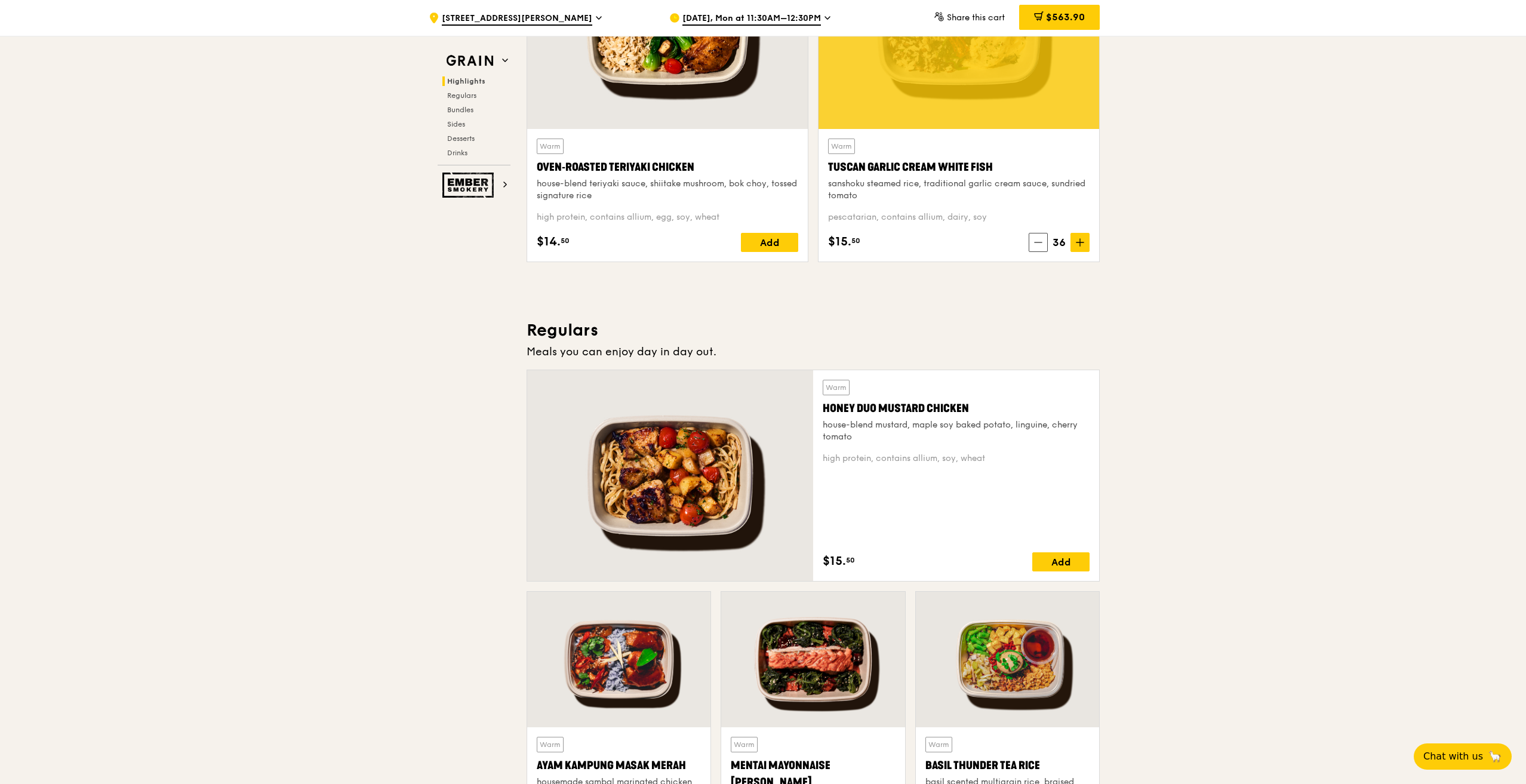
scroll to position [418, 0]
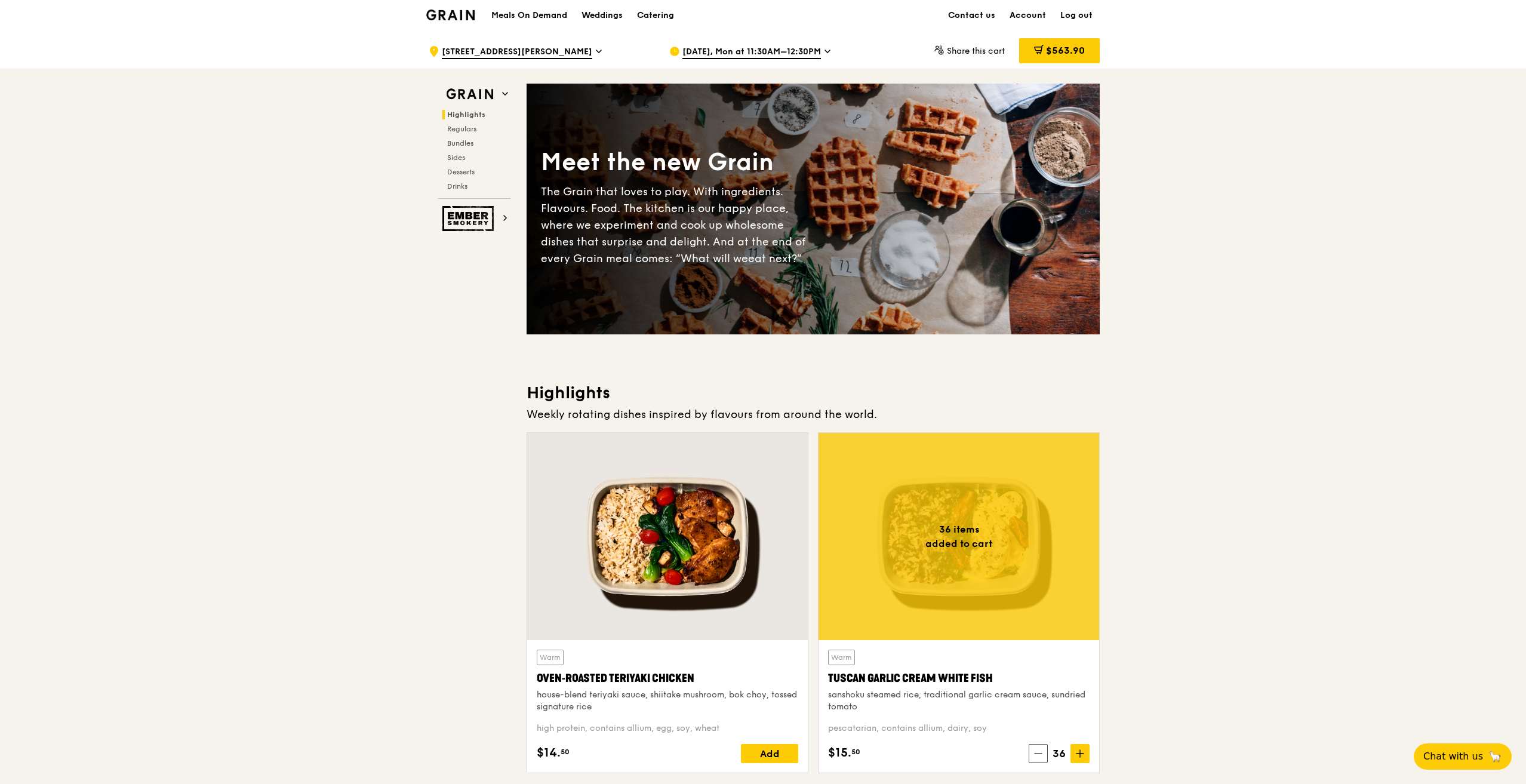
scroll to position [0, 0]
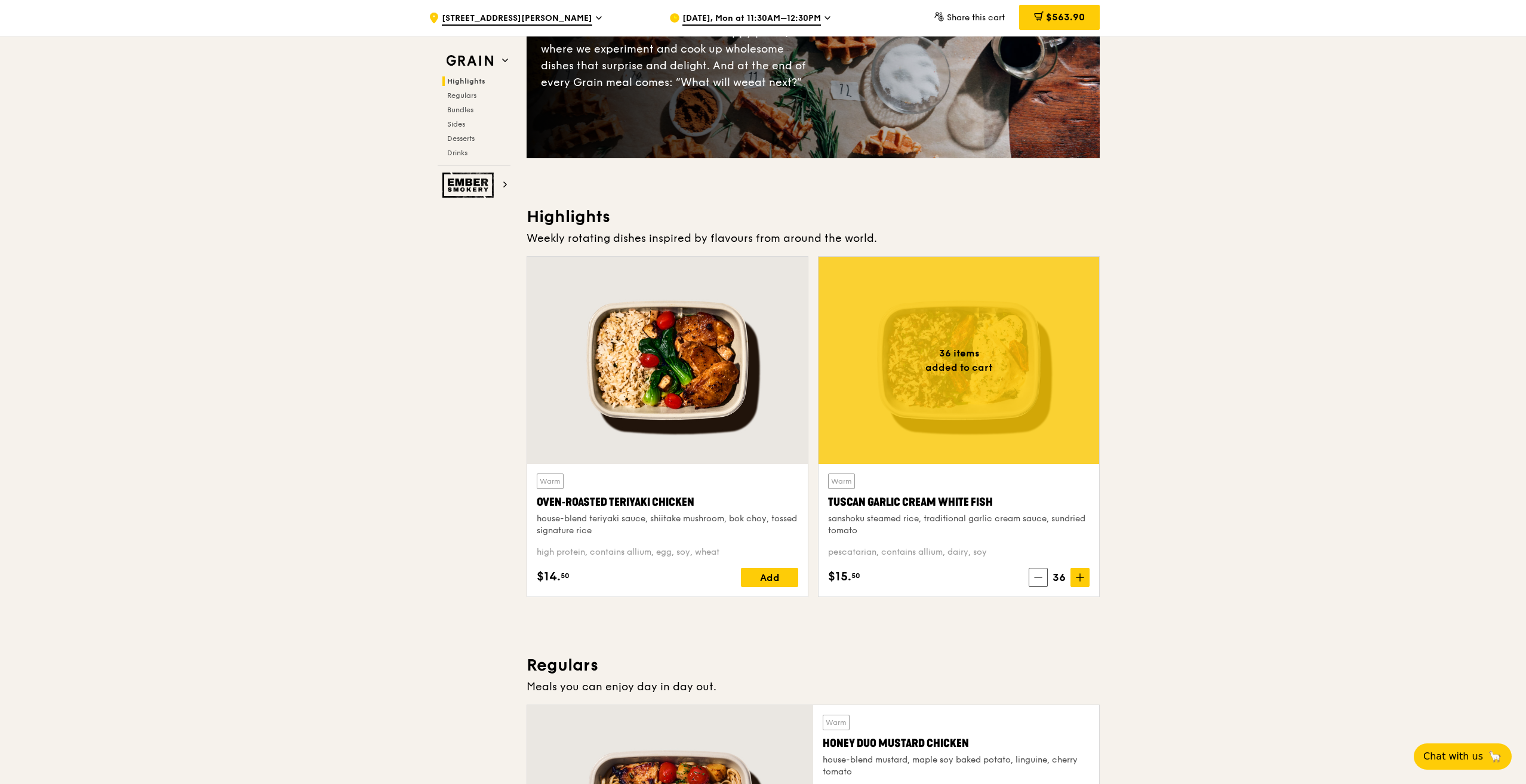
scroll to position [180, 0]
click at [1035, 571] on span at bounding box center [1039, 577] width 19 height 19
click at [1035, 571] on span at bounding box center [1038, 577] width 19 height 19
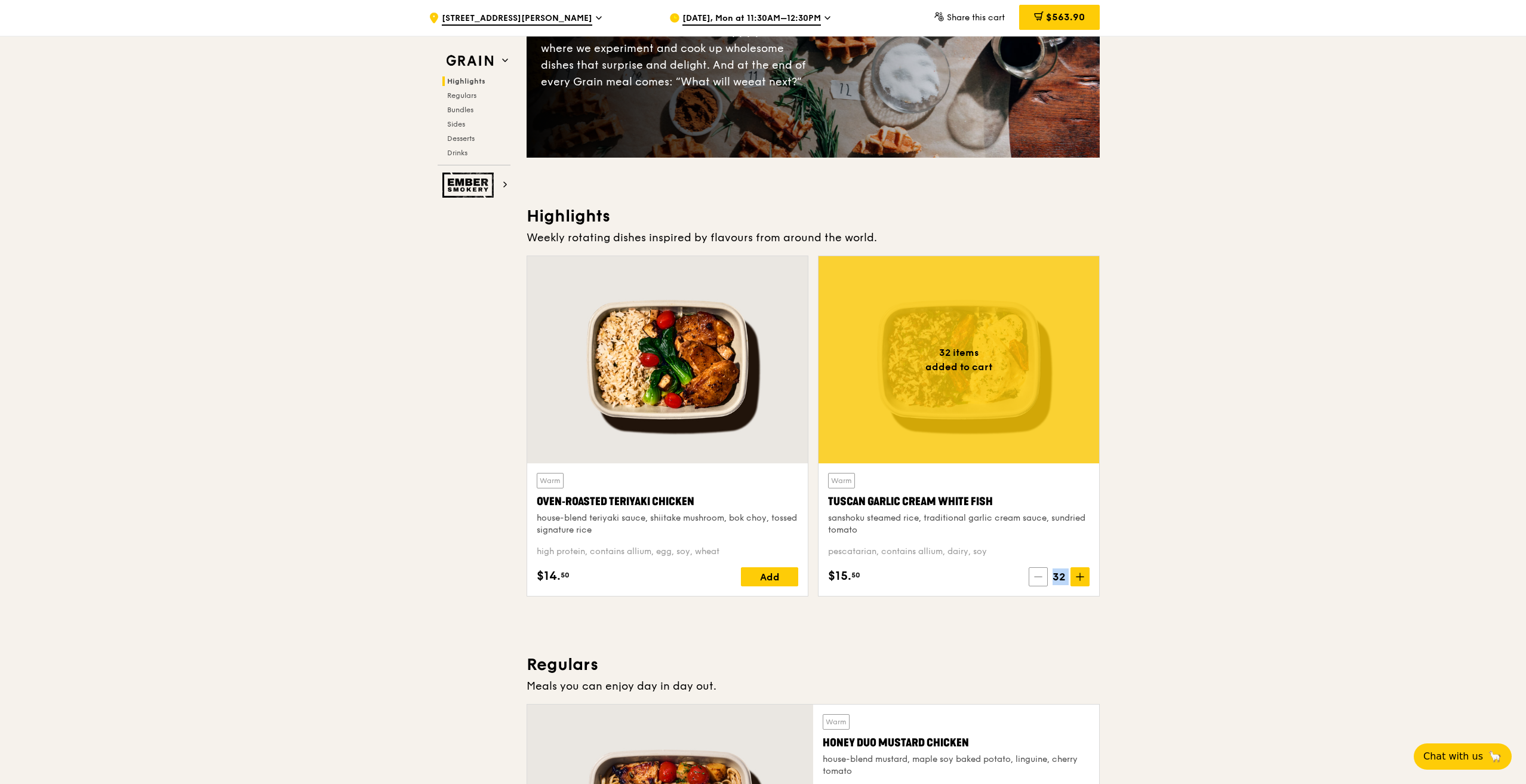
click at [1035, 571] on span at bounding box center [1039, 577] width 19 height 19
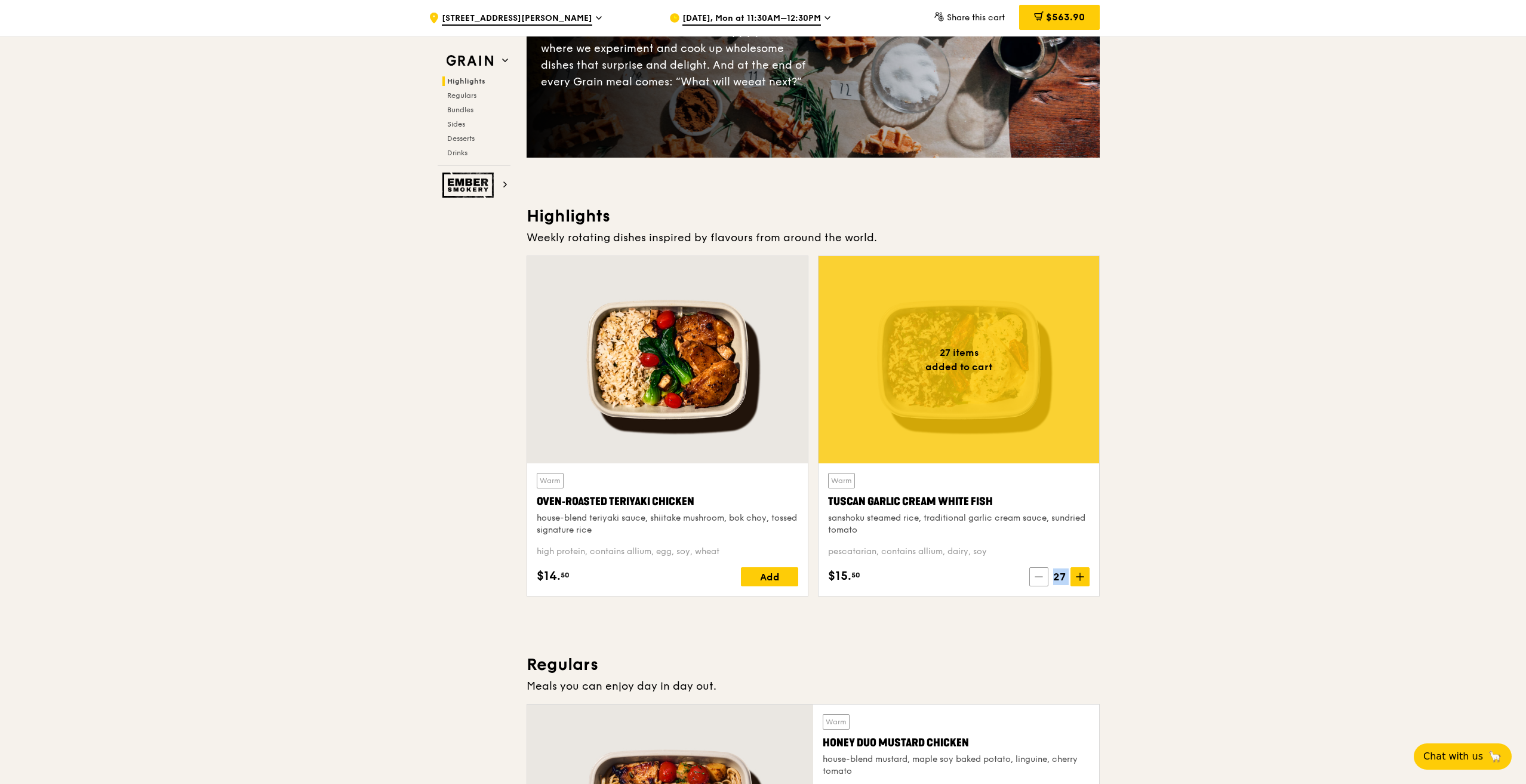
click at [1035, 571] on span at bounding box center [1039, 577] width 19 height 19
click at [1035, 571] on span at bounding box center [1038, 577] width 19 height 19
click at [1057, 579] on span "23" at bounding box center [1059, 576] width 23 height 17
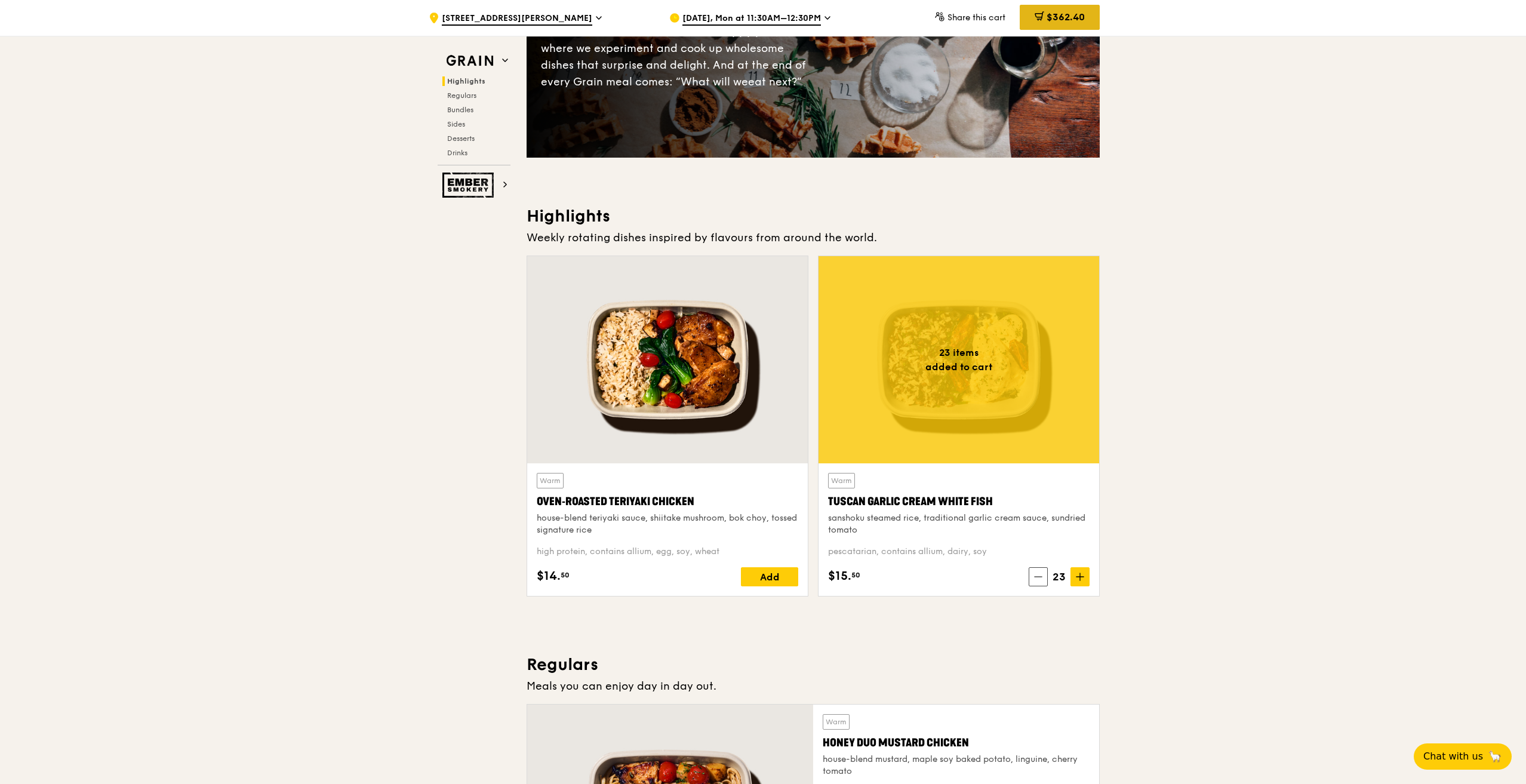
click at [1026, 20] on div "$362.40" at bounding box center [1059, 17] width 80 height 25
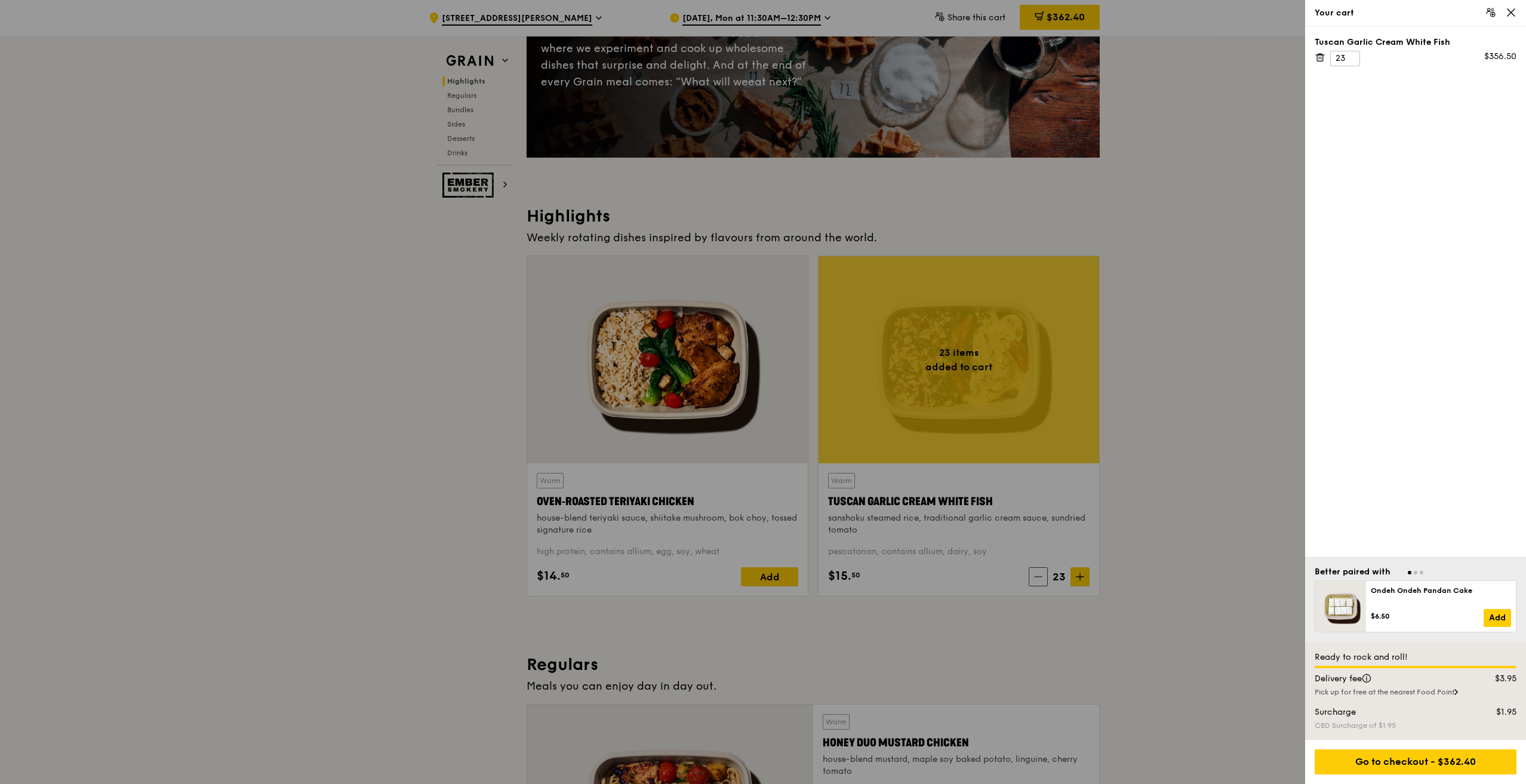
click at [1318, 60] on icon at bounding box center [1320, 58] width 6 height 6
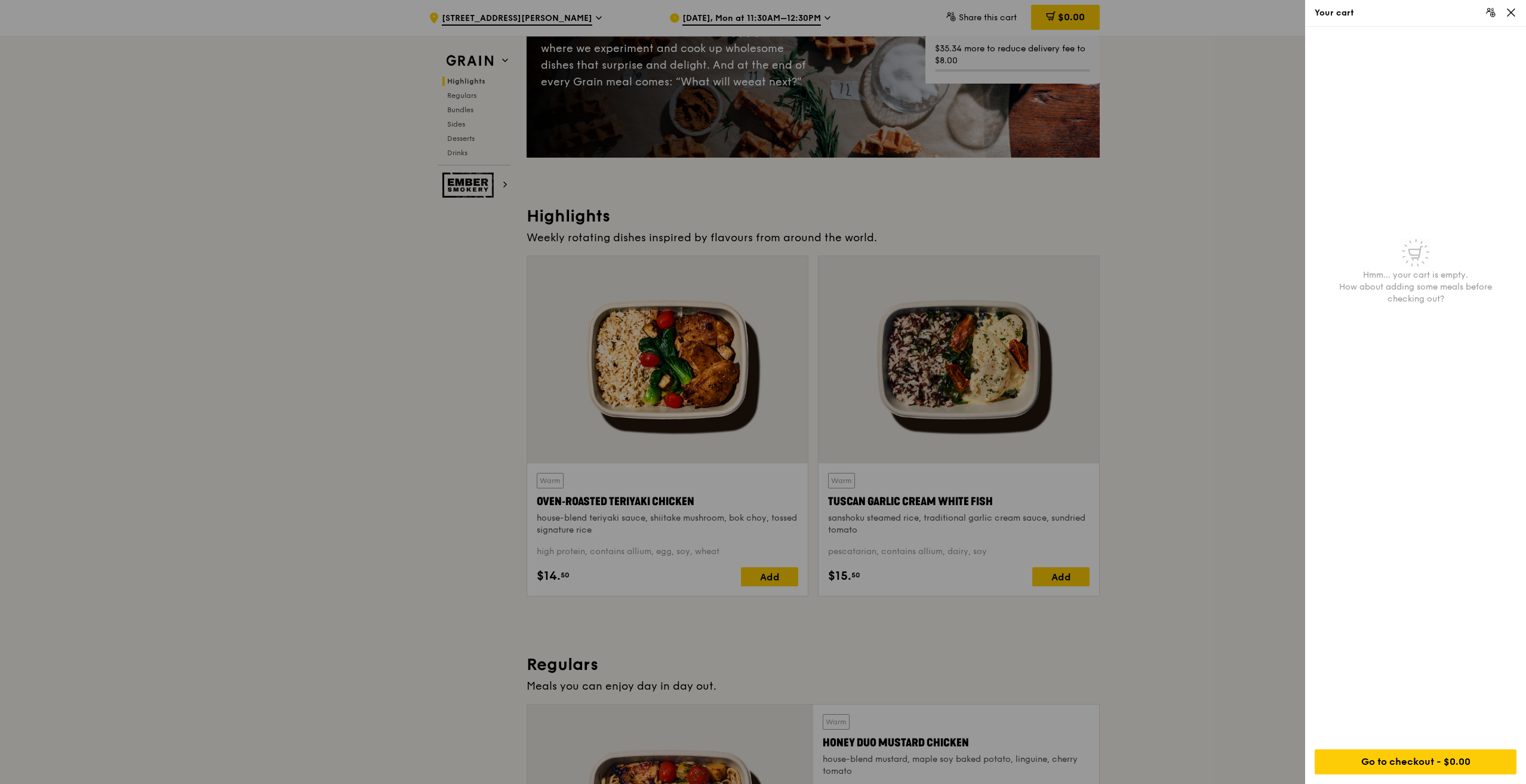
click at [1233, 116] on div at bounding box center [763, 392] width 1526 height 784
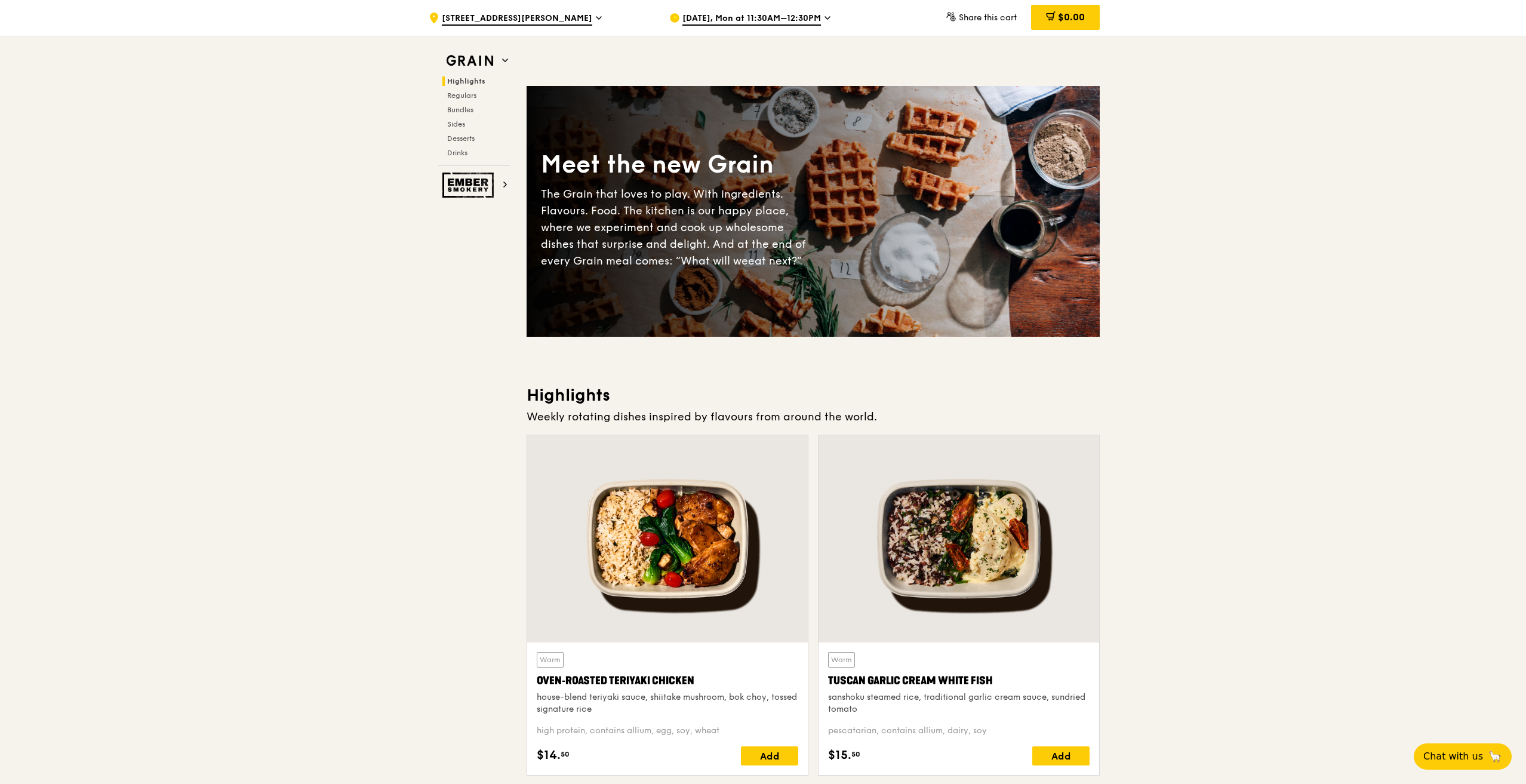
scroll to position [358, 0]
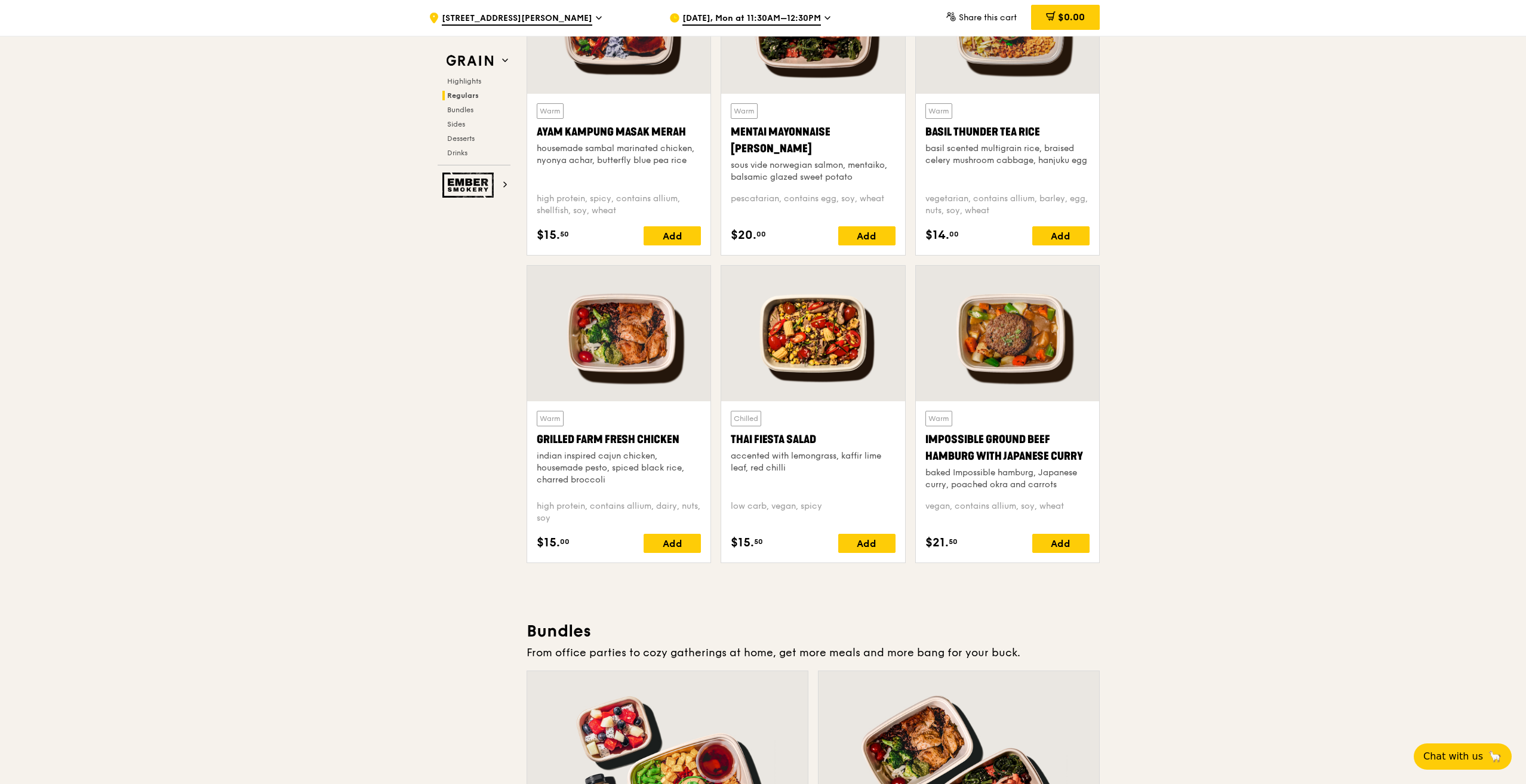
scroll to position [1134, 0]
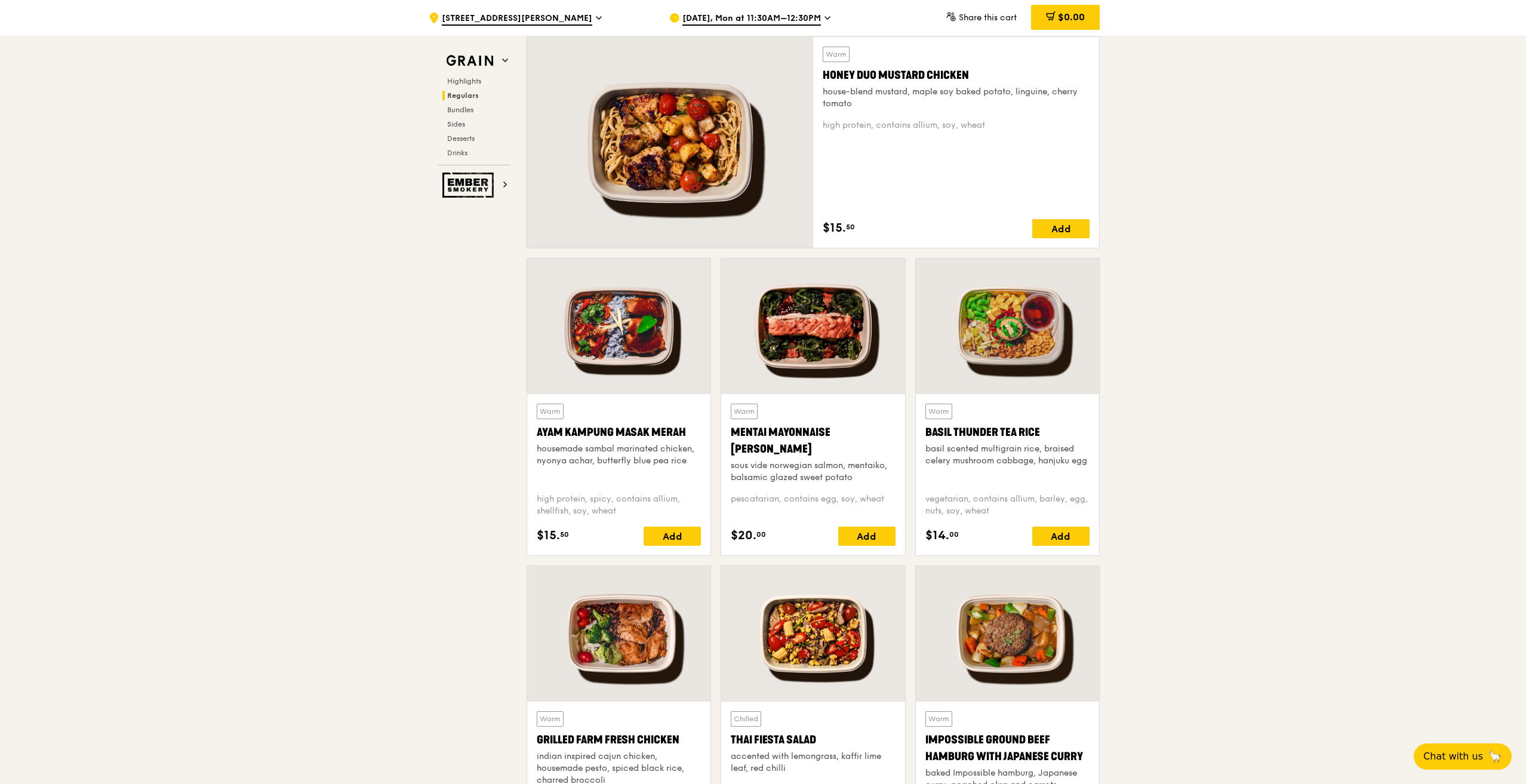
scroll to position [793, 0]
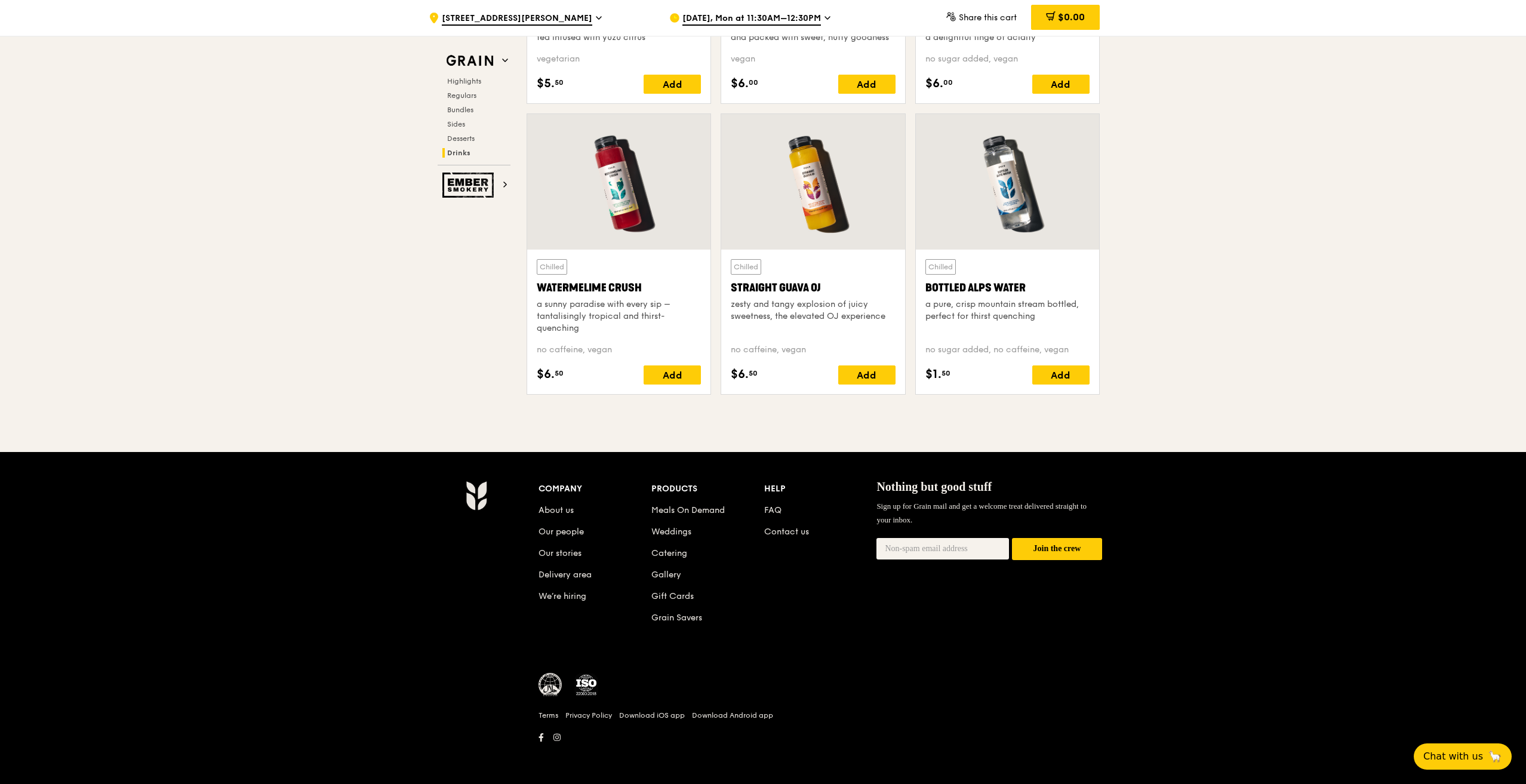
scroll to position [4554, 0]
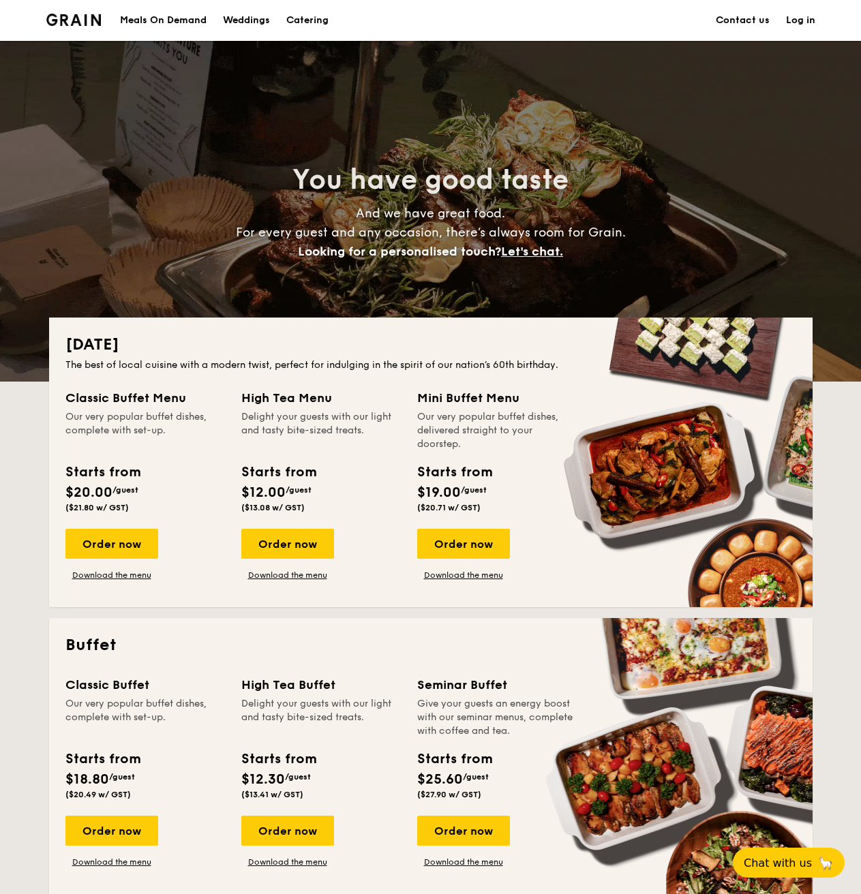
click at [176, 12] on div "Meals On Demand" at bounding box center [163, 20] width 87 height 41
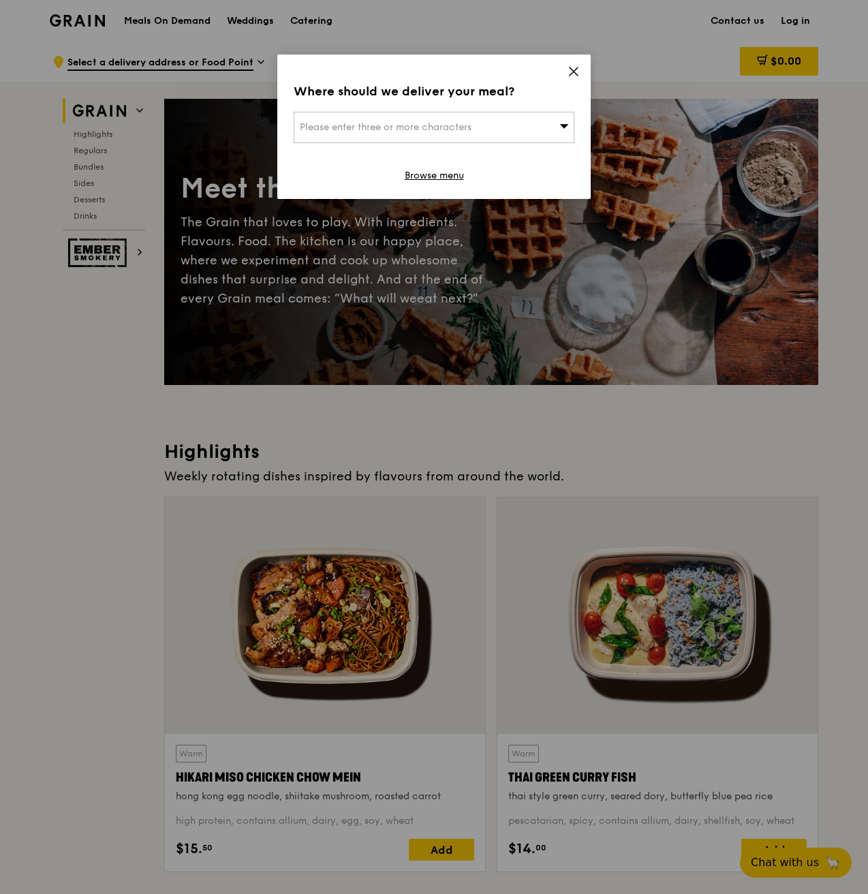
click at [502, 123] on div "Please enter three or more characters" at bounding box center [434, 127] width 281 height 31
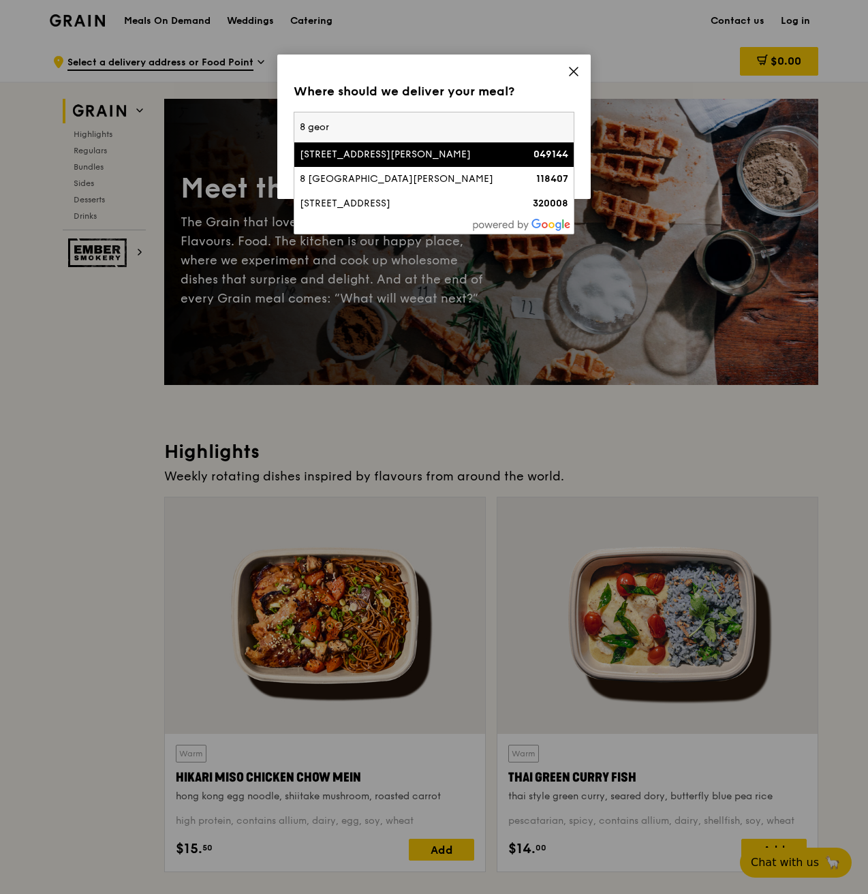
type input "8 geor"
click at [472, 149] on div "[STREET_ADDRESS][PERSON_NAME]" at bounding box center [401, 155] width 202 height 14
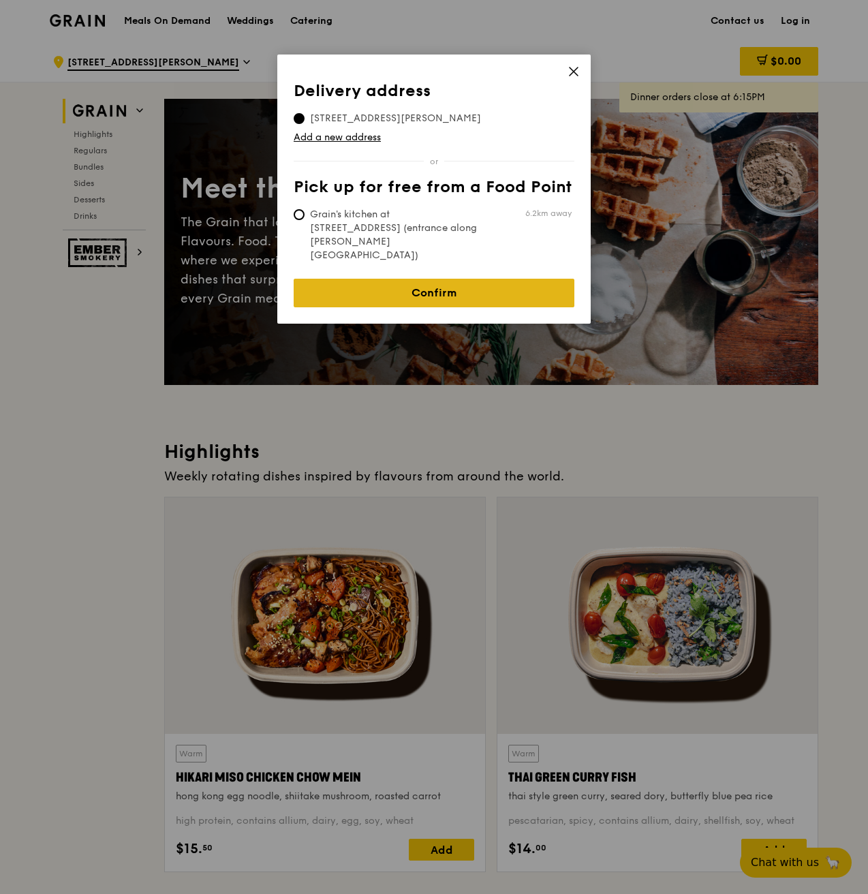
click at [474, 279] on link "Confirm" at bounding box center [434, 293] width 281 height 29
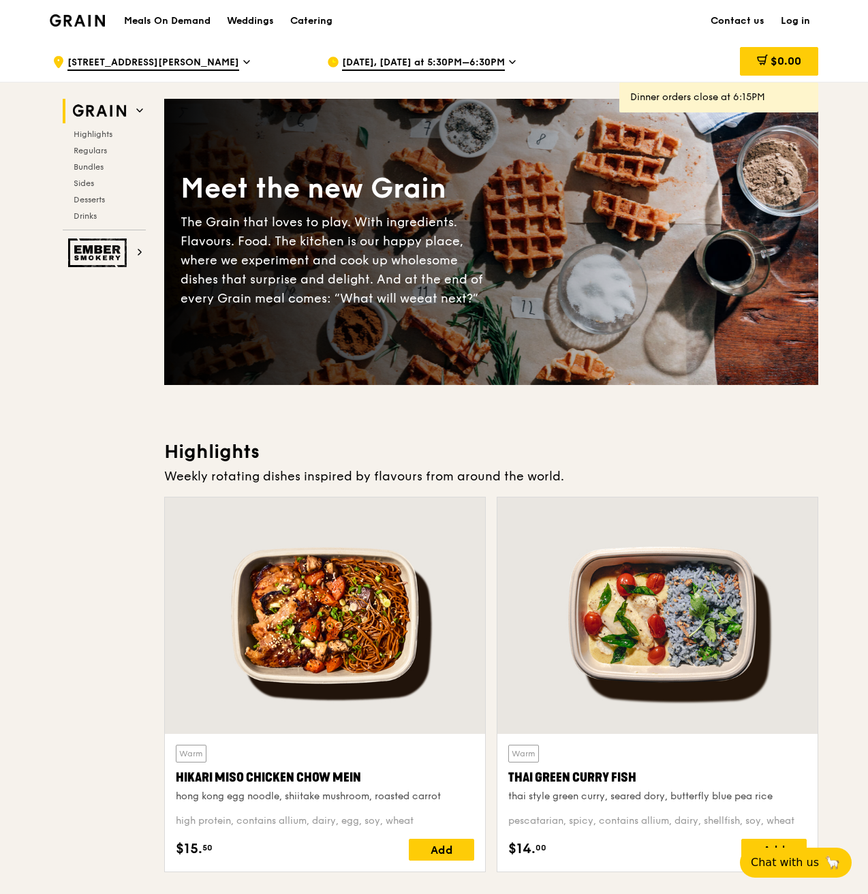
click at [383, 58] on span "Aug 14, Today at 5:30PM–6:30PM" at bounding box center [423, 63] width 163 height 15
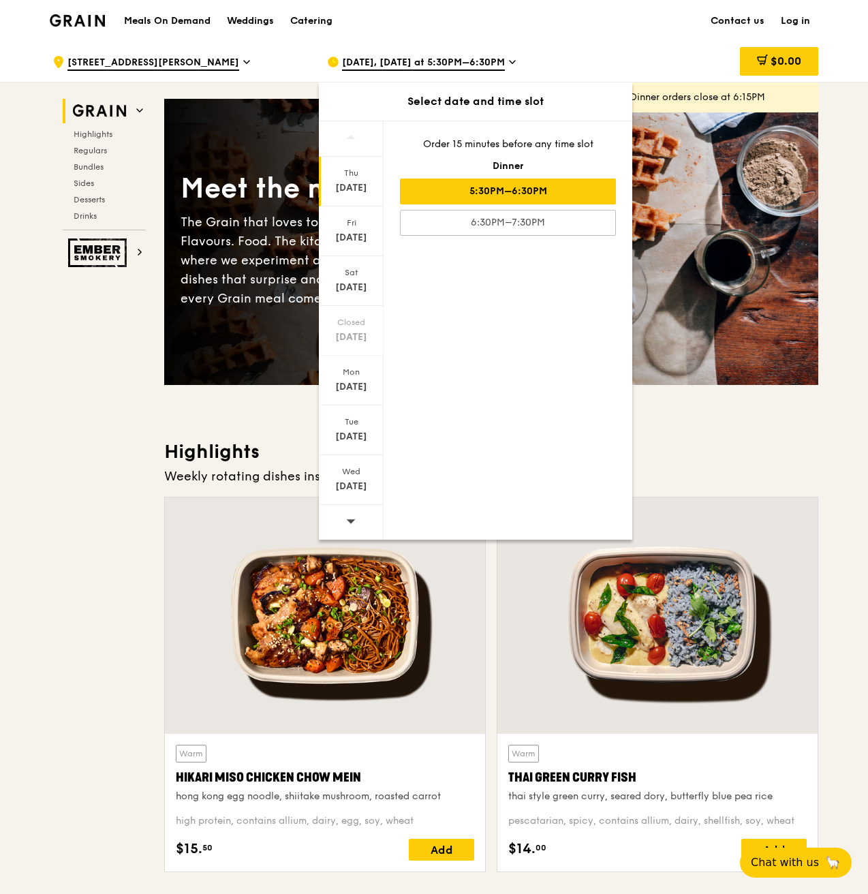
click at [355, 513] on span at bounding box center [351, 521] width 10 height 32
click at [348, 376] on div "Mon" at bounding box center [351, 372] width 61 height 11
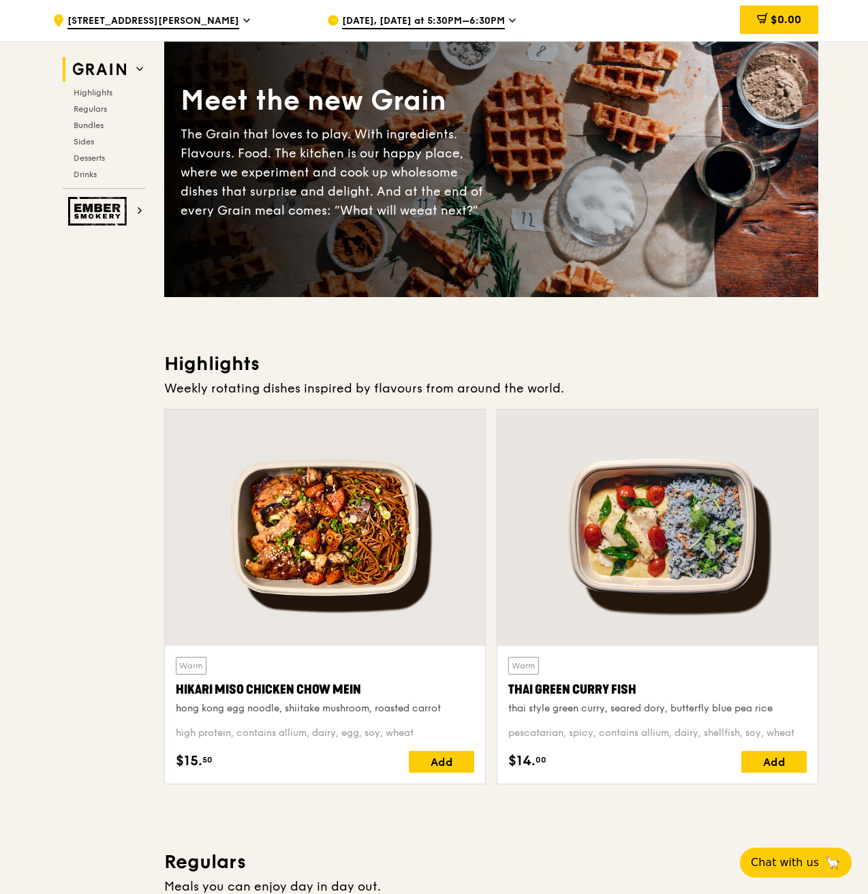
scroll to position [68, 0]
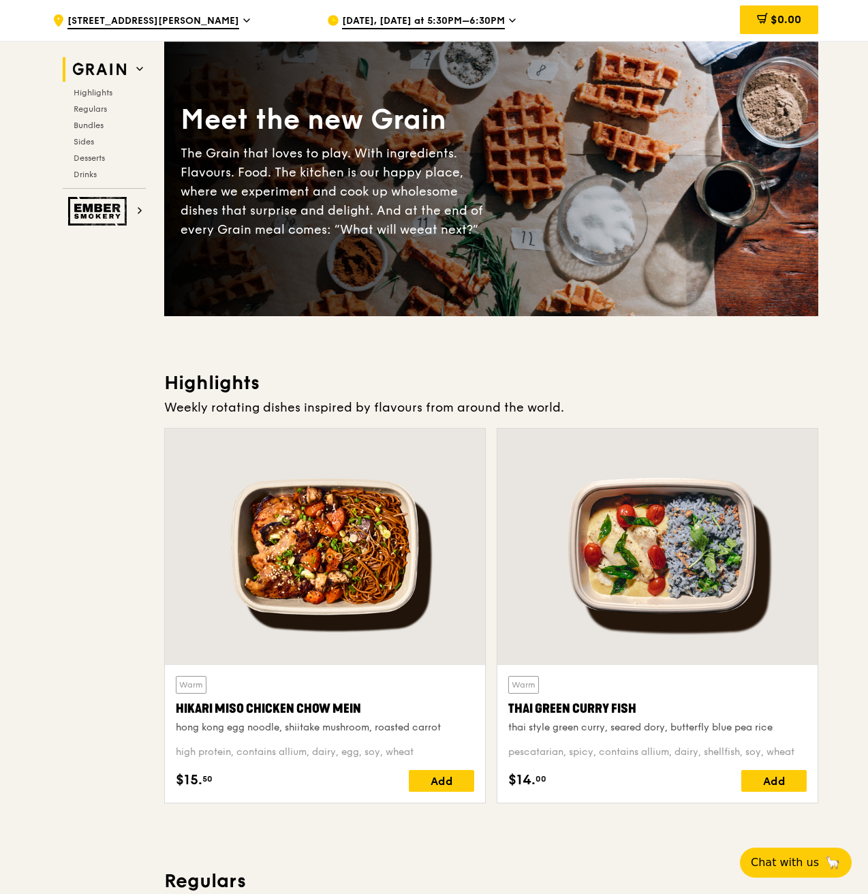
click at [362, 21] on span "Aug 14, Today at 5:30PM–6:30PM" at bounding box center [423, 21] width 163 height 15
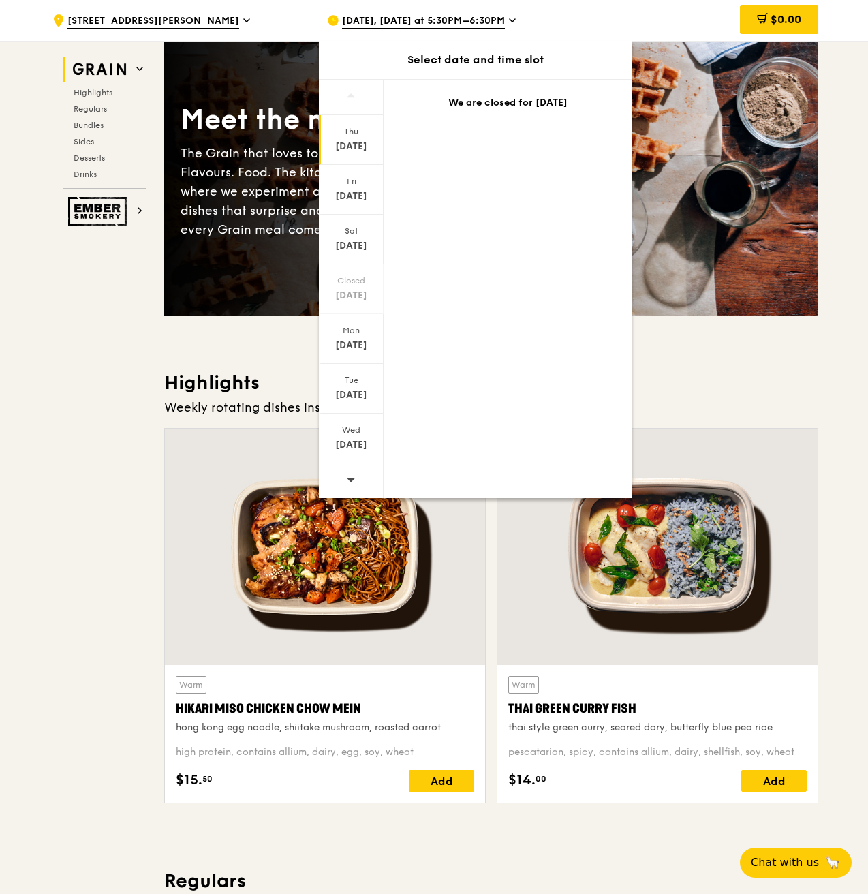
click at [352, 487] on span at bounding box center [351, 480] width 10 height 32
click at [354, 333] on div "Mon" at bounding box center [351, 330] width 61 height 11
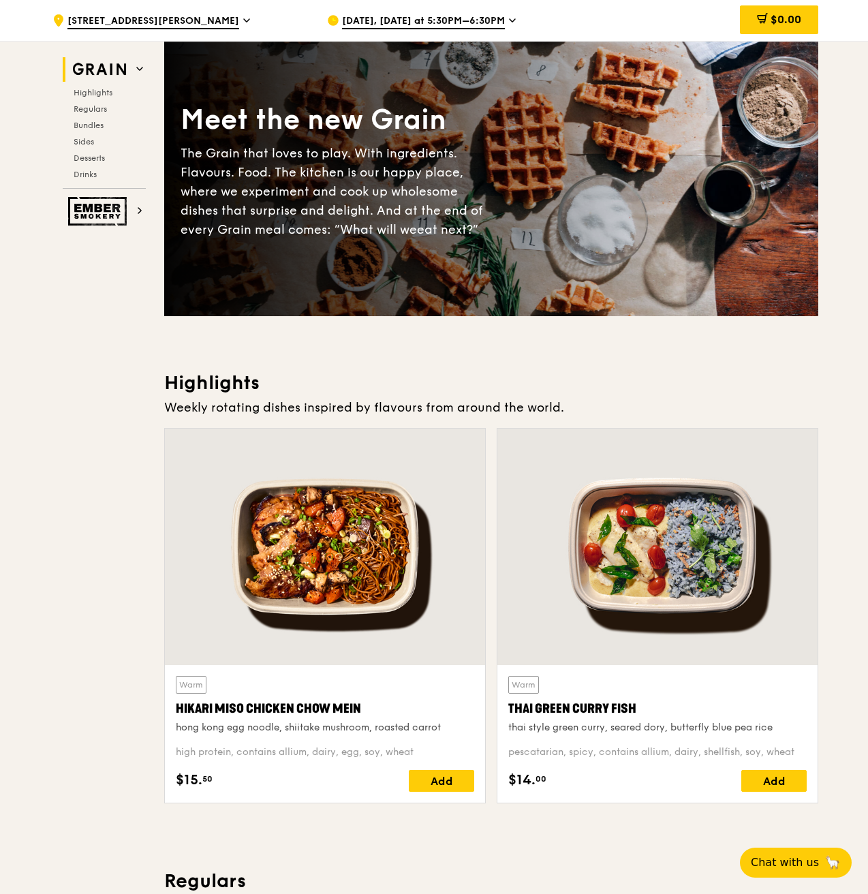
click at [470, 20] on span "Aug 14, Today at 5:30PM–6:30PM" at bounding box center [423, 21] width 163 height 15
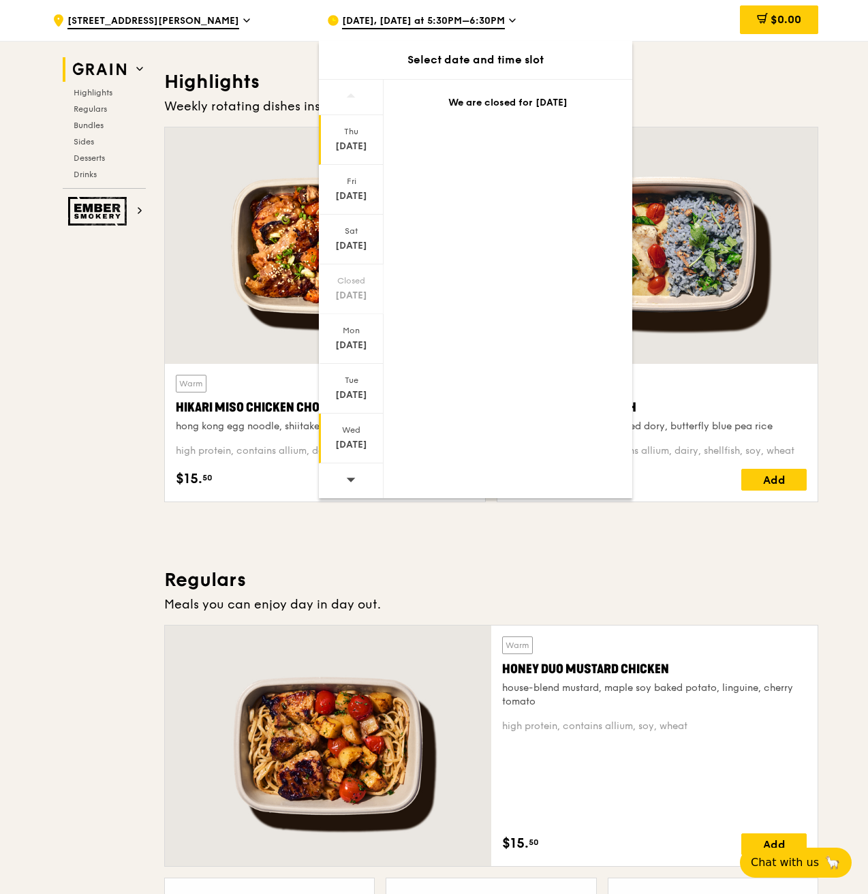
scroll to position [545, 0]
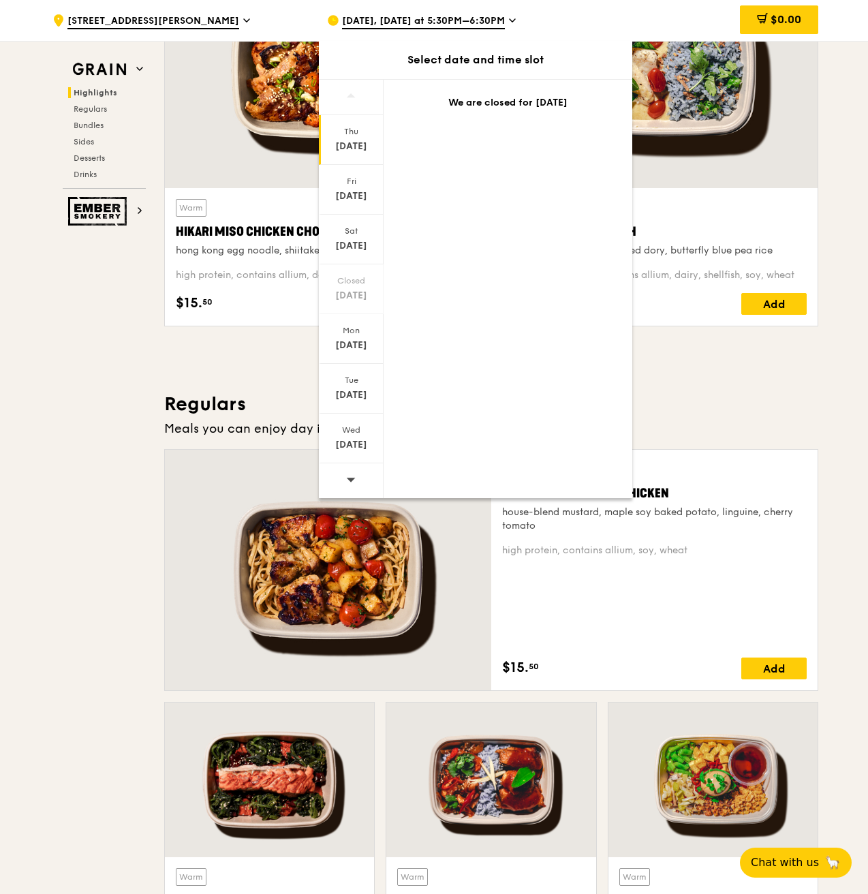
click at [357, 470] on div at bounding box center [351, 481] width 65 height 35
click at [359, 344] on div "Aug 25" at bounding box center [351, 346] width 61 height 14
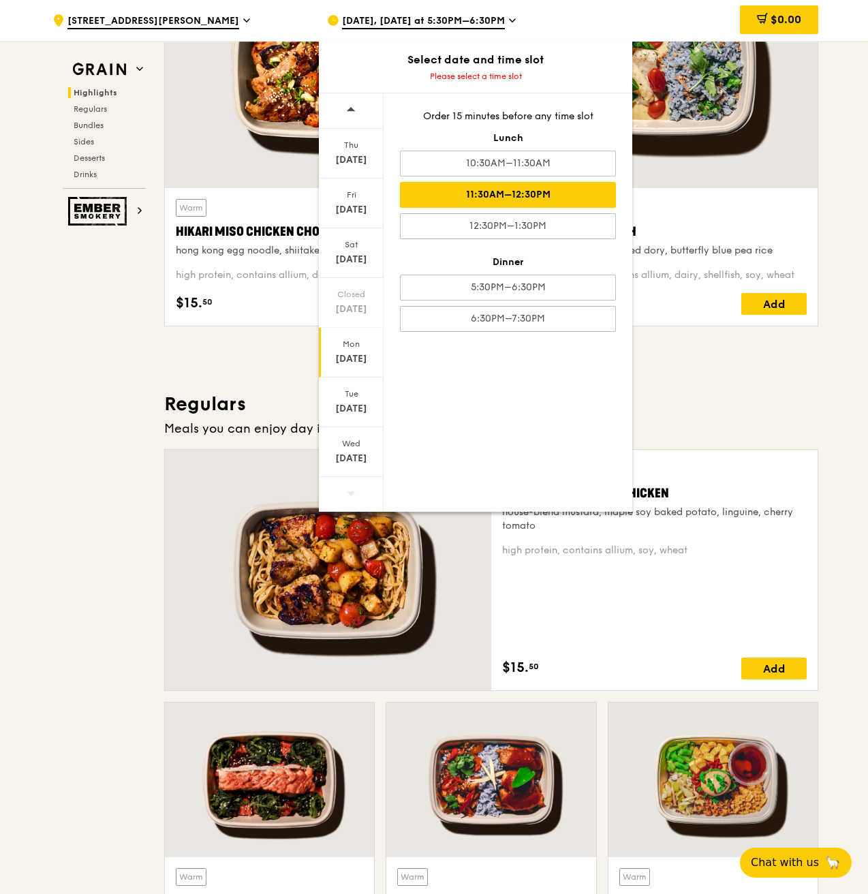
click at [511, 186] on div "11:30AM–12:30PM" at bounding box center [508, 195] width 216 height 26
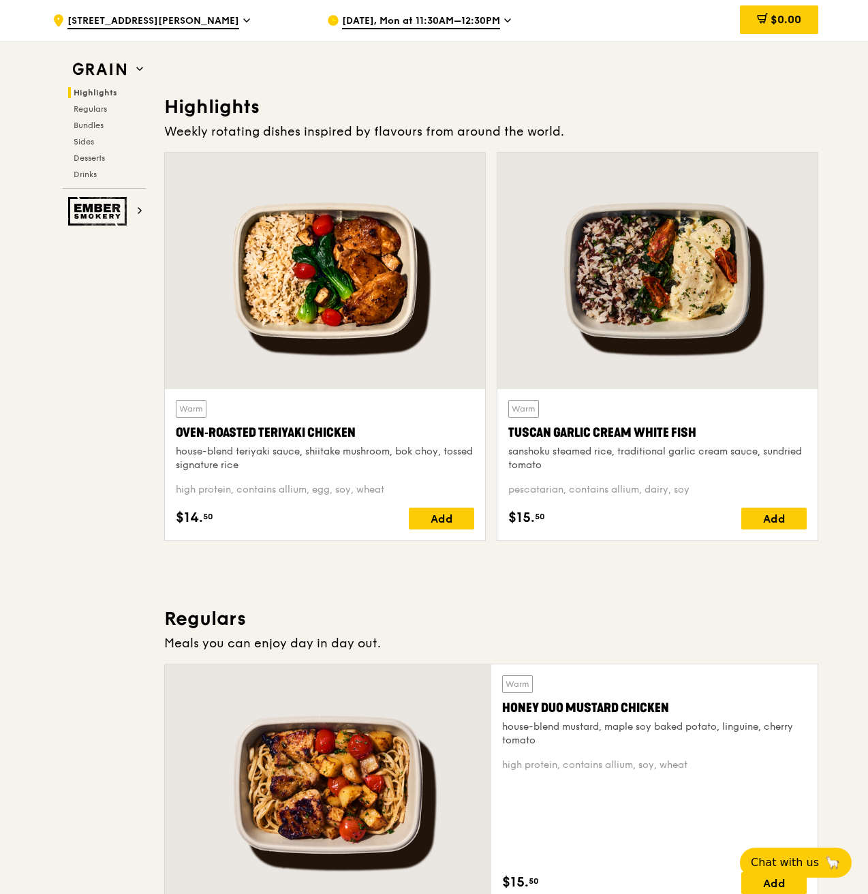
scroll to position [341, 0]
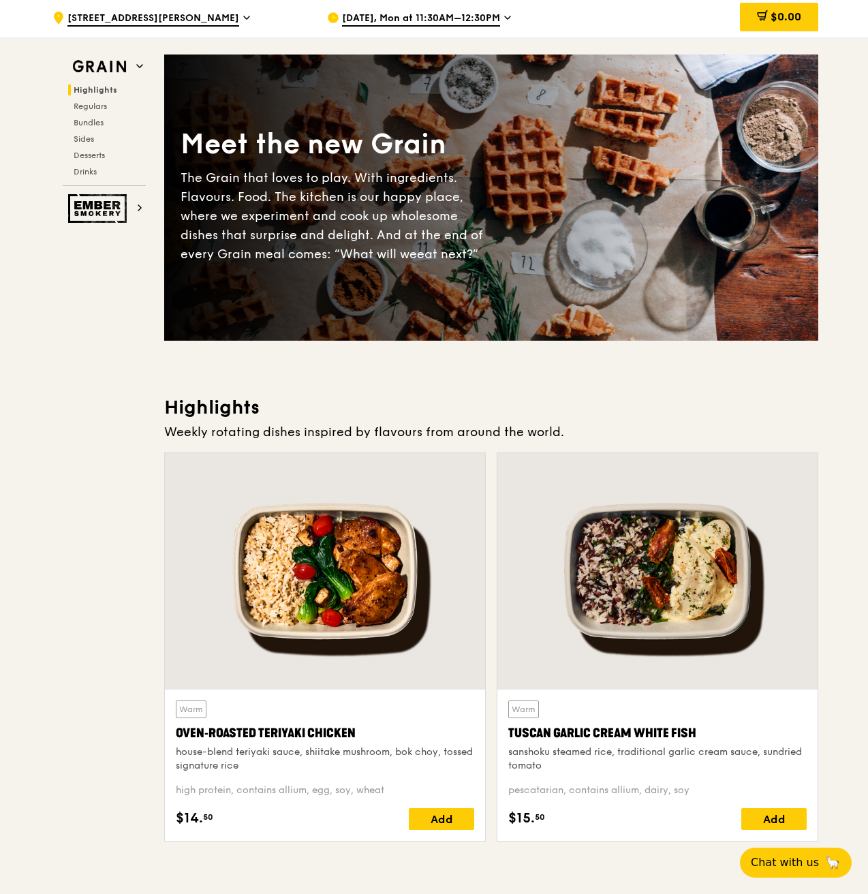
scroll to position [68, 0]
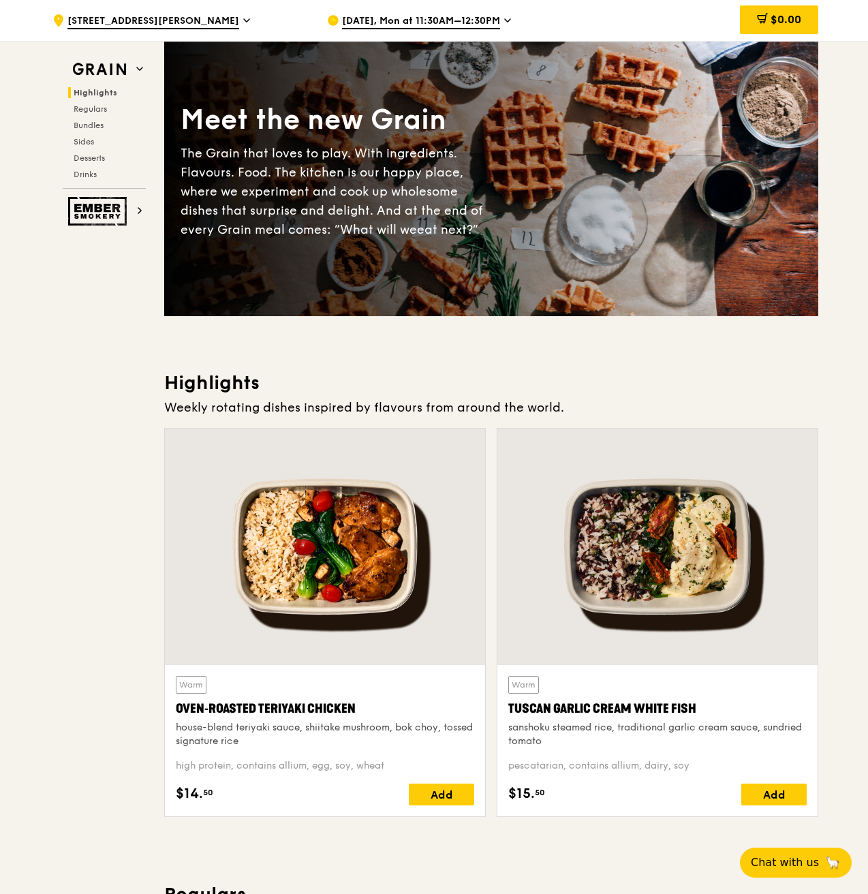
click at [474, 25] on span "[DATE], Mon at 11:30AM–12:30PM" at bounding box center [421, 21] width 158 height 15
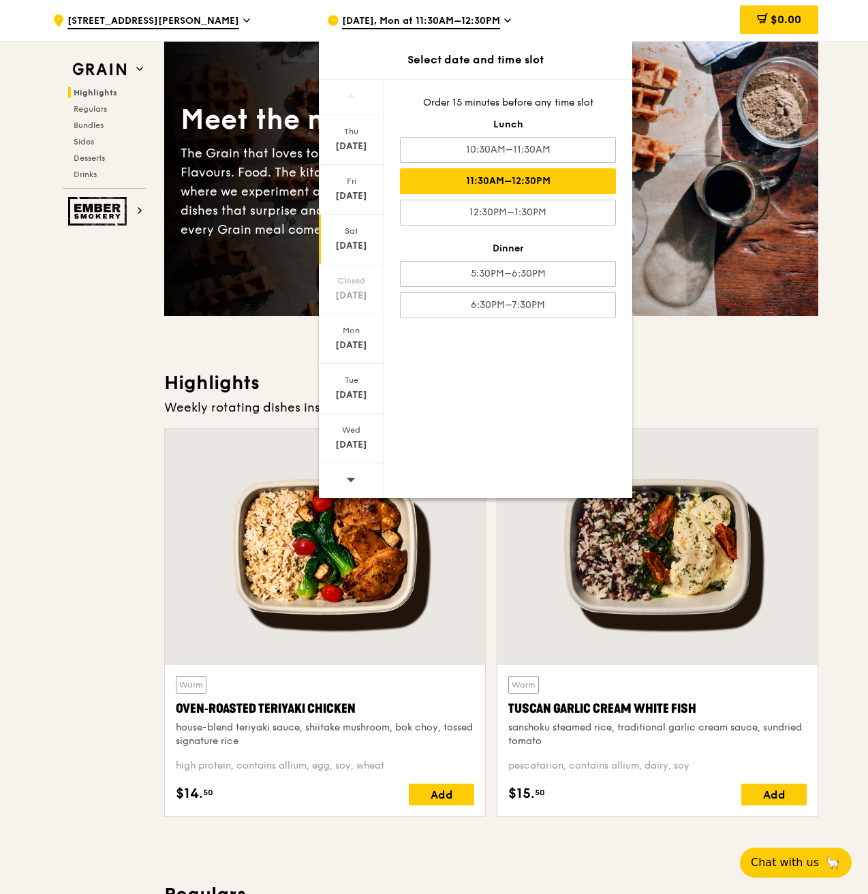
click at [337, 234] on div "Sat" at bounding box center [351, 231] width 61 height 11
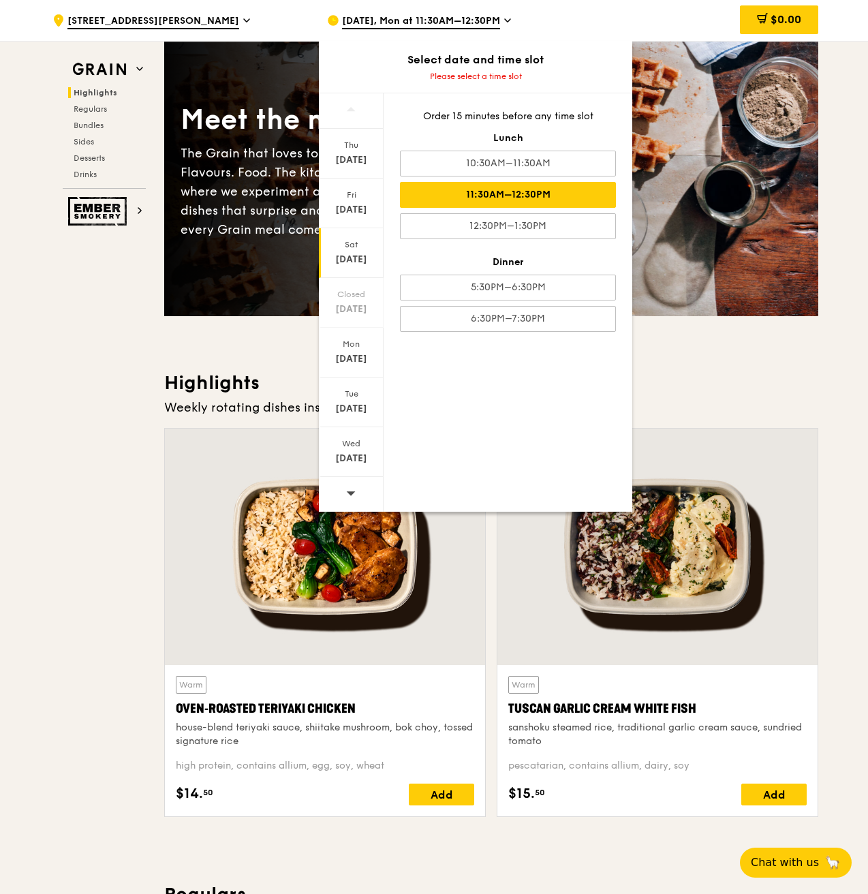
click at [479, 190] on div "11:30AM–12:30PM" at bounding box center [508, 195] width 216 height 26
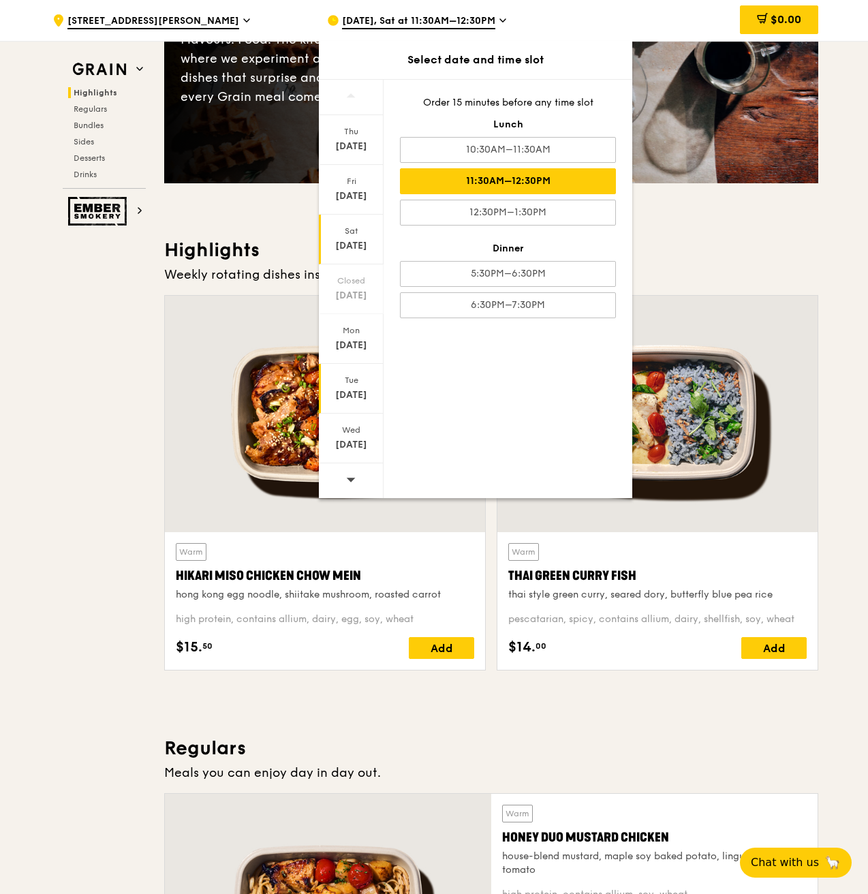
scroll to position [205, 0]
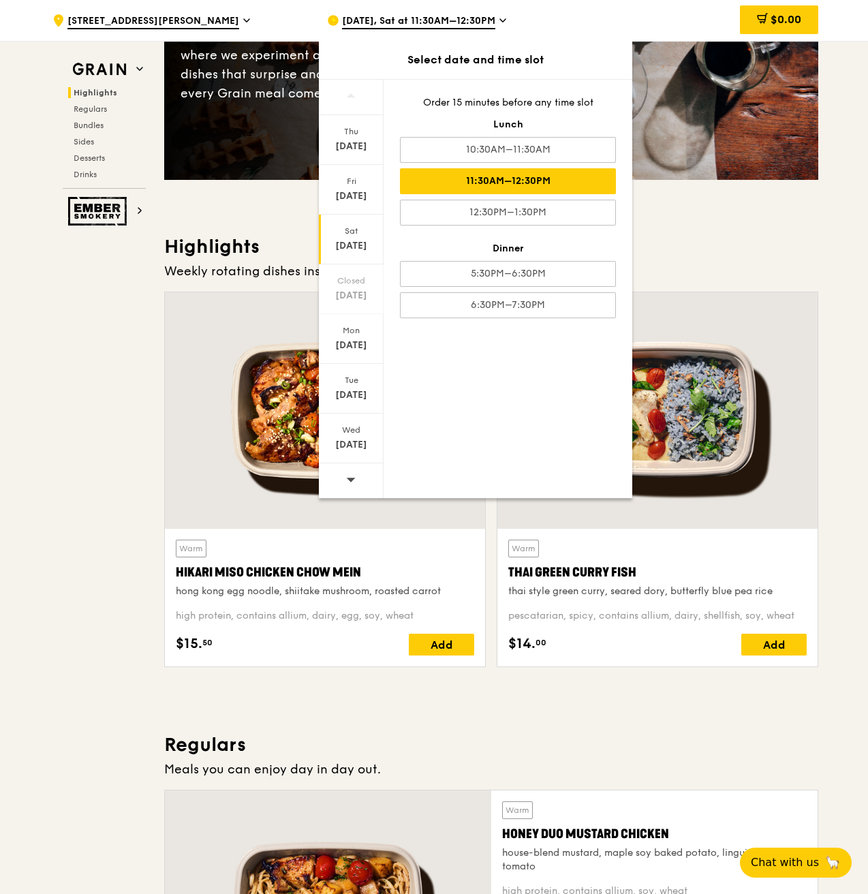
click at [354, 476] on icon at bounding box center [351, 479] width 10 height 10
click at [359, 351] on div "Aug 25" at bounding box center [351, 346] width 61 height 14
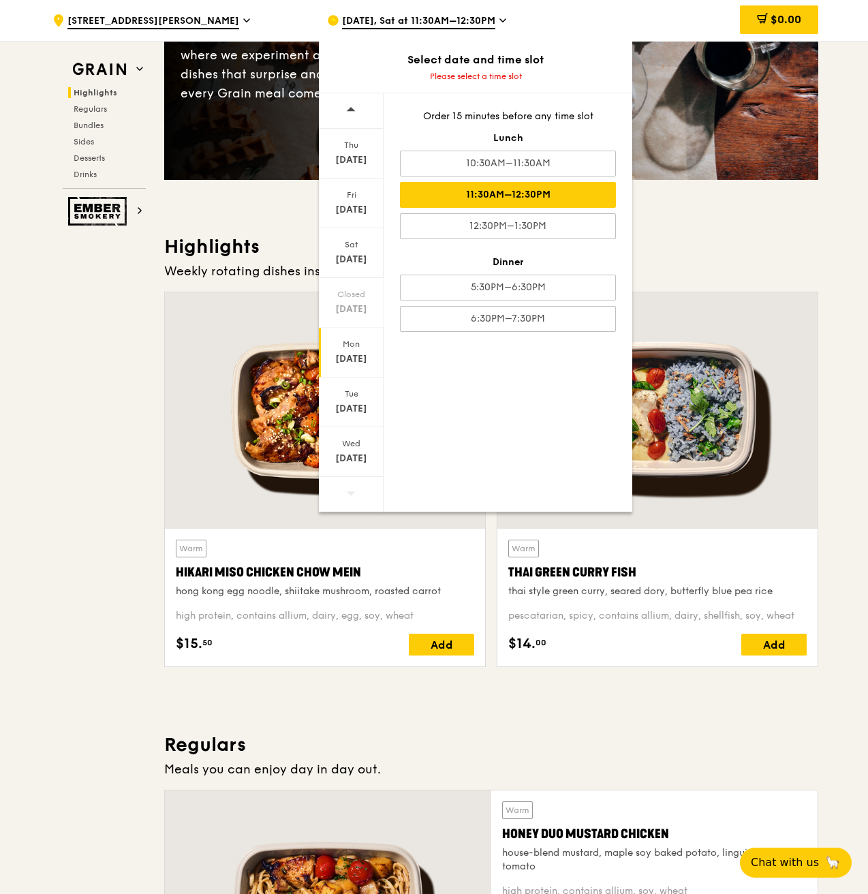
click at [485, 192] on div "11:30AM–12:30PM" at bounding box center [508, 195] width 216 height 26
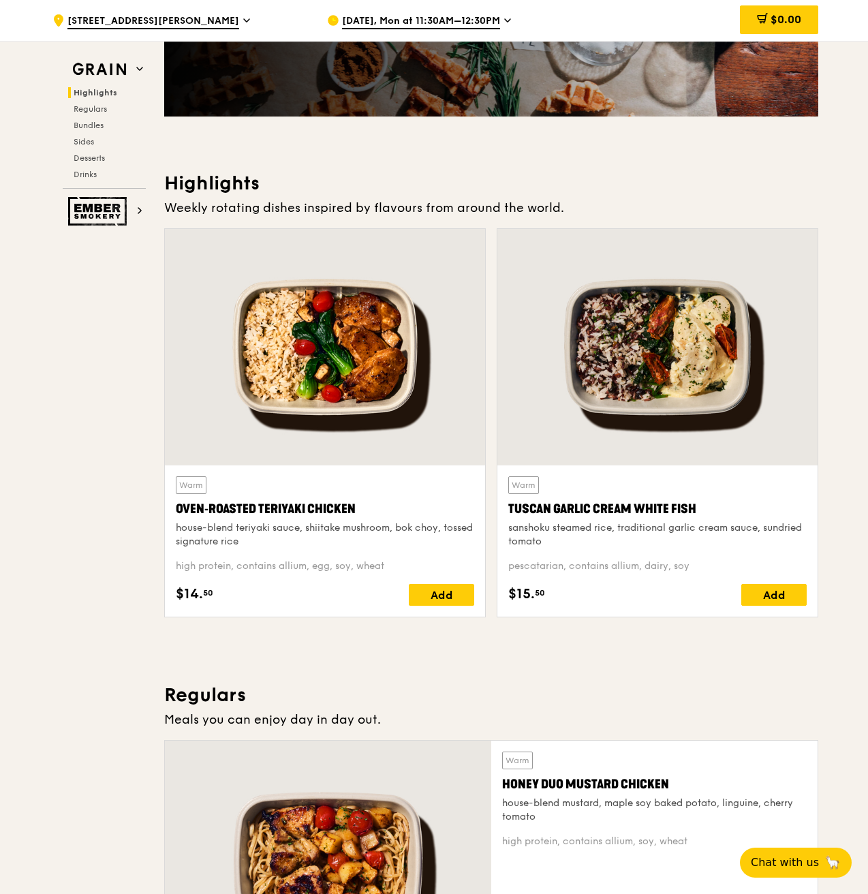
scroll to position [341, 0]
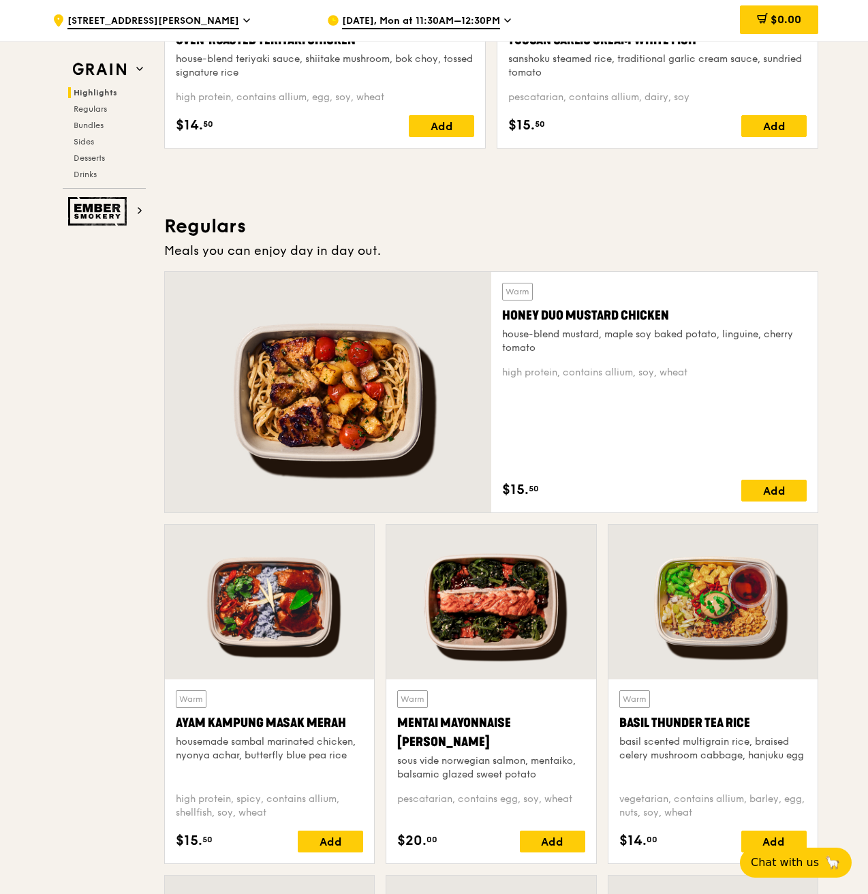
scroll to position [886, 0]
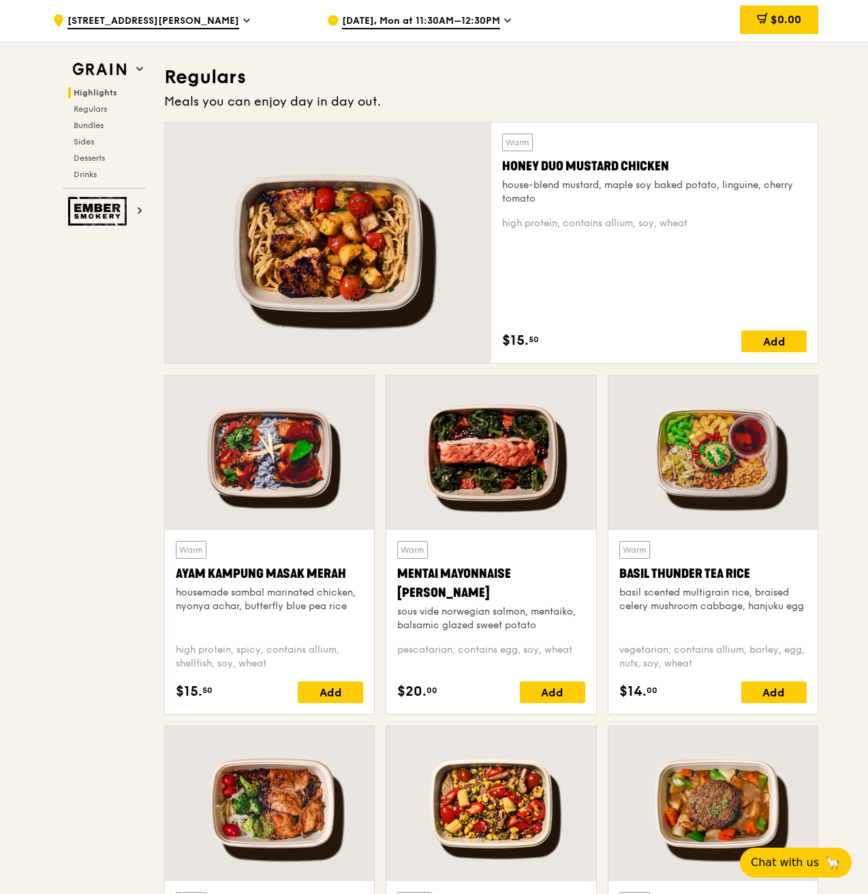
drag, startPoint x: 672, startPoint y: 165, endPoint x: 487, endPoint y: 153, distance: 185.8
click at [487, 153] on div "Warm Honey Duo Mustard Chicken house-blend mustard, maple soy baked potato, lin…" at bounding box center [491, 243] width 654 height 242
click at [639, 172] on div "Honey Duo Mustard Chicken" at bounding box center [654, 166] width 305 height 19
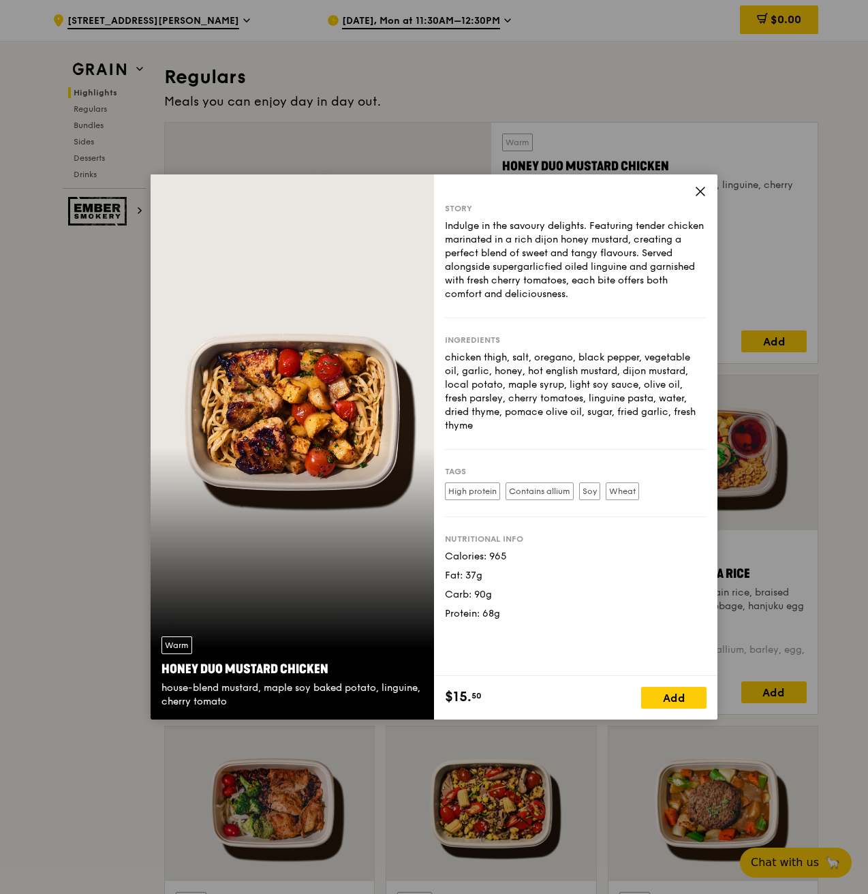
click at [703, 193] on icon at bounding box center [701, 191] width 8 height 8
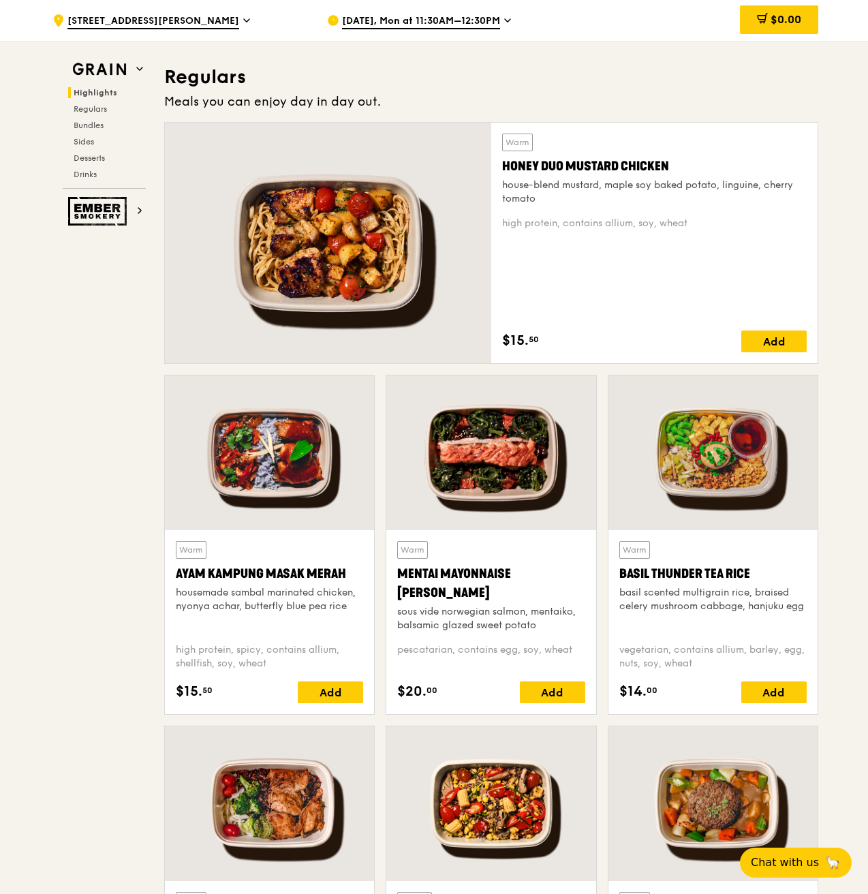
drag, startPoint x: 674, startPoint y: 162, endPoint x: 504, endPoint y: 164, distance: 170.4
click at [504, 164] on div "Honey Duo Mustard Chicken" at bounding box center [654, 166] width 305 height 19
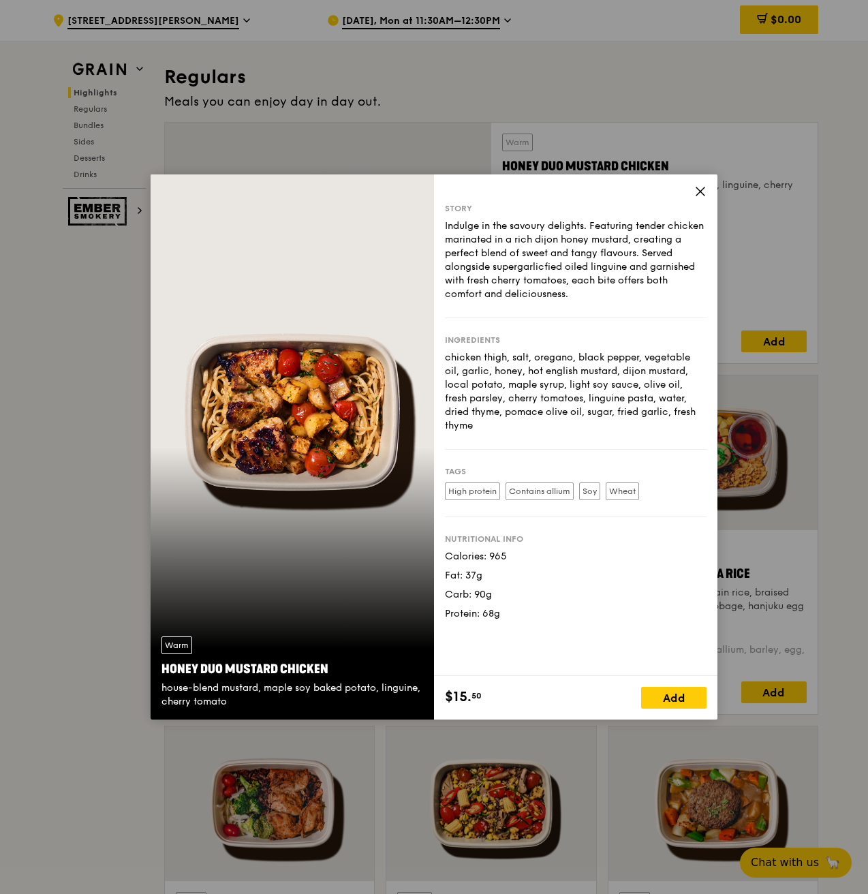
copy div "Honey Duo Mustard Chicken"
click at [697, 190] on icon at bounding box center [701, 191] width 12 height 12
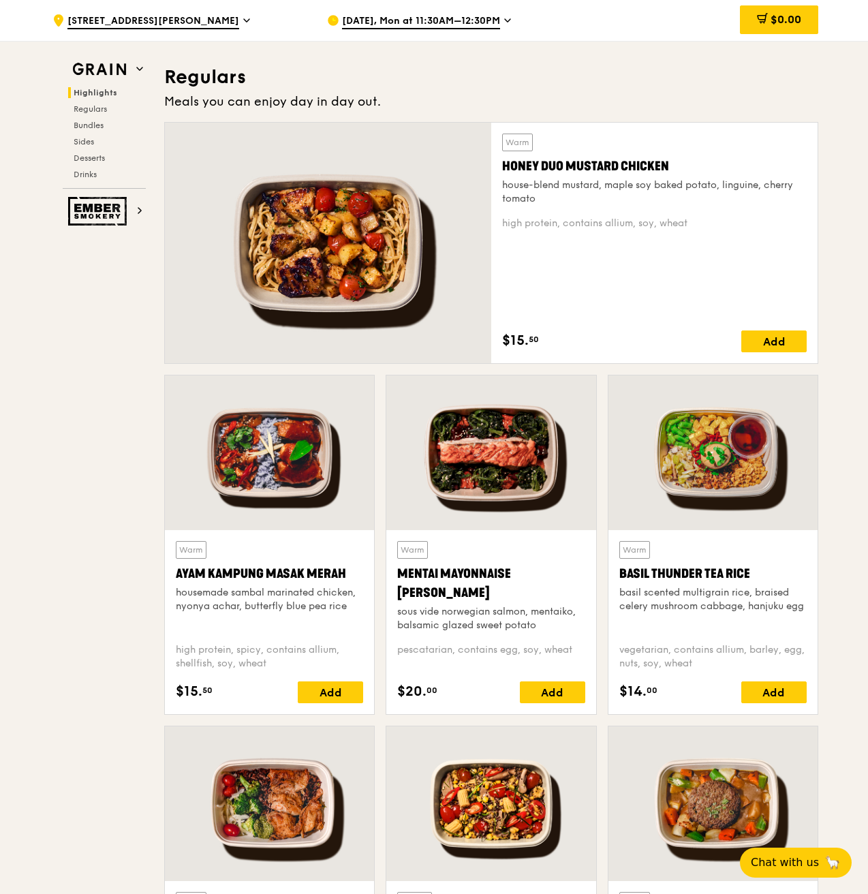
drag, startPoint x: 350, startPoint y: 577, endPoint x: 171, endPoint y: 573, distance: 179.3
click at [171, 573] on div "Warm Ayam Kampung Masak Merah housemade sambal marinated chicken, nyonya achar,…" at bounding box center [269, 622] width 209 height 184
copy div "Ayam Kampung Masak Merah"
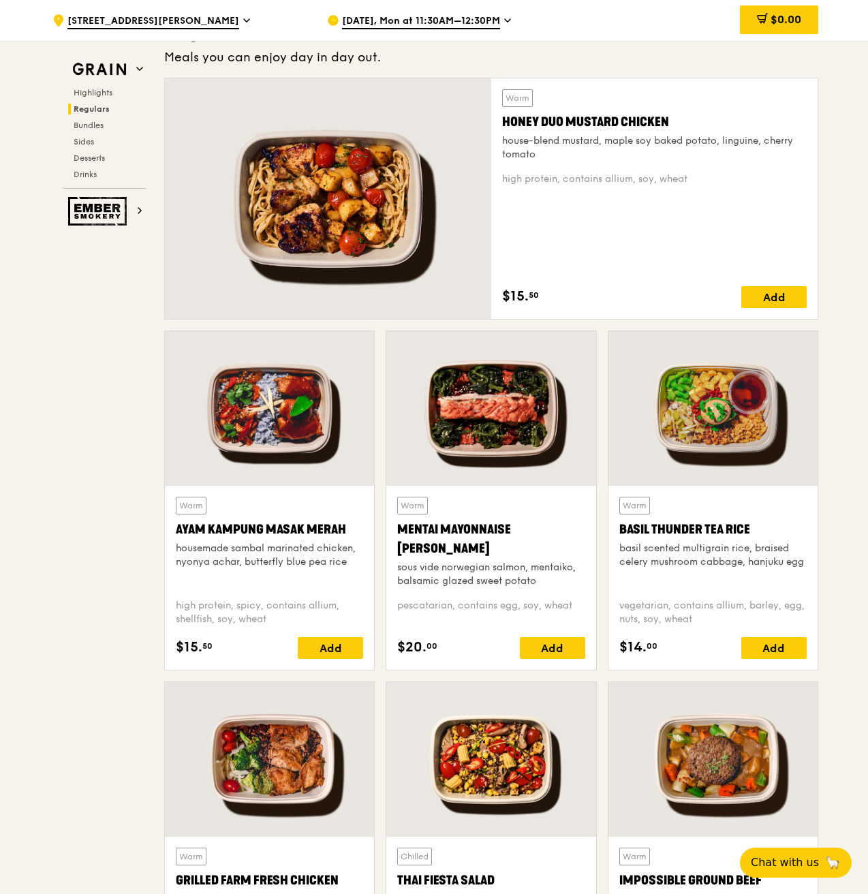
scroll to position [954, 0]
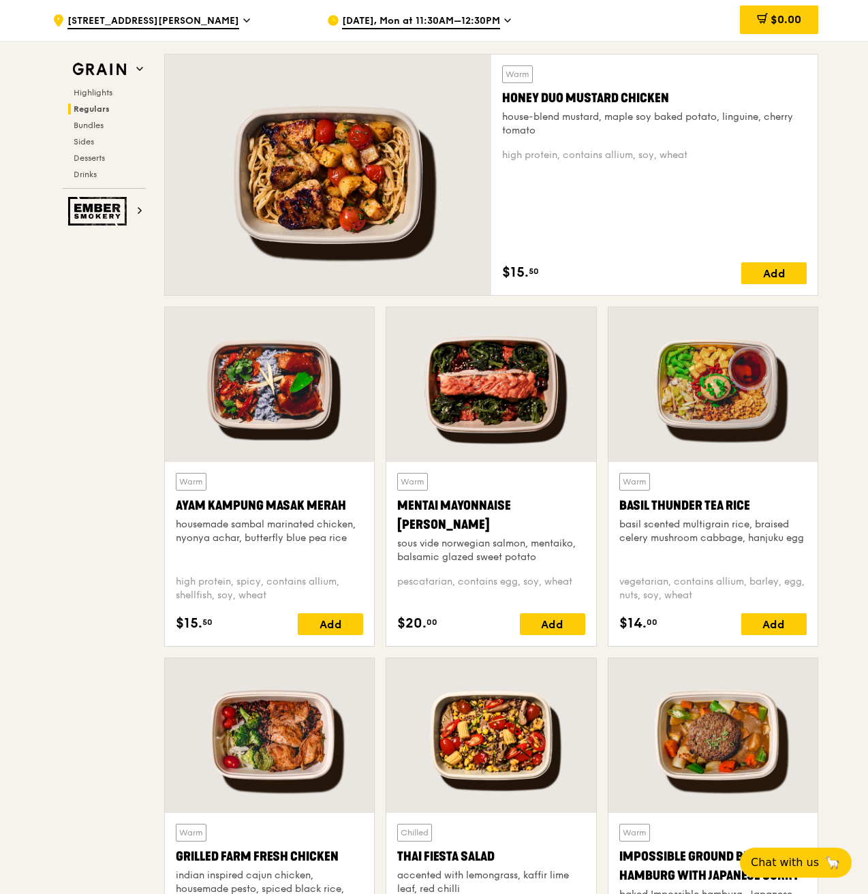
drag, startPoint x: 772, startPoint y: 504, endPoint x: 616, endPoint y: 503, distance: 156.1
click at [616, 503] on div "Warm Basil Thunder Tea Rice basil scented multigrain rice, braised celery mushr…" at bounding box center [713, 554] width 209 height 184
copy div "Basil Thunder Tea Rice"
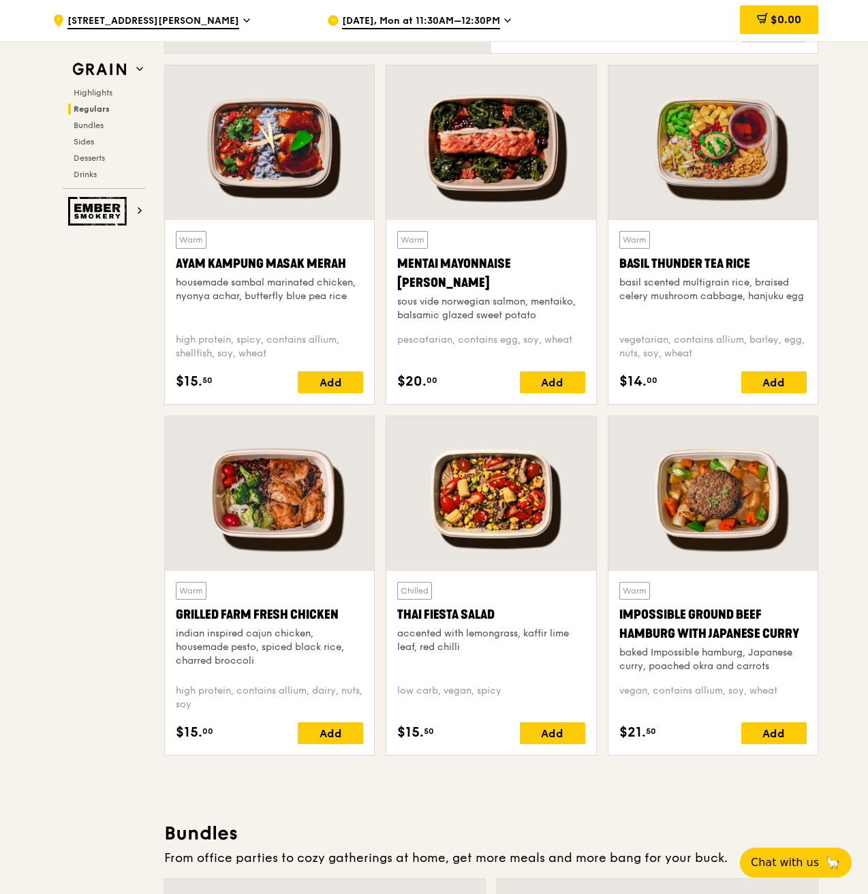
scroll to position [1227, 0]
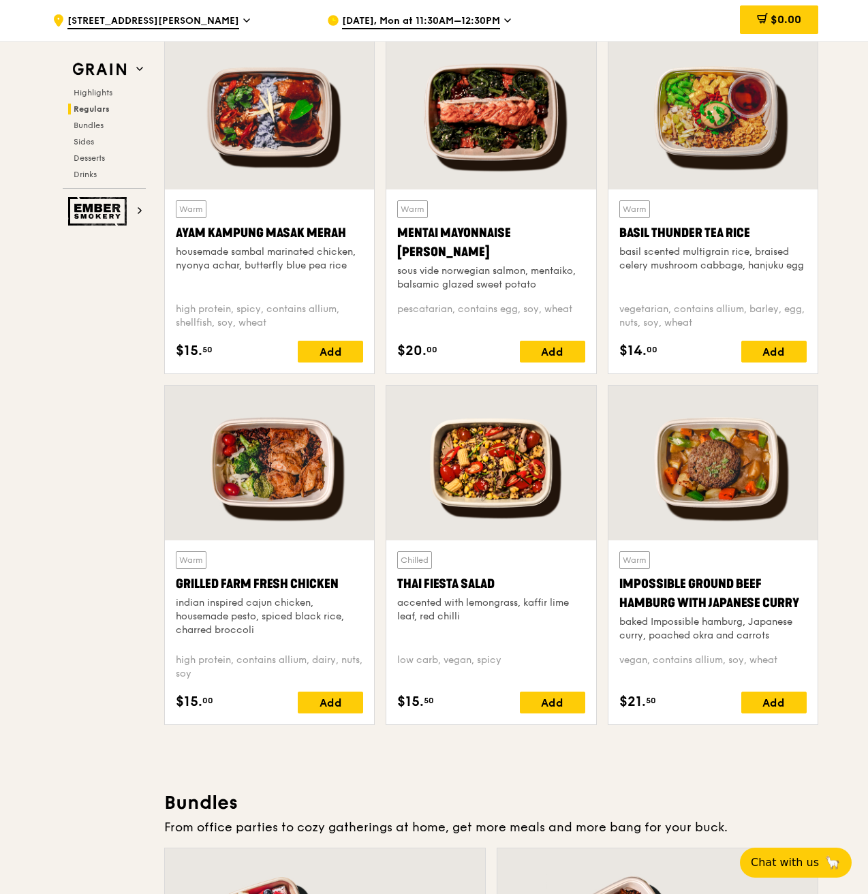
drag, startPoint x: 346, startPoint y: 584, endPoint x: 176, endPoint y: 579, distance: 170.5
click at [176, 579] on div "Grilled Farm Fresh Chicken" at bounding box center [269, 584] width 187 height 19
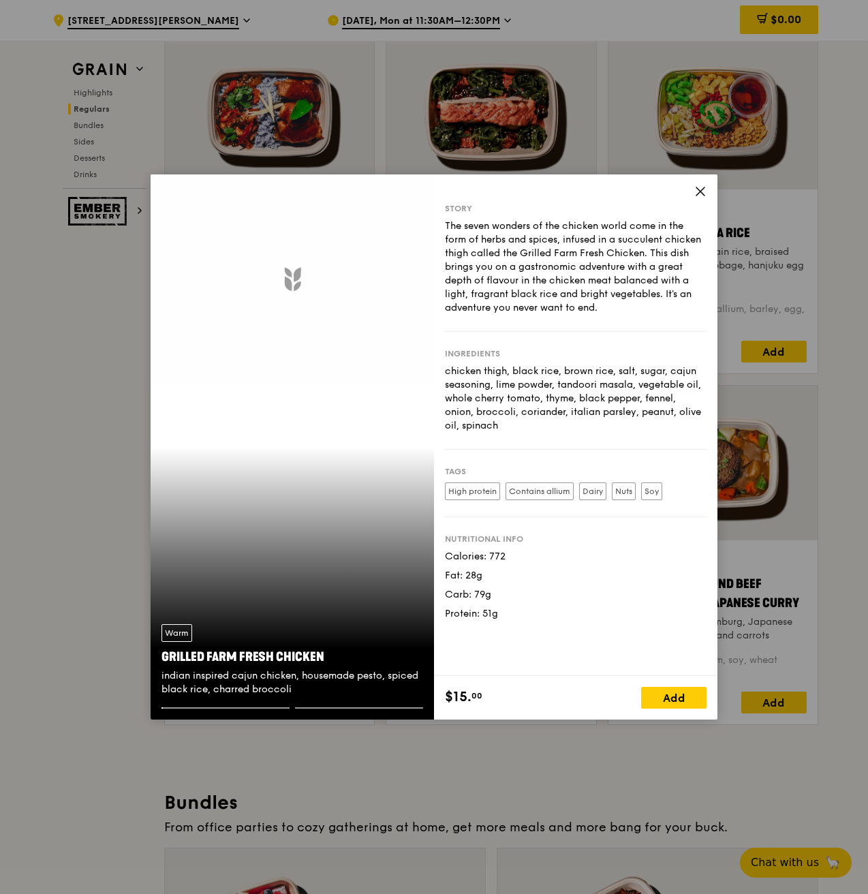
copy div "Grilled Farm Fresh Chicken"
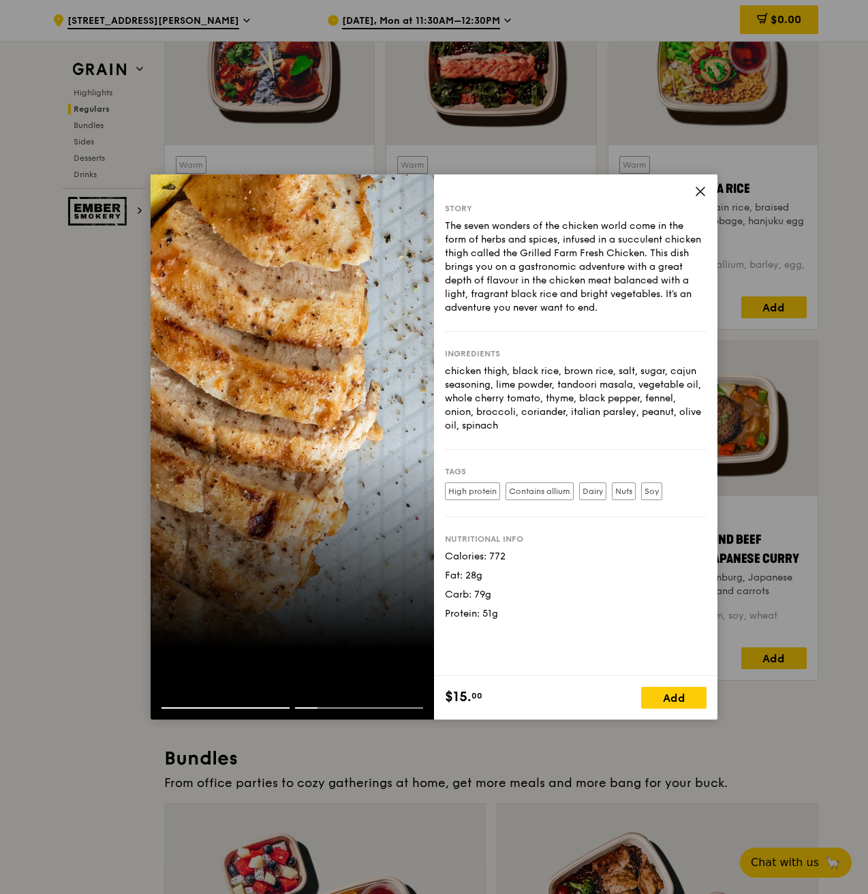
scroll to position [1295, 0]
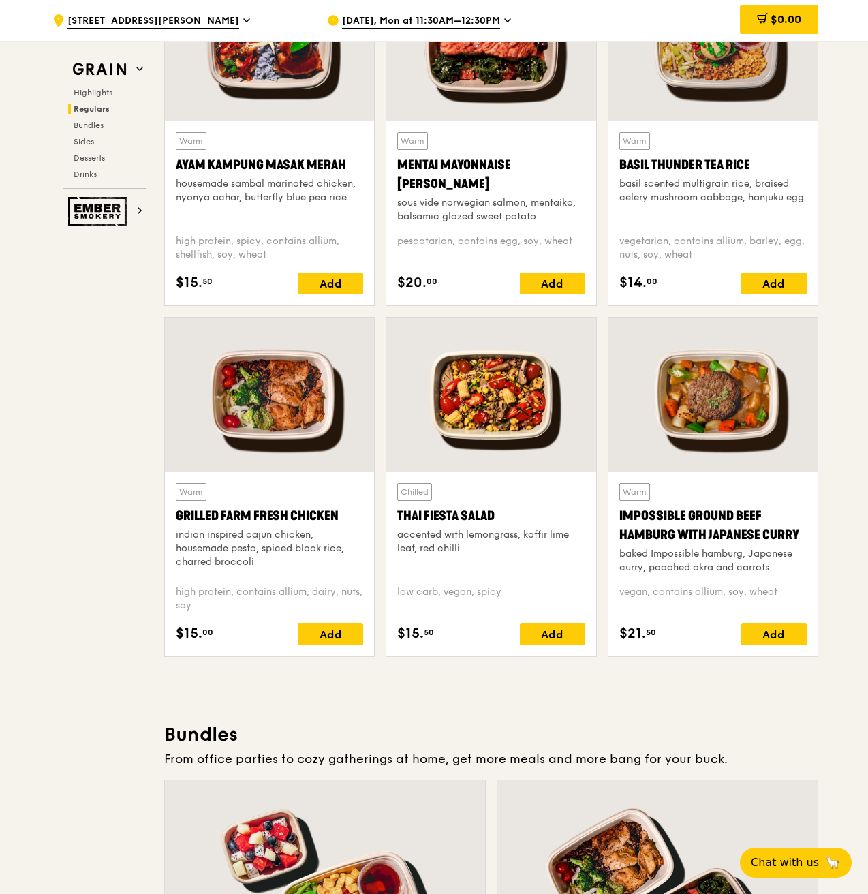
drag, startPoint x: 510, startPoint y: 516, endPoint x: 397, endPoint y: 516, distance: 113.2
click at [397, 516] on div "Chilled Thai Fiesta Salad accented with lemongrass, kaffir lime leaf, red chill…" at bounding box center [491, 564] width 209 height 184
copy div "Thai Fiesta Salad"
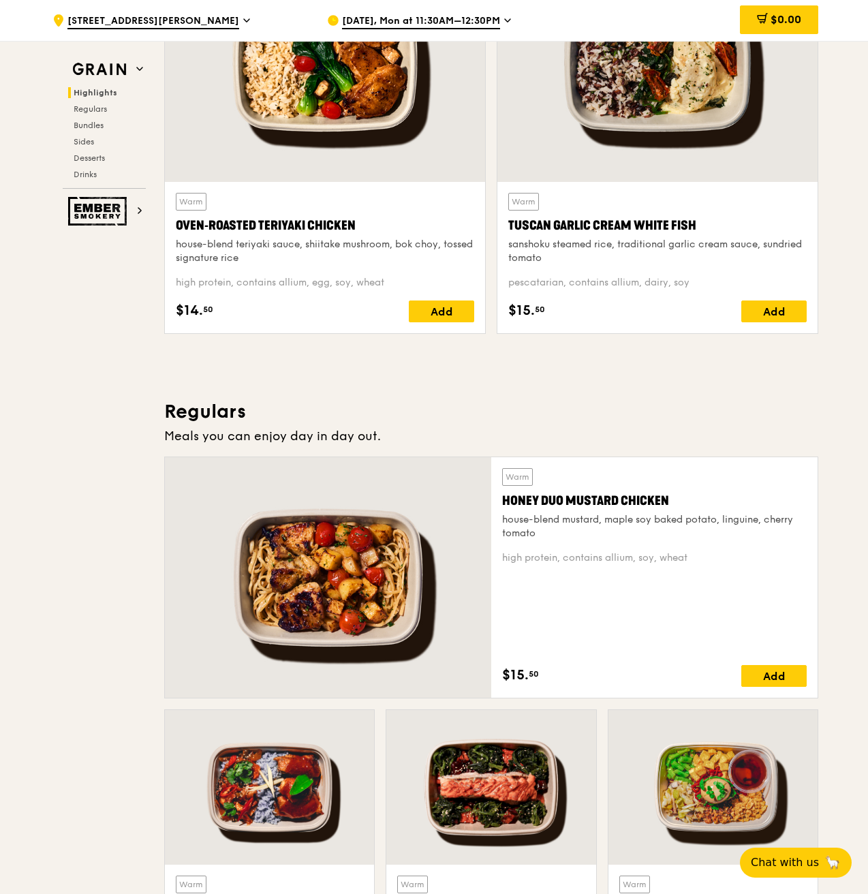
scroll to position [545, 0]
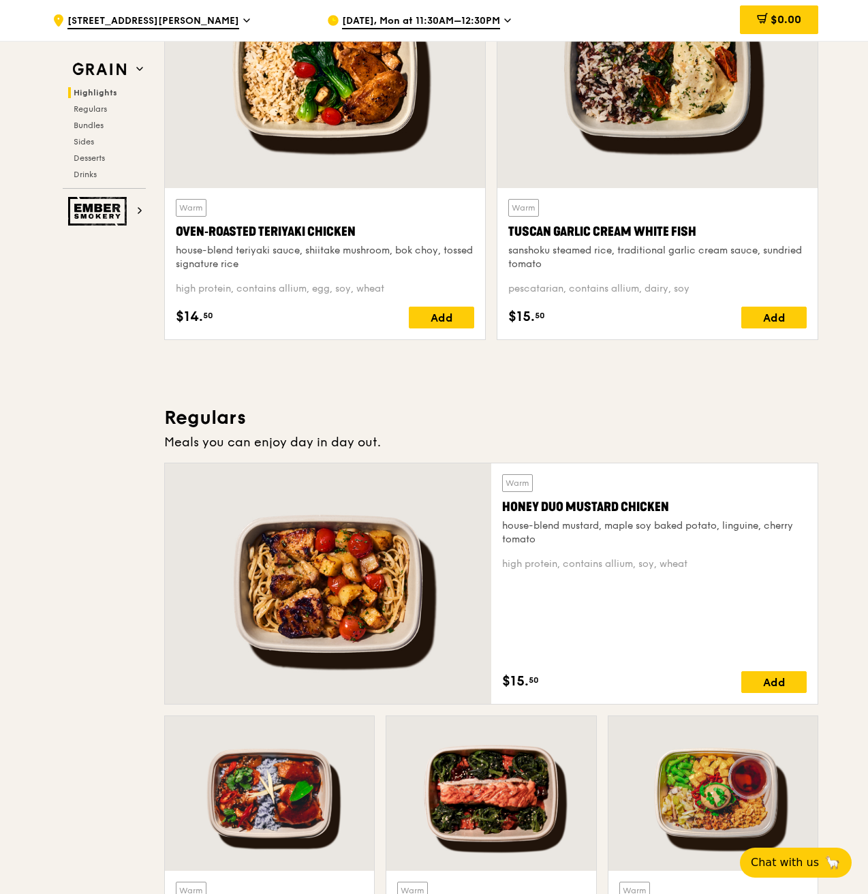
click at [352, 438] on div "Meals you can enjoy day in day out." at bounding box center [491, 442] width 654 height 19
drag, startPoint x: 357, startPoint y: 229, endPoint x: 179, endPoint y: 230, distance: 177.9
click at [179, 230] on div "Oven‑Roasted Teriyaki Chicken" at bounding box center [325, 231] width 299 height 19
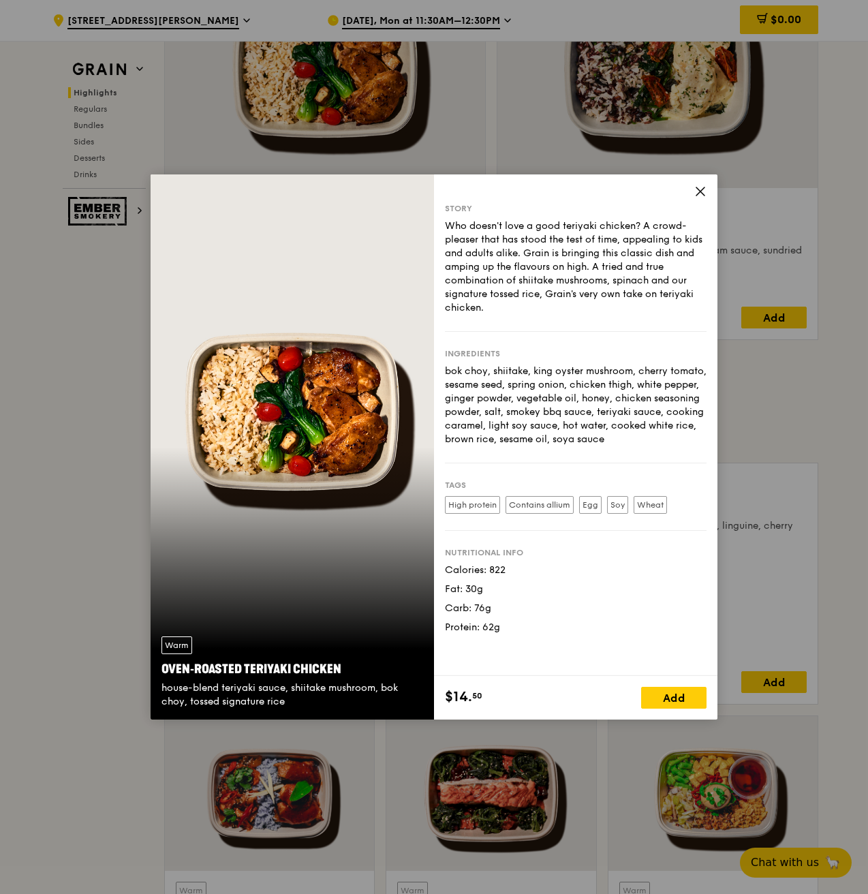
copy div "Oven‑Roasted Teriyaki Chicken"
click at [704, 185] on icon at bounding box center [701, 191] width 12 height 12
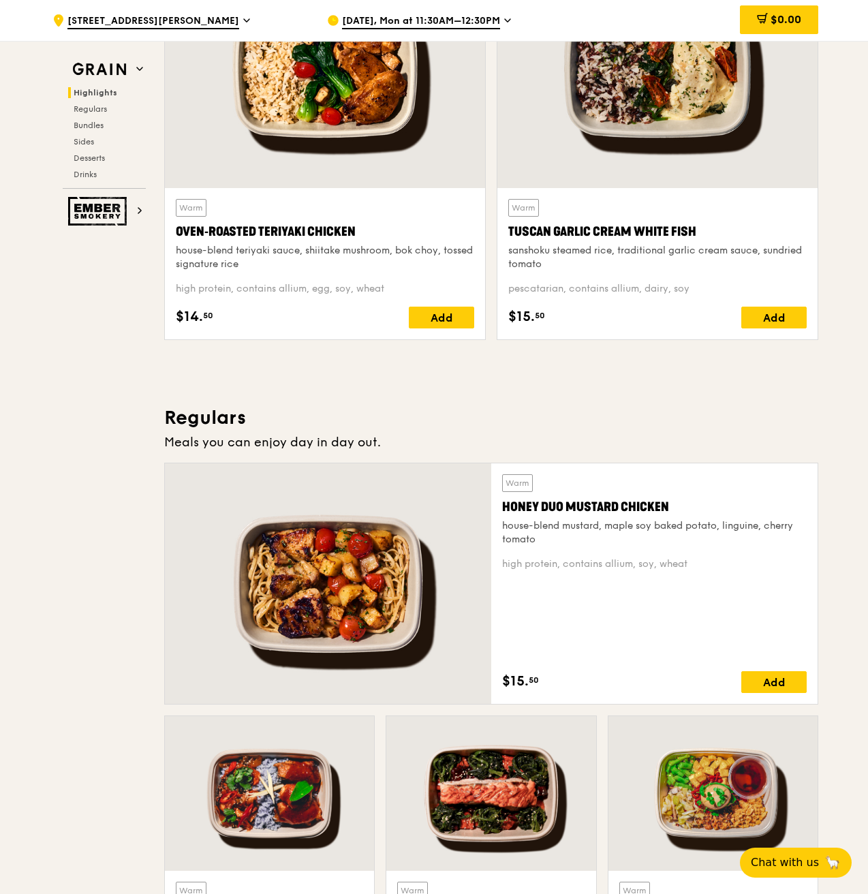
drag, startPoint x: 708, startPoint y: 226, endPoint x: 504, endPoint y: 227, distance: 203.1
click at [504, 227] on div "Warm Tuscan Garlic Cream White Fish sanshoku steamed rice, traditional garlic c…" at bounding box center [658, 263] width 320 height 151
copy div "Tuscan Garlic Cream White Fish"
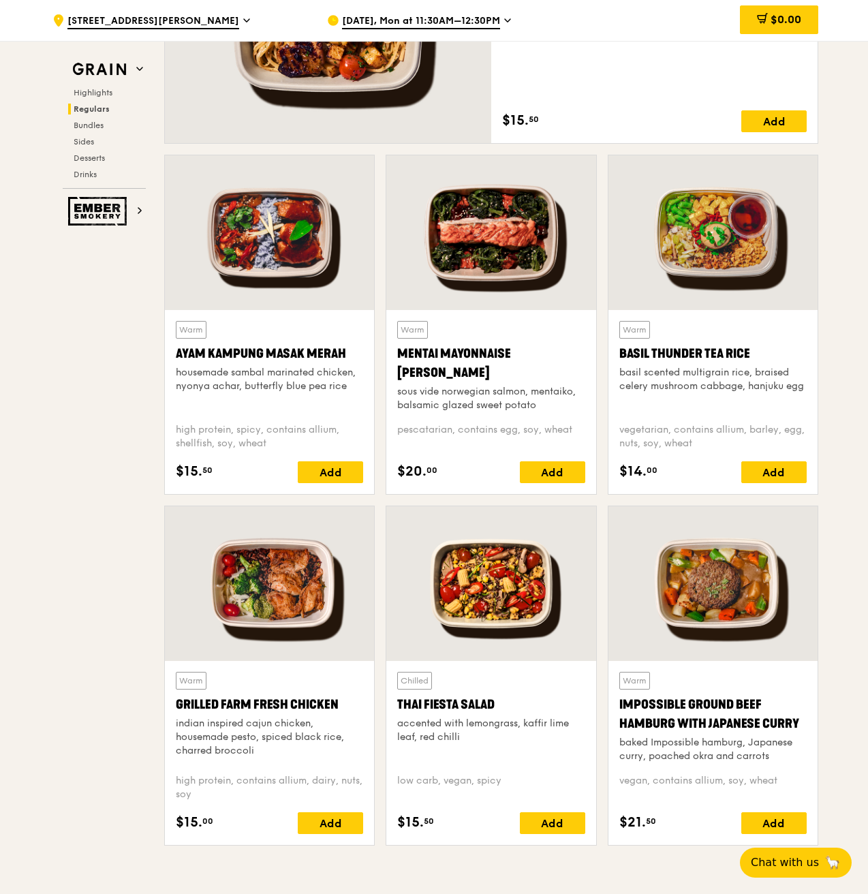
scroll to position [1227, 0]
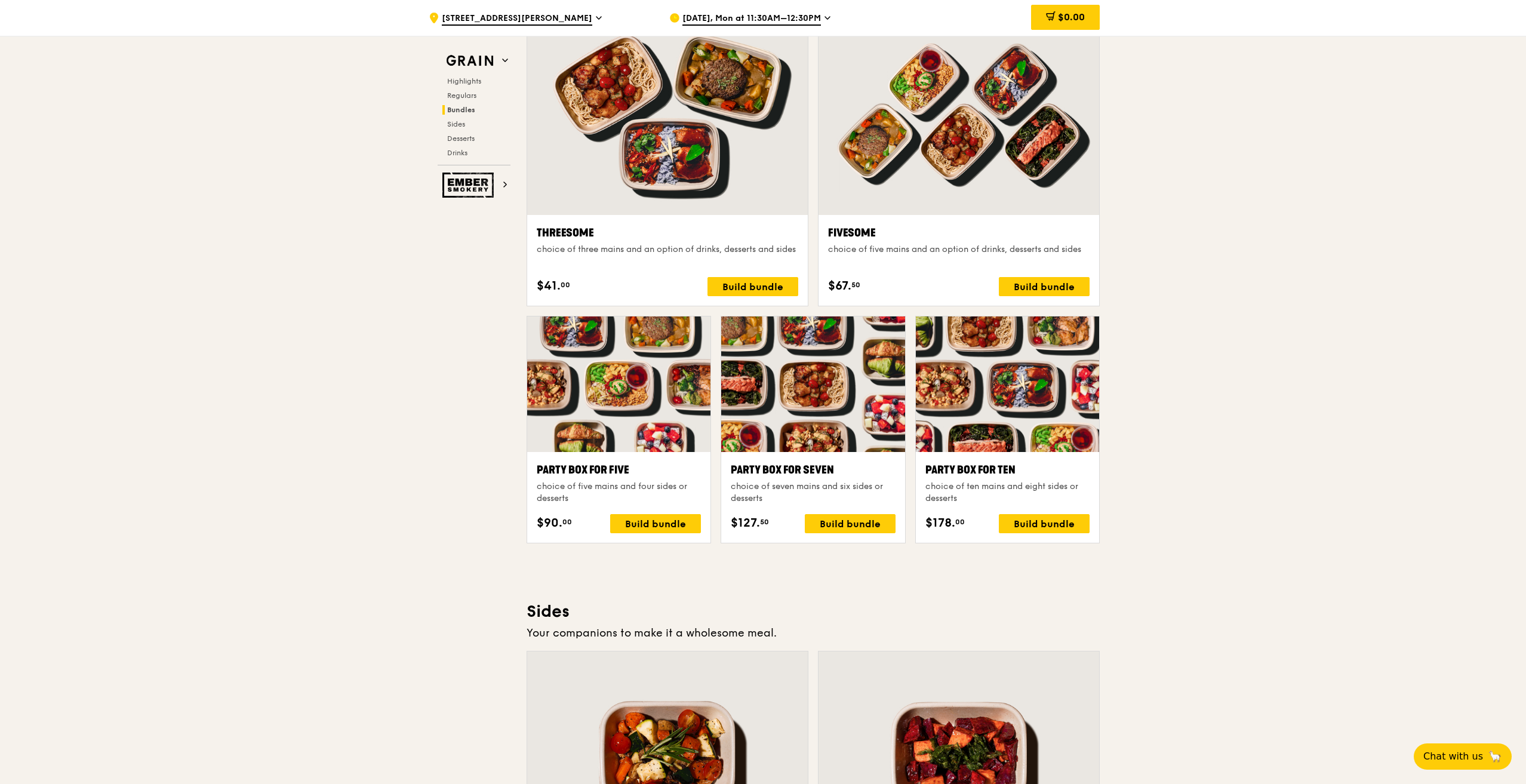
scroll to position [1868, 0]
